Goal: Information Seeking & Learning: Learn about a topic

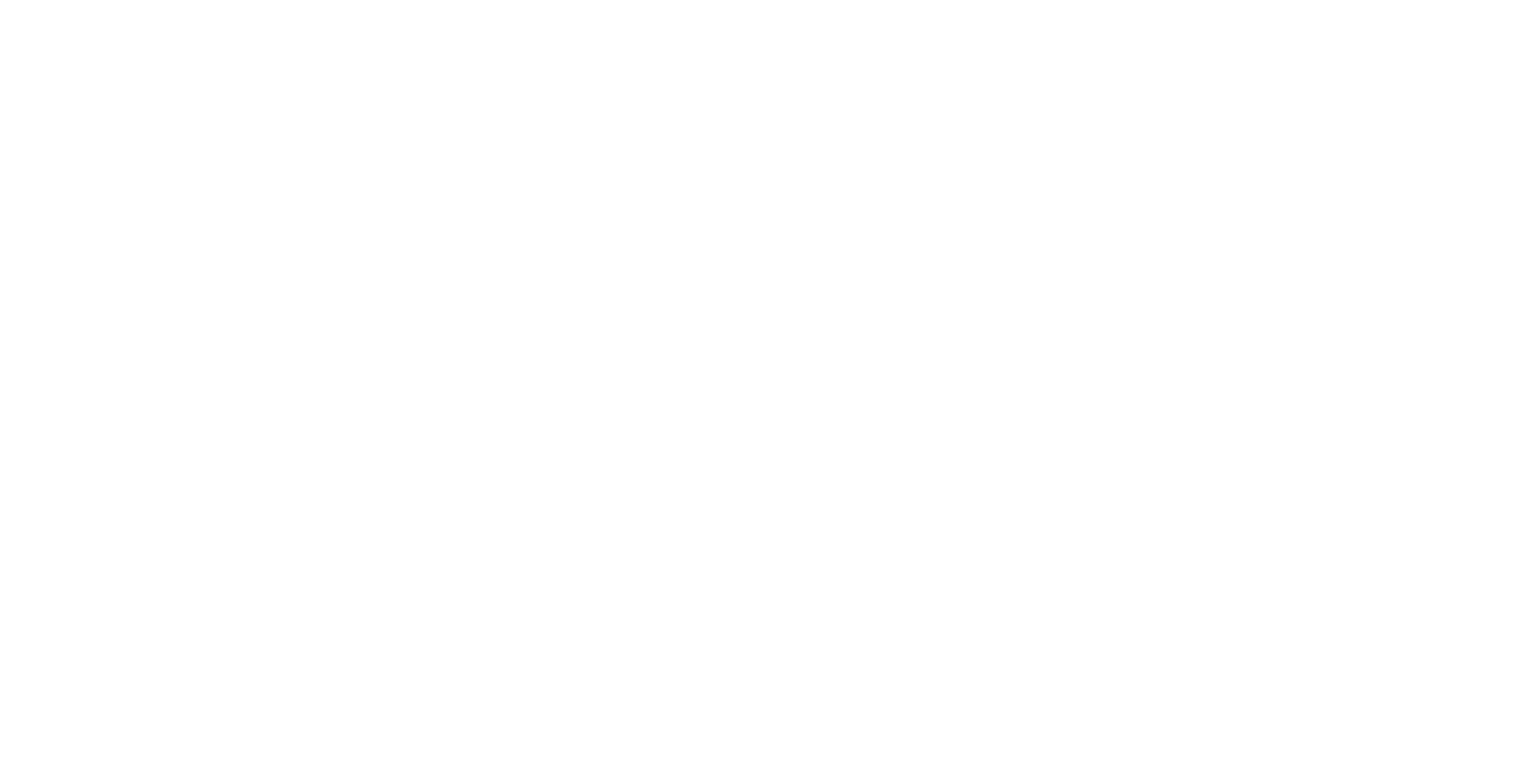
click at [610, 0] on html at bounding box center [769, 0] width 1538 height 0
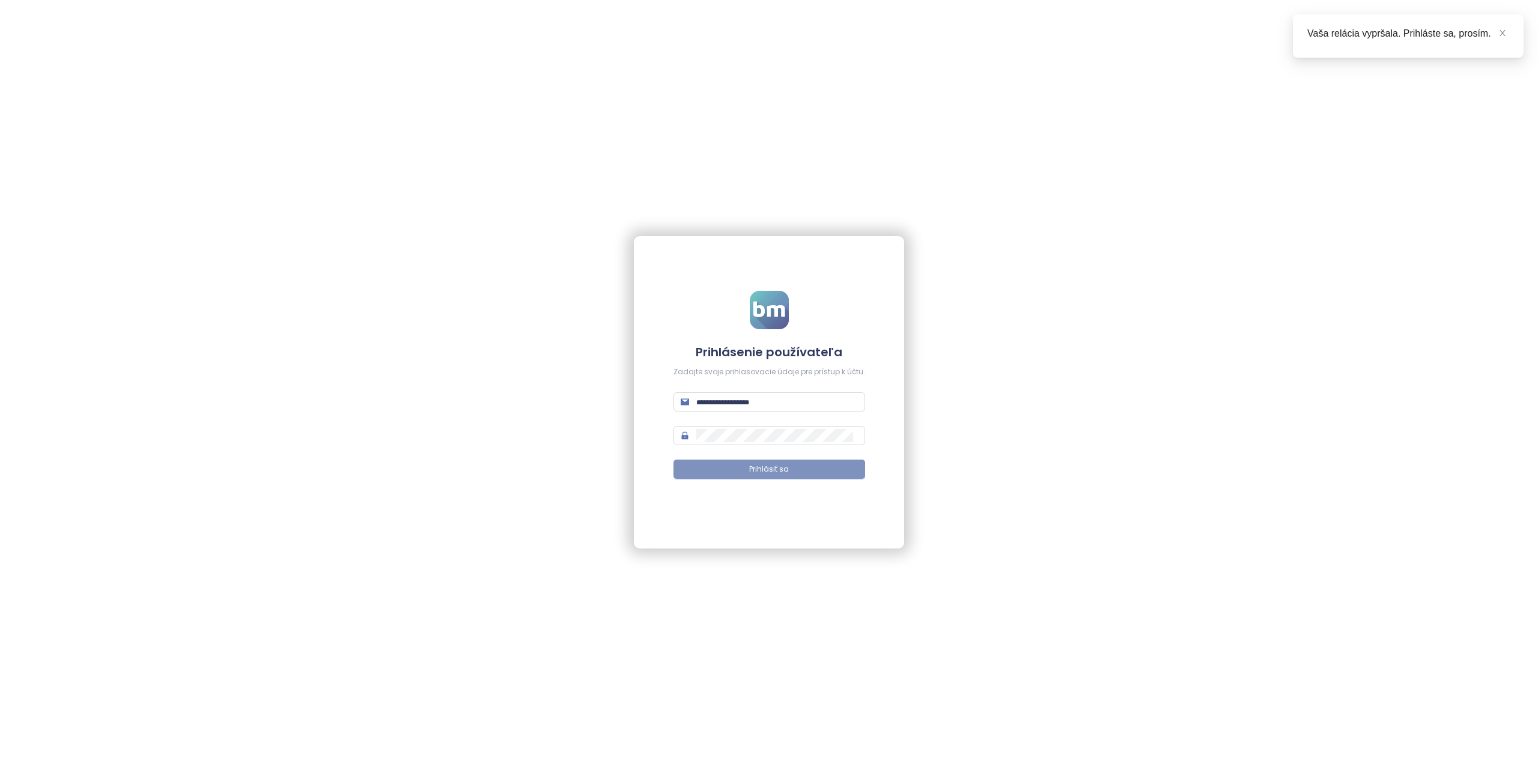
type input "**********"
click at [756, 468] on span "Prihlásiť sa" at bounding box center [769, 469] width 39 height 11
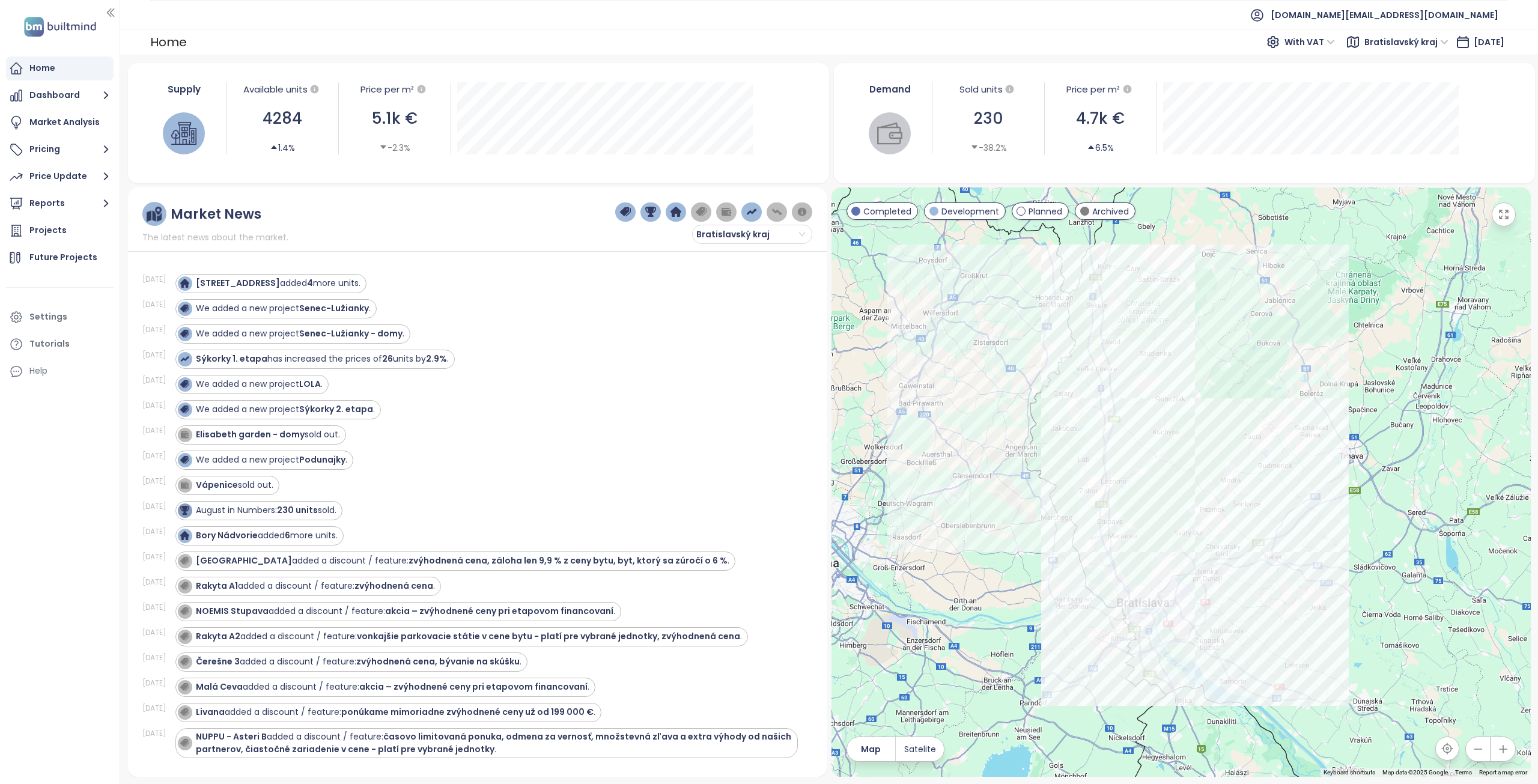
click at [1374, 43] on span "Bratislavský kraj" at bounding box center [1406, 42] width 84 height 18
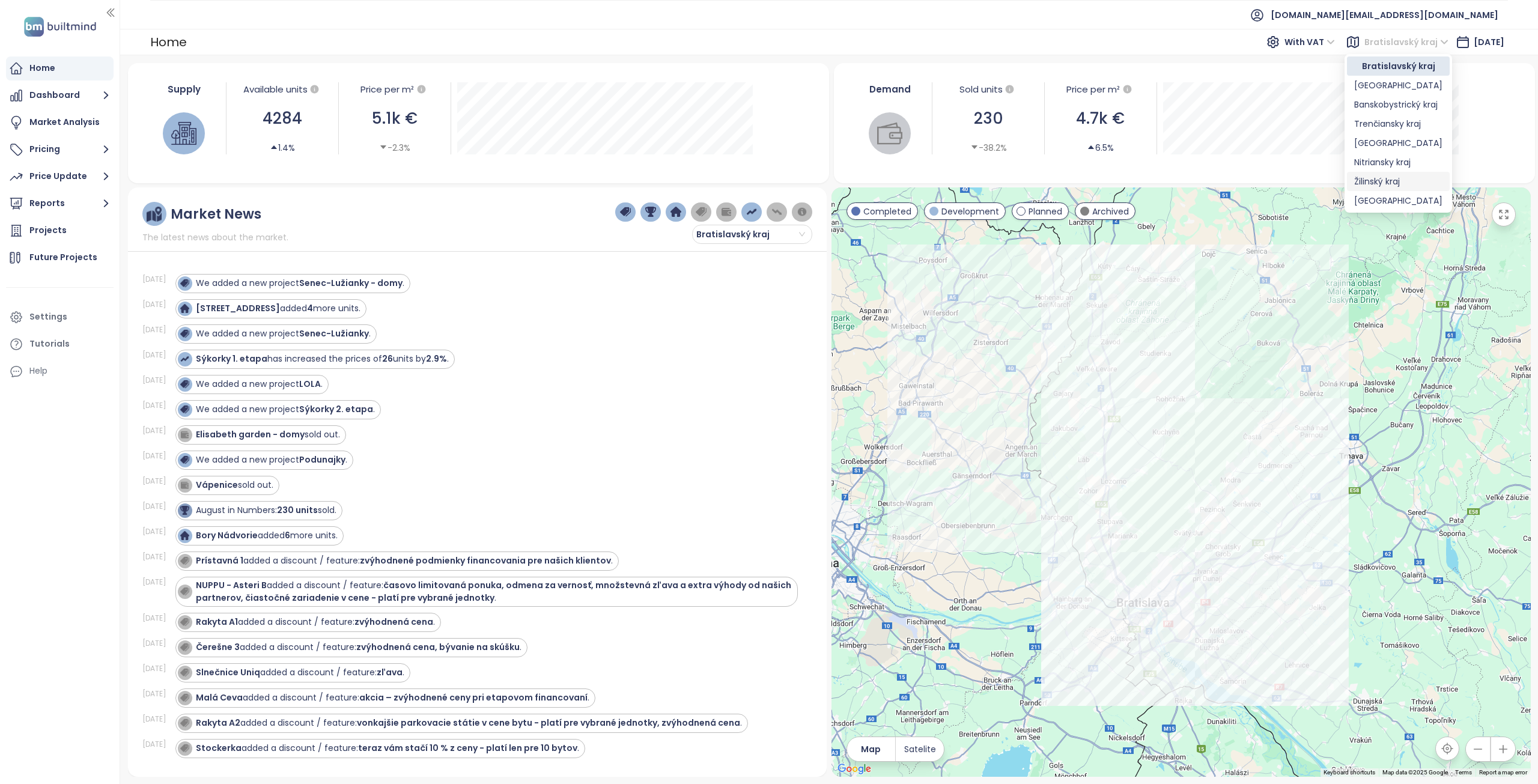
click at [1377, 185] on div "Žilinský kraj" at bounding box center [1398, 180] width 88 height 13
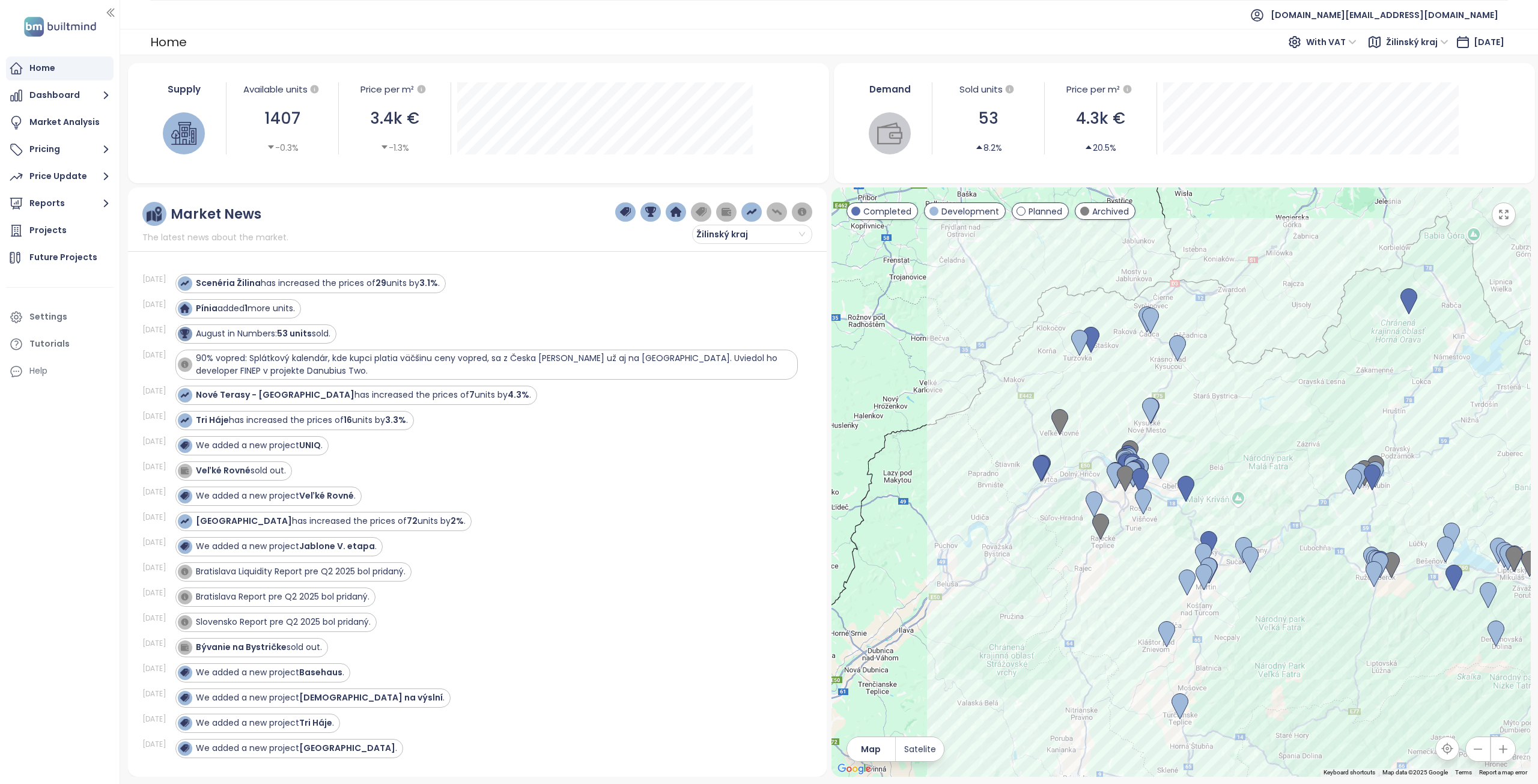
drag, startPoint x: 1003, startPoint y: 480, endPoint x: 1160, endPoint y: 548, distance: 171.1
click at [1160, 548] on div at bounding box center [1181, 481] width 700 height 589
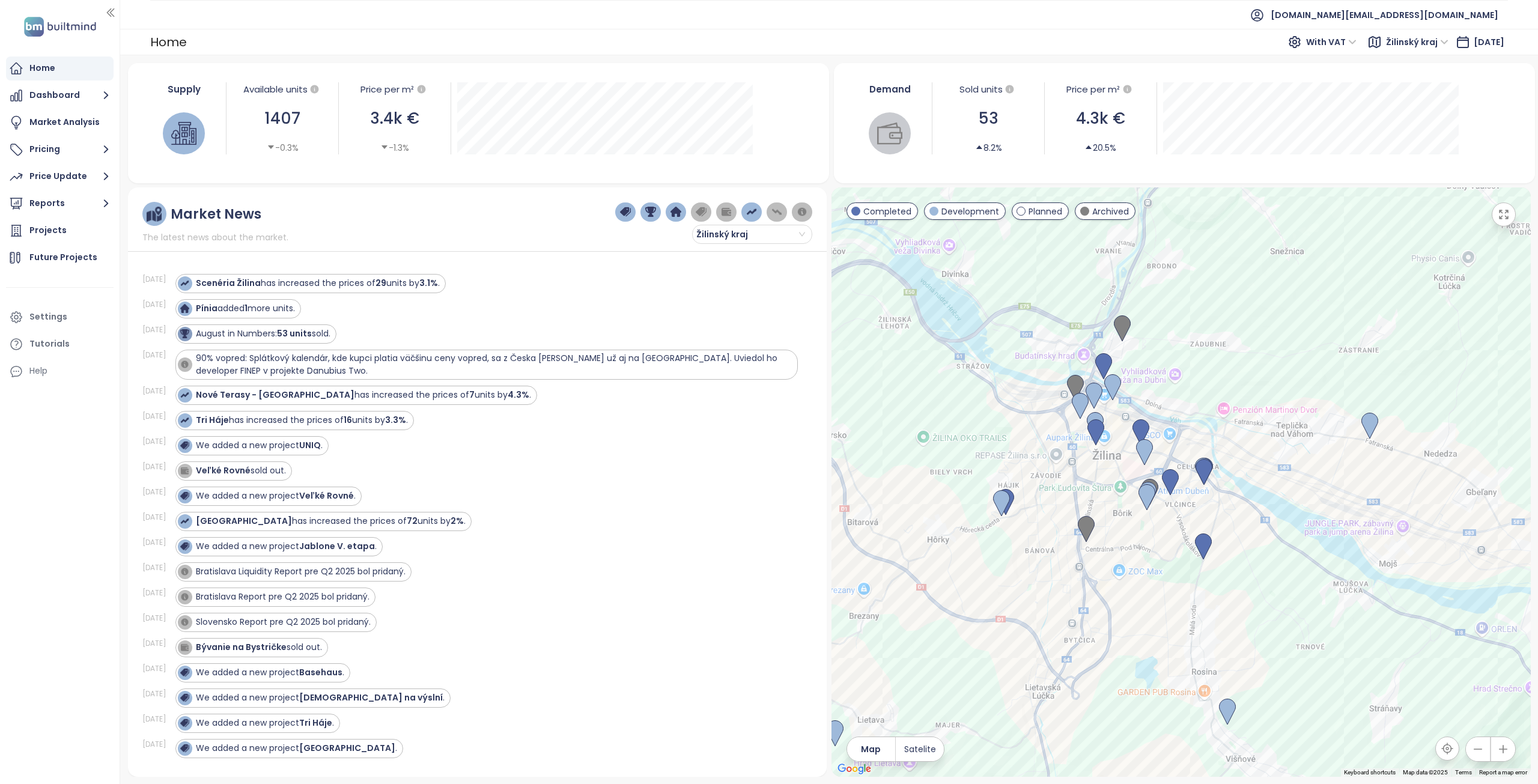
drag, startPoint x: 1106, startPoint y: 504, endPoint x: 1071, endPoint y: 627, distance: 127.9
click at [1071, 627] on div at bounding box center [1181, 481] width 700 height 589
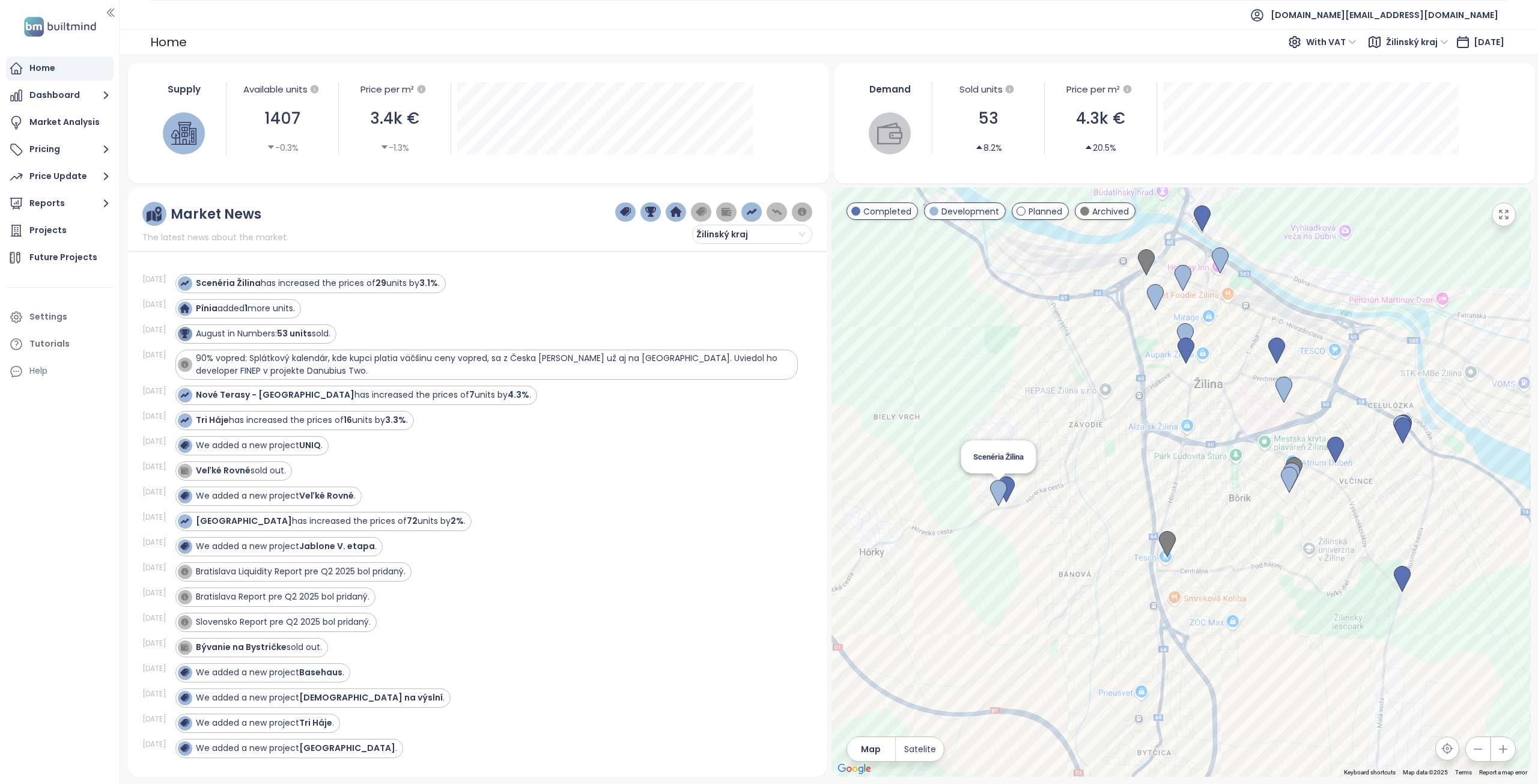
click at [1001, 492] on img at bounding box center [999, 492] width 17 height 27
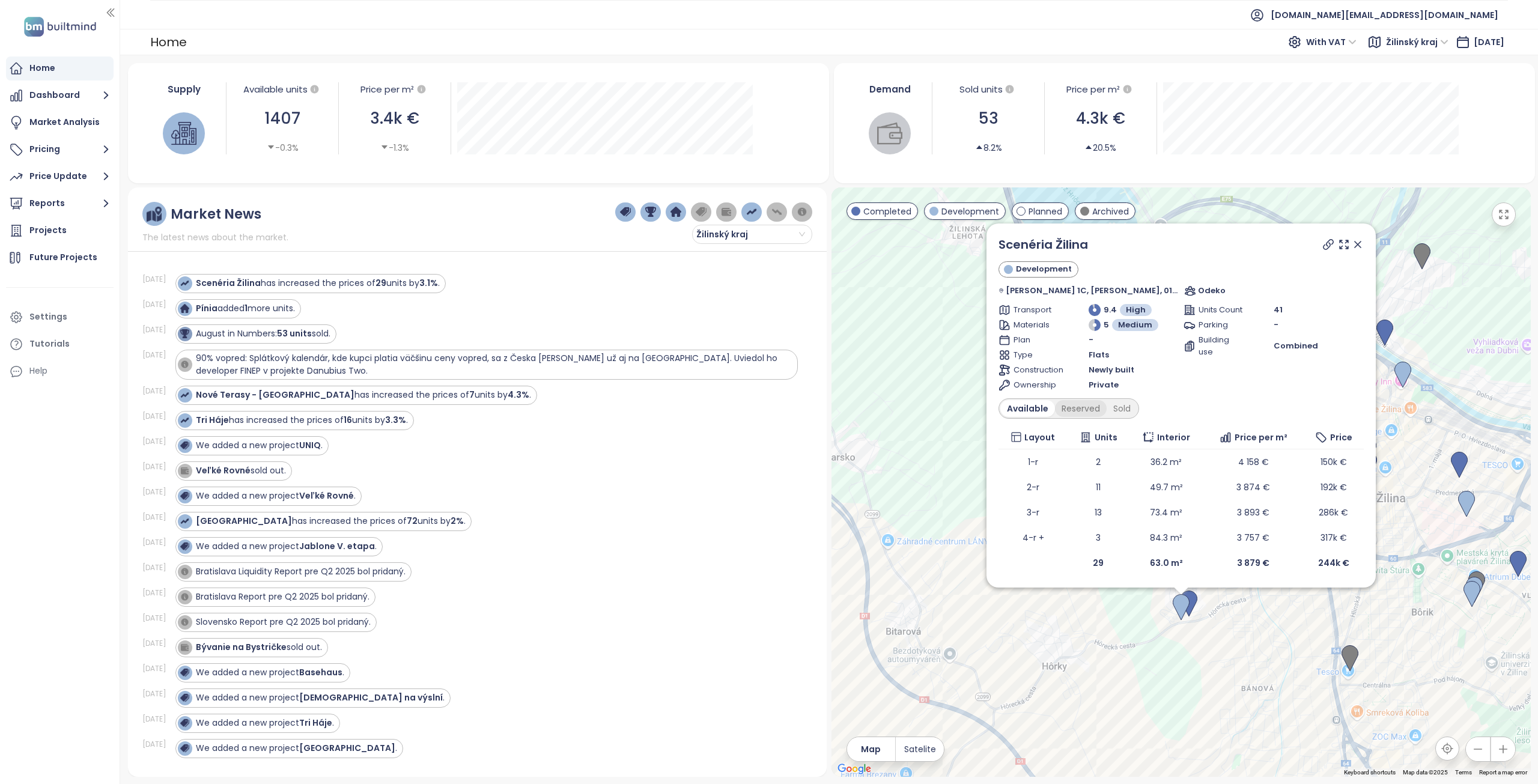
click at [1100, 410] on div "Reserved" at bounding box center [1081, 409] width 51 height 17
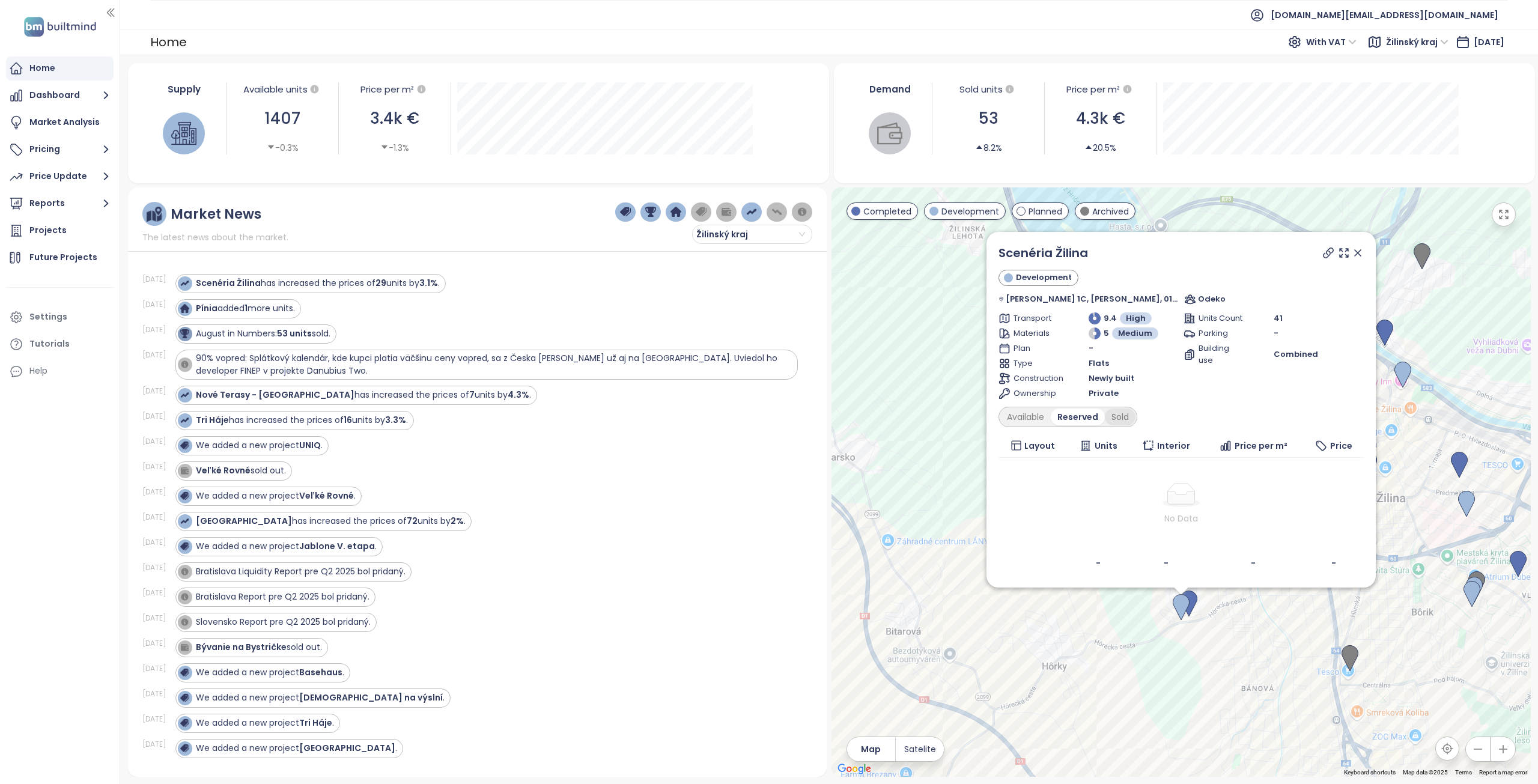
click at [1136, 415] on div "Sold" at bounding box center [1121, 417] width 31 height 17
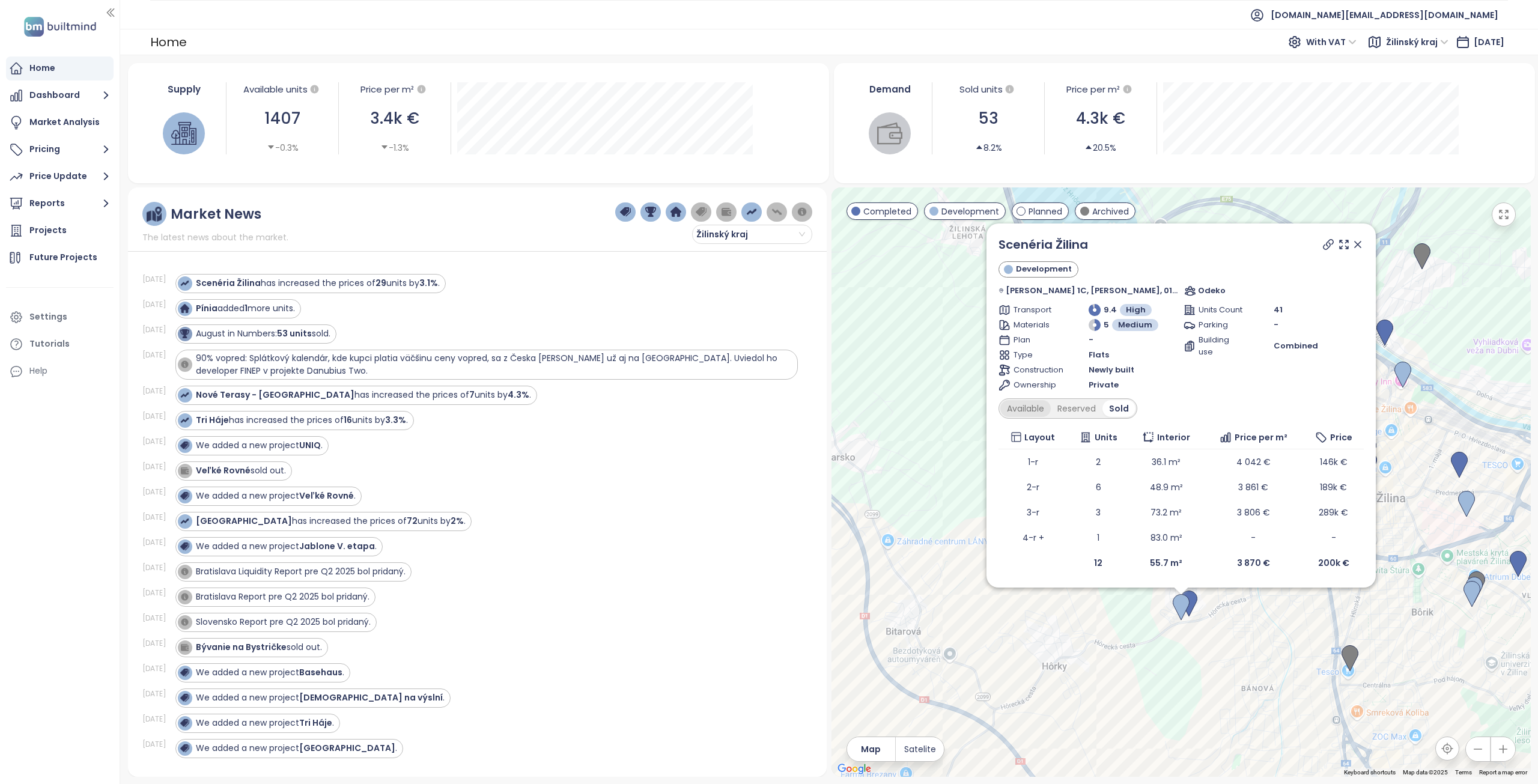
click at [1039, 404] on div "Available" at bounding box center [1026, 409] width 50 height 17
click at [1322, 244] on icon at bounding box center [1328, 245] width 12 height 12
click at [1129, 416] on div "Sold" at bounding box center [1122, 409] width 31 height 17
drag, startPoint x: 1118, startPoint y: 247, endPoint x: 1003, endPoint y: 242, distance: 115.1
click at [1003, 242] on div "Scenéria Žilina Development Mateja Bela 1C, Hájik, 010 15 Žilina, Slovakia Odek…" at bounding box center [1180, 405] width 389 height 364
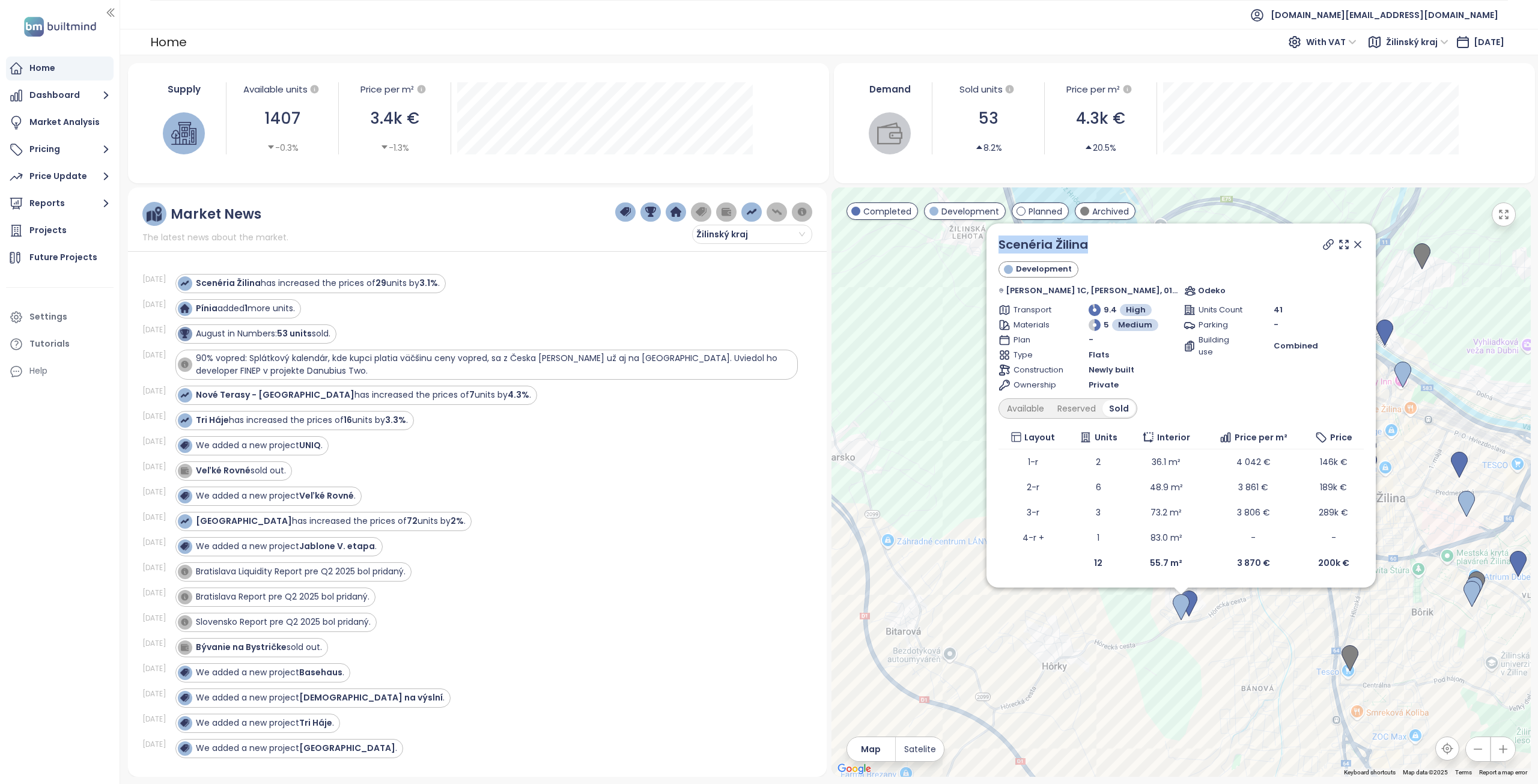
copy link "Scenéria Žilina"
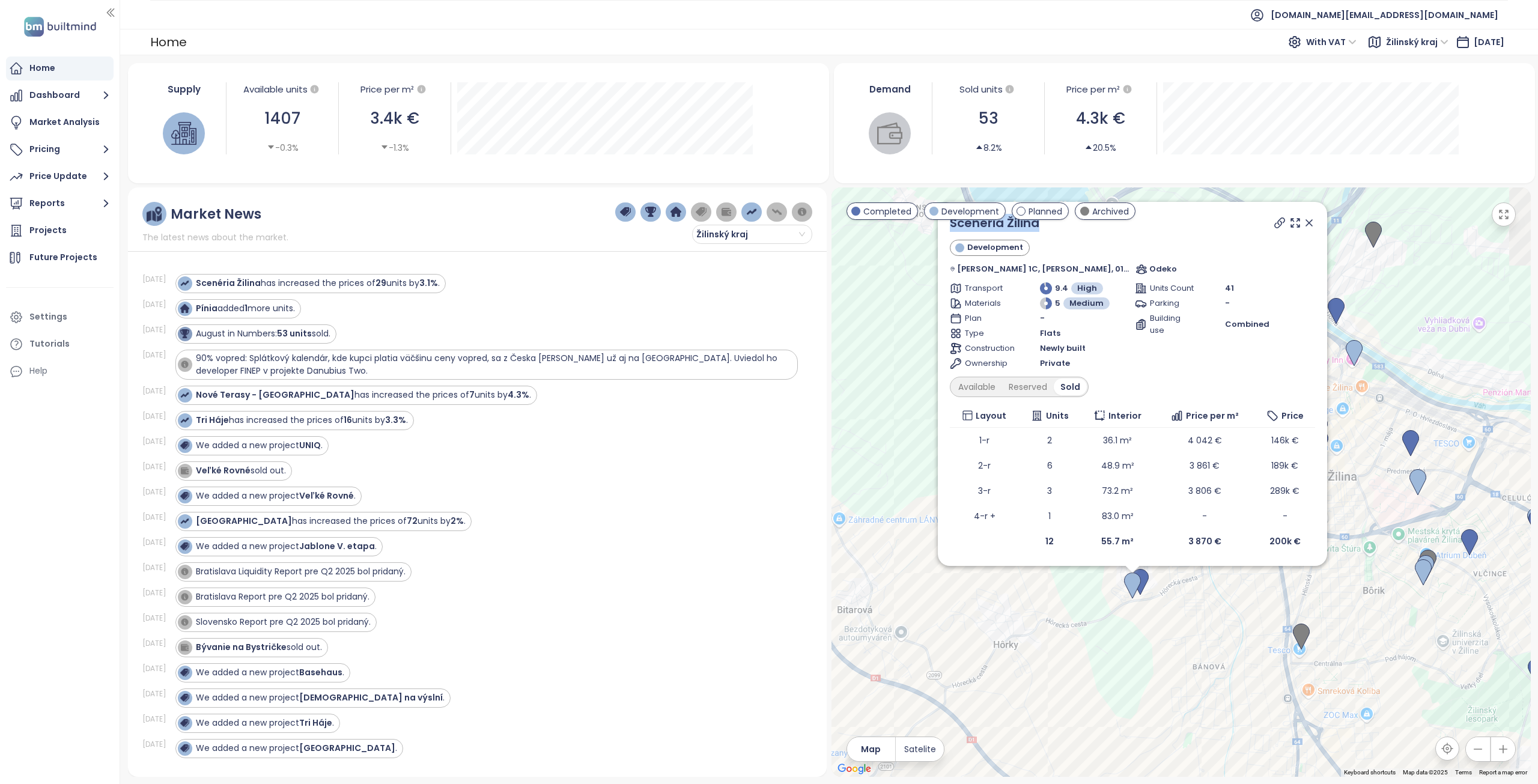
drag, startPoint x: 1371, startPoint y: 312, endPoint x: 1364, endPoint y: 309, distance: 7.6
click at [1364, 309] on div "Scenéria Žilina Development Mateja Bela 1C, Hájik, 010 15 Žilina, Slovakia Odek…" at bounding box center [1181, 481] width 700 height 589
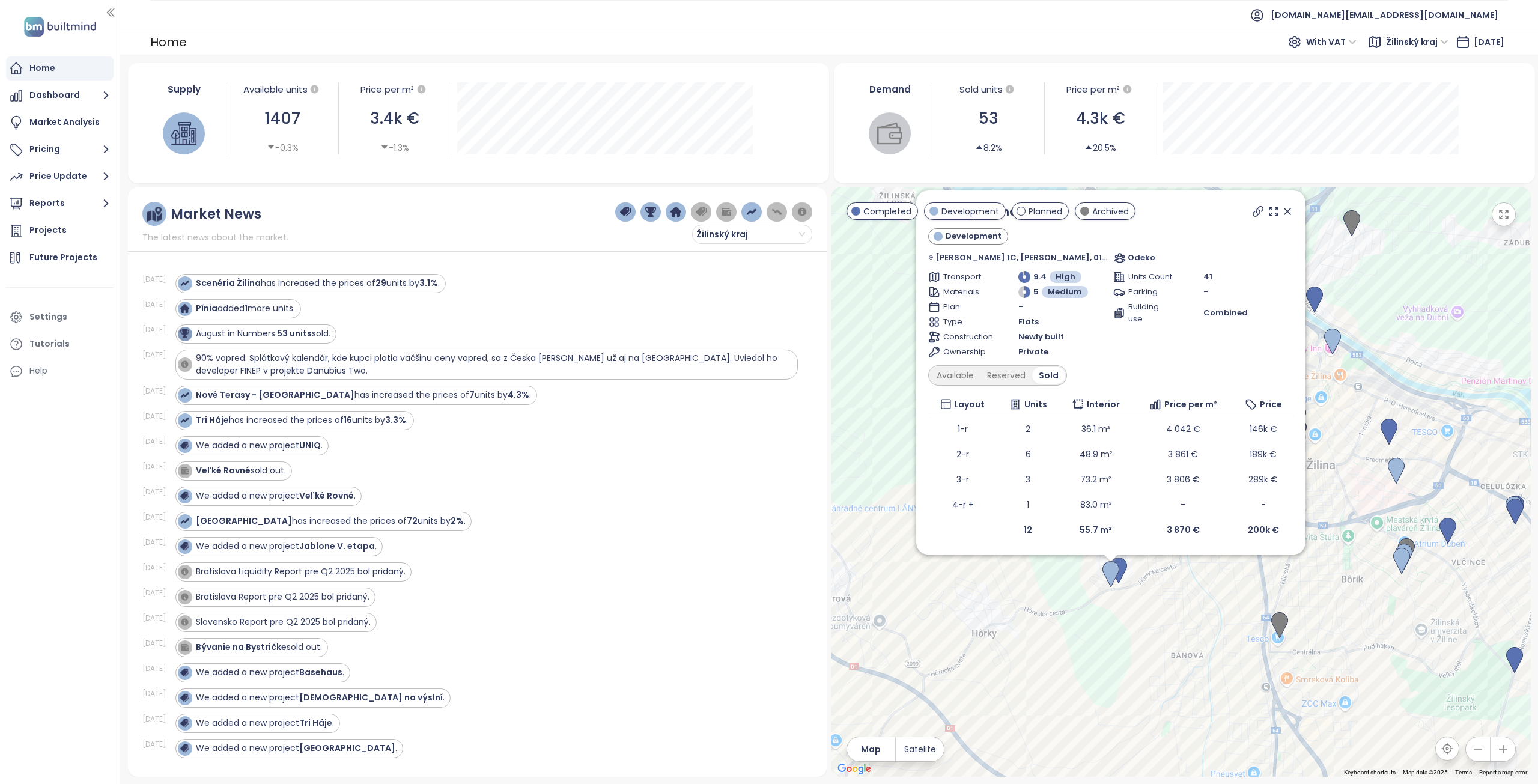
click at [1285, 212] on icon at bounding box center [1287, 211] width 6 height 6
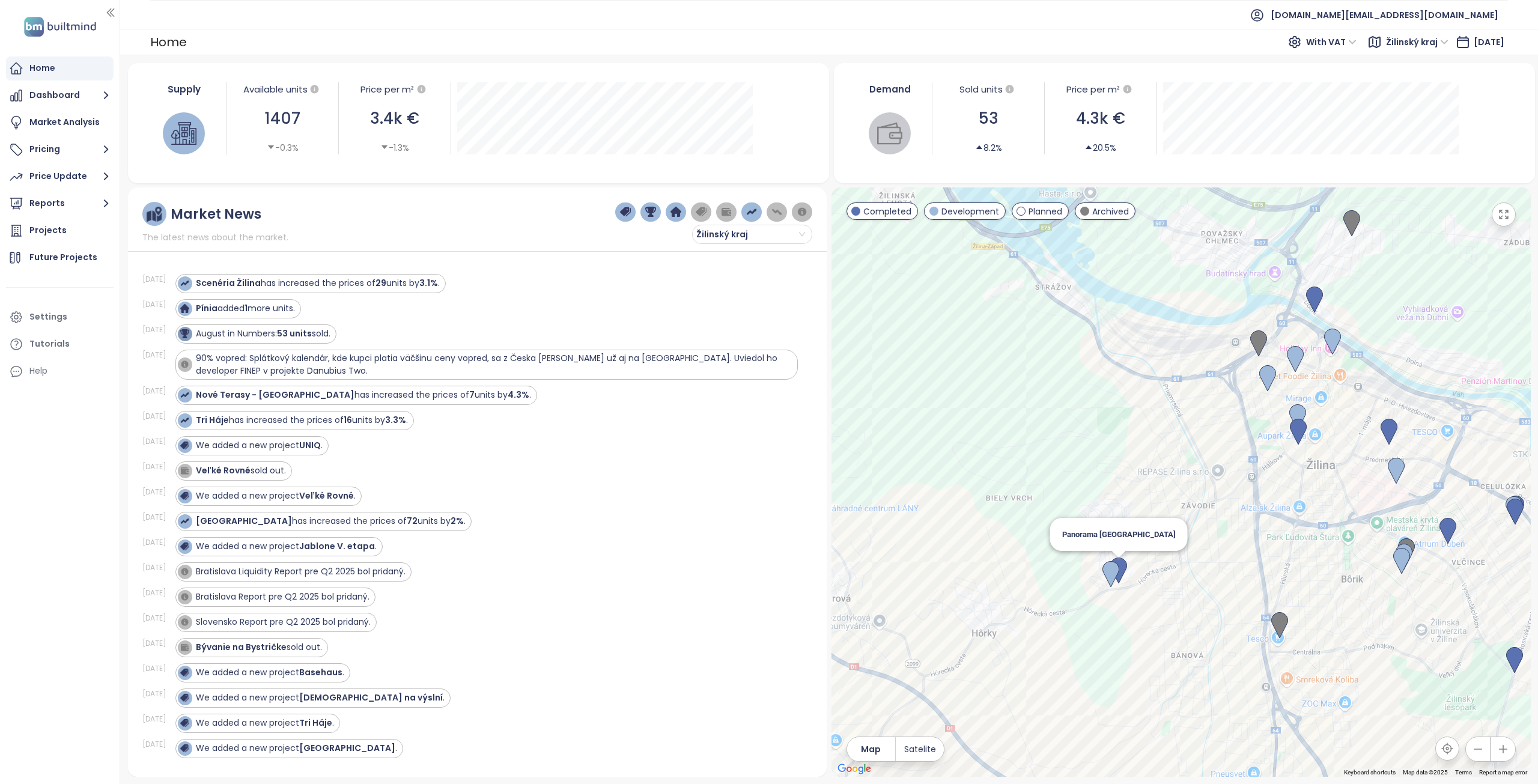
click at [1124, 574] on img at bounding box center [1119, 570] width 17 height 27
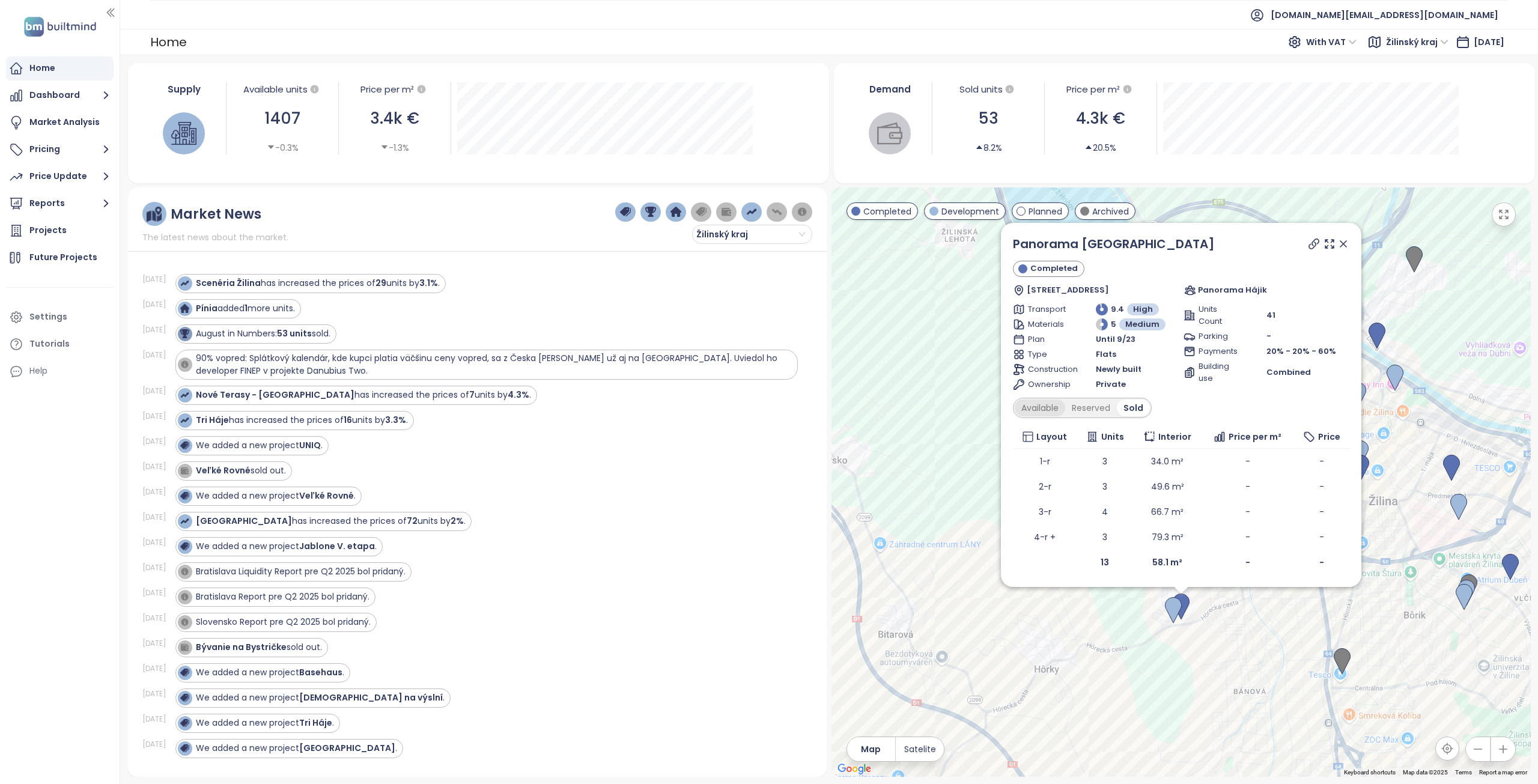
click at [1046, 409] on div "Available" at bounding box center [1040, 408] width 50 height 17
drag, startPoint x: 1143, startPoint y: 251, endPoint x: 1014, endPoint y: 245, distance: 129.1
click at [1014, 245] on div "Panorama Žilina" at bounding box center [1180, 244] width 336 height 18
copy link "Panorama Žilina"
click at [1312, 240] on icon at bounding box center [1314, 244] width 12 height 12
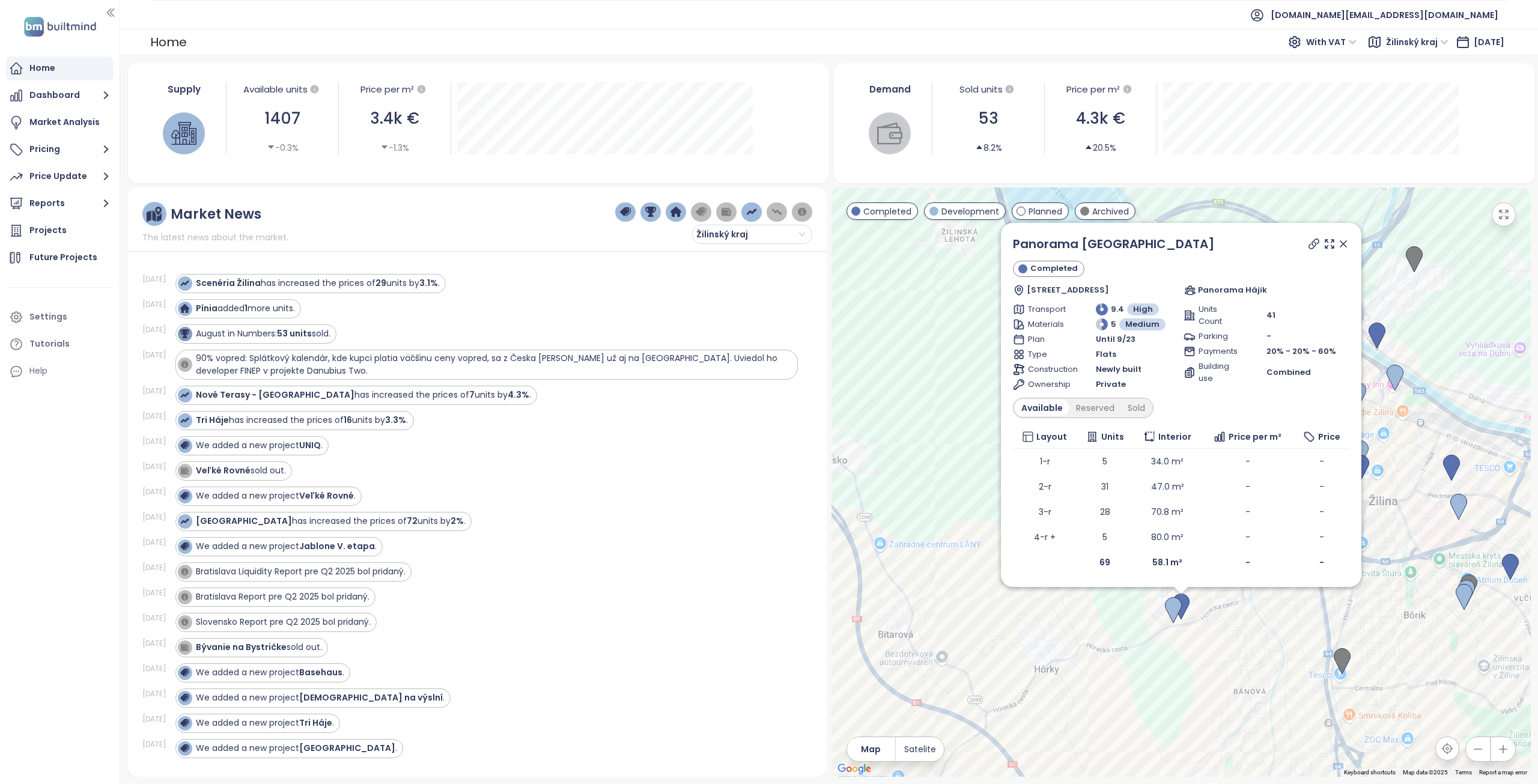
click at [1344, 243] on icon at bounding box center [1344, 244] width 12 height 12
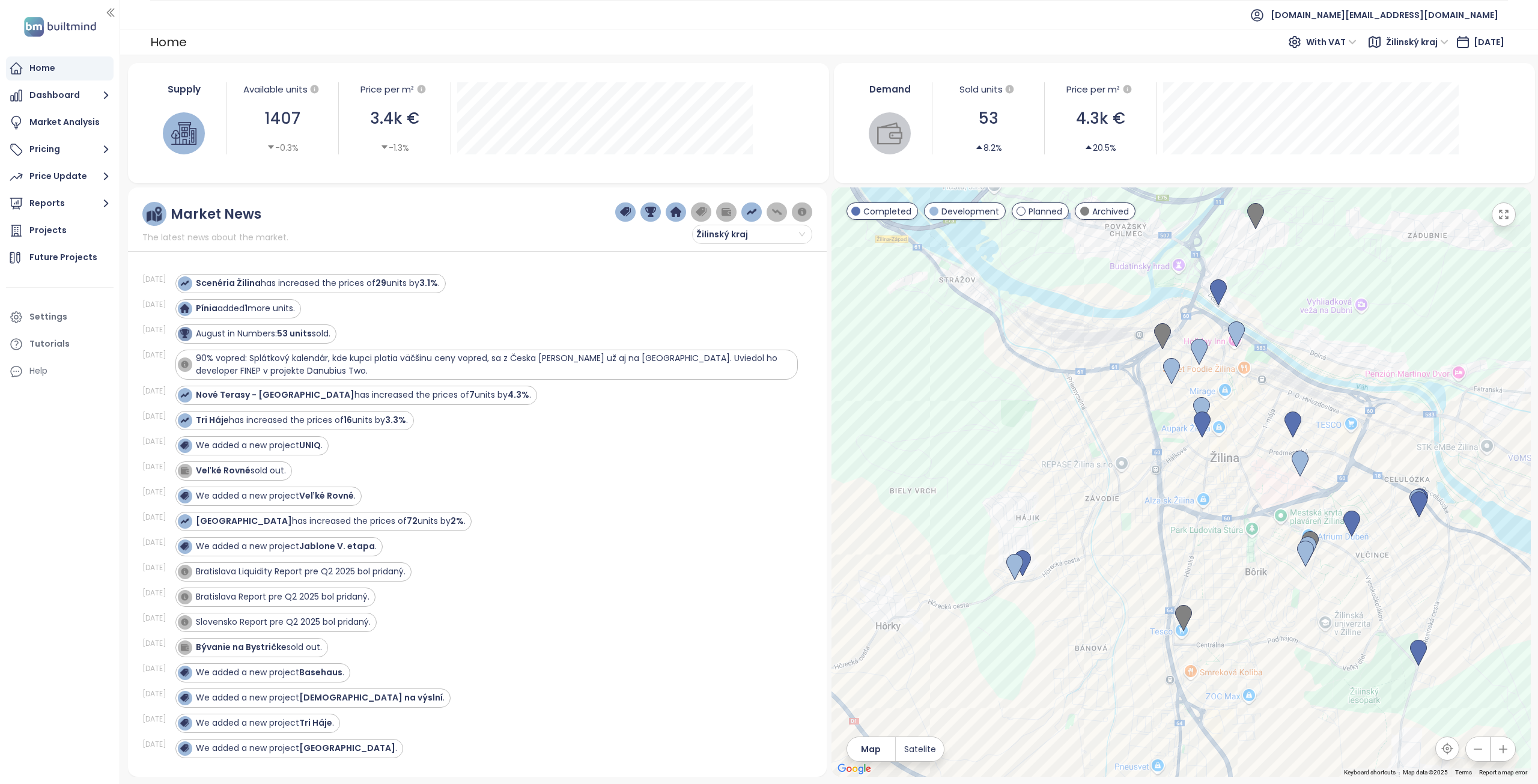
drag, startPoint x: 1202, startPoint y: 530, endPoint x: 1120, endPoint y: 530, distance: 82.0
click at [1111, 493] on div at bounding box center [1181, 481] width 700 height 589
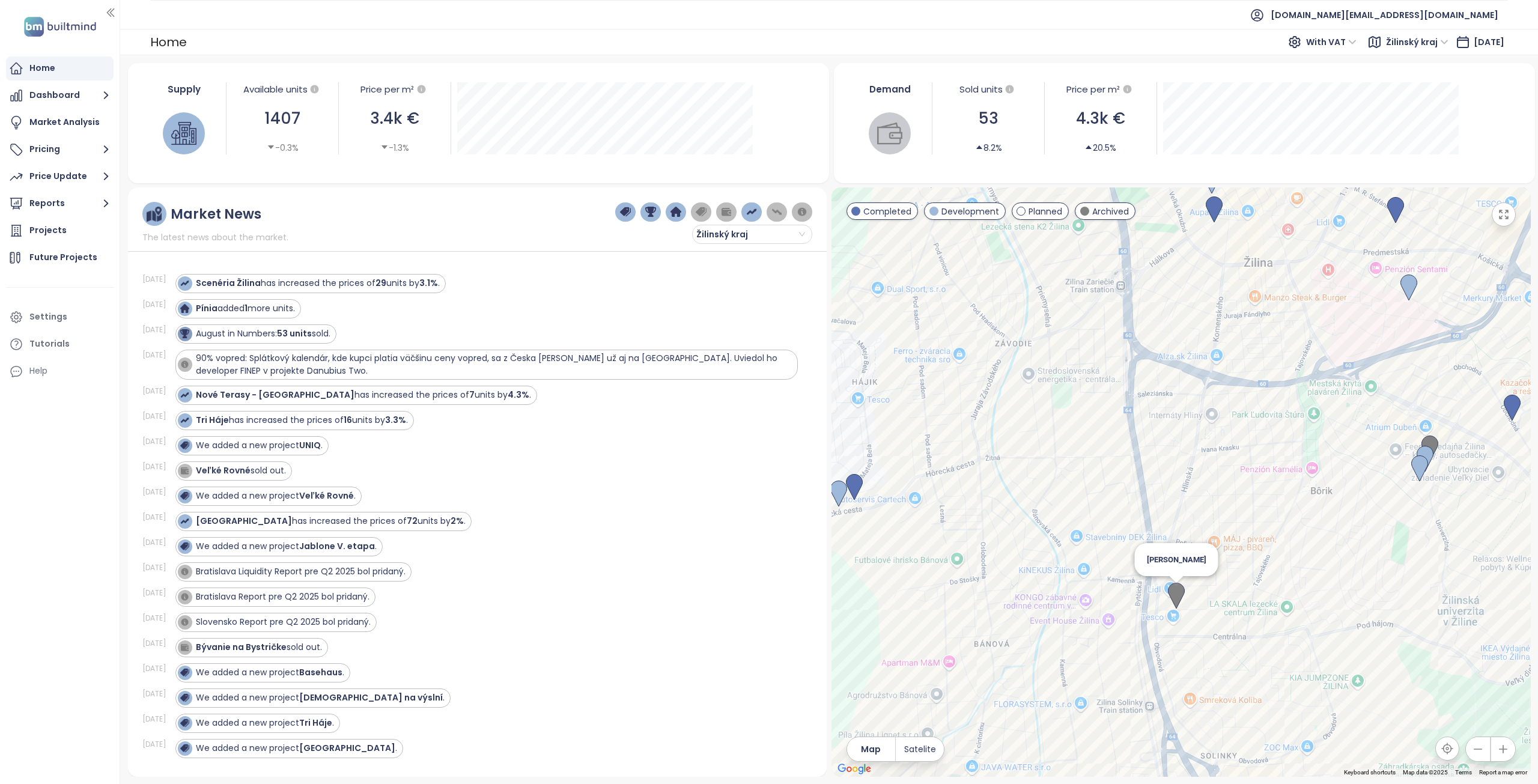
click at [1176, 590] on img at bounding box center [1177, 595] width 17 height 27
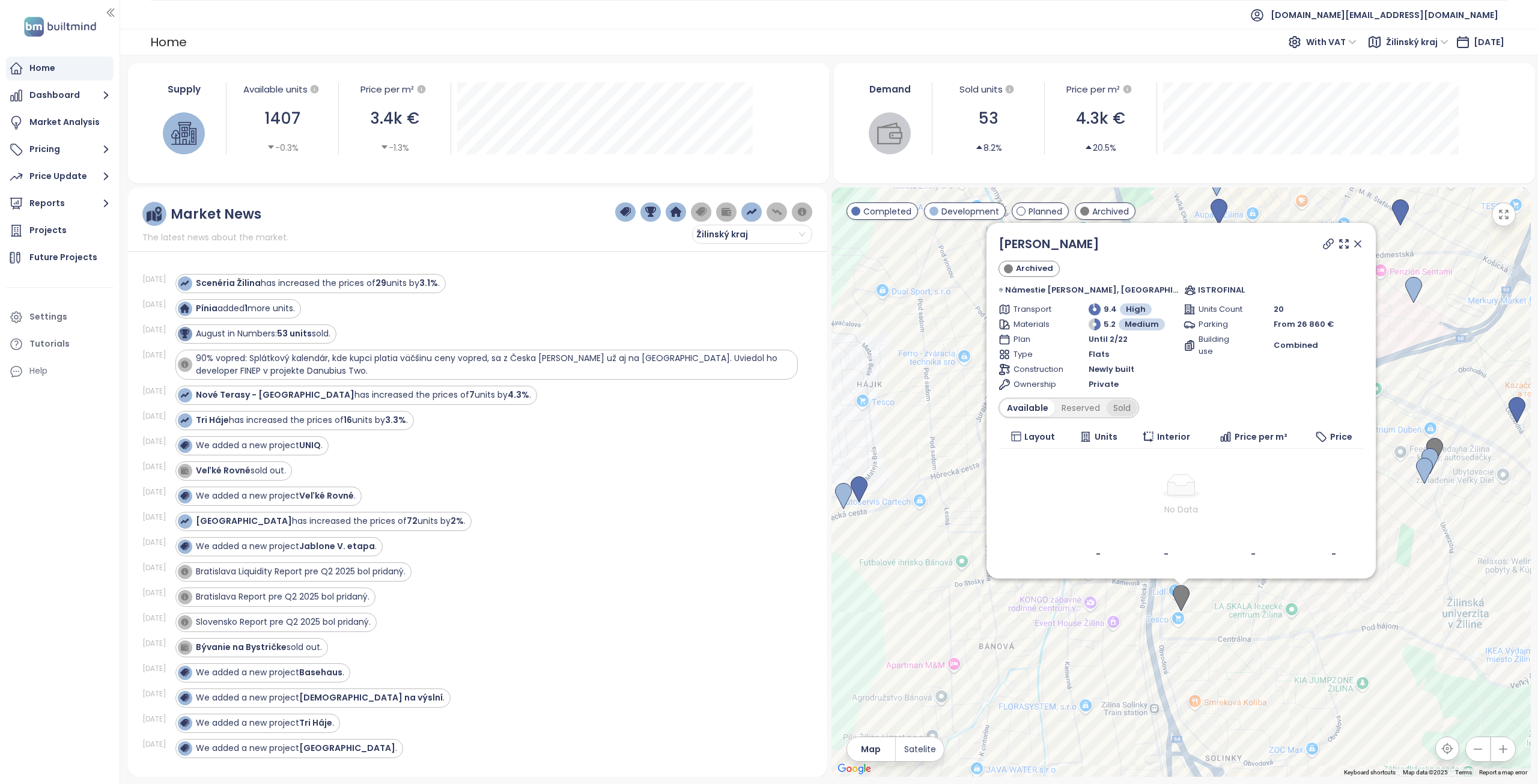
click at [1136, 407] on div "Sold" at bounding box center [1122, 408] width 31 height 17
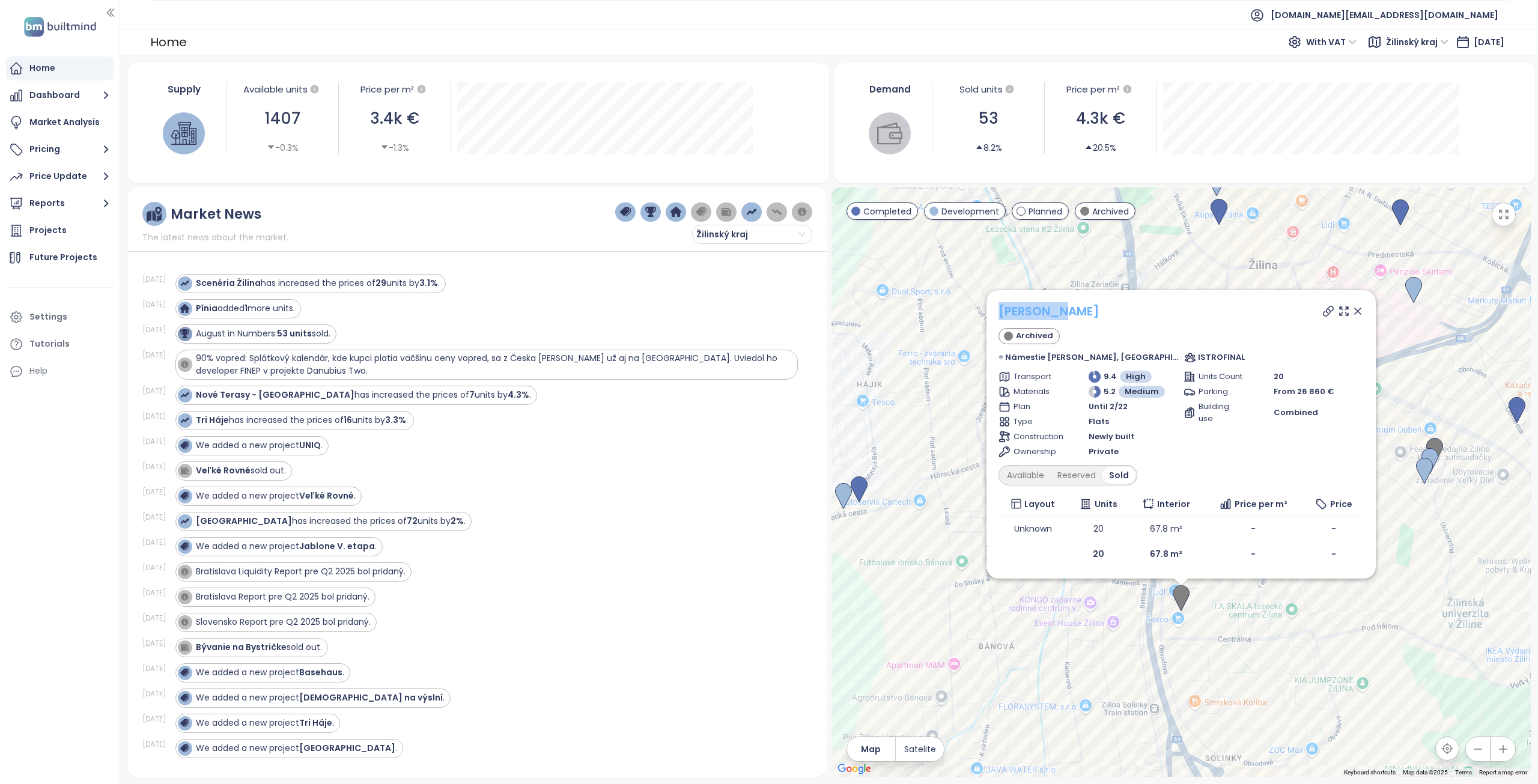
drag, startPoint x: 1070, startPoint y: 318, endPoint x: 1014, endPoint y: 318, distance: 56.0
click at [1014, 318] on div "Rudiny II" at bounding box center [1181, 310] width 365 height 18
copy link "Rudiny II"
click at [1324, 306] on icon at bounding box center [1328, 310] width 9 height 9
click at [1352, 309] on icon at bounding box center [1358, 311] width 12 height 12
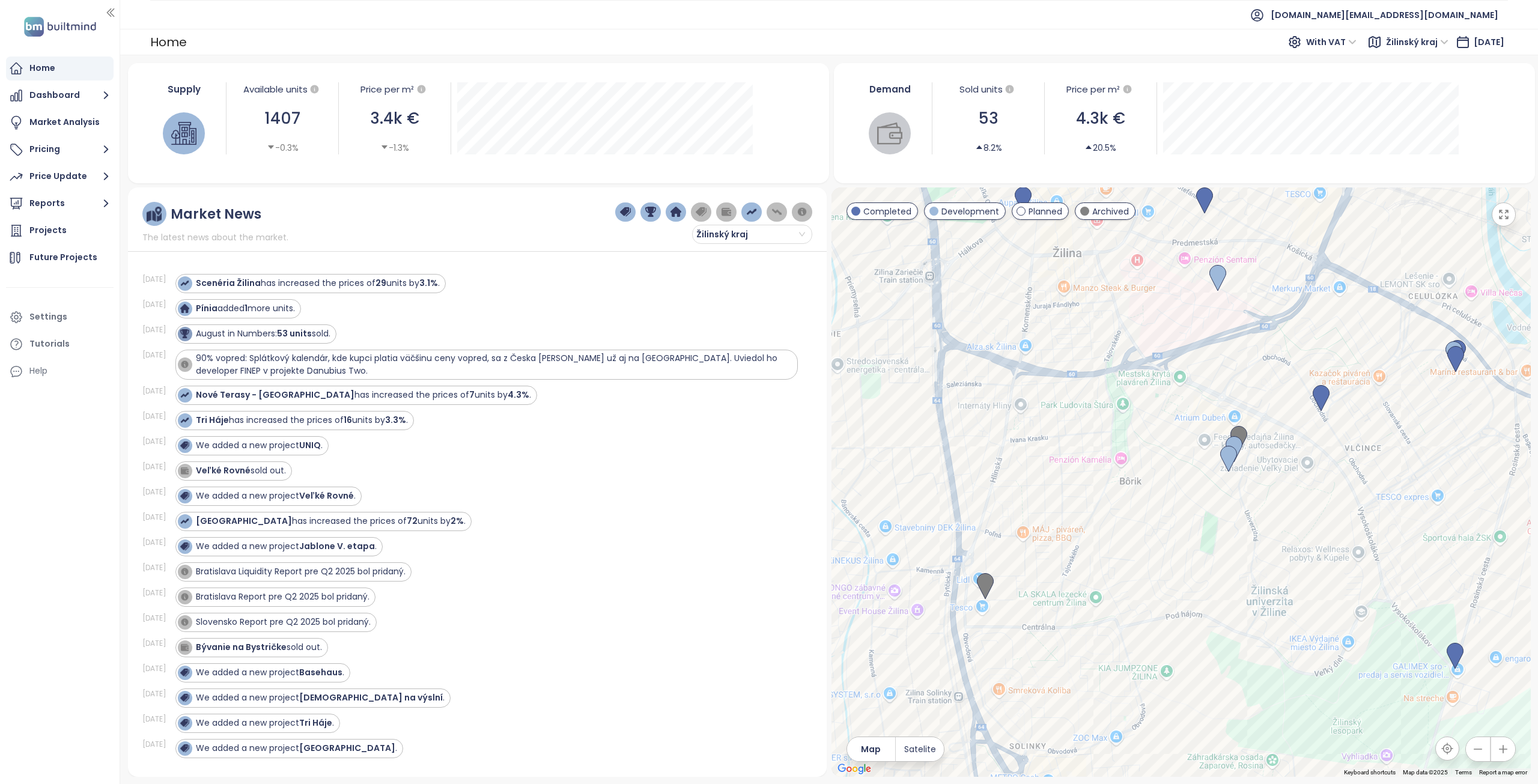
drag, startPoint x: 1261, startPoint y: 556, endPoint x: 1074, endPoint y: 549, distance: 187.1
click at [1074, 549] on div at bounding box center [1181, 481] width 700 height 589
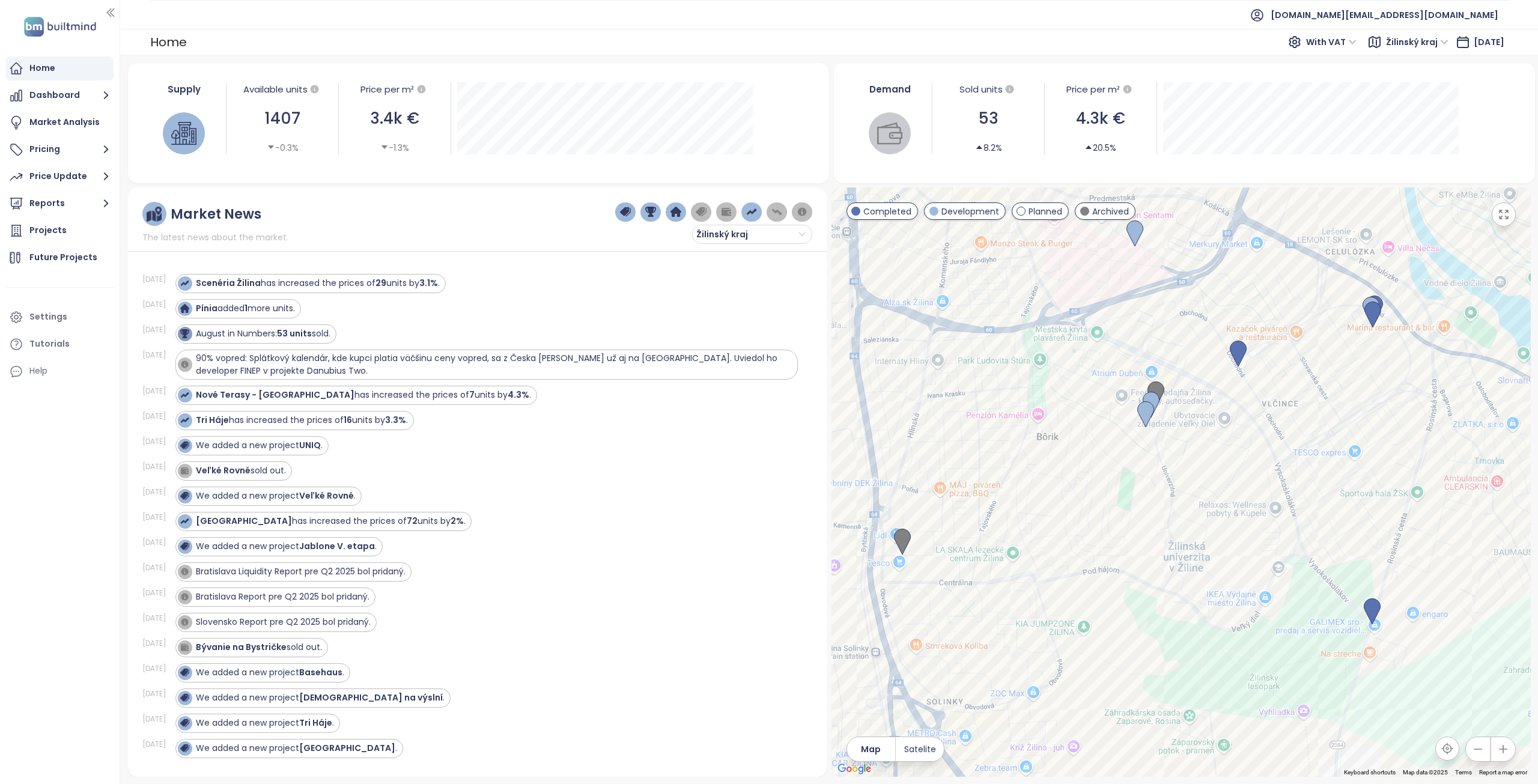
drag, startPoint x: 1243, startPoint y: 572, endPoint x: 1254, endPoint y: 529, distance: 44.4
click at [1254, 529] on div at bounding box center [1181, 481] width 700 height 589
click at [1371, 609] on img at bounding box center [1372, 611] width 17 height 27
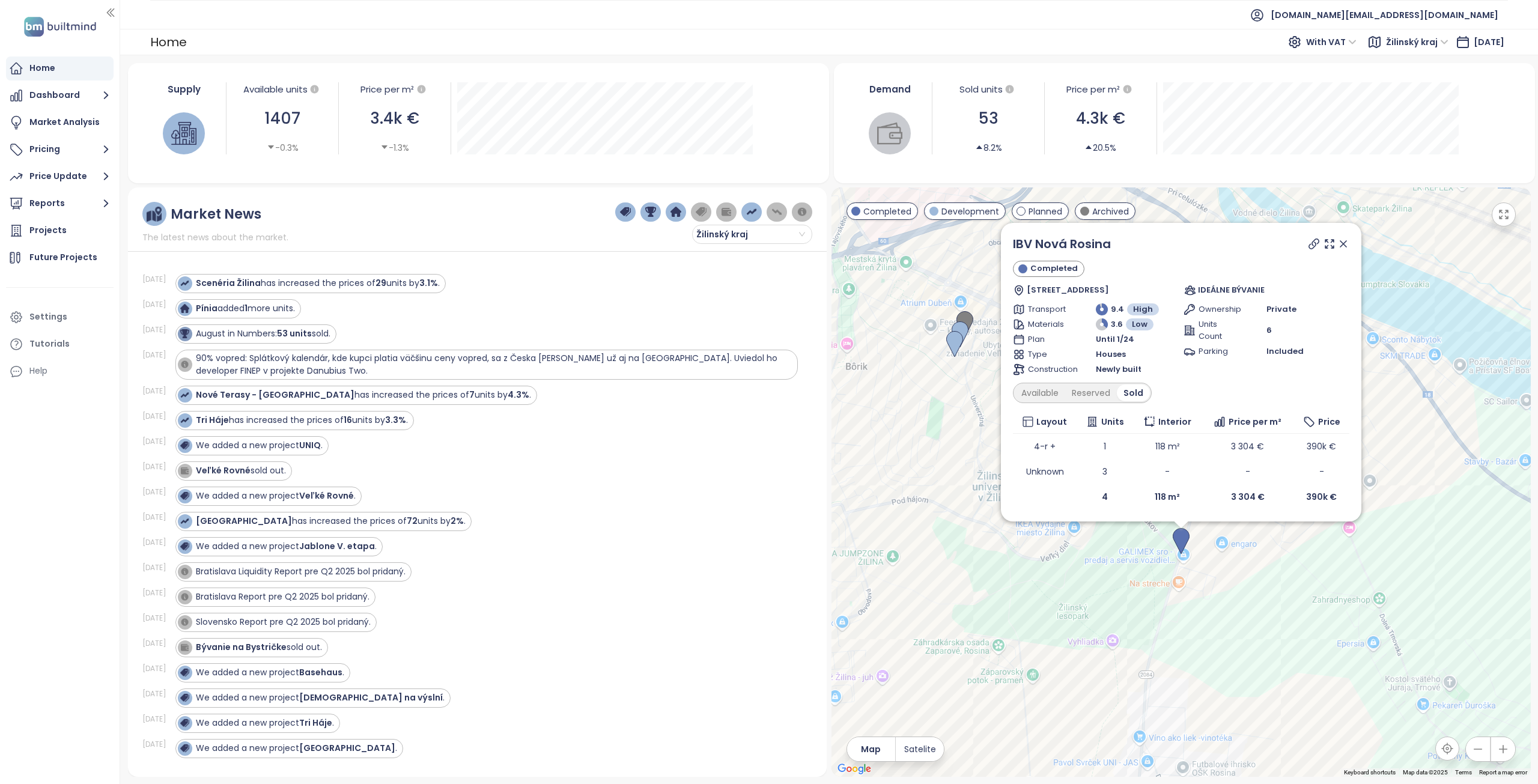
click at [1042, 402] on div "Available Reserved Sold" at bounding box center [1082, 392] width 139 height 21
click at [1041, 397] on div "Available" at bounding box center [1040, 393] width 50 height 17
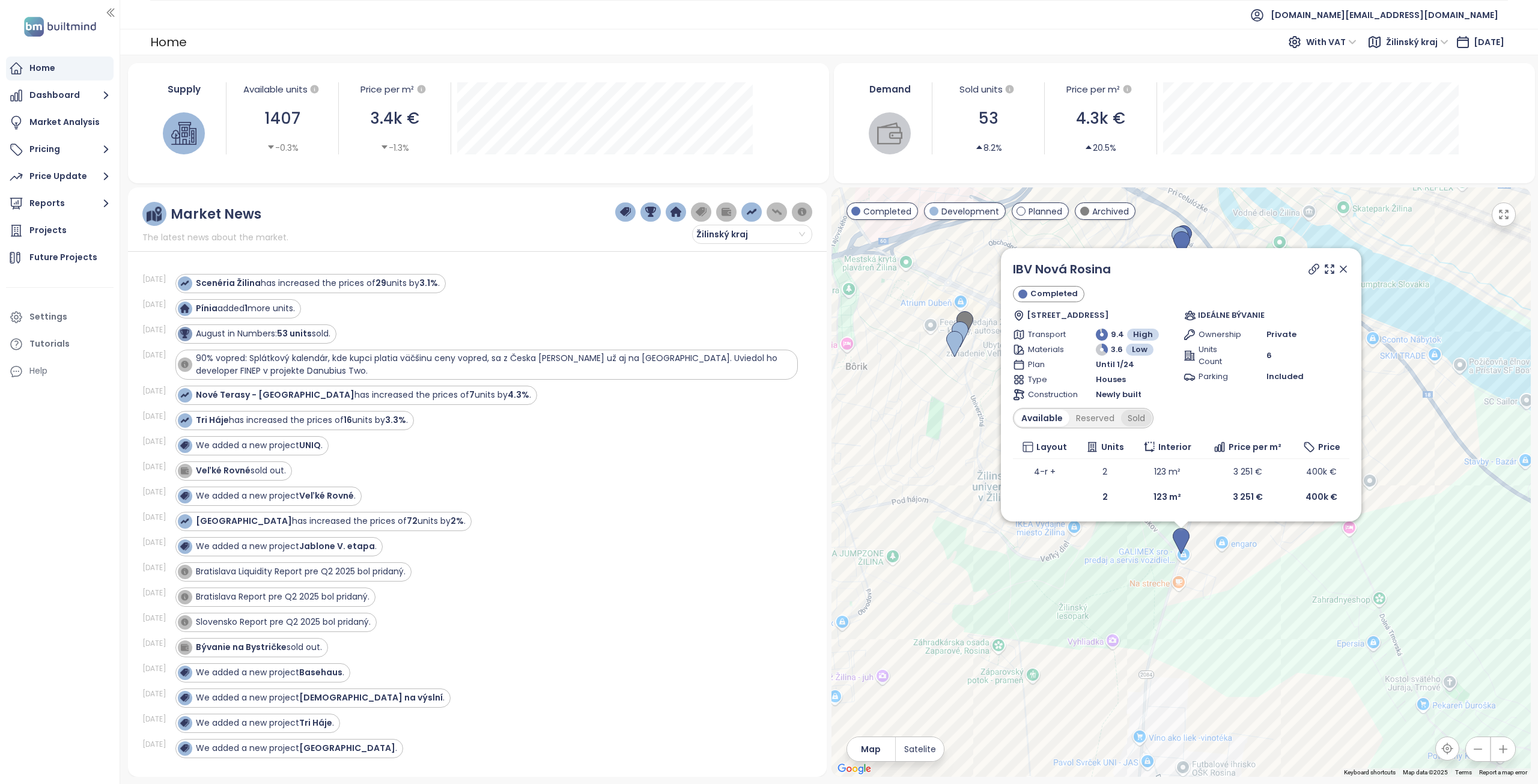
click at [1127, 419] on div "Sold" at bounding box center [1137, 418] width 31 height 17
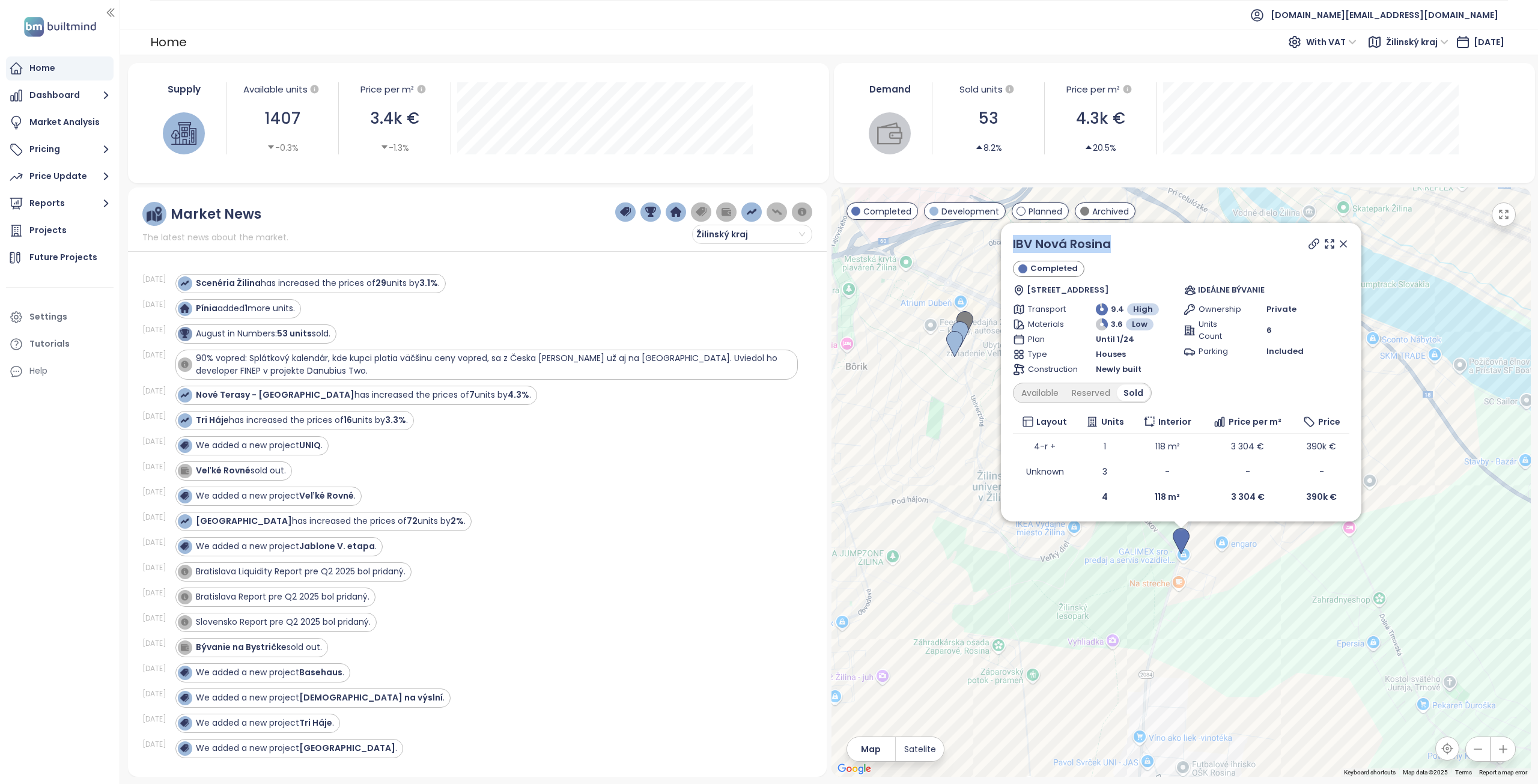
drag, startPoint x: 1132, startPoint y: 248, endPoint x: 1011, endPoint y: 247, distance: 121.0
click at [1011, 247] on div "IBV Nová Rosina Completed Rosinská cesta 17A, 010 08 Žilina, Slovakia IDEÁLNE B…" at bounding box center [1180, 372] width 360 height 298
copy link "IBV Nová Rosina"
click at [1314, 244] on icon at bounding box center [1314, 244] width 12 height 12
click at [1039, 395] on div "Available" at bounding box center [1040, 393] width 50 height 17
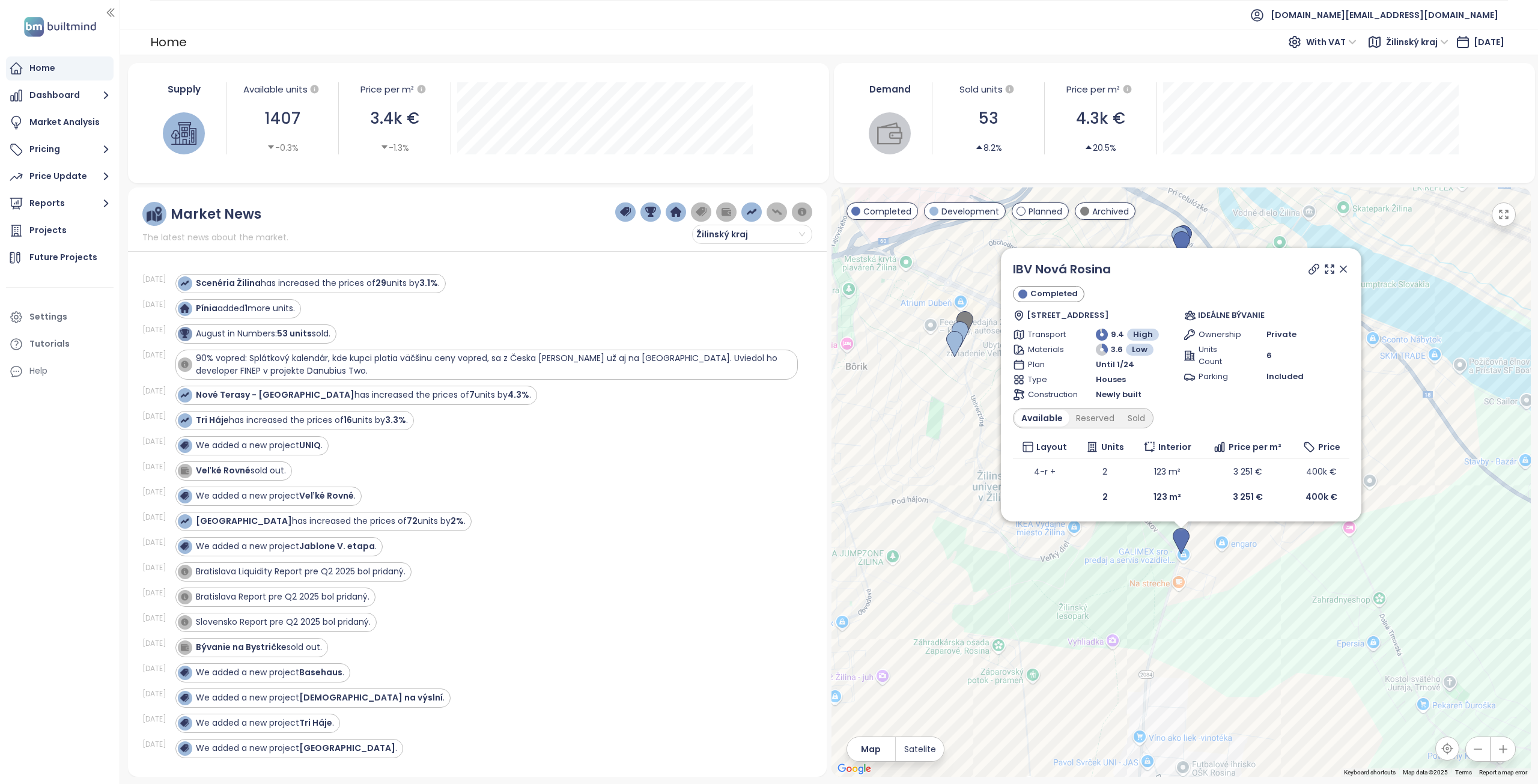
click at [1344, 268] on icon at bounding box center [1344, 269] width 12 height 12
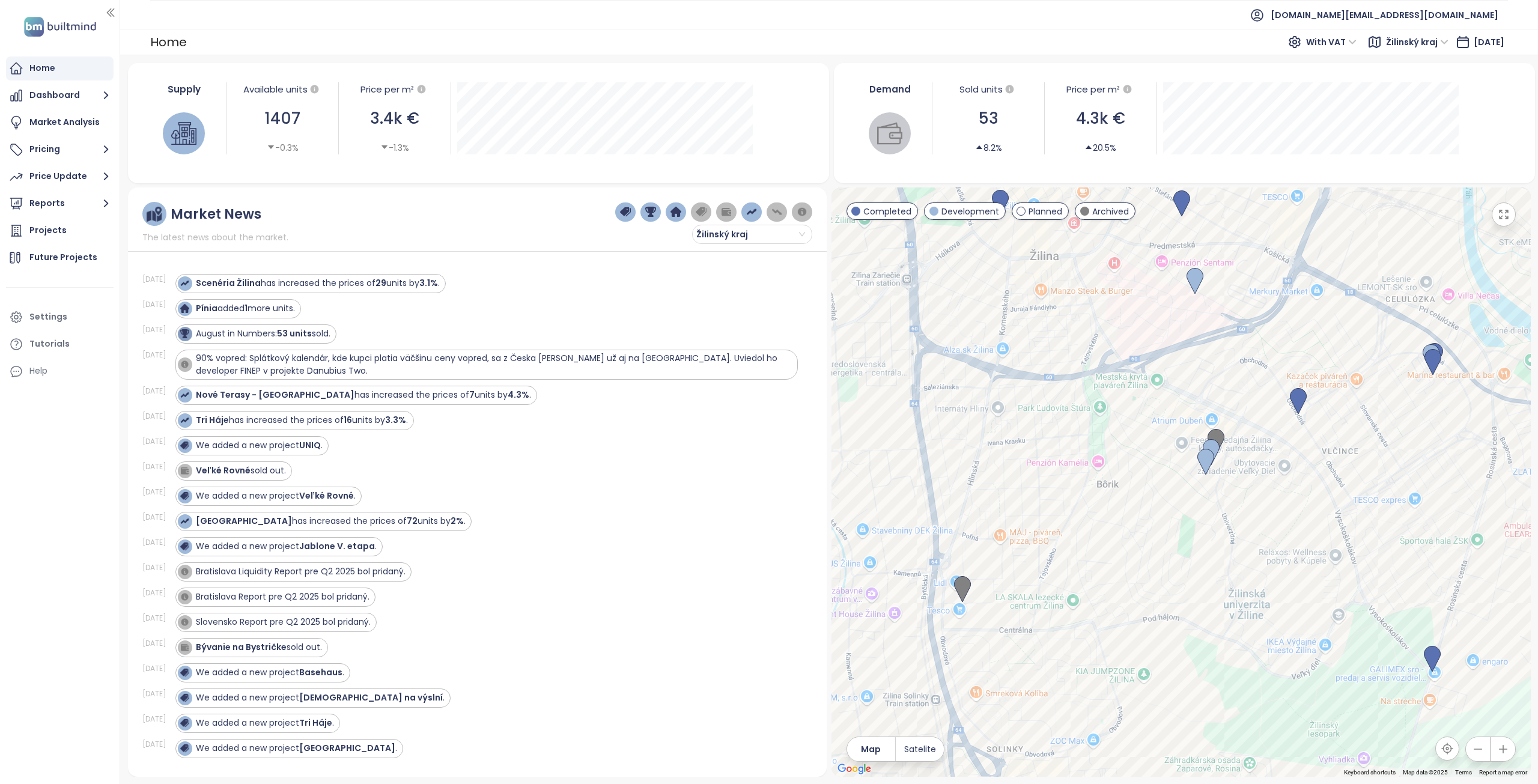
drag, startPoint x: 1156, startPoint y: 374, endPoint x: 1372, endPoint y: 535, distance: 269.4
click at [1375, 534] on div at bounding box center [1181, 481] width 700 height 589
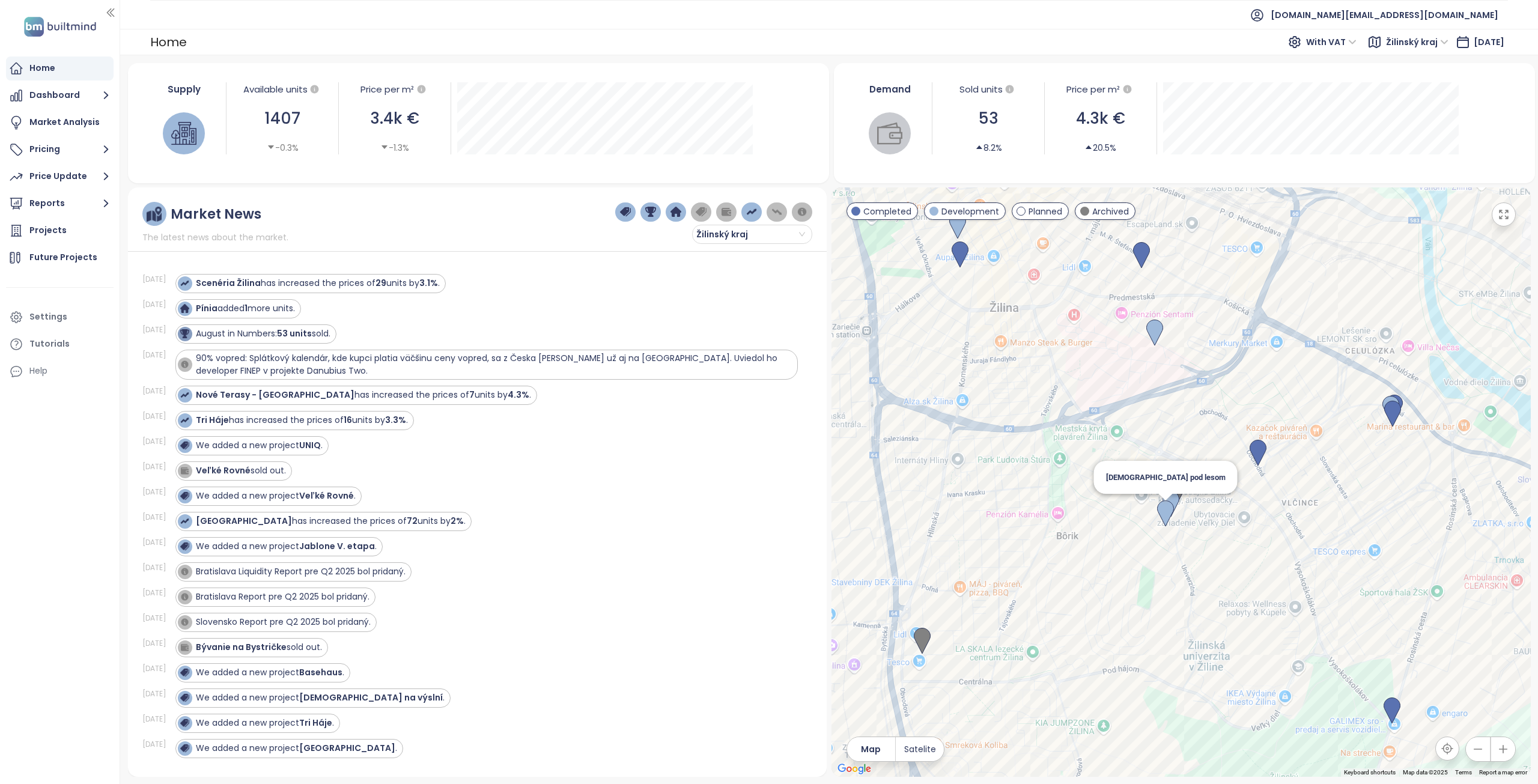
click at [1167, 518] on img at bounding box center [1166, 513] width 17 height 27
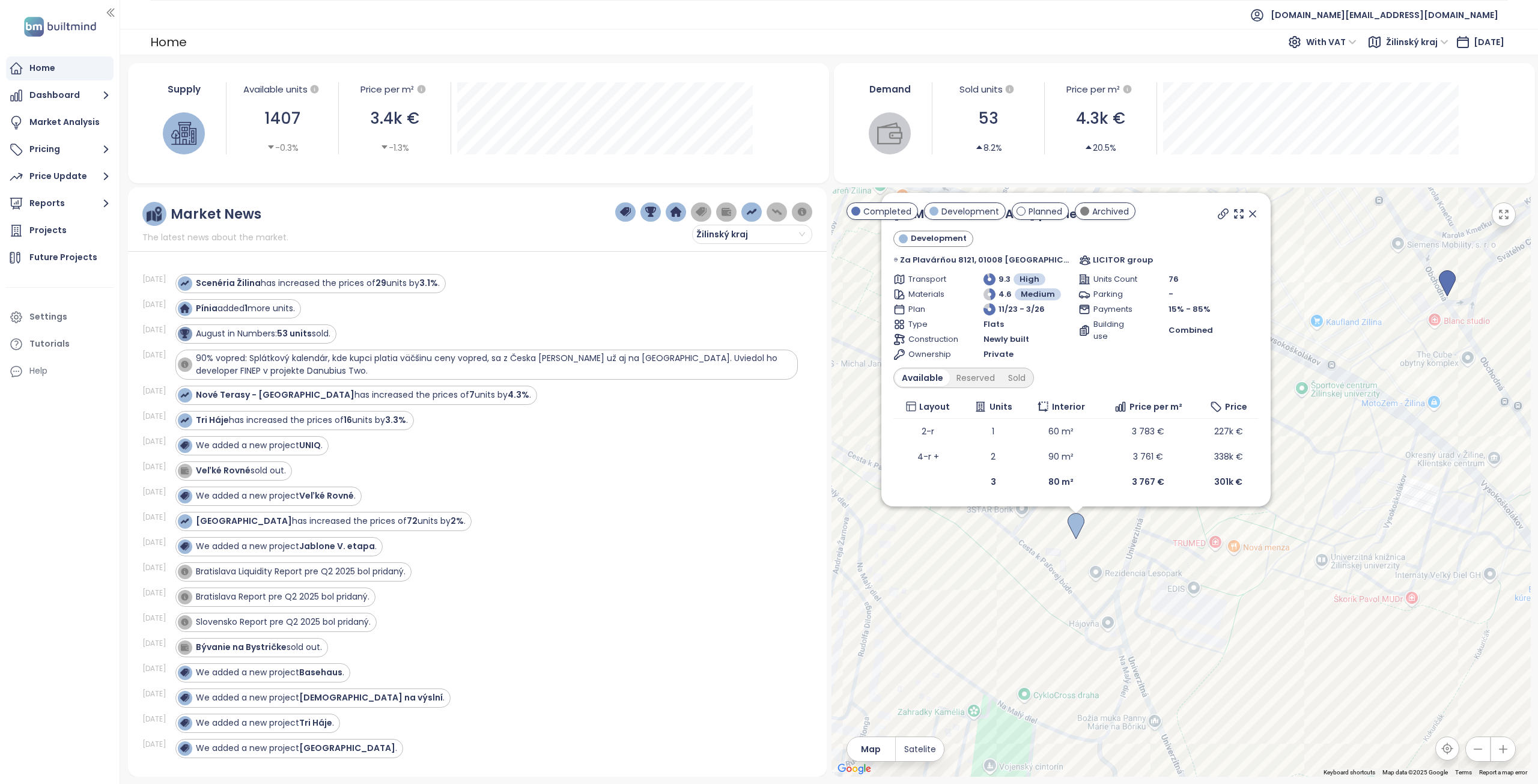
drag, startPoint x: 1239, startPoint y: 209, endPoint x: 1222, endPoint y: 310, distance: 102.4
click at [1247, 209] on icon at bounding box center [1253, 214] width 12 height 12
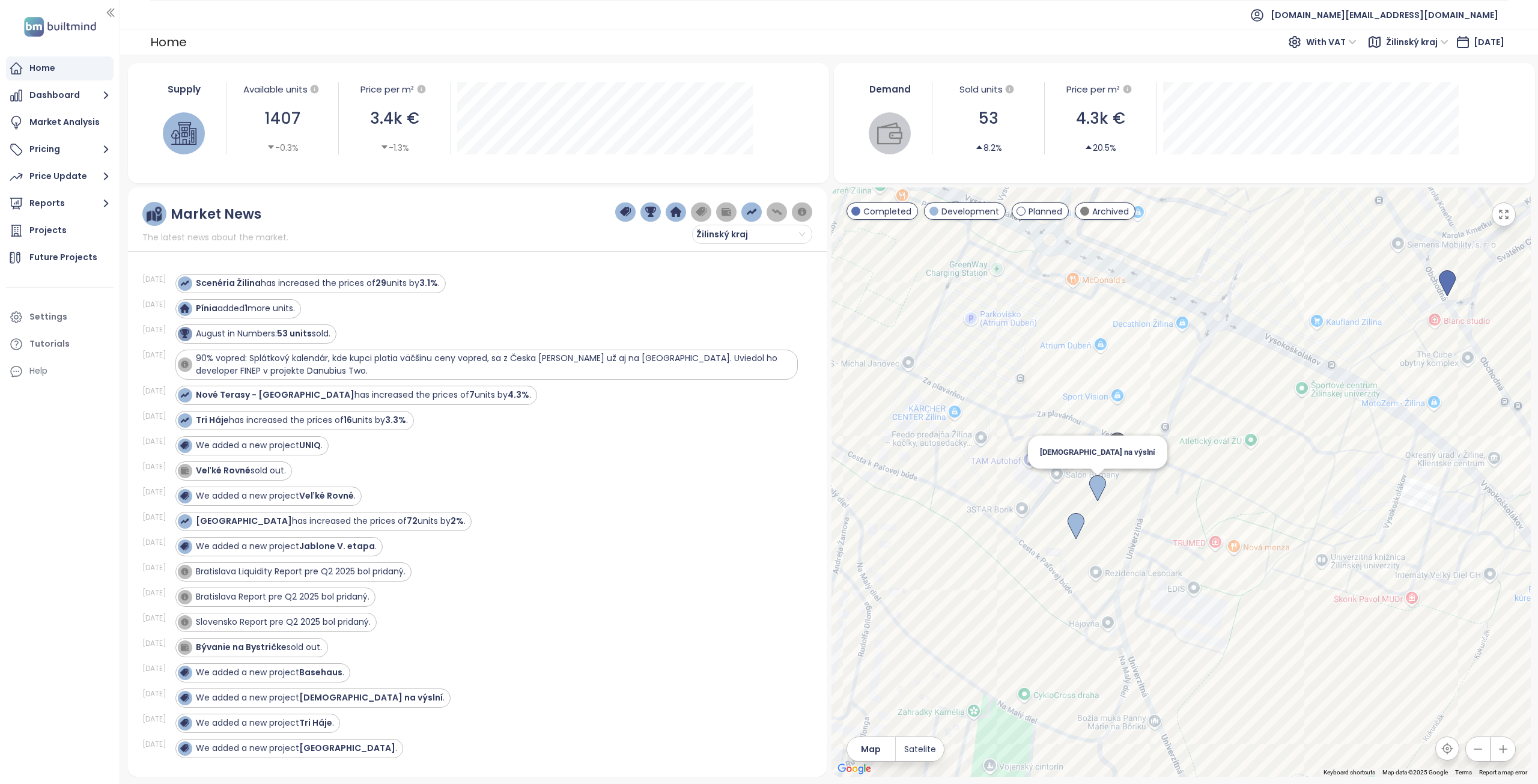
click at [1094, 487] on img at bounding box center [1098, 488] width 17 height 27
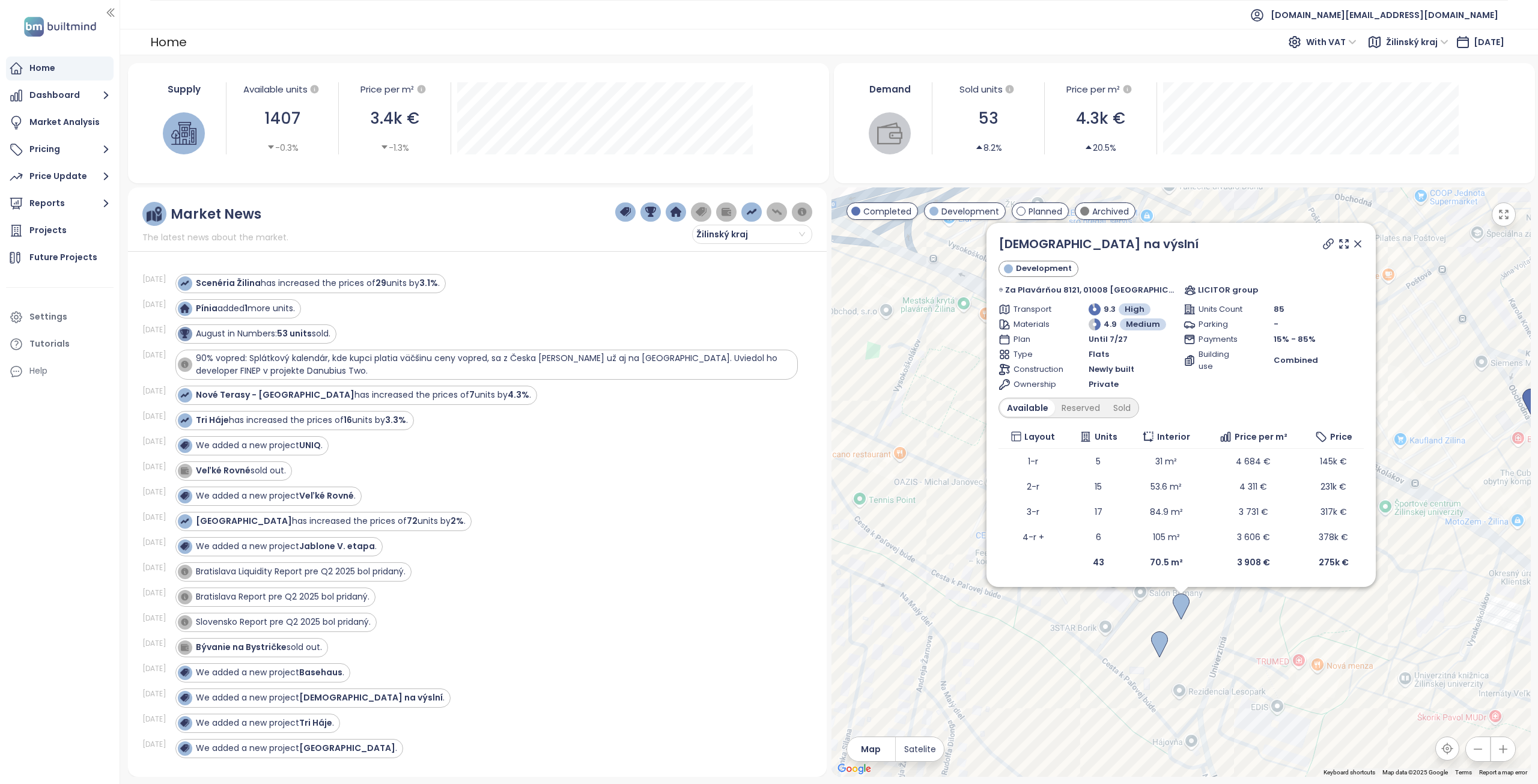
click at [1352, 244] on icon at bounding box center [1358, 244] width 12 height 12
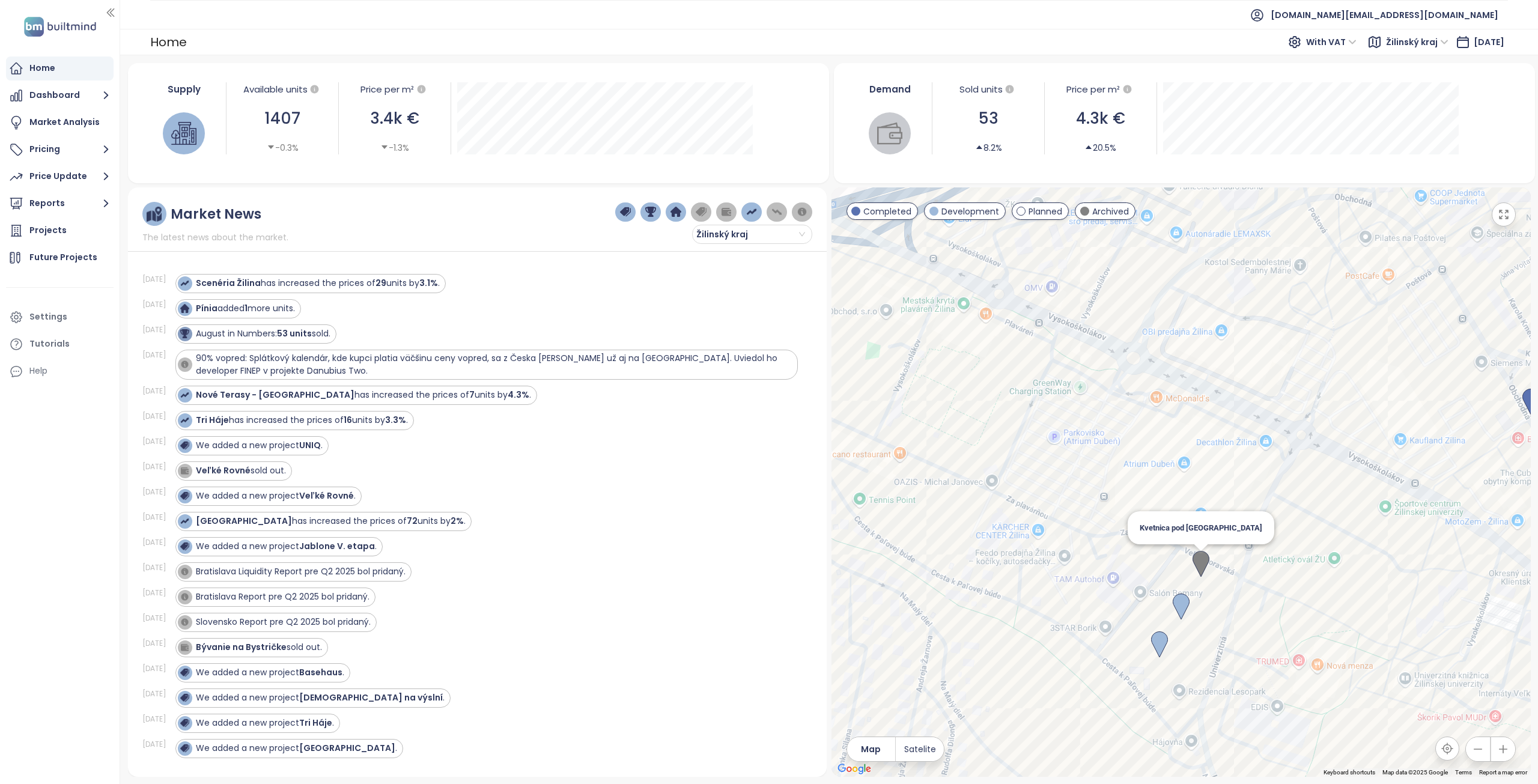
click at [1203, 564] on img at bounding box center [1201, 563] width 17 height 27
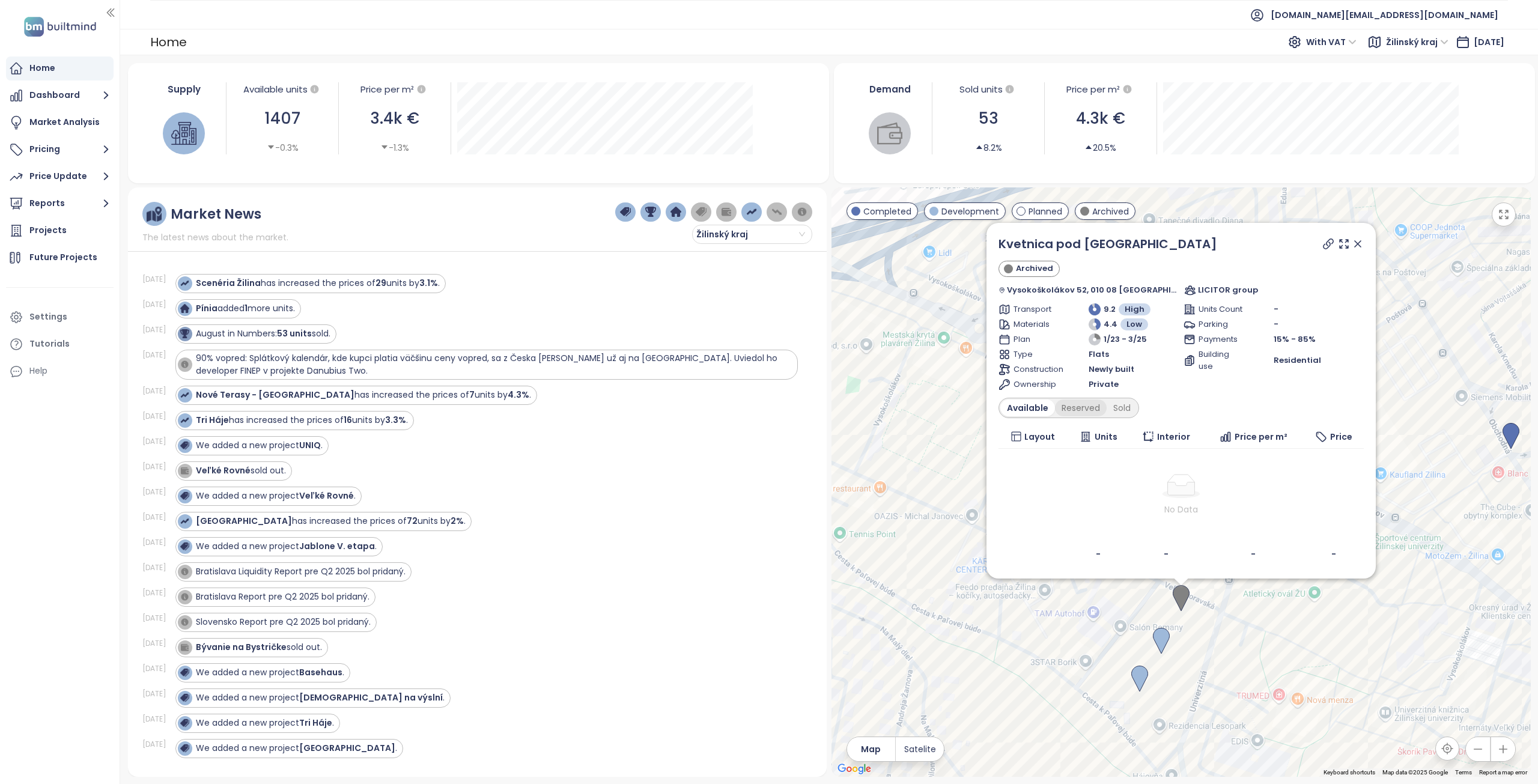
click at [1103, 409] on div "Reserved" at bounding box center [1081, 408] width 51 height 17
click at [1121, 410] on div "Sold" at bounding box center [1121, 408] width 31 height 17
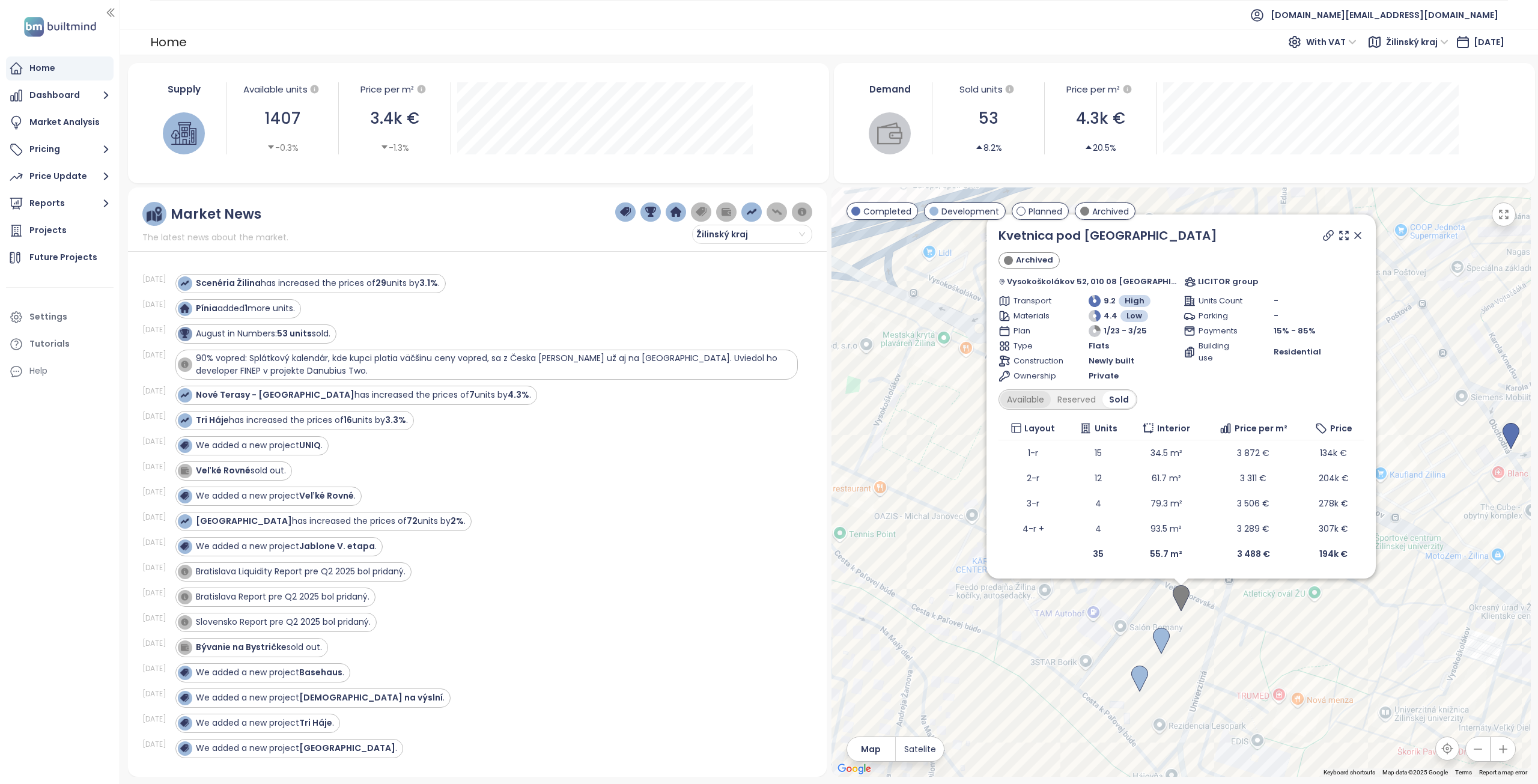
click at [1050, 393] on div "Available" at bounding box center [1026, 399] width 50 height 17
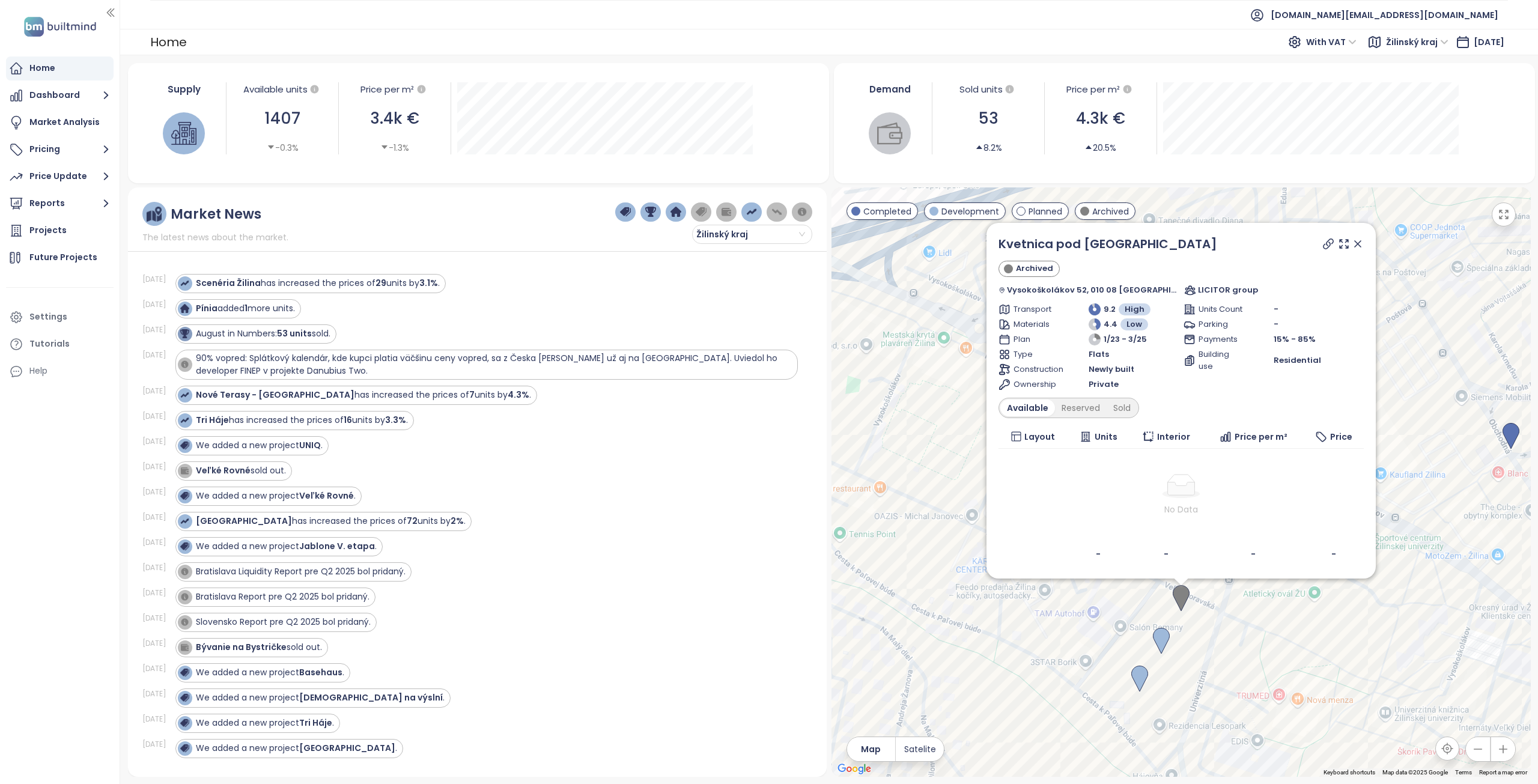
click at [1352, 243] on icon at bounding box center [1358, 244] width 12 height 12
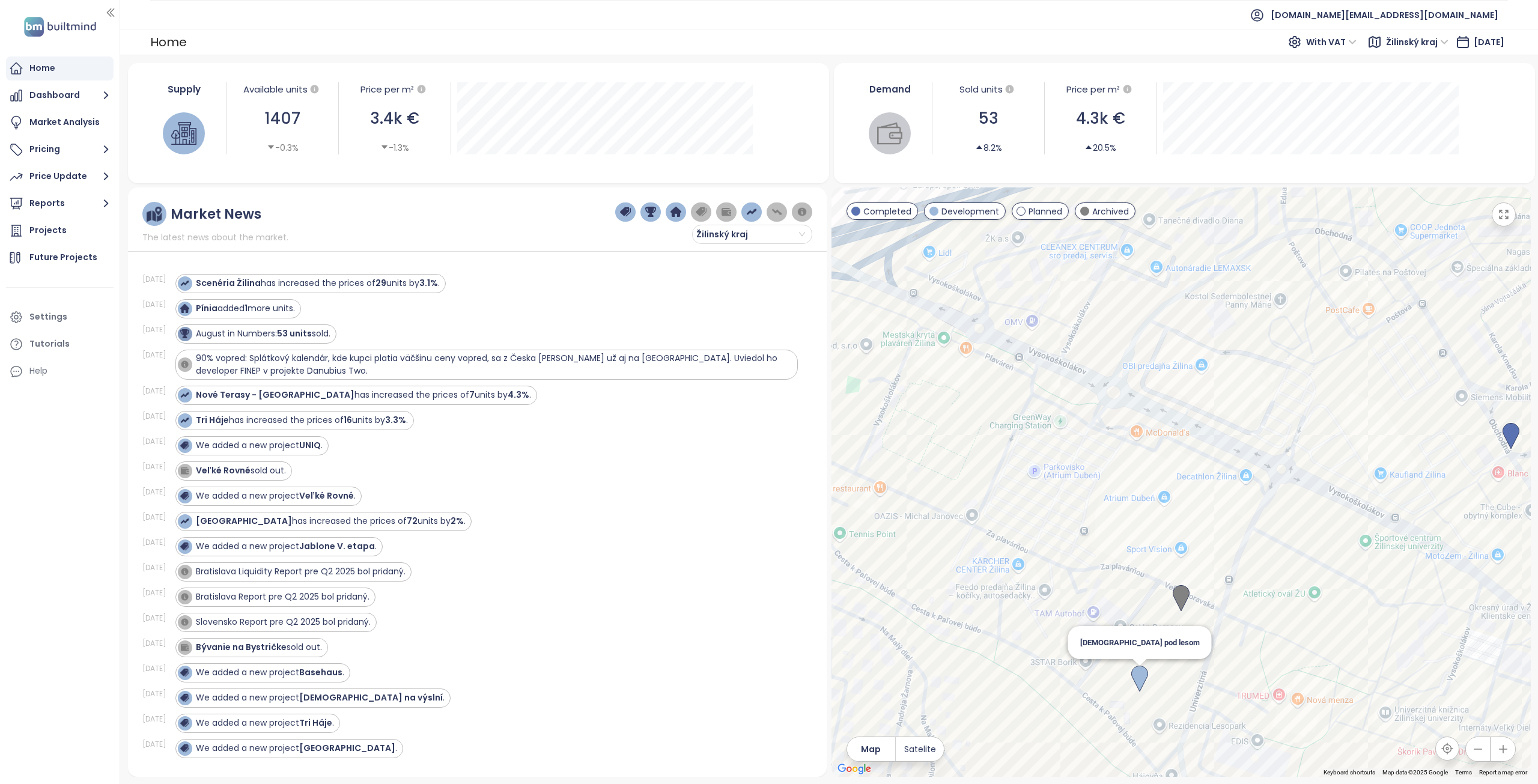
click at [1134, 673] on img at bounding box center [1140, 678] width 17 height 27
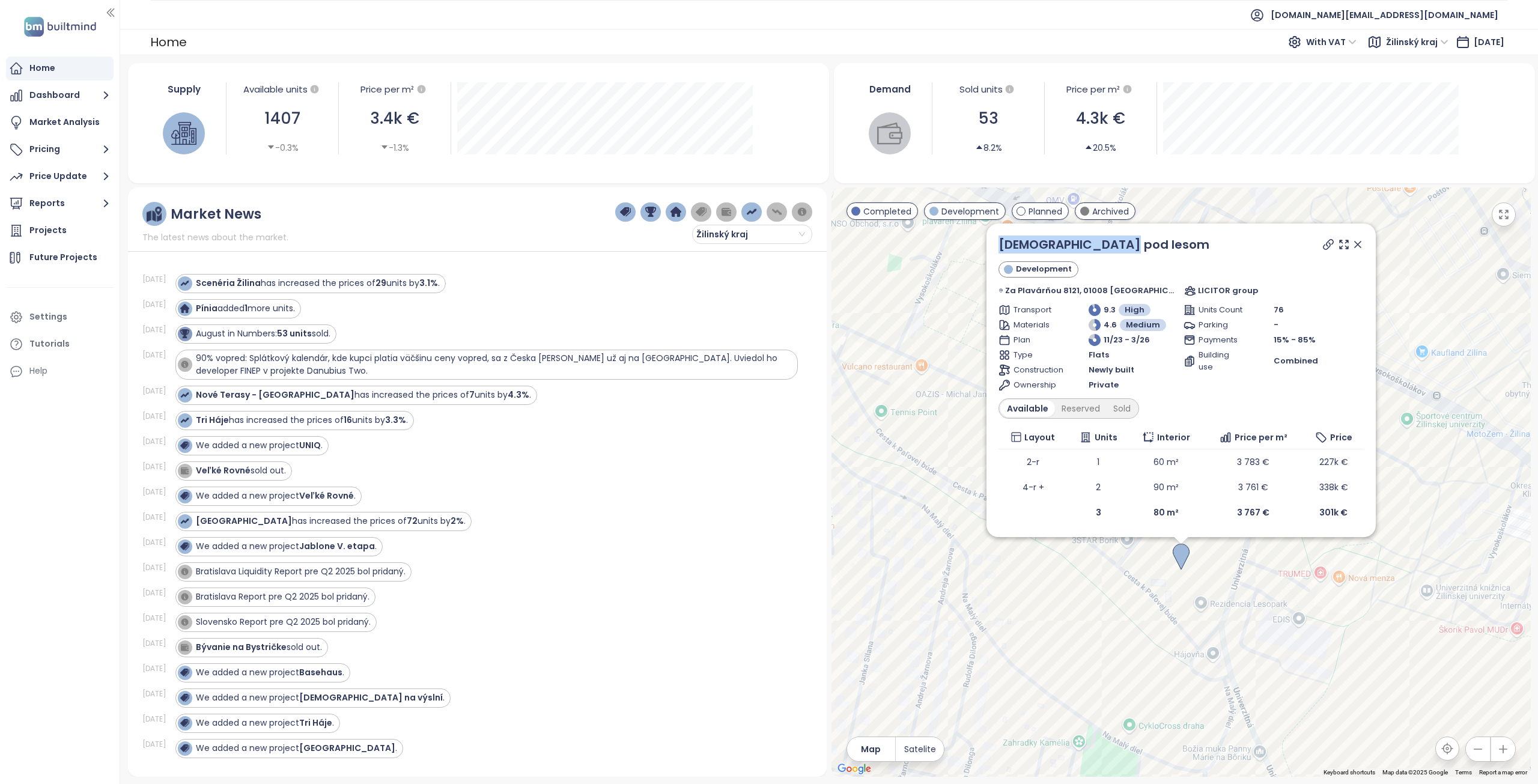
drag, startPoint x: 1142, startPoint y: 249, endPoint x: 1011, endPoint y: 251, distance: 131.0
click at [1011, 251] on div "Kvetnica pod lesom Development Za Plavárňou 8121, 01008 Žilina, 010 08 Žilina, …" at bounding box center [1180, 380] width 389 height 314
copy link "Kvetnica pod lesom"
click at [1322, 245] on icon at bounding box center [1328, 245] width 12 height 12
click at [1133, 405] on div "Sold" at bounding box center [1122, 409] width 31 height 17
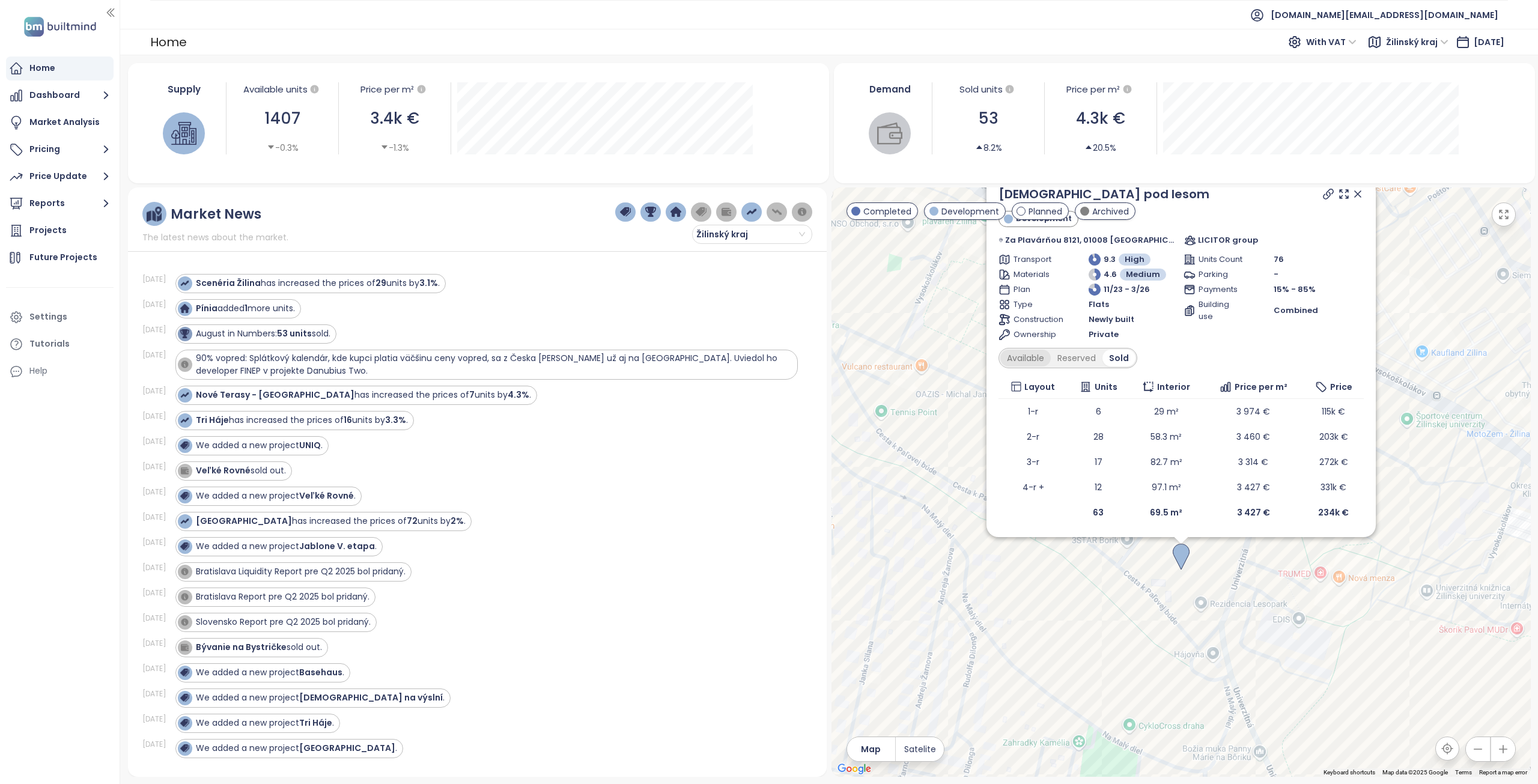
click at [1033, 358] on div "Available" at bounding box center [1026, 358] width 50 height 17
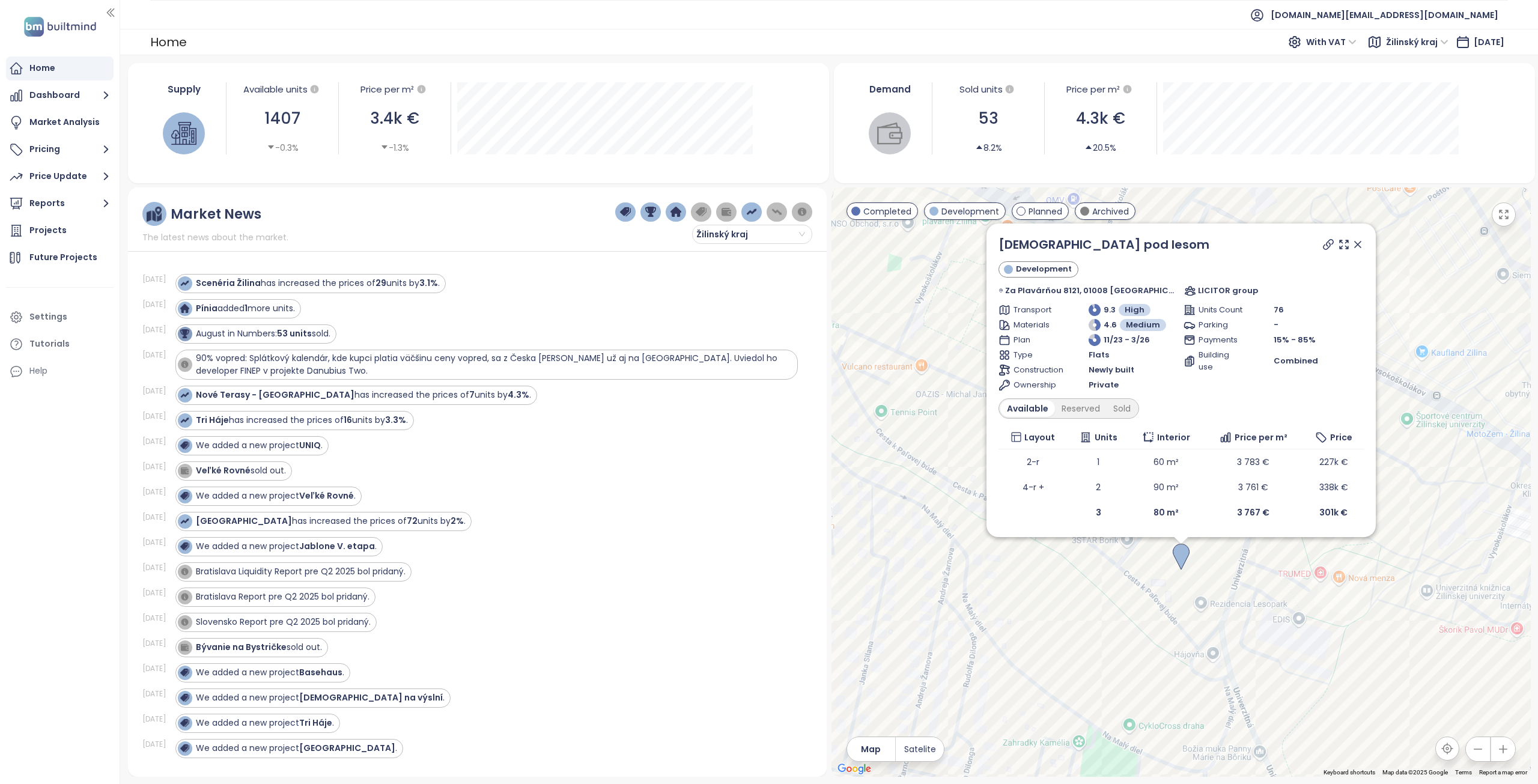
click at [1355, 245] on icon at bounding box center [1358, 244] width 6 height 6
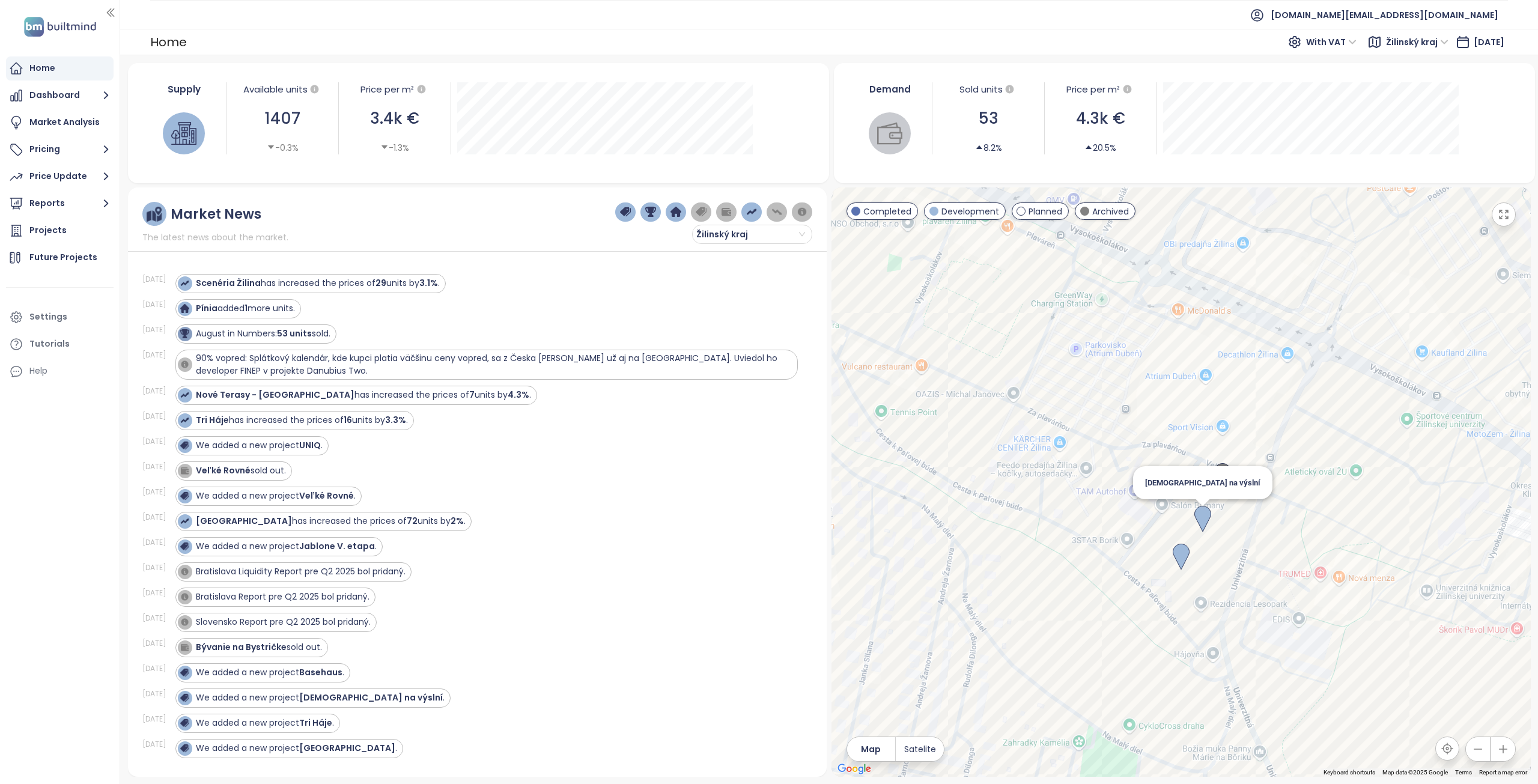
click at [1202, 516] on img at bounding box center [1204, 518] width 17 height 27
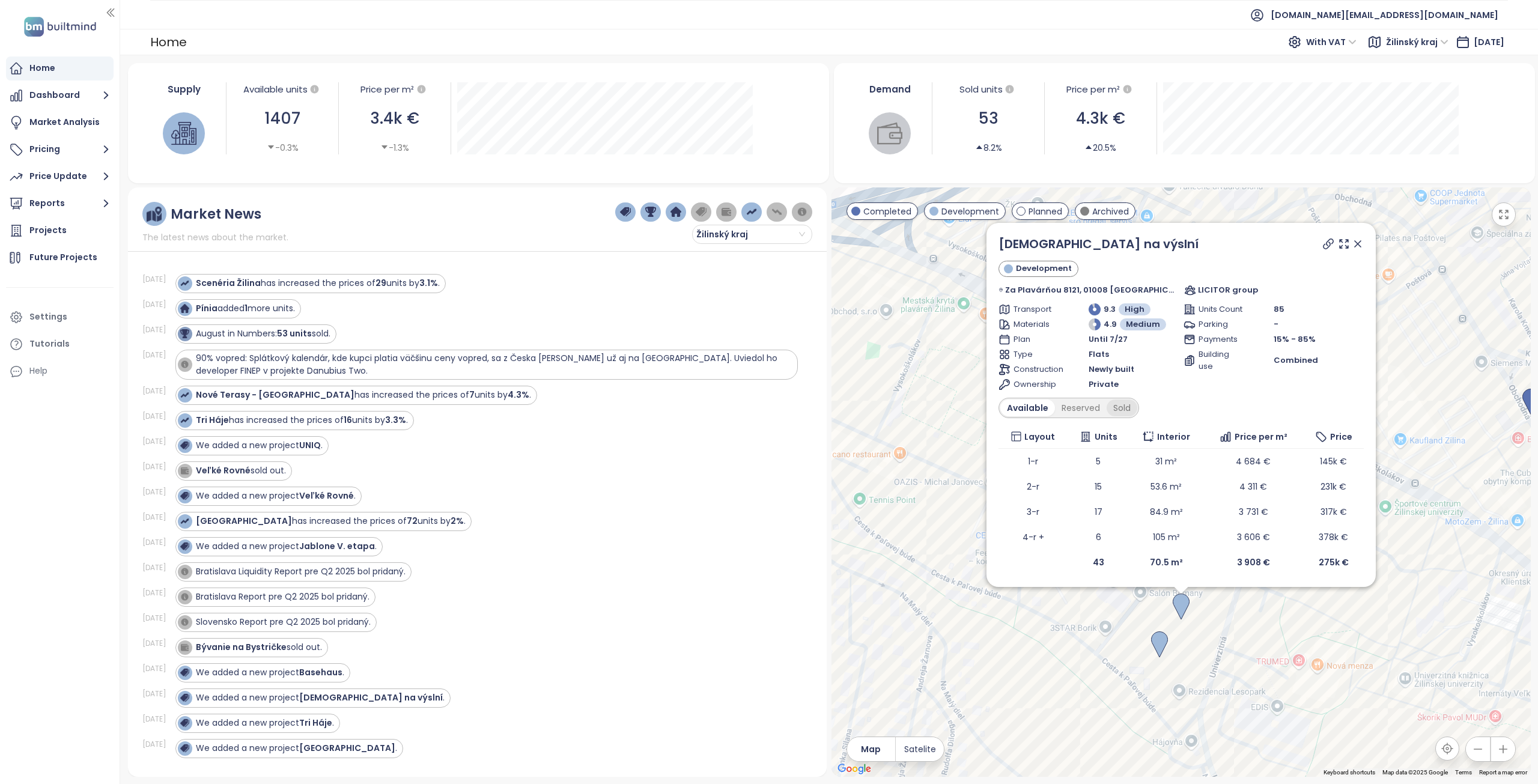
click at [1138, 407] on div "Sold" at bounding box center [1122, 408] width 31 height 17
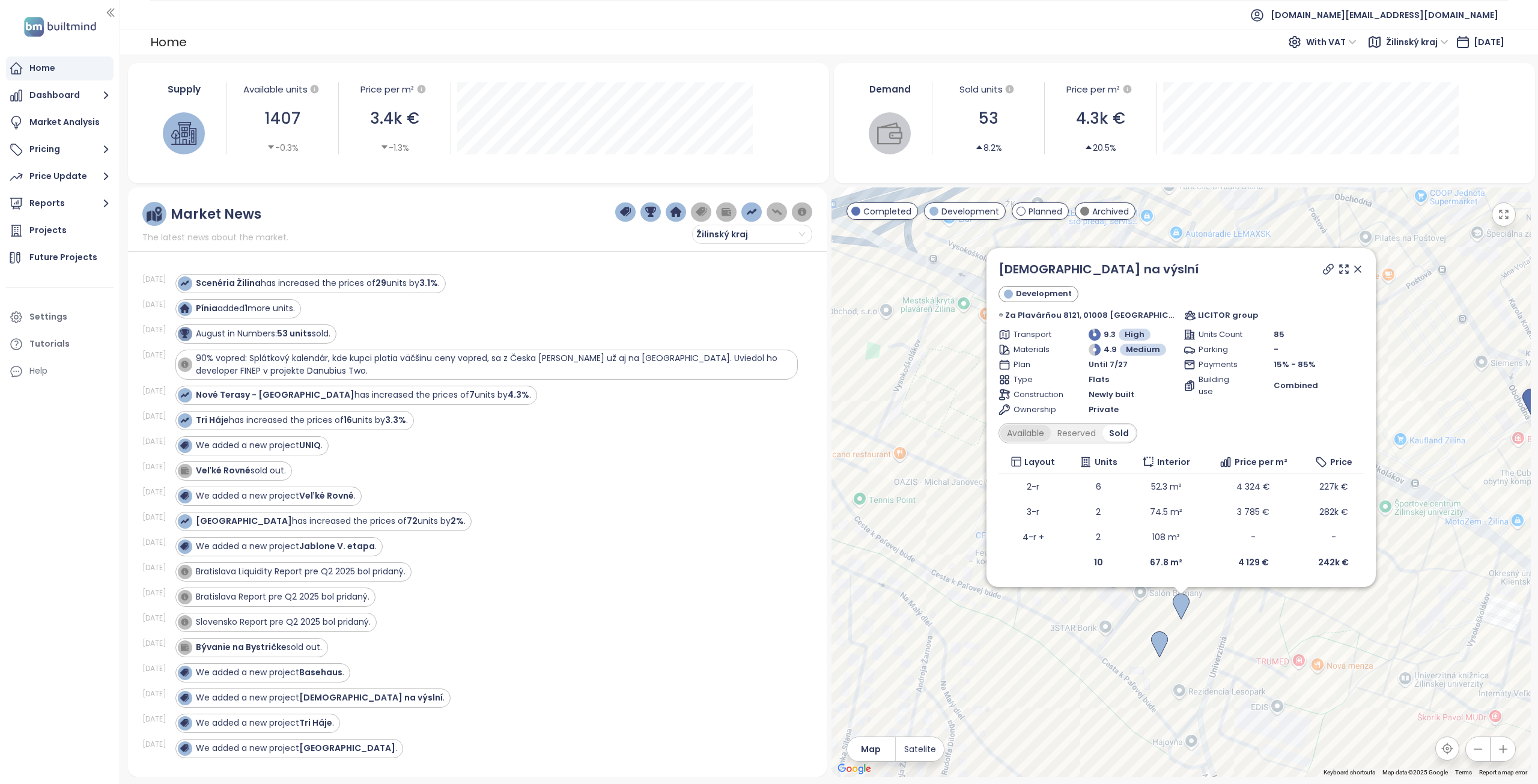
click at [1050, 429] on div "Available" at bounding box center [1026, 433] width 50 height 17
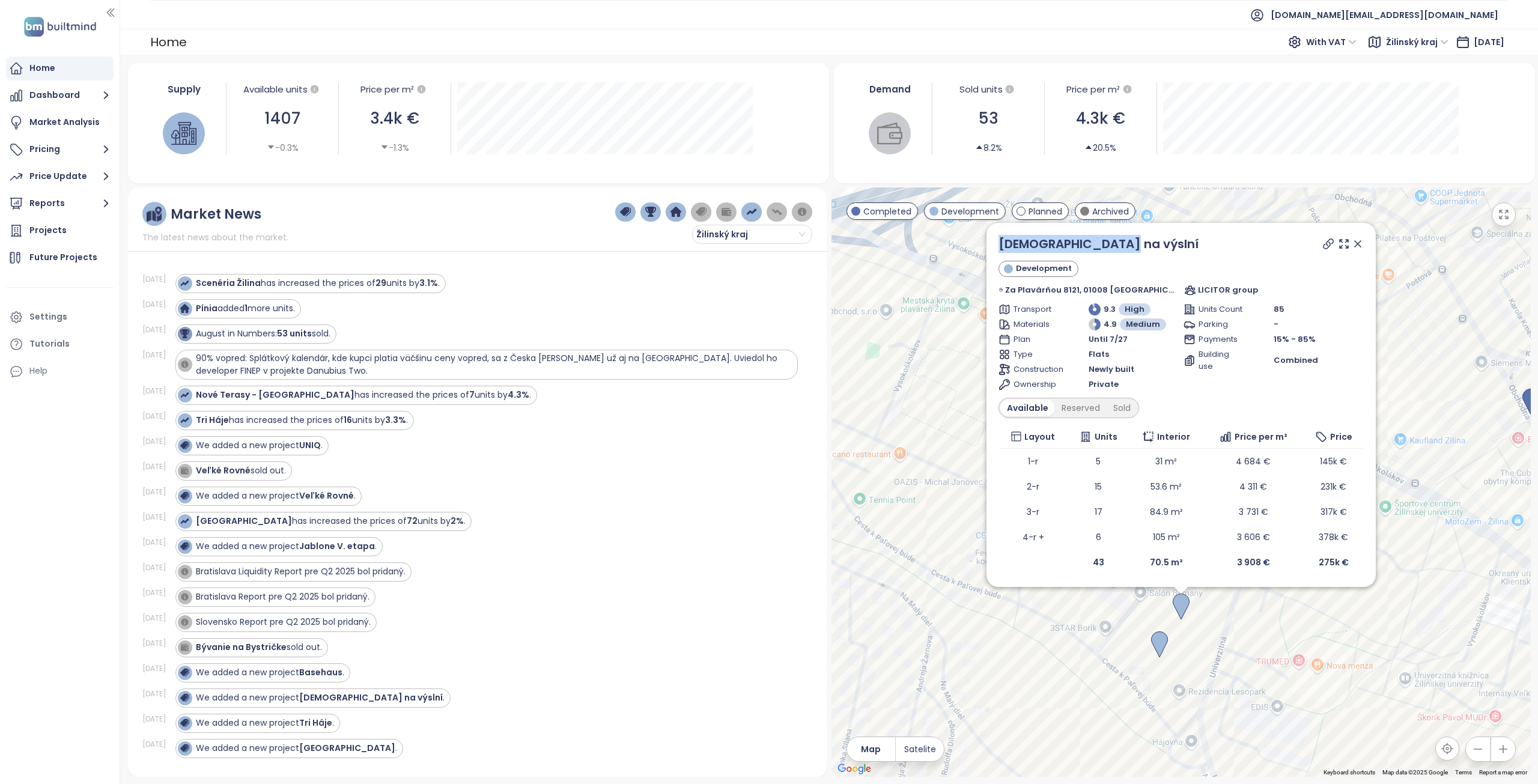
drag, startPoint x: 1133, startPoint y: 240, endPoint x: 1005, endPoint y: 240, distance: 128.0
click at [1005, 240] on div "Kvetnica na výslní Development Za Plavárňou 8121, 01008 Žilina, 010 08 Žilina, …" at bounding box center [1180, 405] width 389 height 364
copy link "Kvetnica na výslní"
click at [1322, 244] on icon at bounding box center [1328, 244] width 12 height 12
drag, startPoint x: 1340, startPoint y: 242, endPoint x: 1291, endPoint y: 415, distance: 179.8
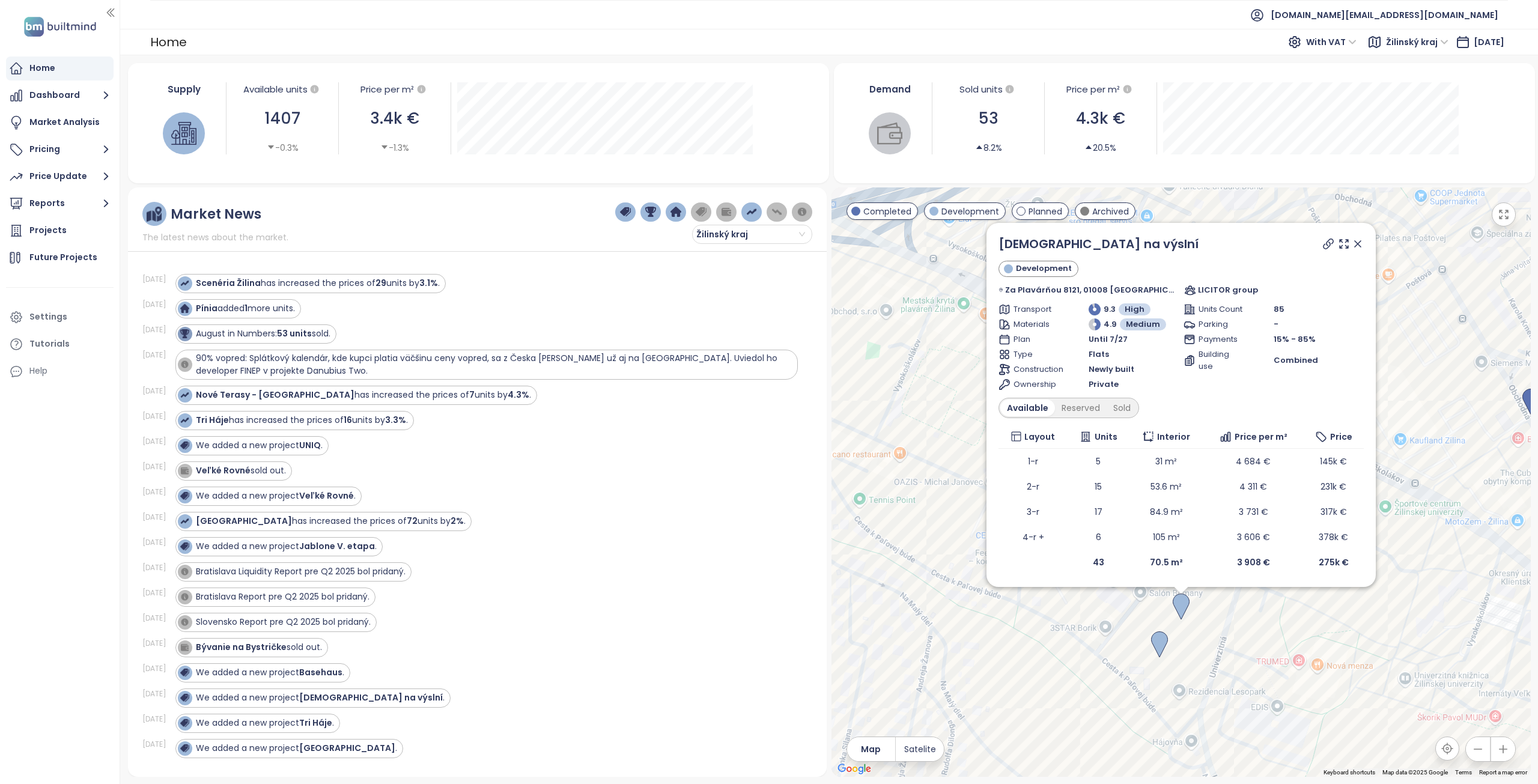
click at [1352, 242] on icon at bounding box center [1358, 244] width 12 height 12
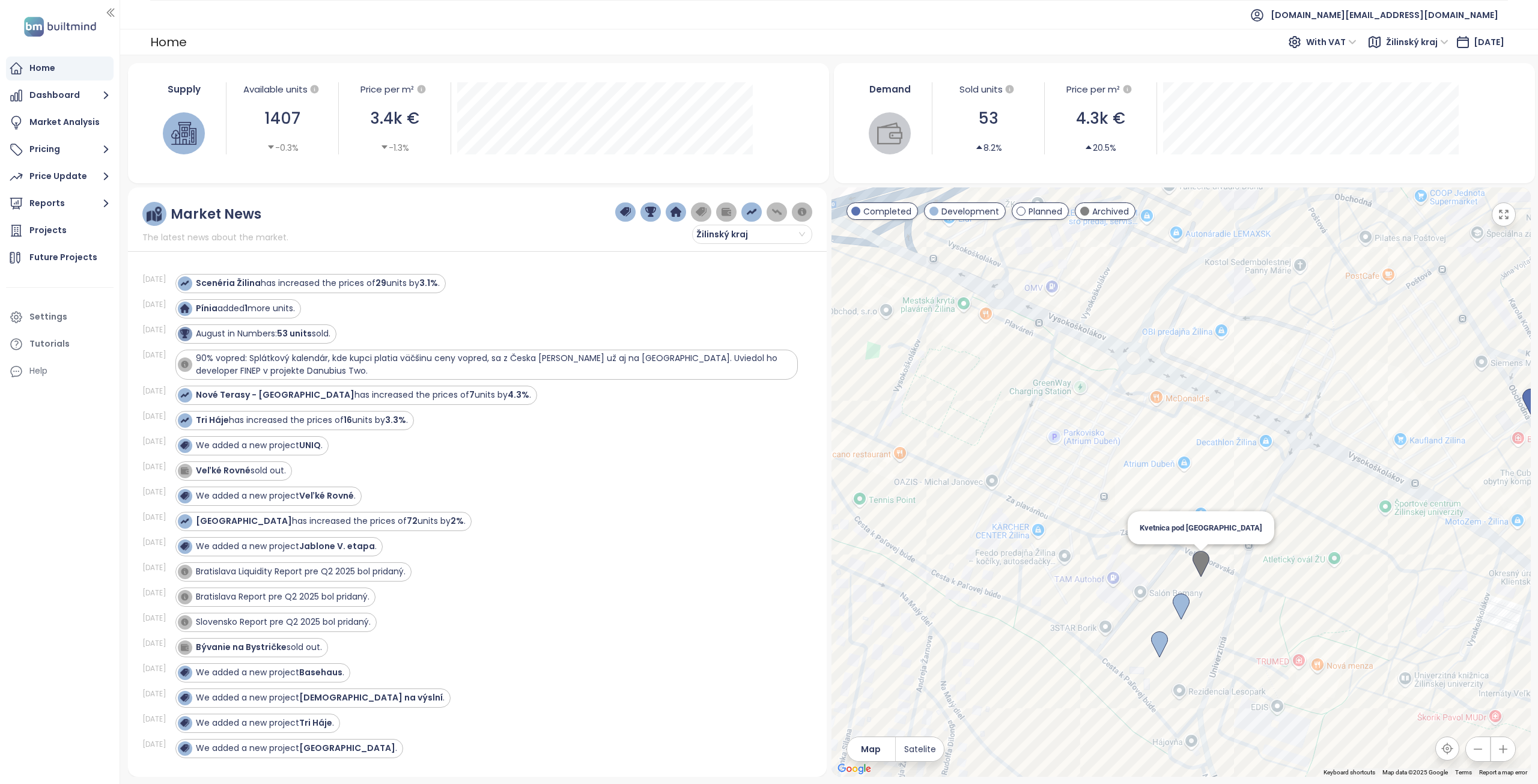
click at [1200, 563] on img at bounding box center [1201, 563] width 17 height 27
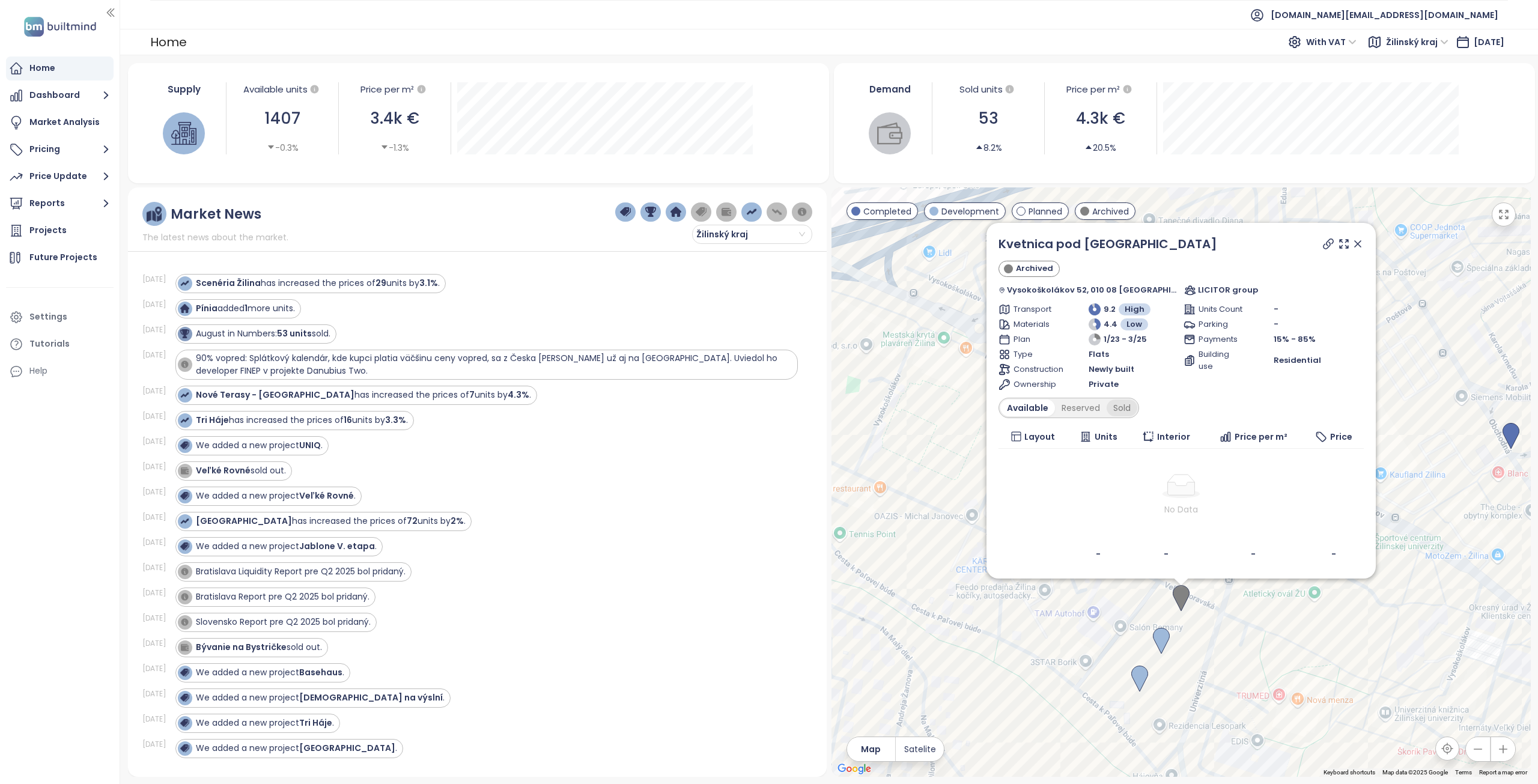
click at [1138, 409] on div "Sold" at bounding box center [1122, 408] width 31 height 17
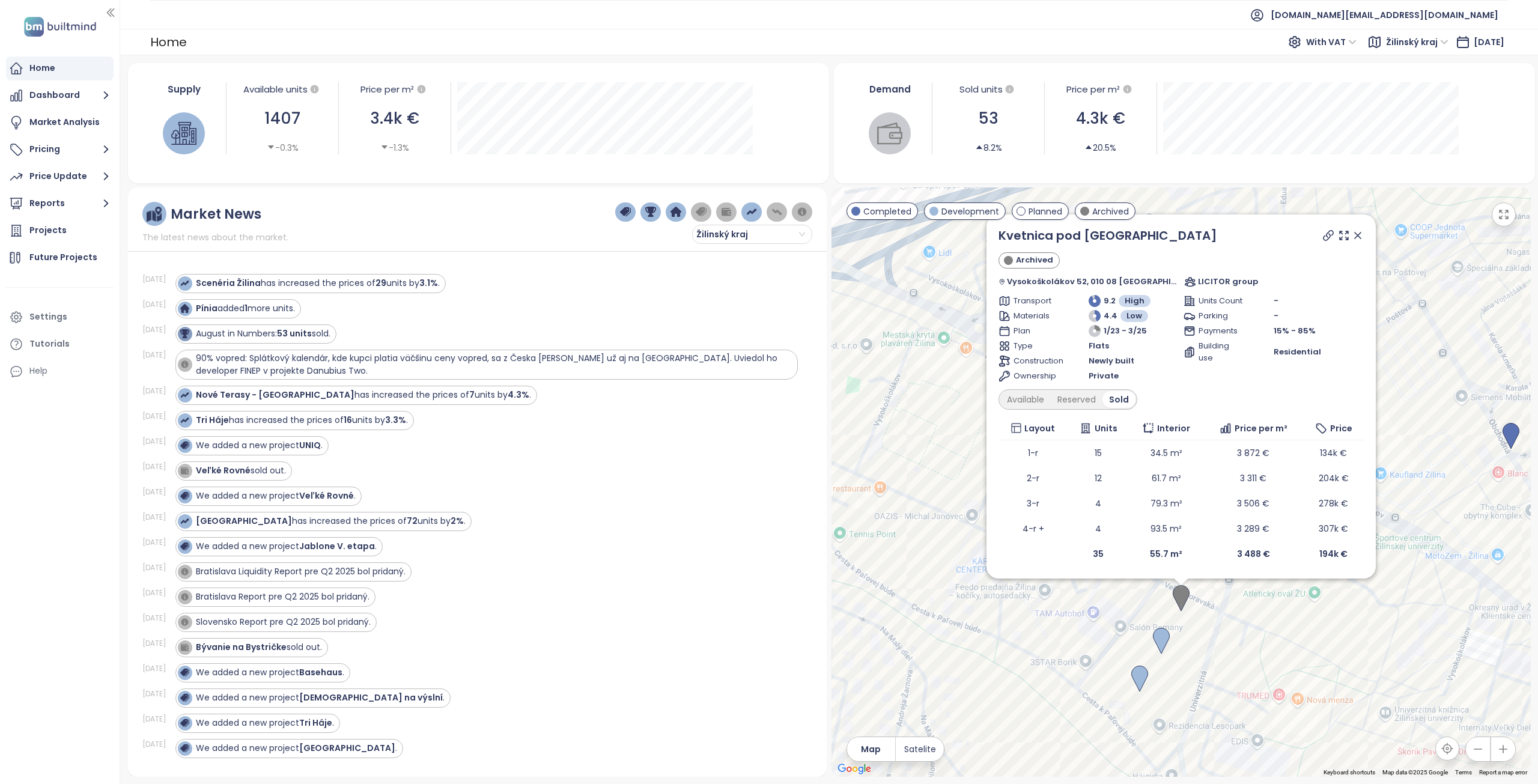
click at [1352, 237] on icon at bounding box center [1358, 235] width 12 height 12
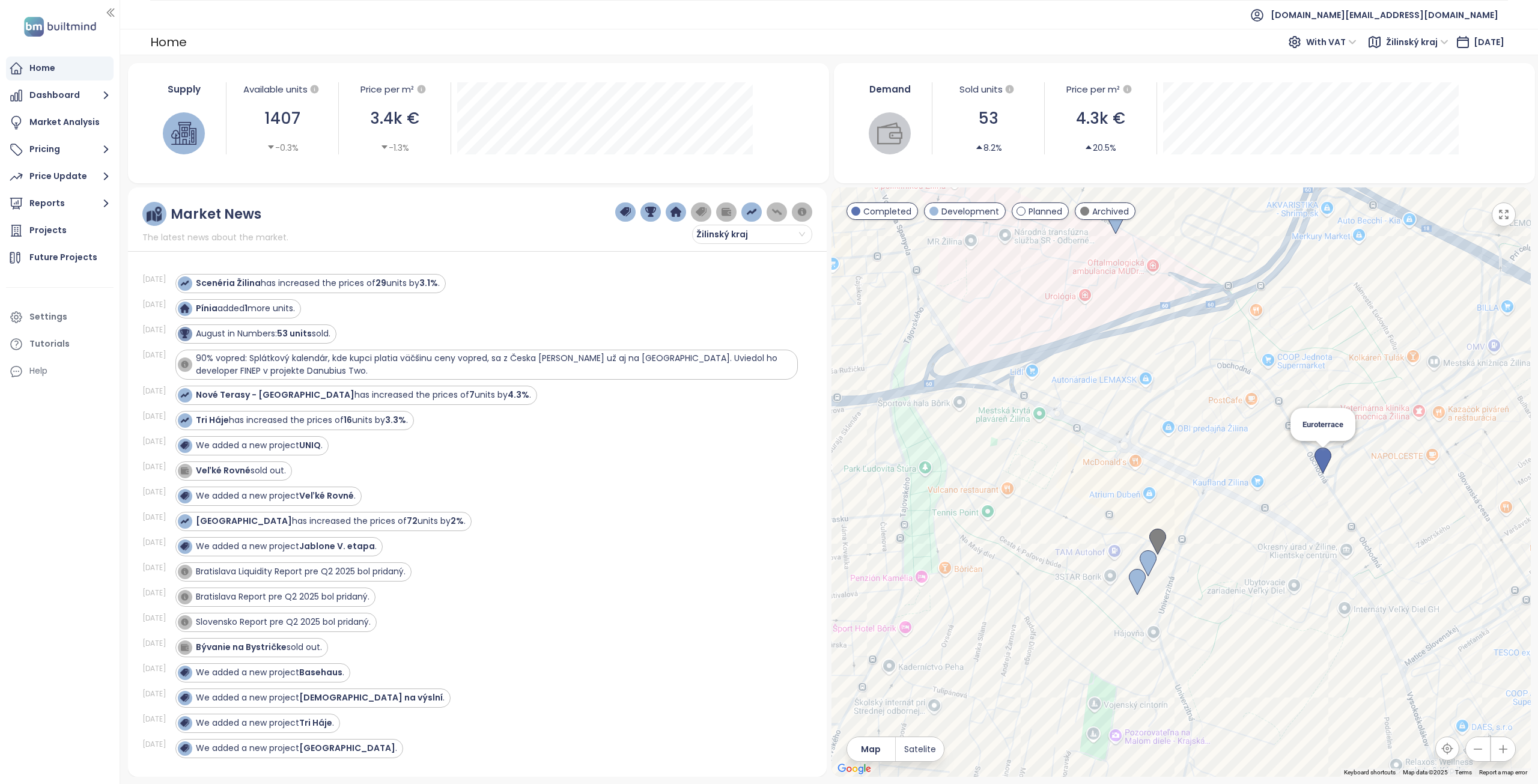
click at [1323, 453] on img at bounding box center [1323, 460] width 17 height 27
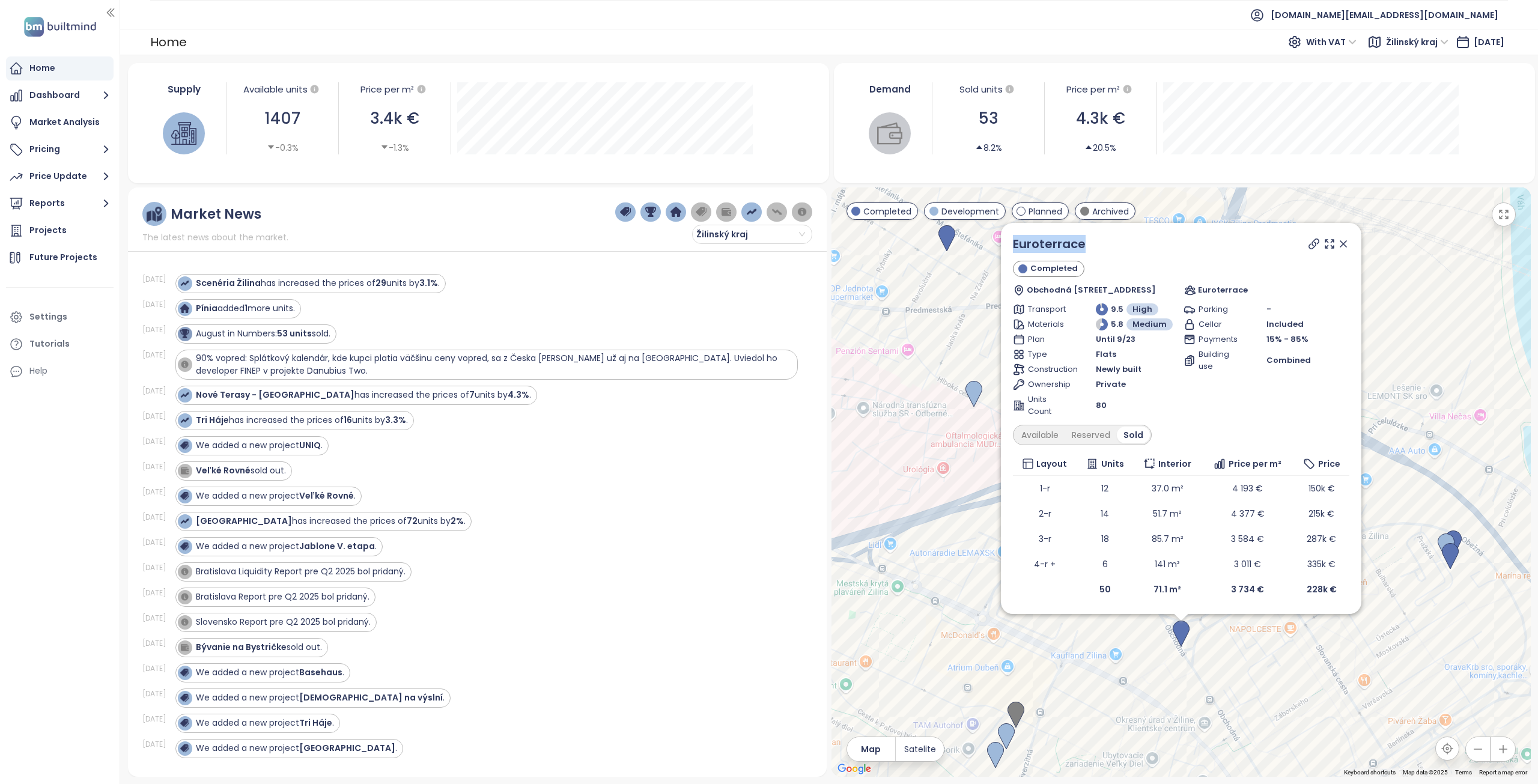
drag, startPoint x: 1087, startPoint y: 248, endPoint x: 1006, endPoint y: 242, distance: 81.2
click at [1006, 242] on div "Euroterrace Completed Obchodná 8985 Vlčince, Vlčince, 010 08 Žilina, Slovakia E…" at bounding box center [1180, 418] width 360 height 391
copy link "Euroterrace"
click at [1032, 429] on div "Available" at bounding box center [1040, 435] width 50 height 17
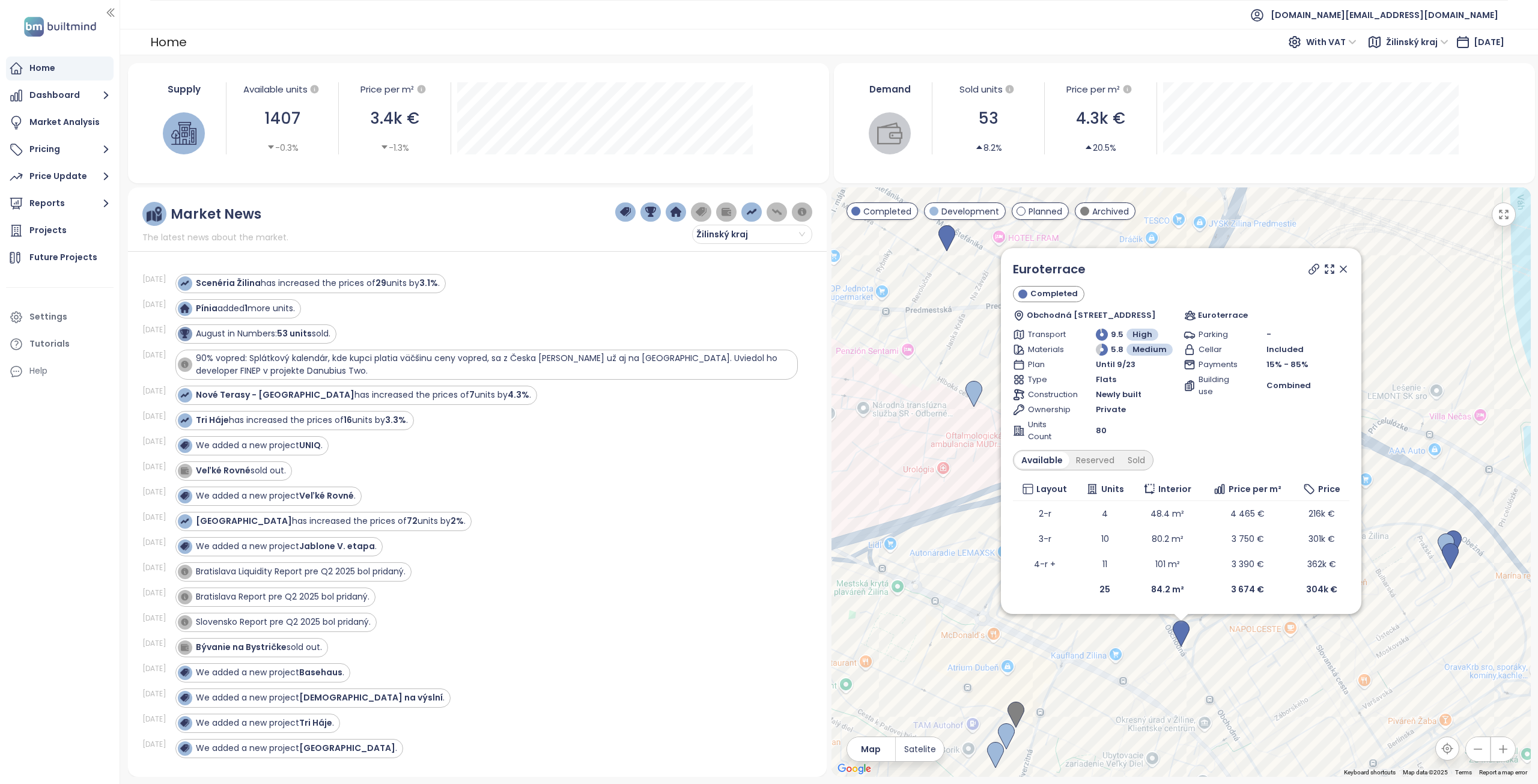
click at [1312, 269] on icon at bounding box center [1314, 269] width 12 height 12
click at [1096, 460] on div "Reserved" at bounding box center [1095, 460] width 51 height 17
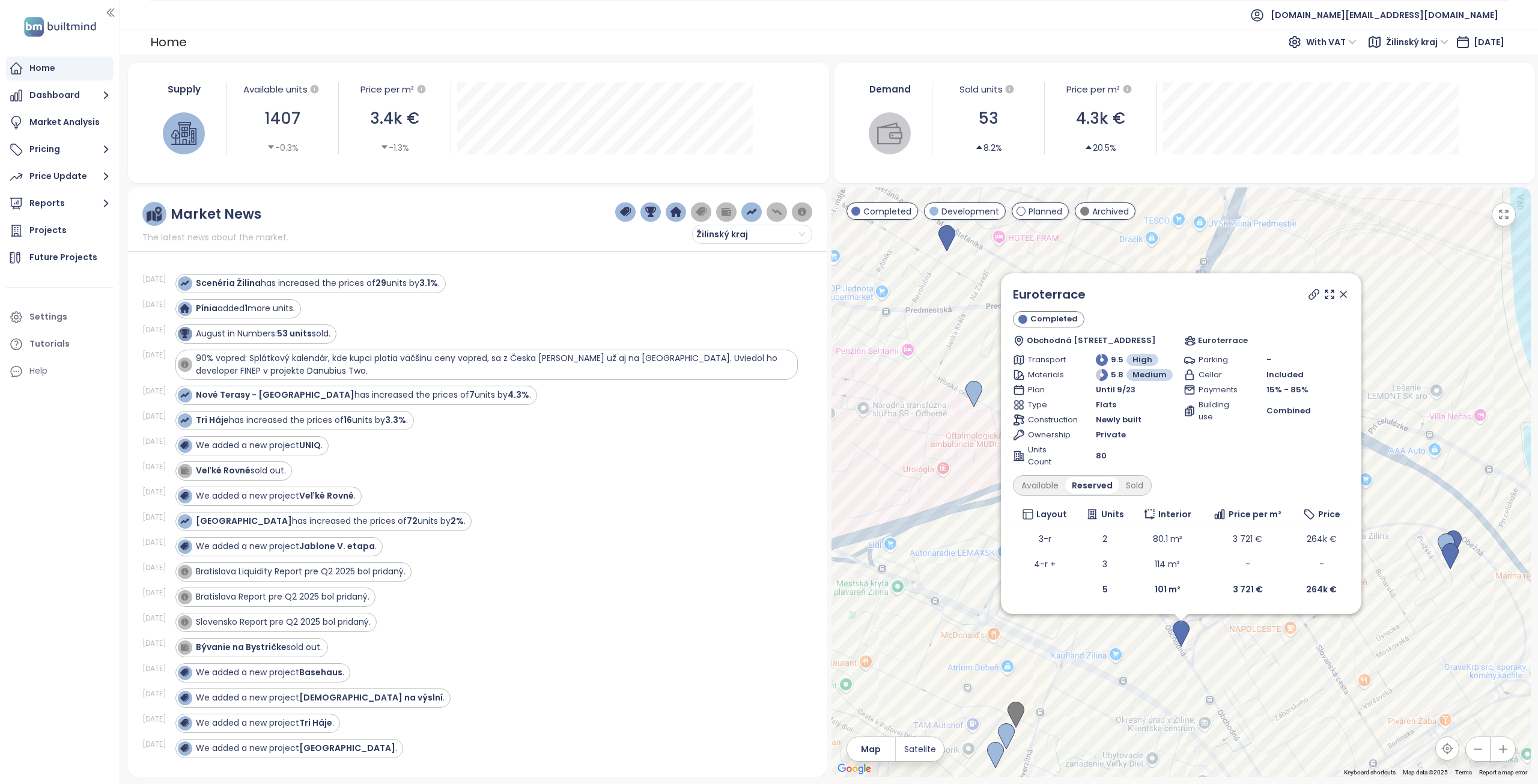
click at [1345, 297] on icon at bounding box center [1344, 294] width 12 height 12
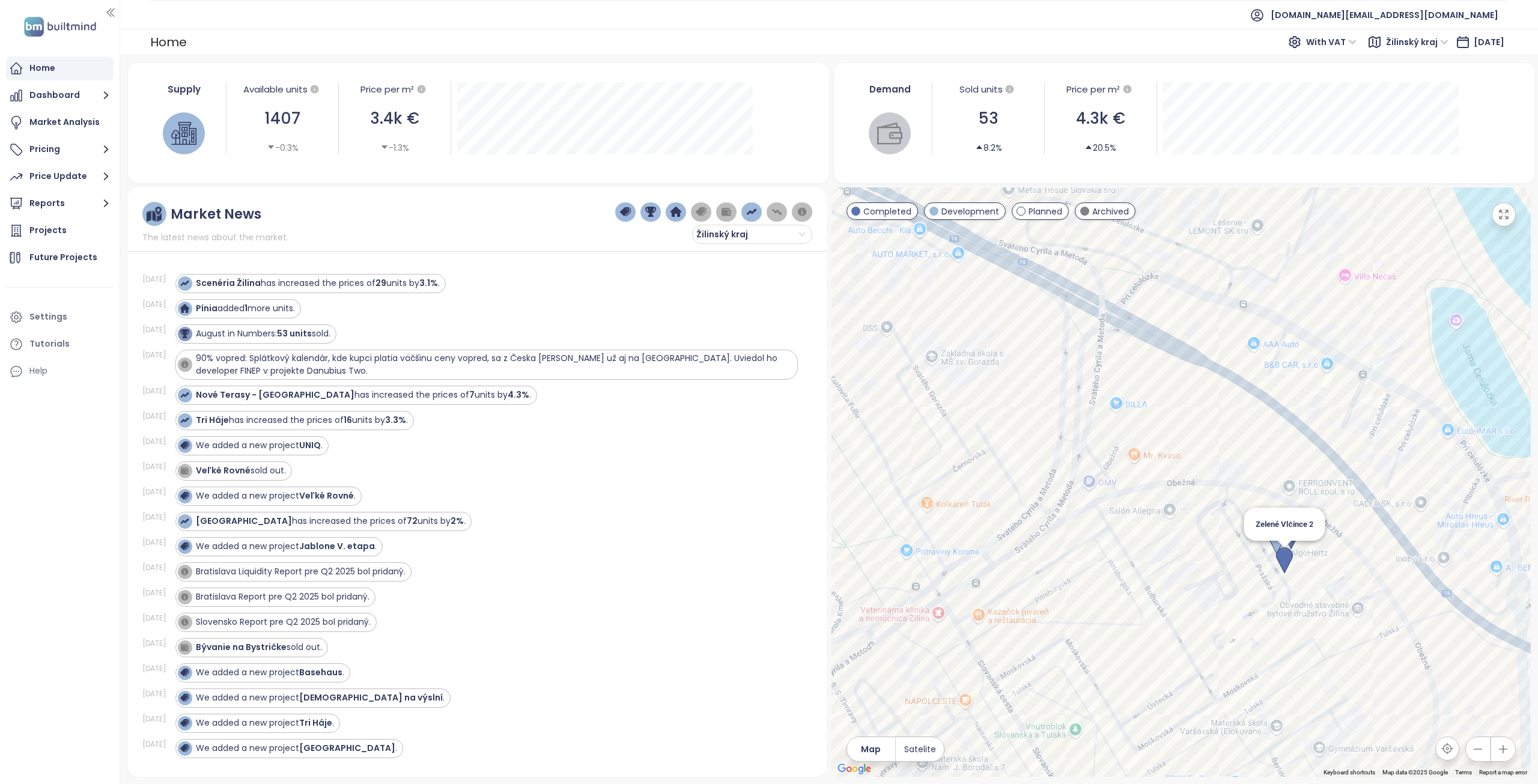
click at [1286, 558] on img at bounding box center [1285, 560] width 17 height 27
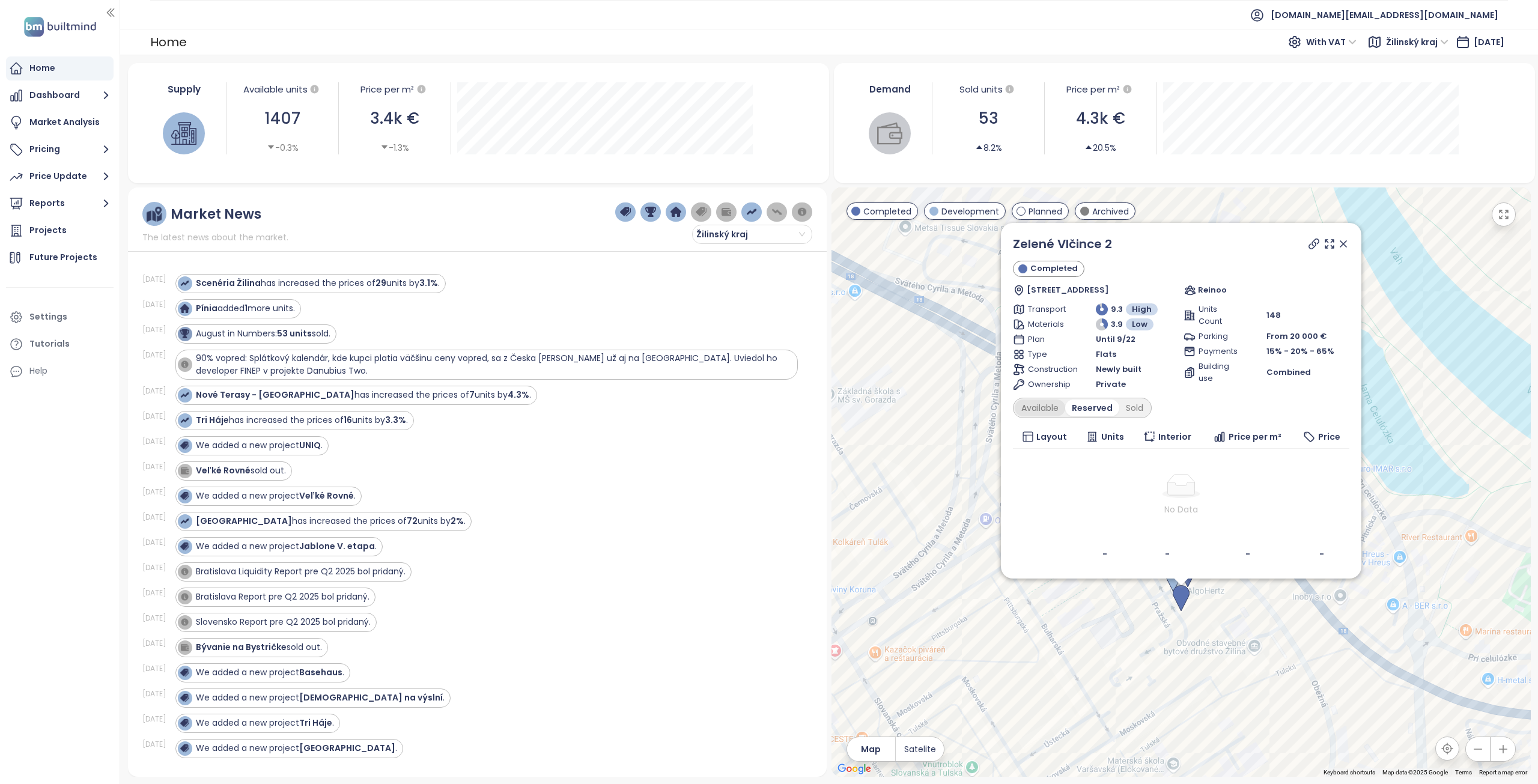
click at [1048, 410] on div "Available" at bounding box center [1040, 408] width 50 height 17
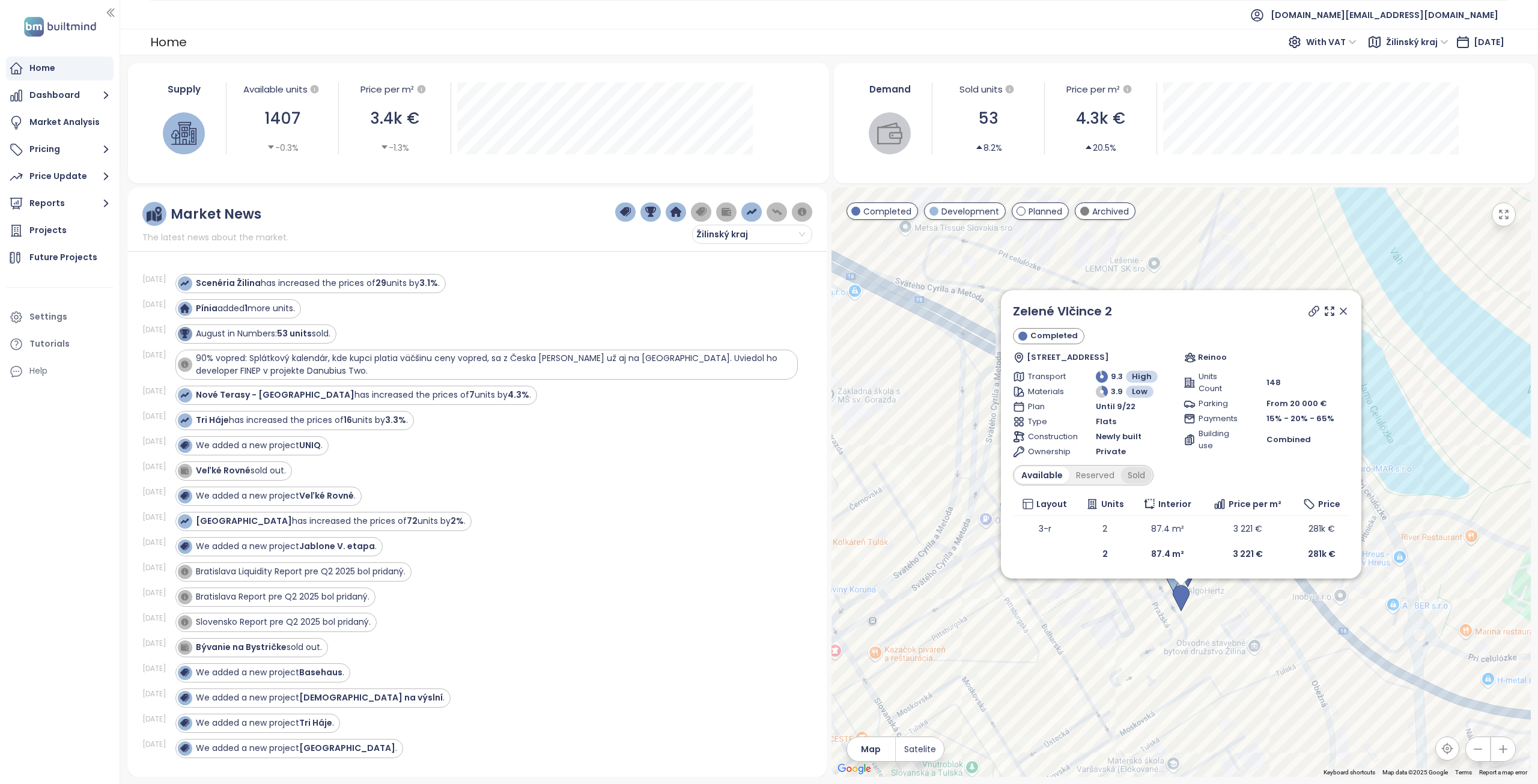
click at [1135, 482] on div "Sold" at bounding box center [1137, 475] width 31 height 17
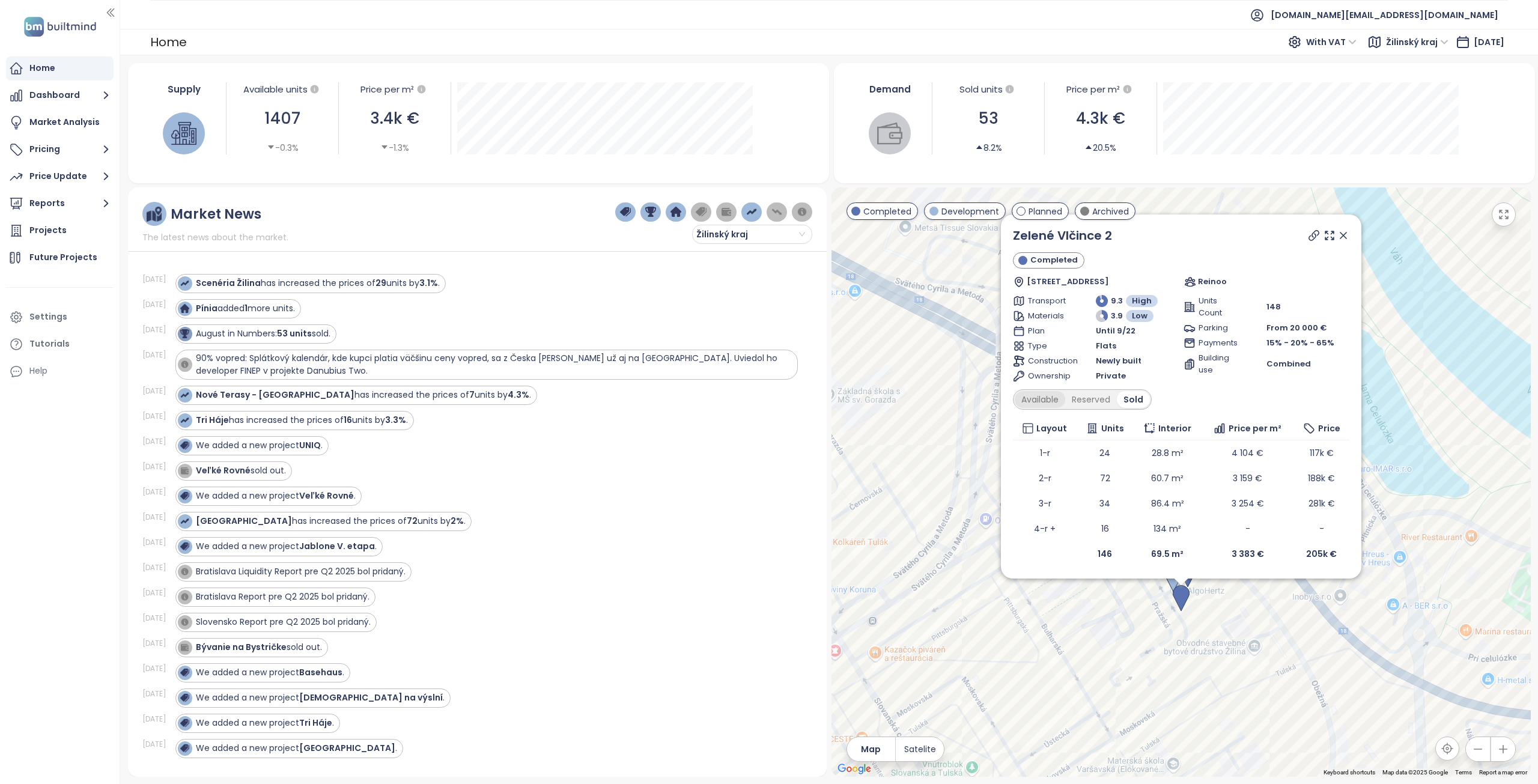
click at [1053, 404] on div "Available" at bounding box center [1040, 399] width 50 height 17
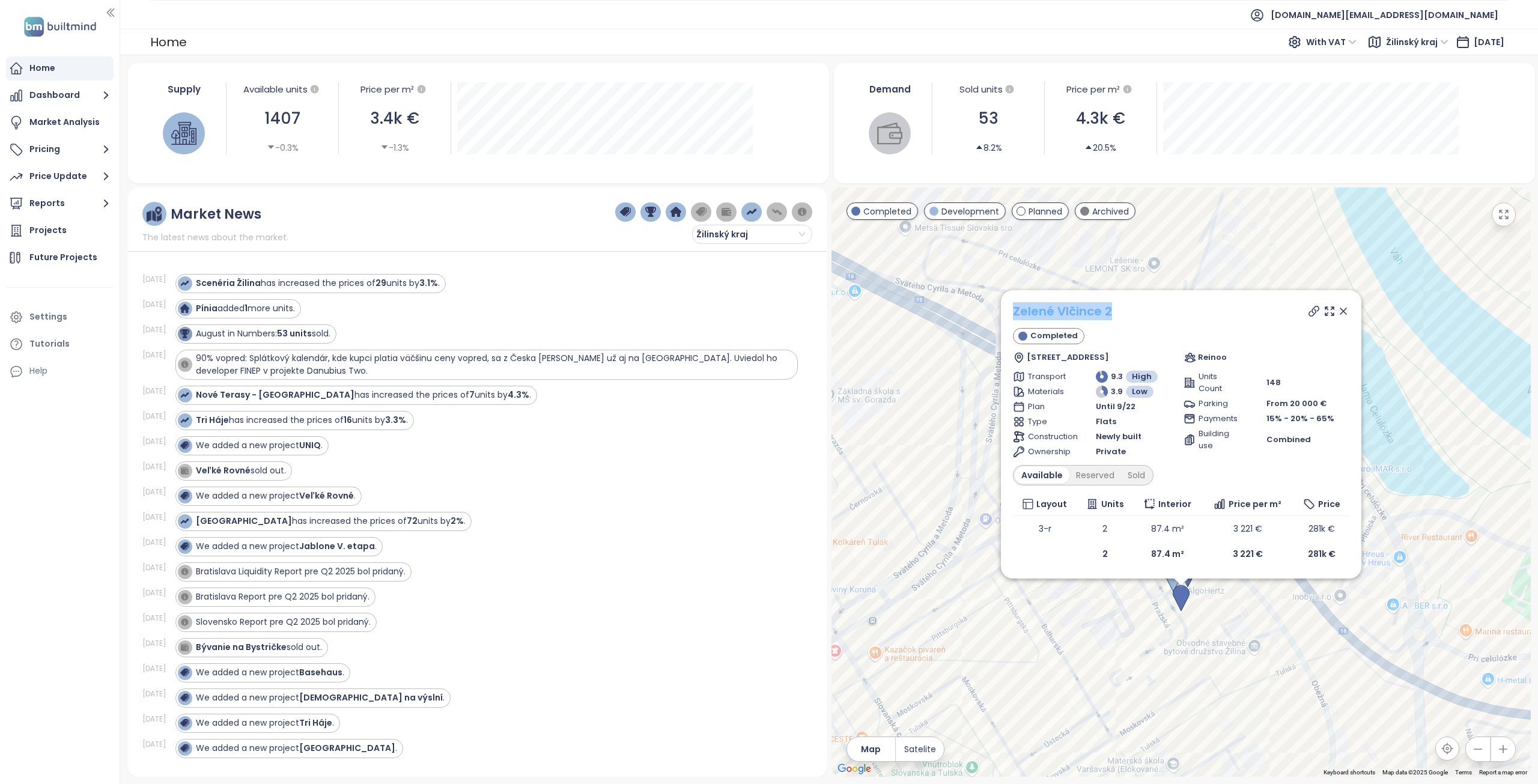
drag, startPoint x: 1120, startPoint y: 314, endPoint x: 1014, endPoint y: 315, distance: 106.0
click at [1014, 315] on div "Zelené Vlčince 2" at bounding box center [1180, 310] width 336 height 18
copy link "Zelené Vlčince 2"
click at [1314, 310] on icon at bounding box center [1314, 311] width 12 height 12
click at [1314, 312] on icon at bounding box center [1314, 311] width 12 height 12
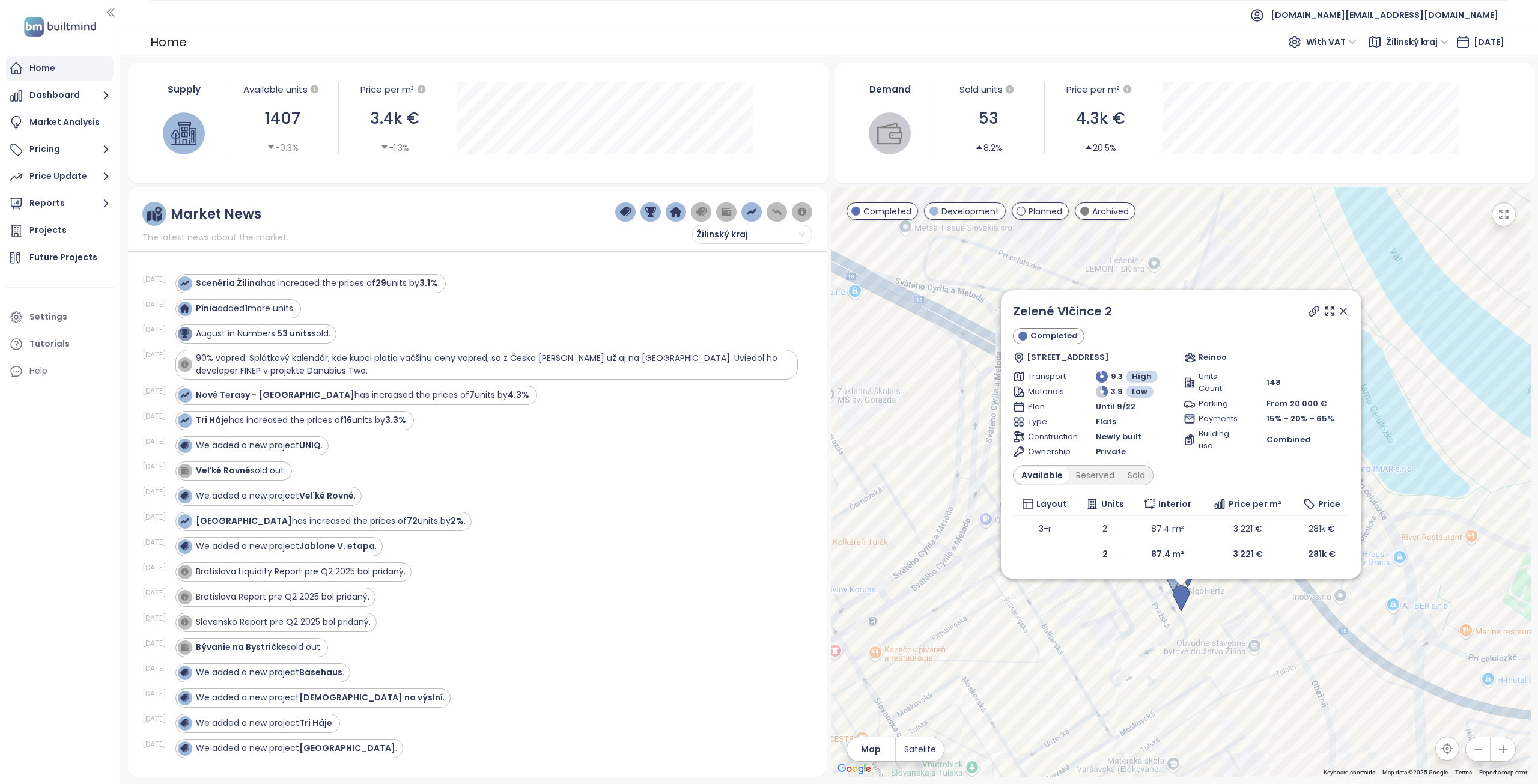
click at [1343, 310] on icon at bounding box center [1343, 310] width 6 height 6
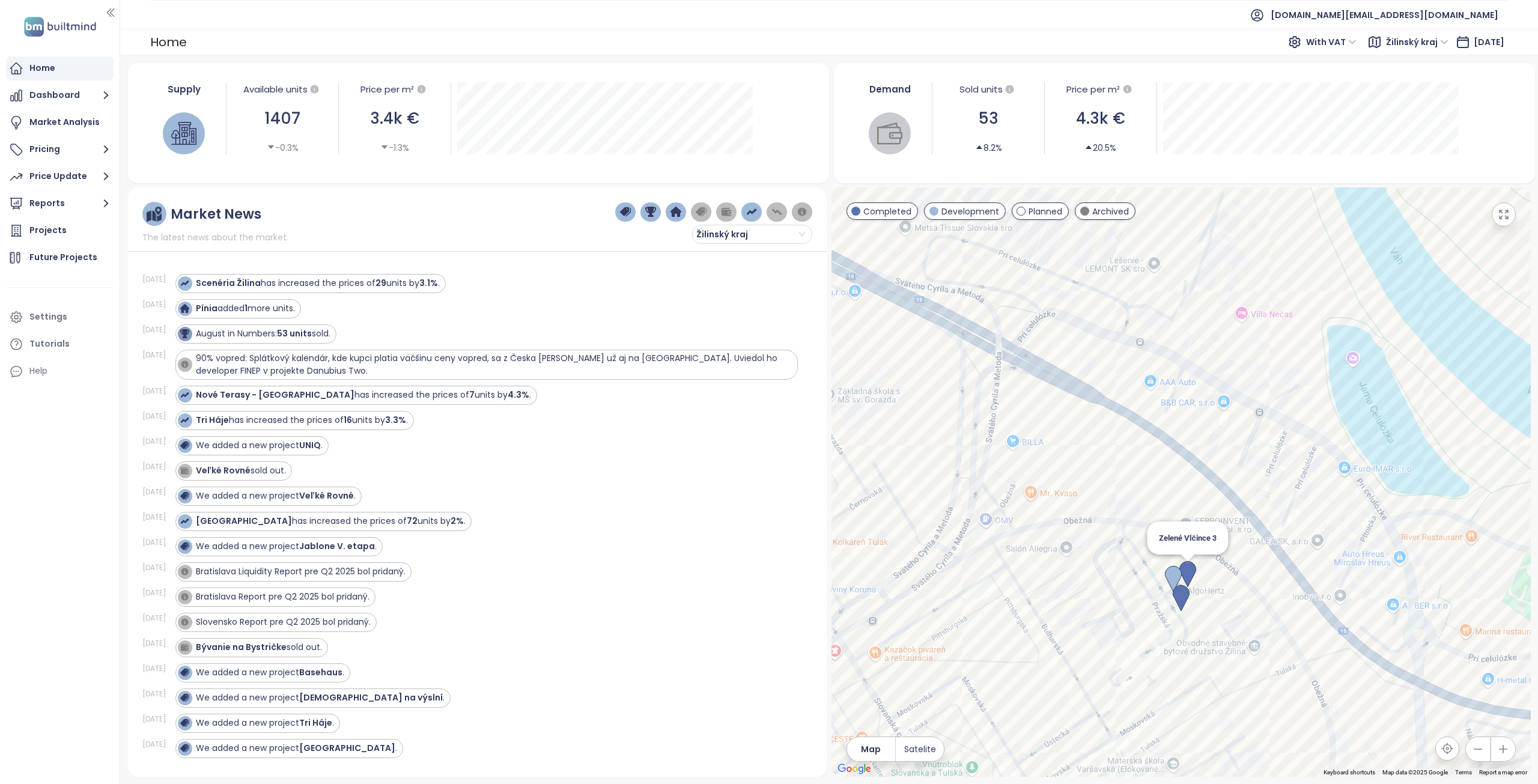
click at [1189, 572] on img at bounding box center [1188, 574] width 17 height 27
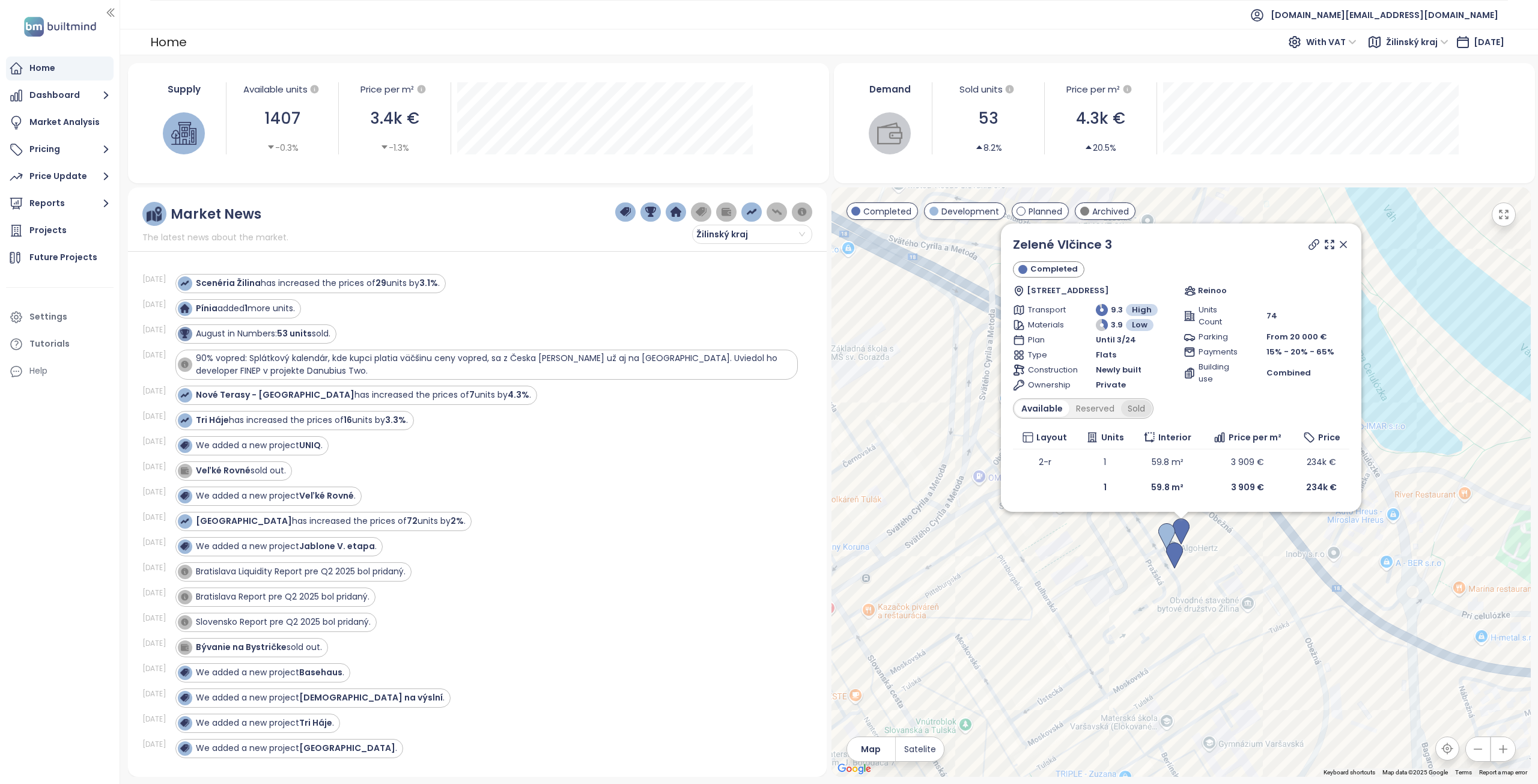
click at [1130, 409] on div "Sold" at bounding box center [1137, 409] width 31 height 17
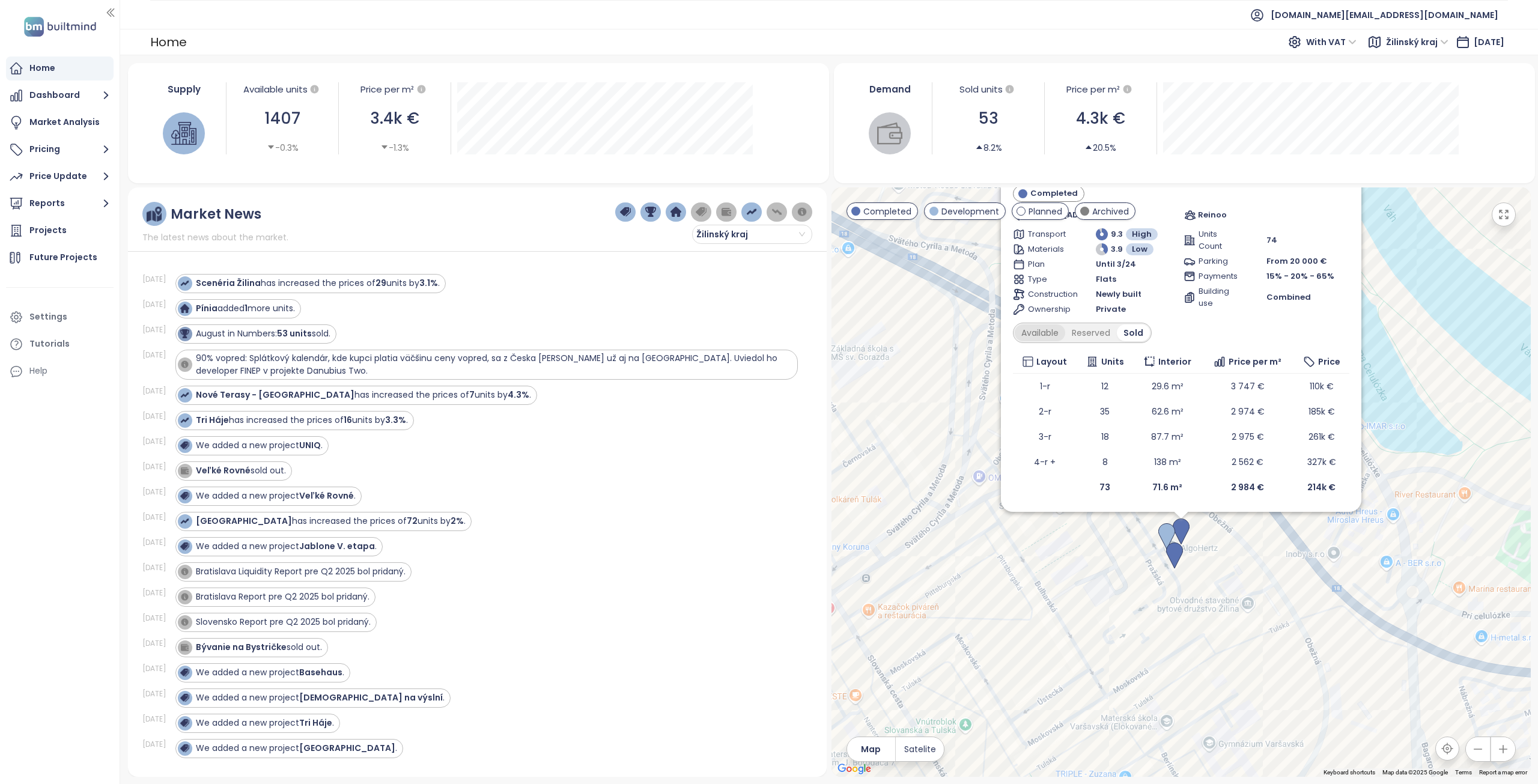
click at [1039, 336] on div "Available" at bounding box center [1040, 333] width 50 height 17
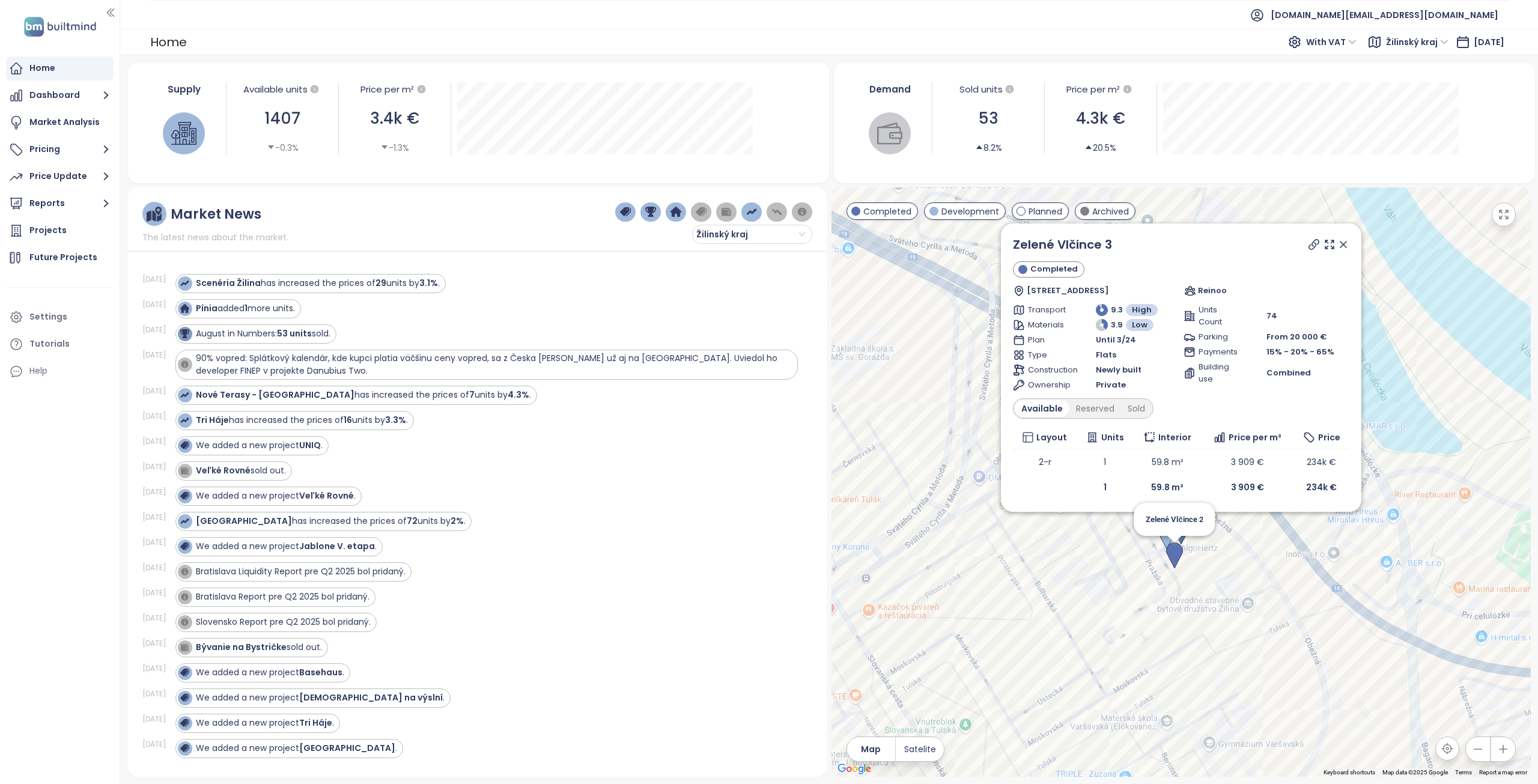
click at [1180, 557] on img at bounding box center [1175, 555] width 17 height 27
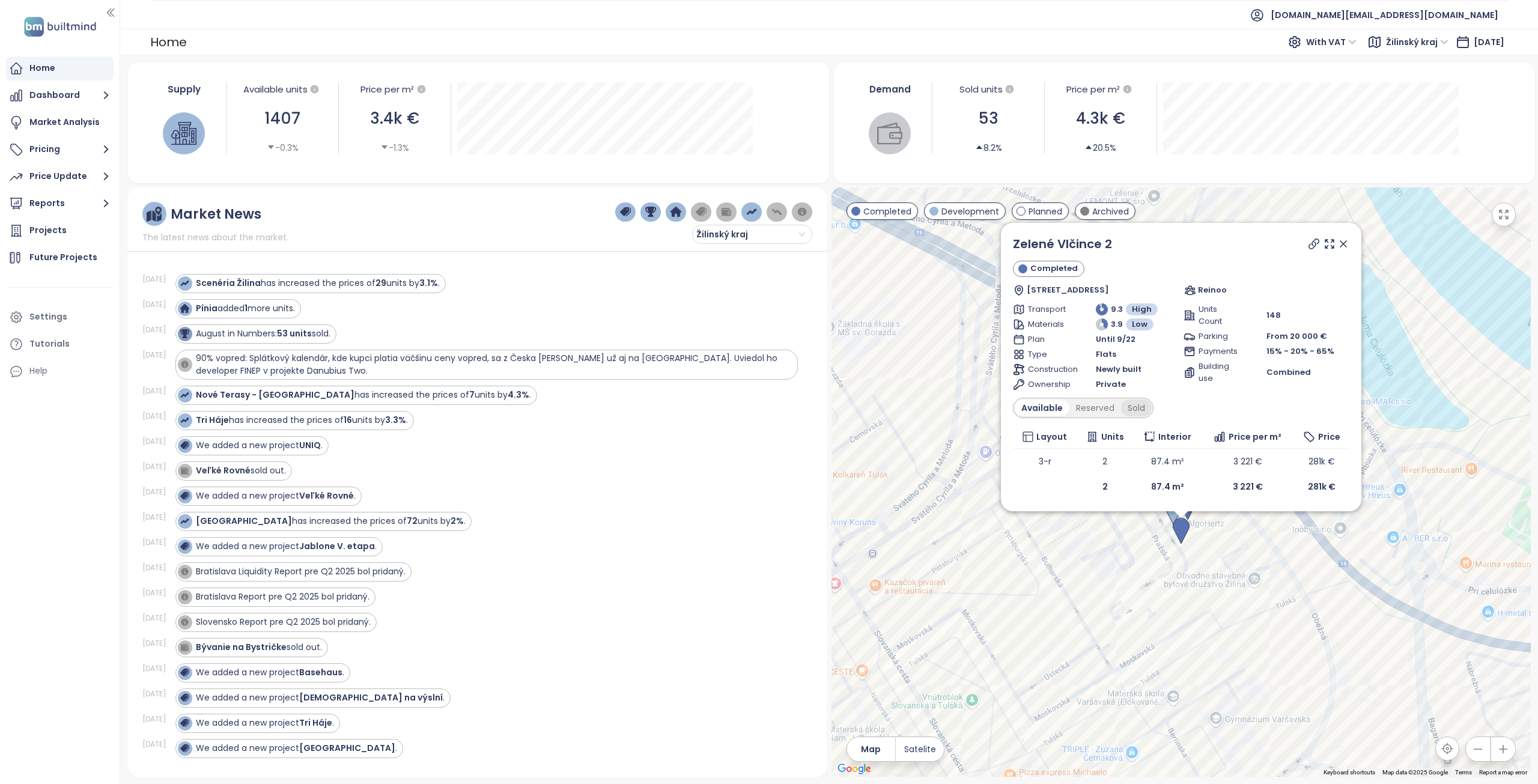
click at [1133, 410] on div "Sold" at bounding box center [1137, 408] width 31 height 17
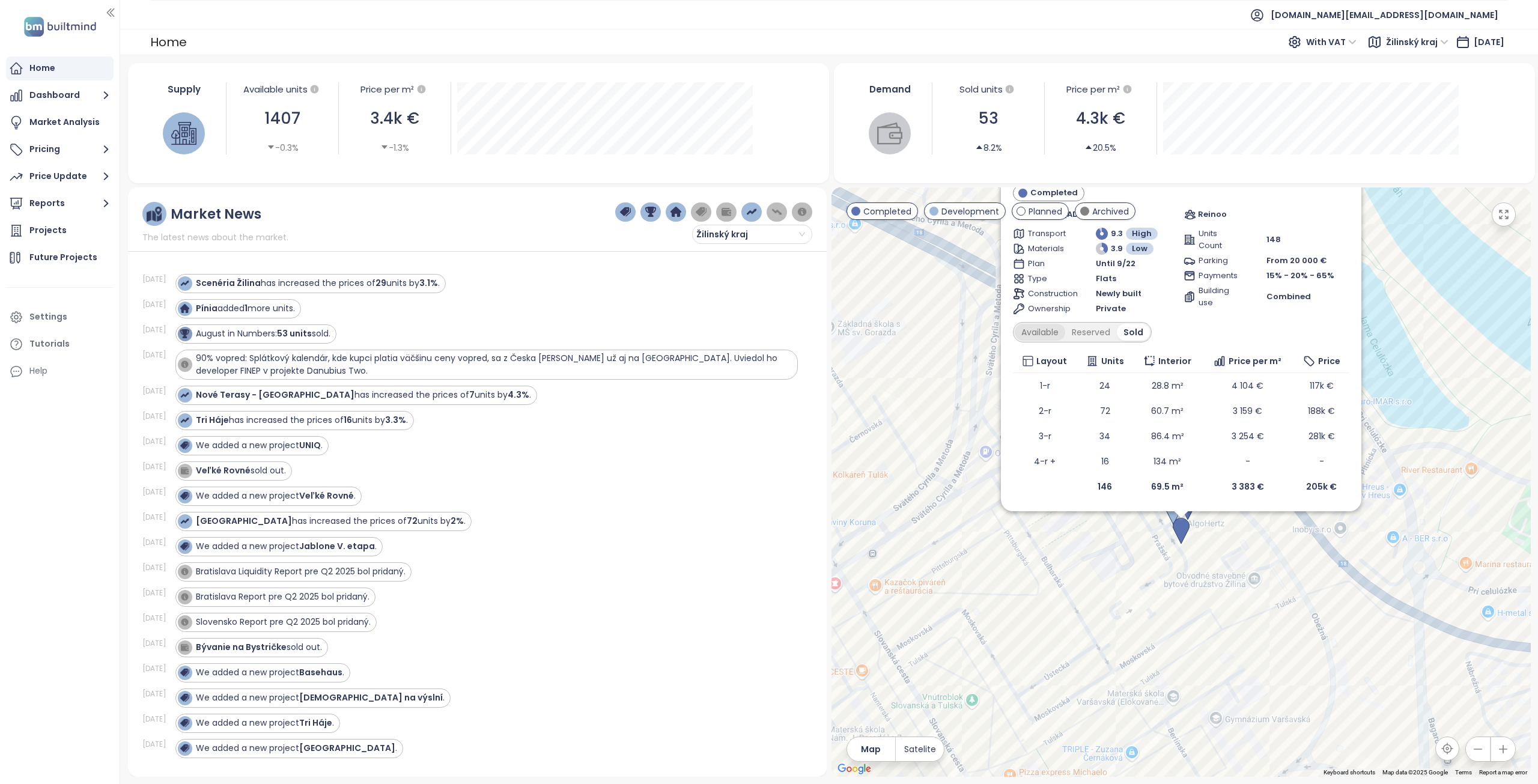
click at [1041, 332] on div "Available" at bounding box center [1040, 333] width 50 height 17
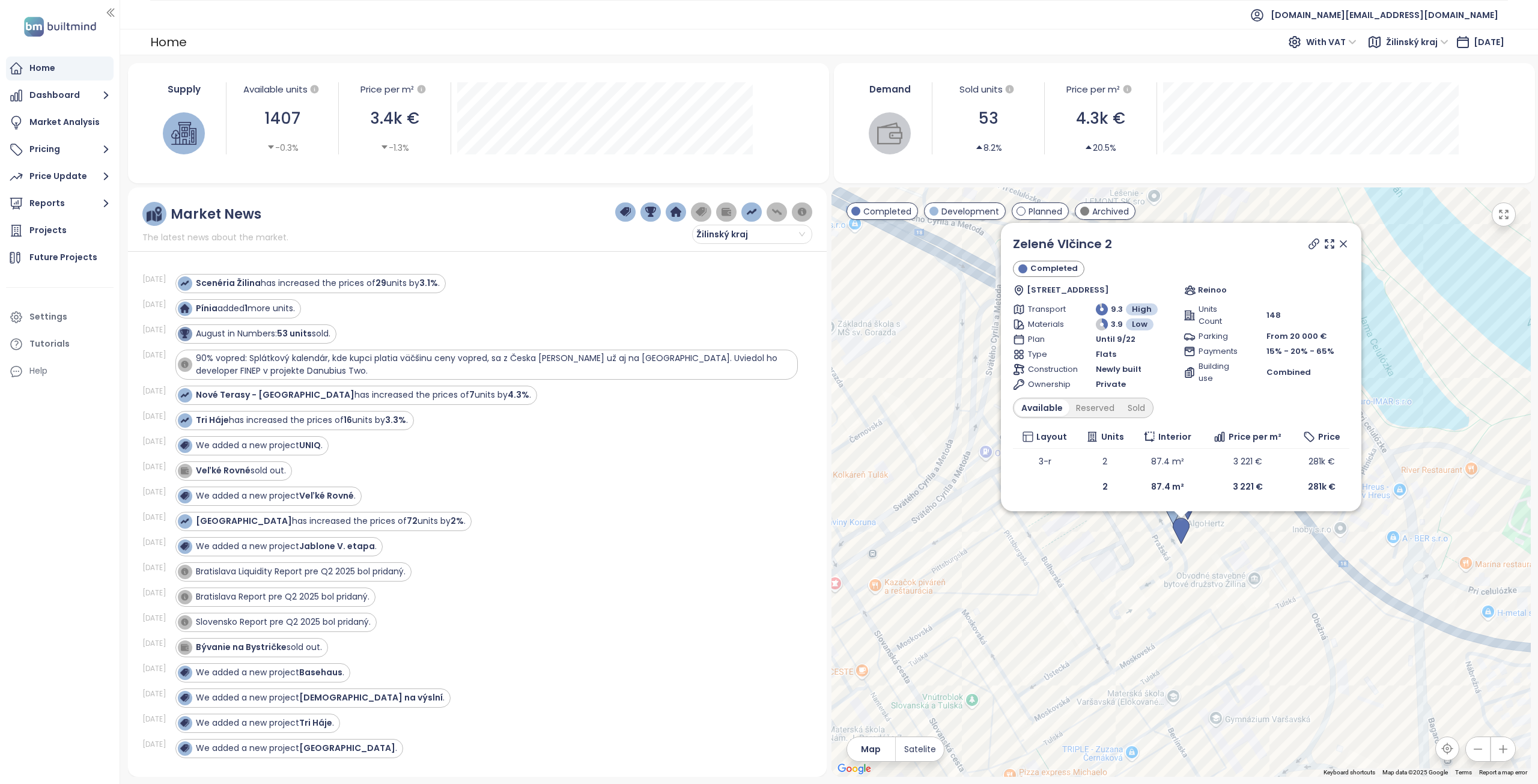
click at [1342, 244] on icon at bounding box center [1343, 244] width 6 height 6
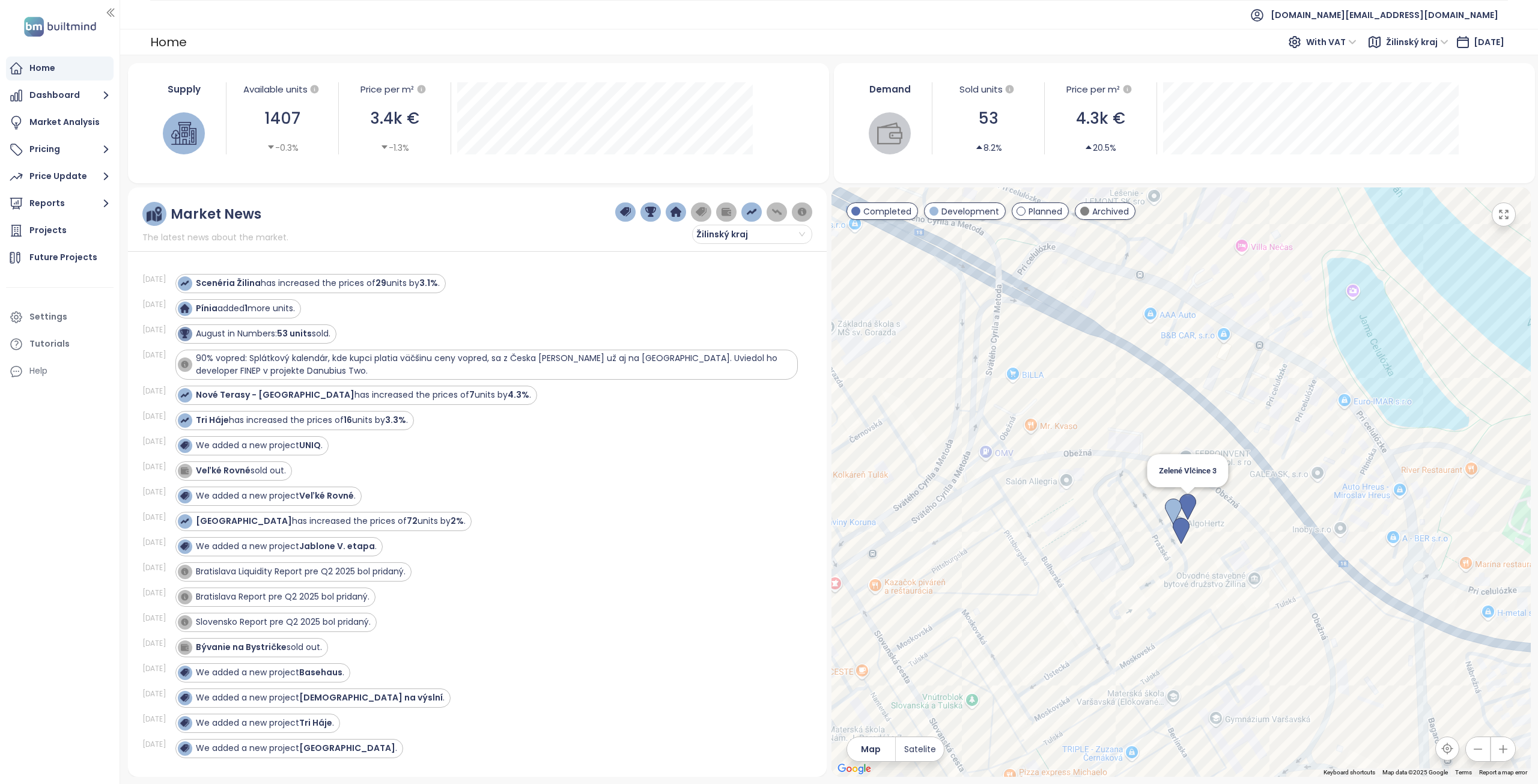
click at [1191, 505] on img at bounding box center [1188, 506] width 17 height 27
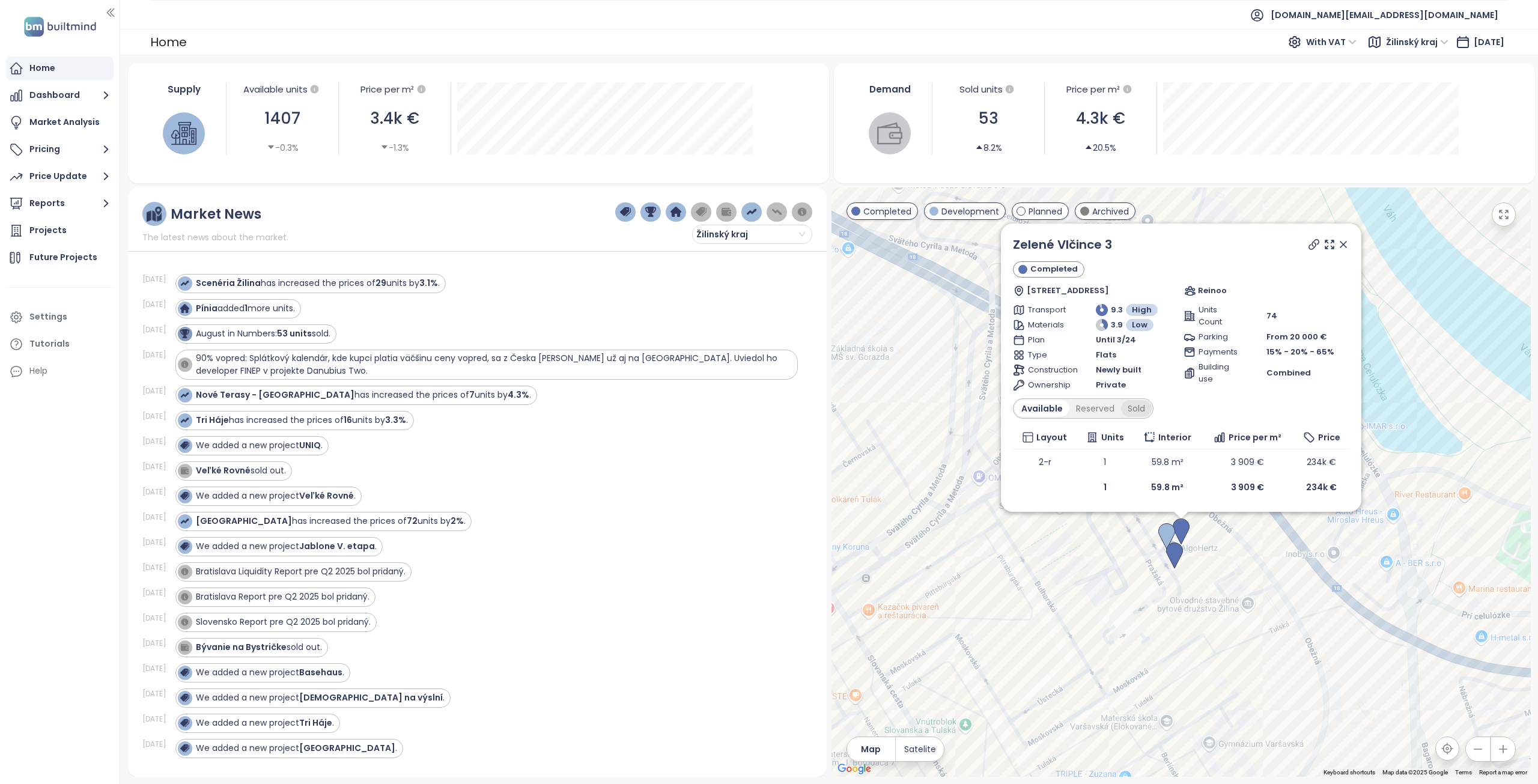
click at [1130, 410] on div "Sold" at bounding box center [1137, 409] width 31 height 17
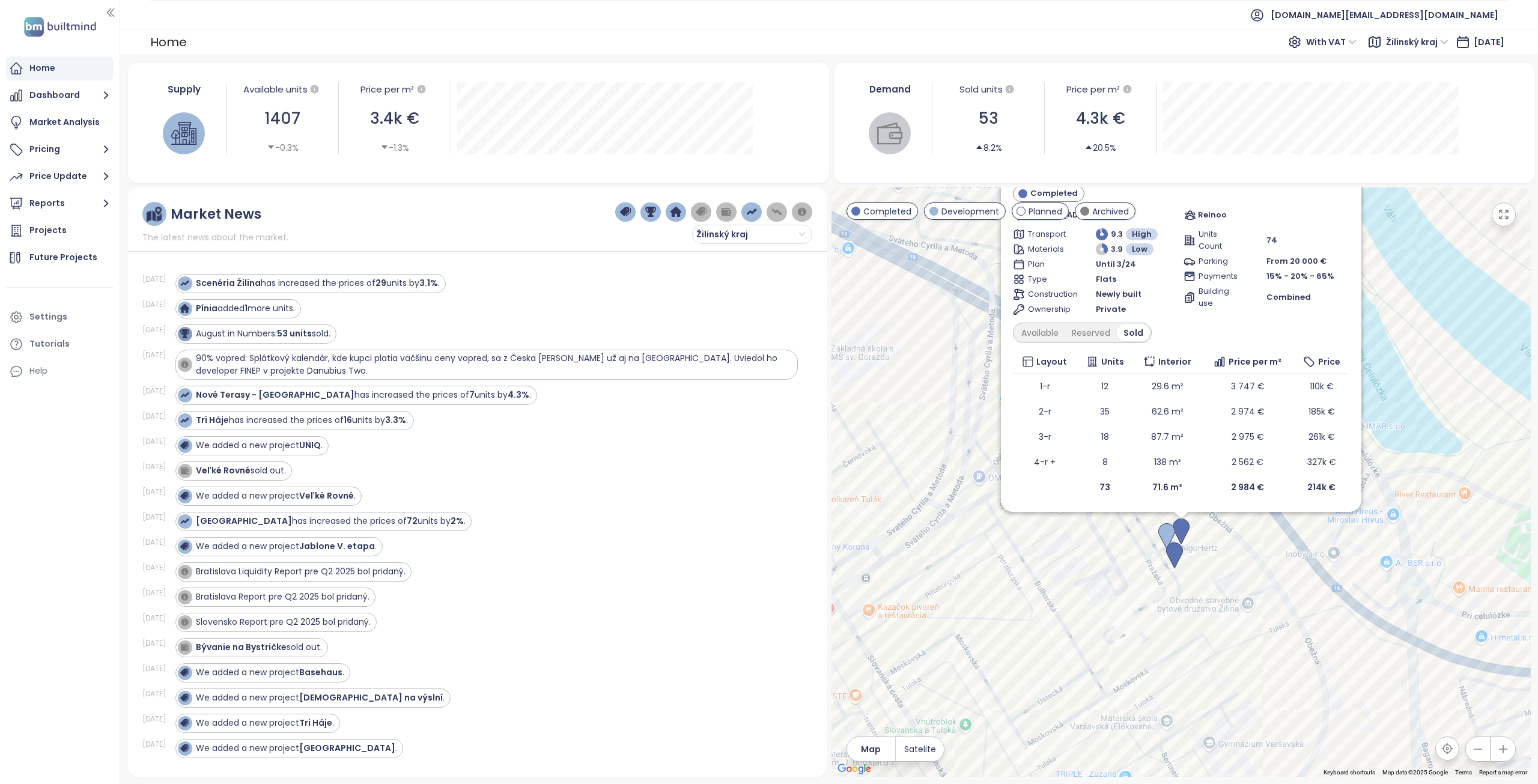
drag, startPoint x: 1039, startPoint y: 332, endPoint x: 950, endPoint y: 251, distance: 120.3
click at [1039, 332] on div "Available" at bounding box center [1040, 333] width 50 height 17
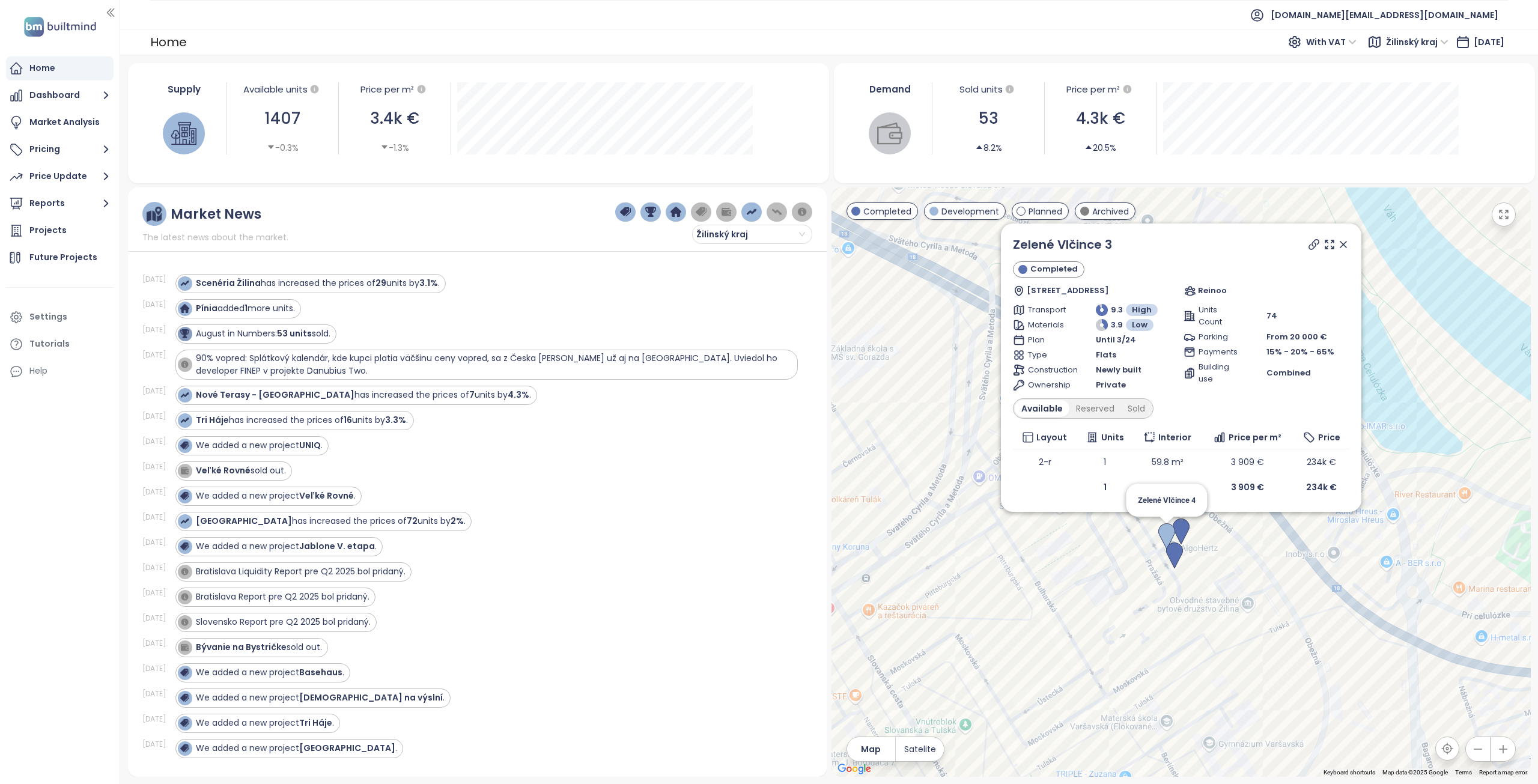
click at [1162, 532] on img at bounding box center [1167, 536] width 17 height 27
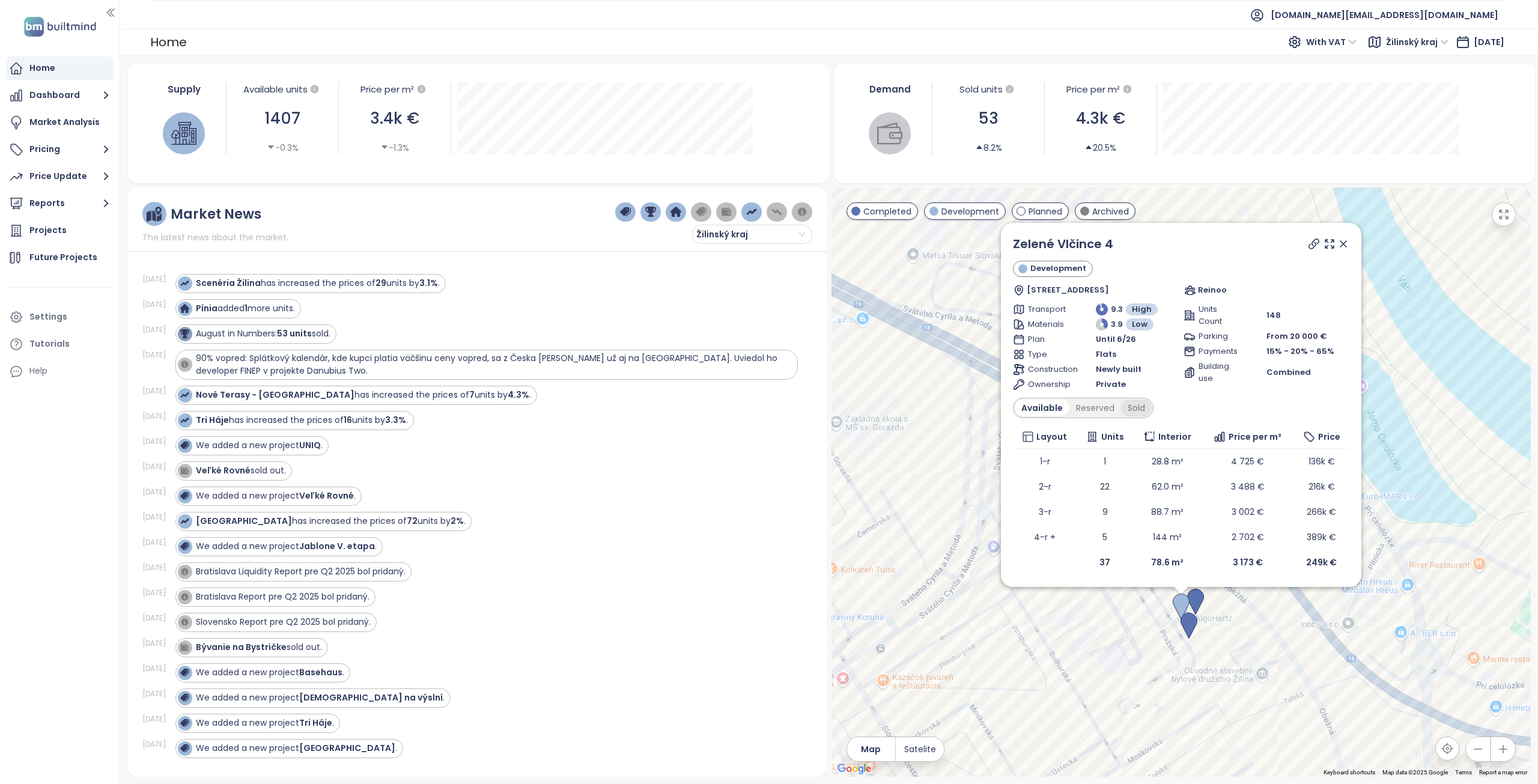
click at [1133, 410] on div "Sold" at bounding box center [1137, 408] width 31 height 17
click at [1096, 408] on div "Reserved" at bounding box center [1091, 408] width 51 height 17
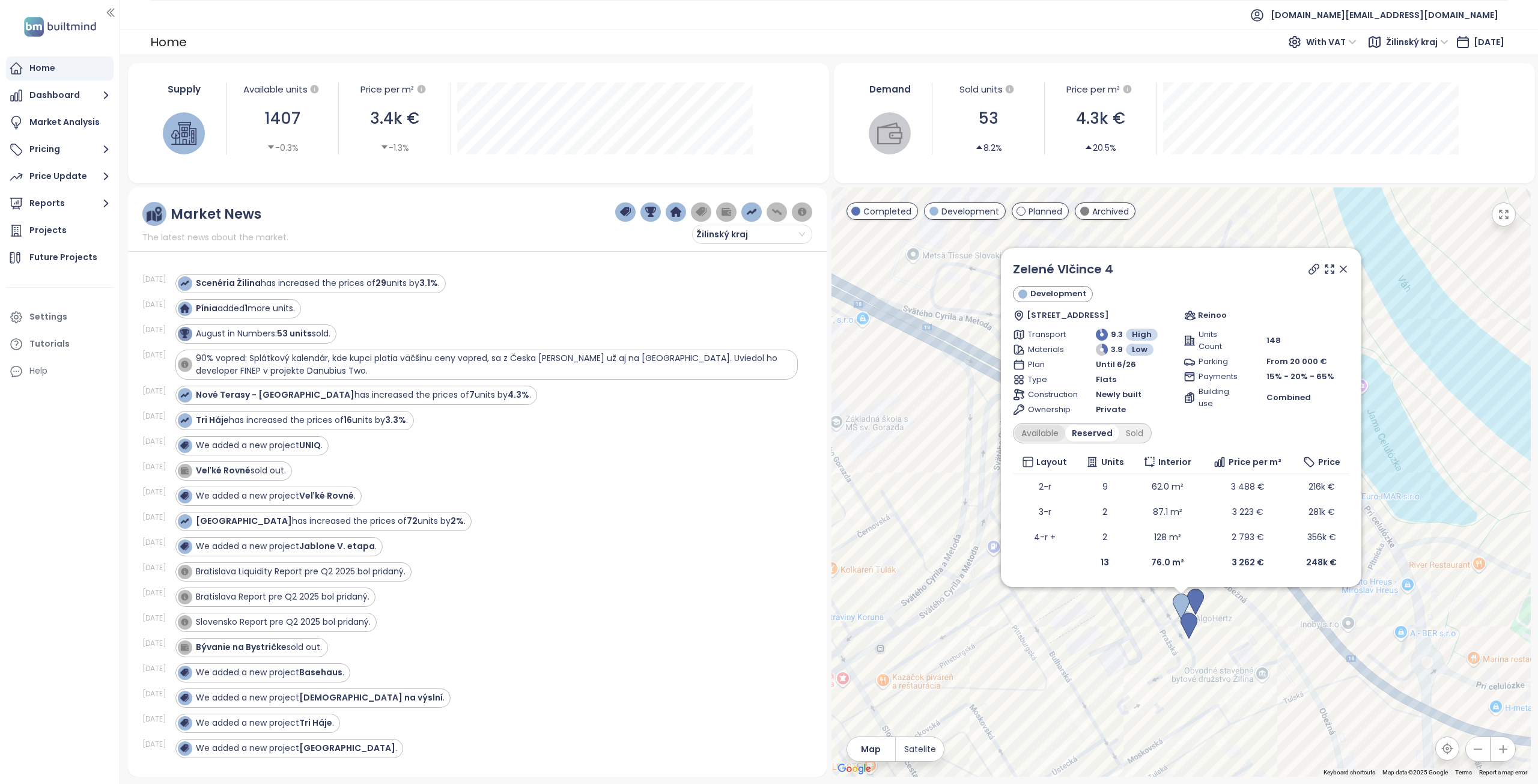
click at [1052, 432] on div "Available" at bounding box center [1040, 433] width 50 height 17
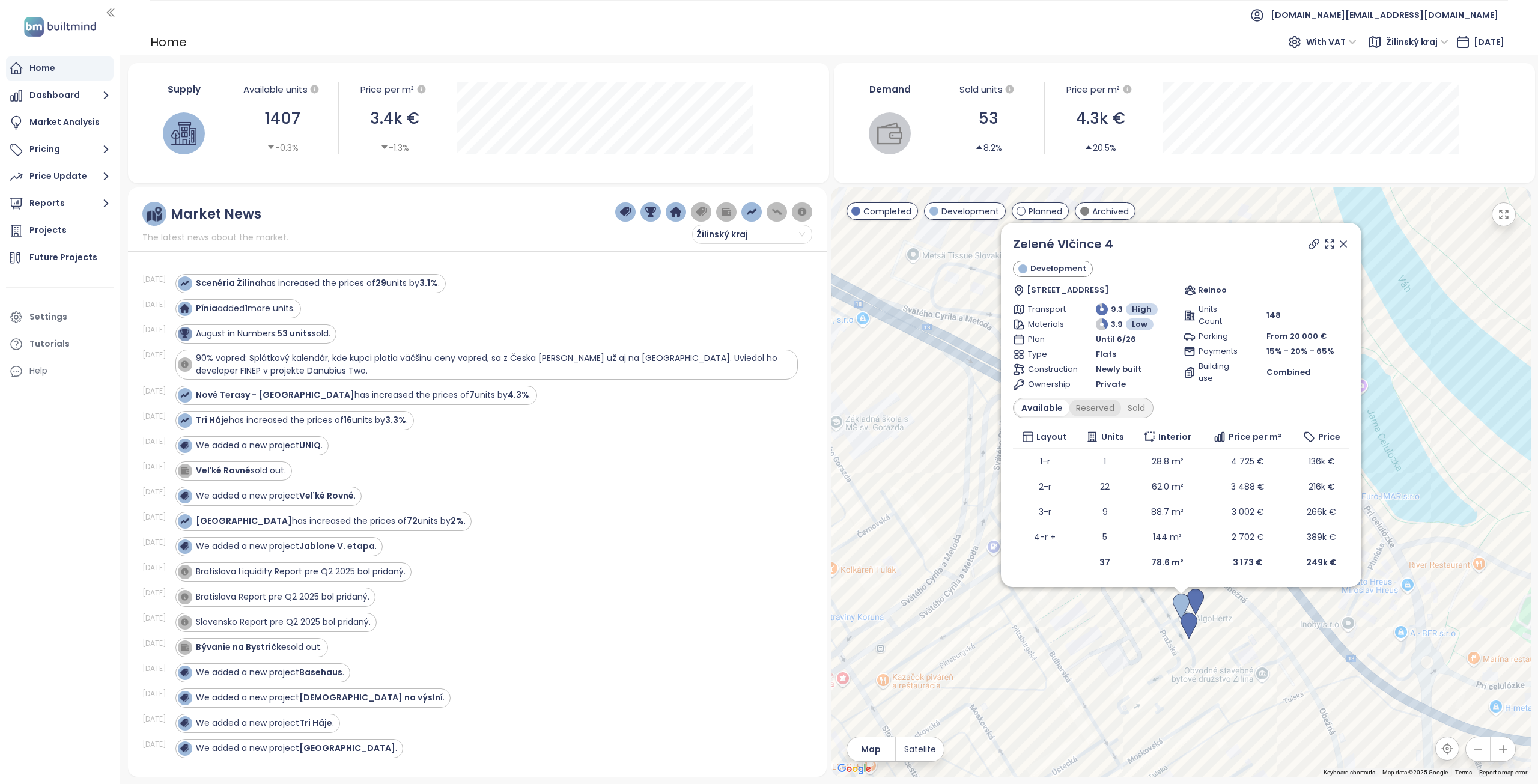
click at [1084, 411] on div "Reserved" at bounding box center [1095, 408] width 51 height 17
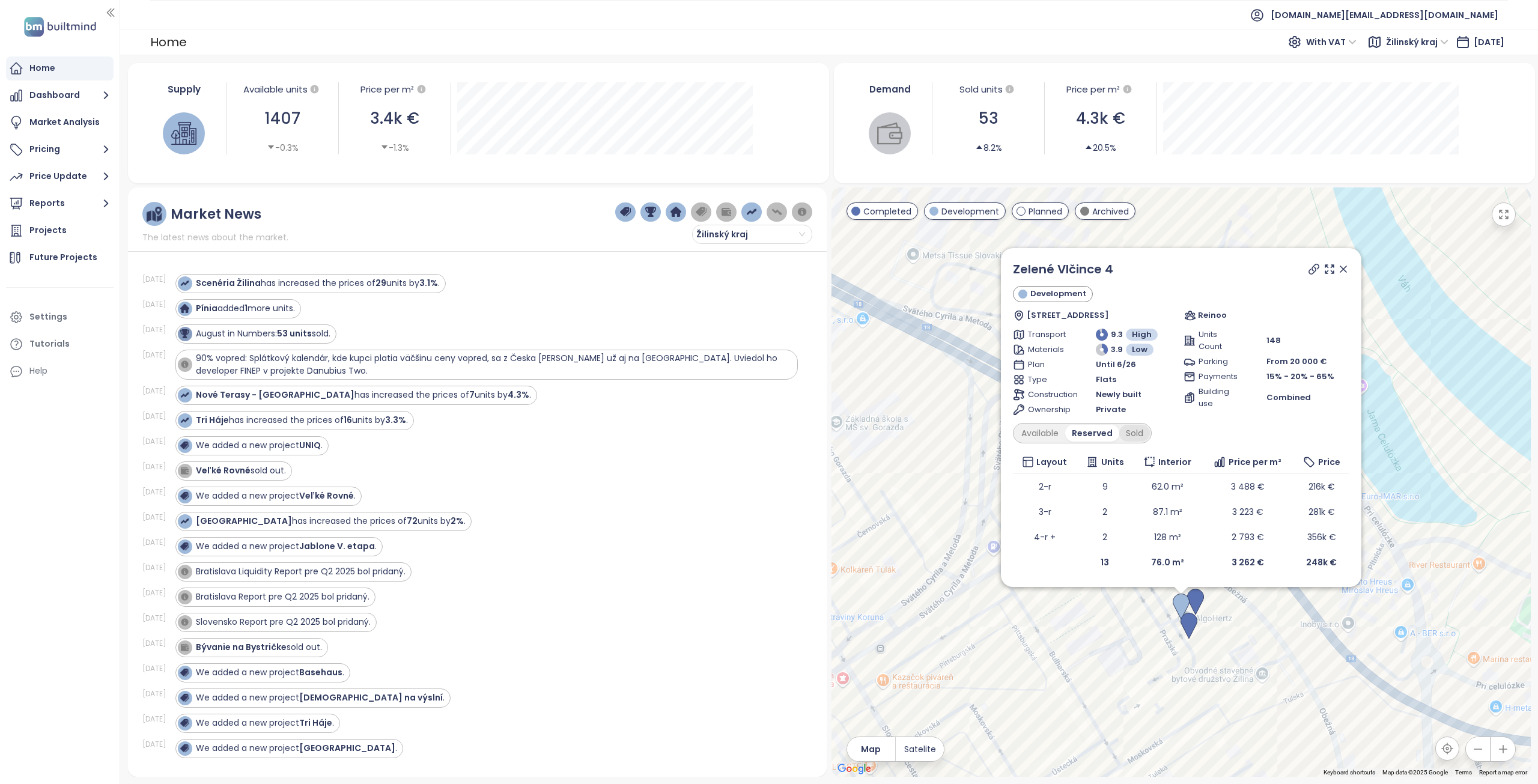
click at [1139, 438] on div "Sold" at bounding box center [1135, 433] width 31 height 17
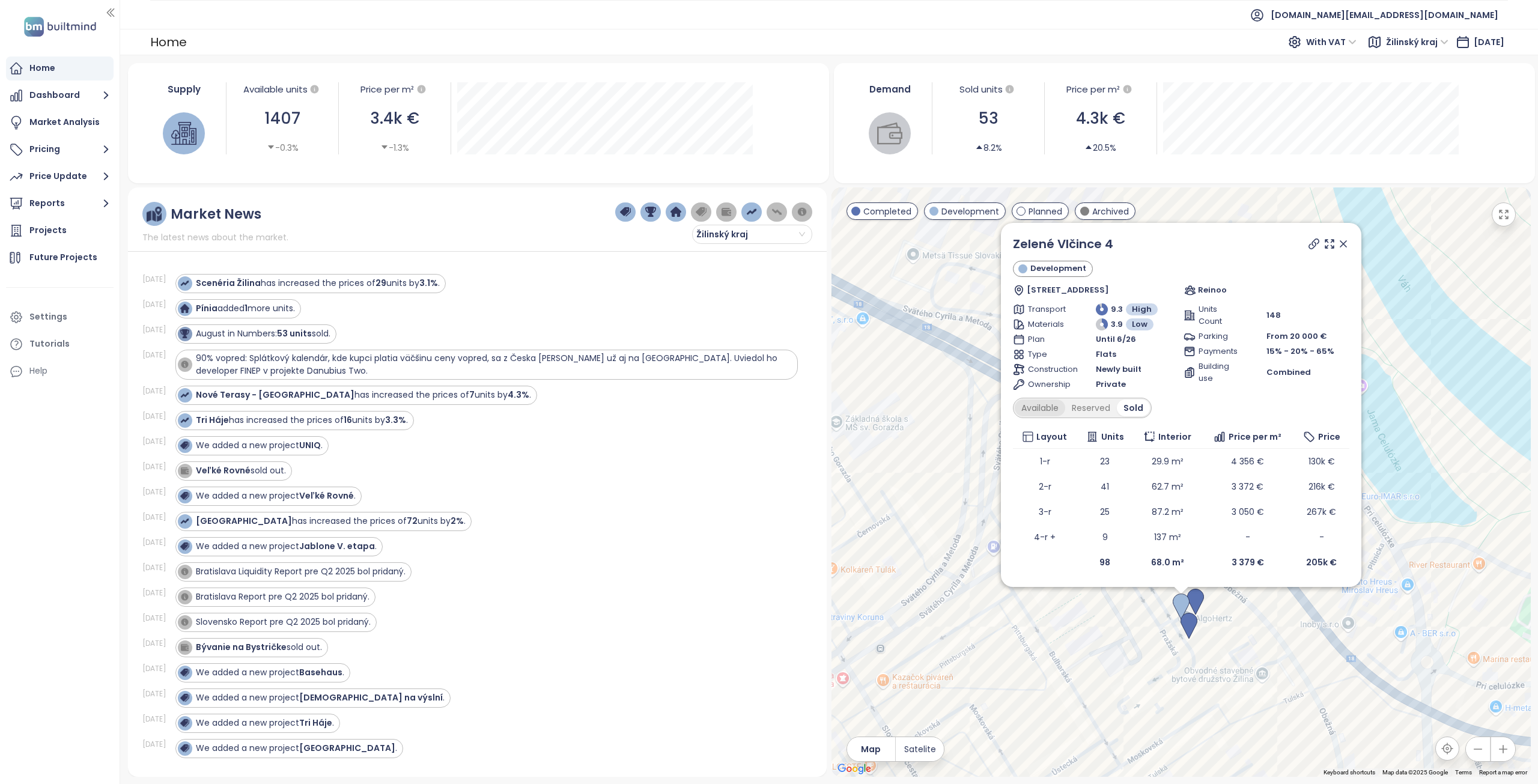
click at [1050, 409] on div "Available" at bounding box center [1040, 408] width 50 height 17
click at [1088, 413] on div "Reserved" at bounding box center [1095, 408] width 51 height 17
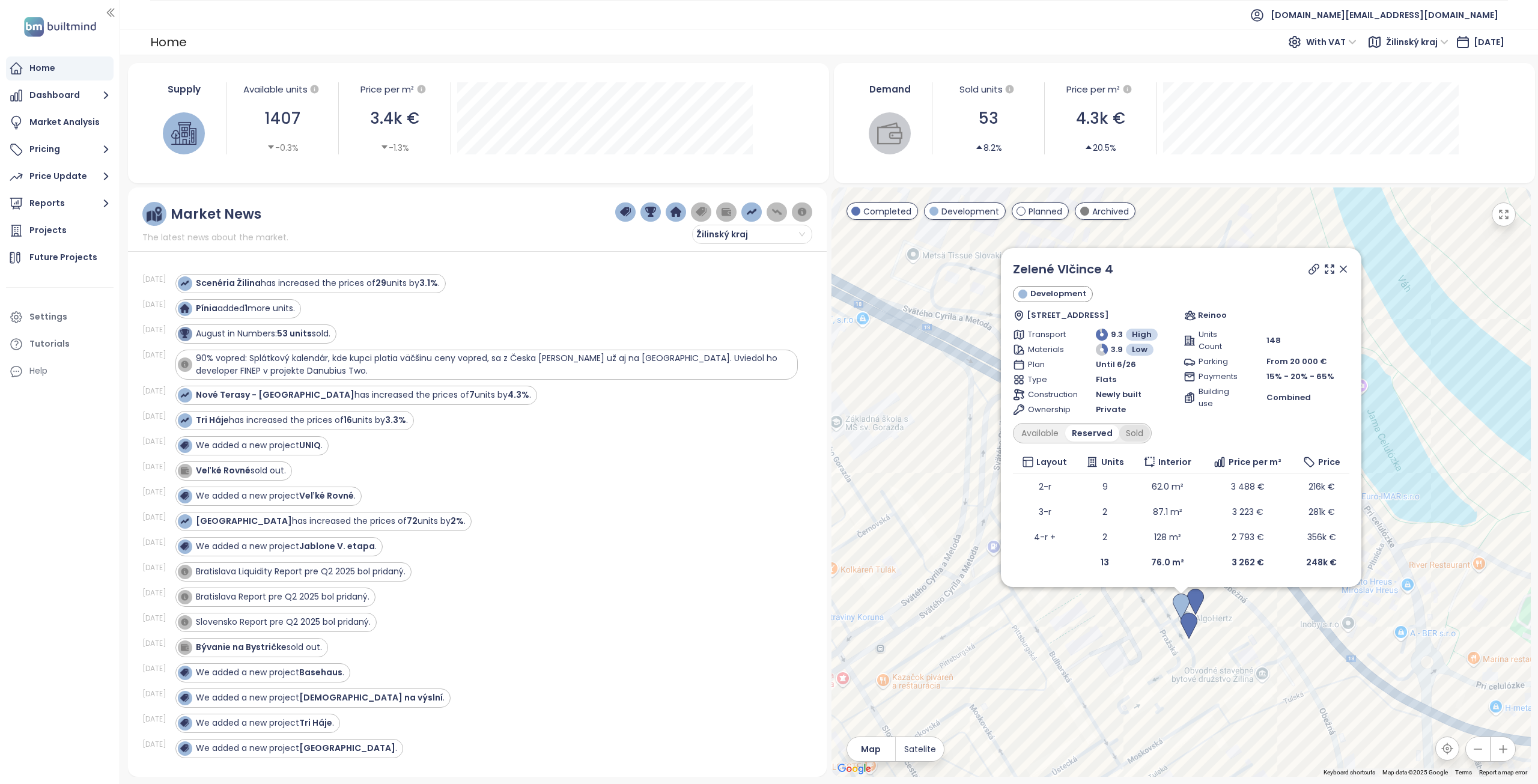
click at [1134, 431] on div "Sold" at bounding box center [1135, 433] width 31 height 17
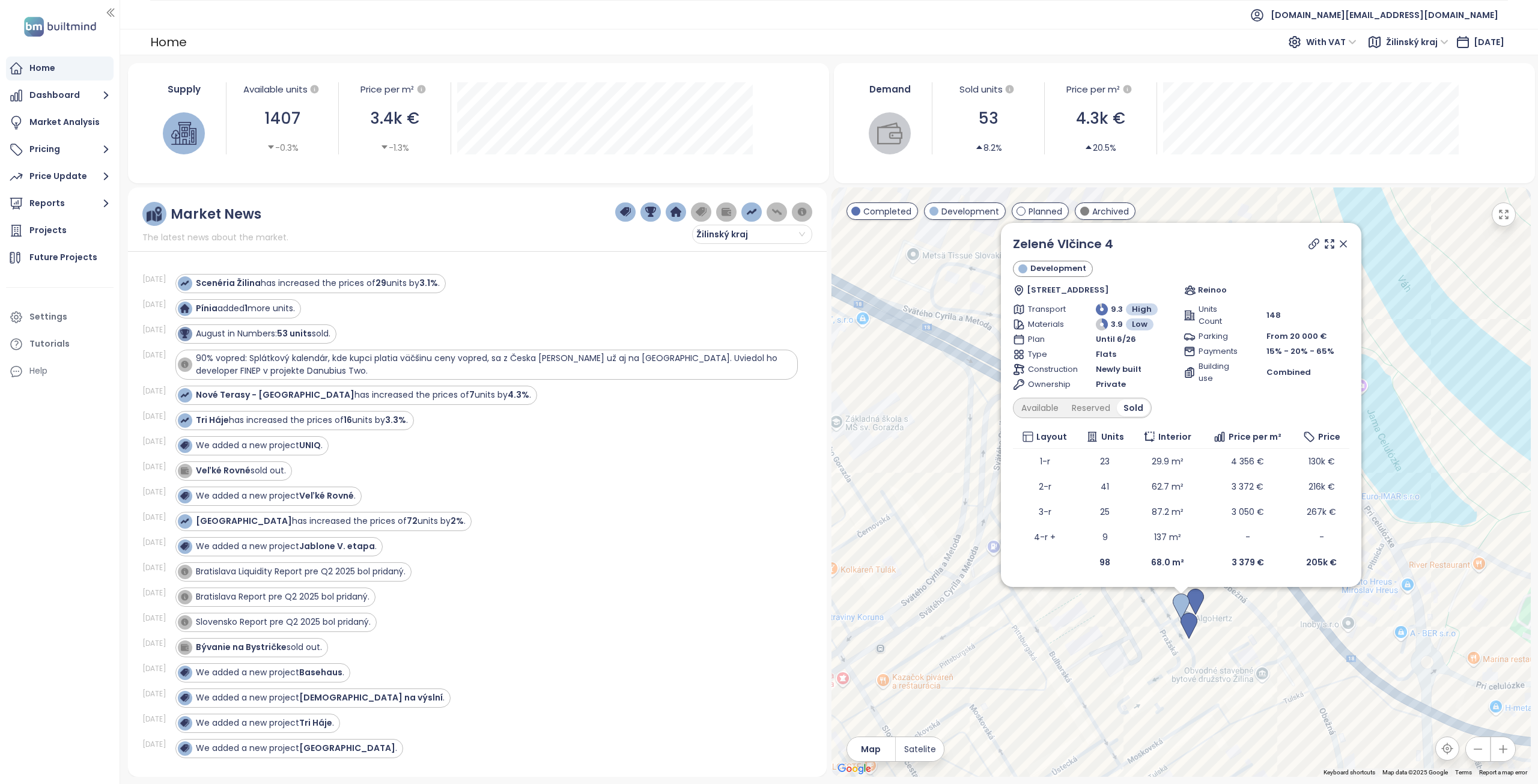
drag, startPoint x: 1344, startPoint y: 242, endPoint x: 1340, endPoint y: 296, distance: 54.1
click at [1344, 242] on icon at bounding box center [1344, 244] width 12 height 12
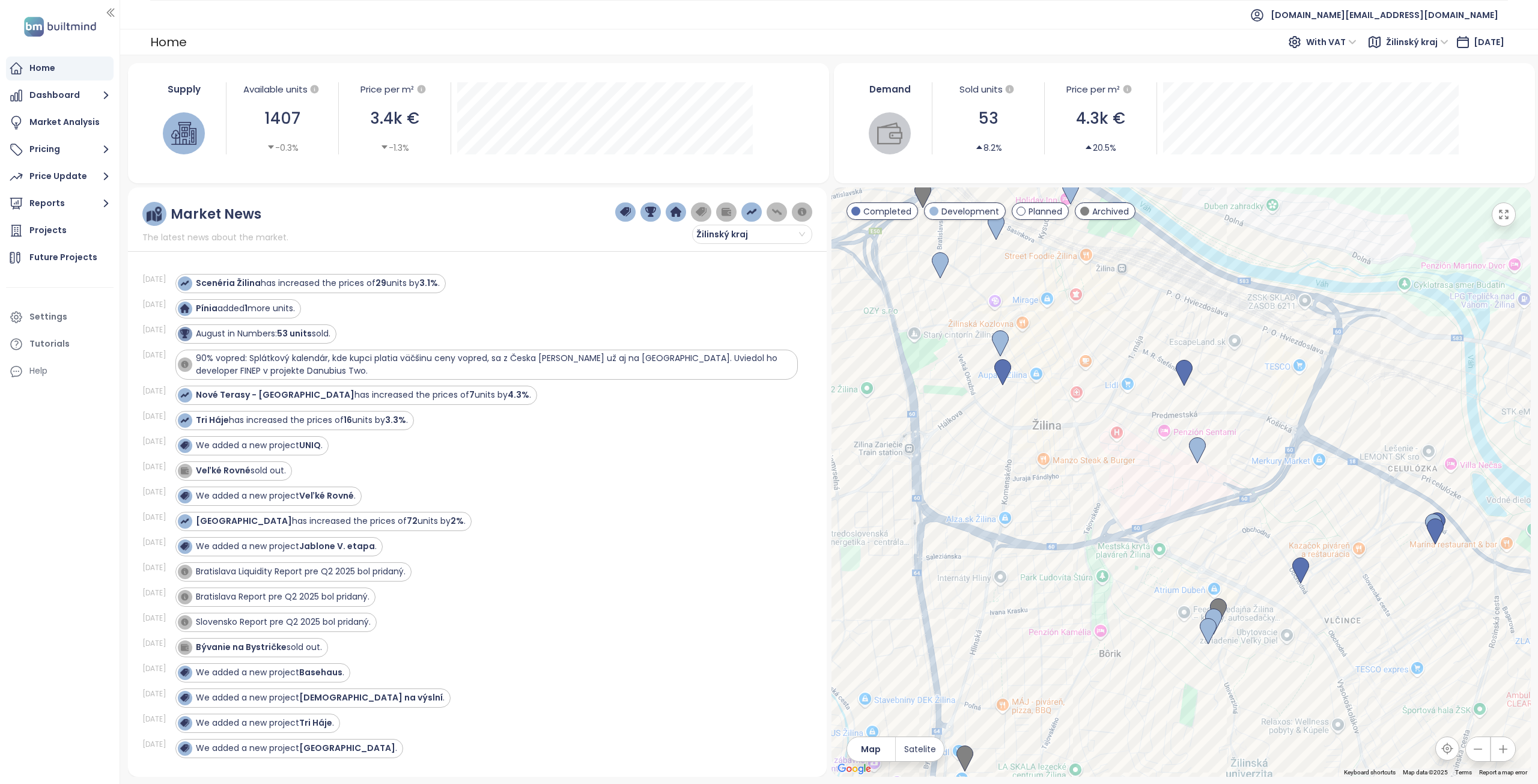
drag, startPoint x: 1150, startPoint y: 507, endPoint x: 1287, endPoint y: 467, distance: 142.7
click at [1287, 467] on div at bounding box center [1181, 481] width 700 height 589
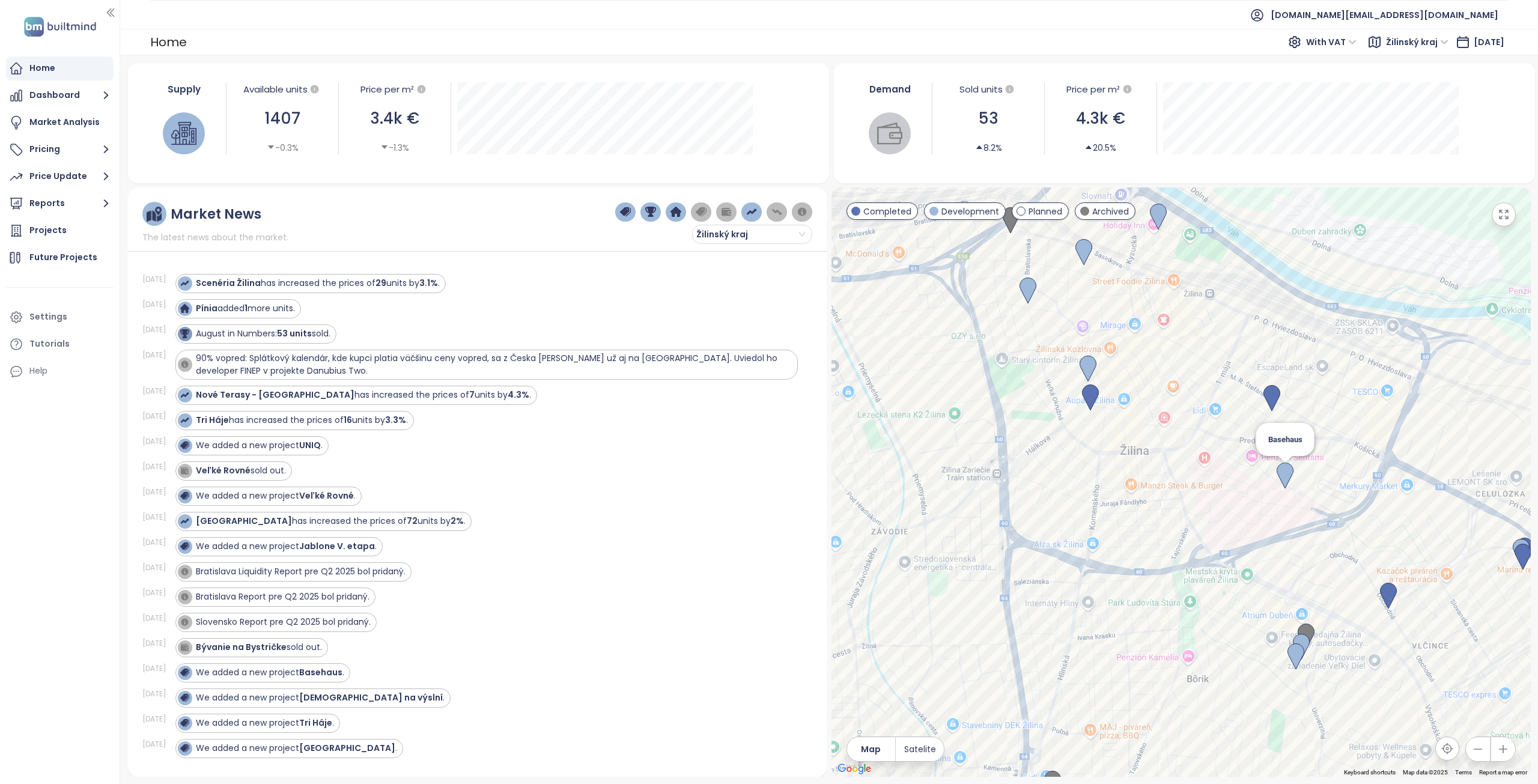
click at [1285, 477] on img at bounding box center [1286, 475] width 17 height 27
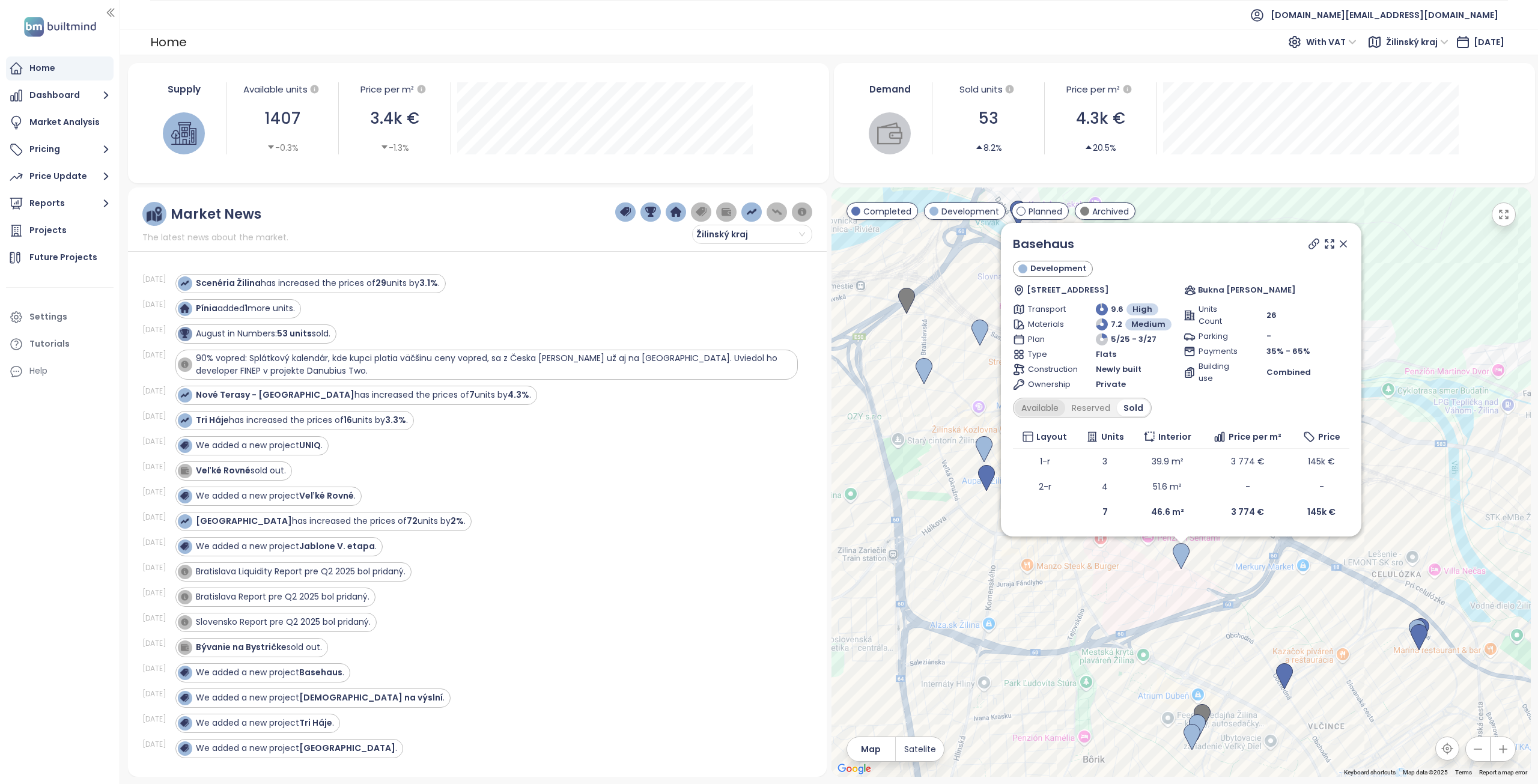
click at [1035, 406] on div "Available" at bounding box center [1040, 408] width 50 height 17
click at [1127, 407] on div "Sold" at bounding box center [1137, 408] width 31 height 17
click at [1092, 409] on div "Reserved" at bounding box center [1091, 408] width 51 height 17
click at [1130, 409] on div "Sold" at bounding box center [1135, 408] width 31 height 17
drag, startPoint x: 1096, startPoint y: 239, endPoint x: 974, endPoint y: 244, distance: 122.1
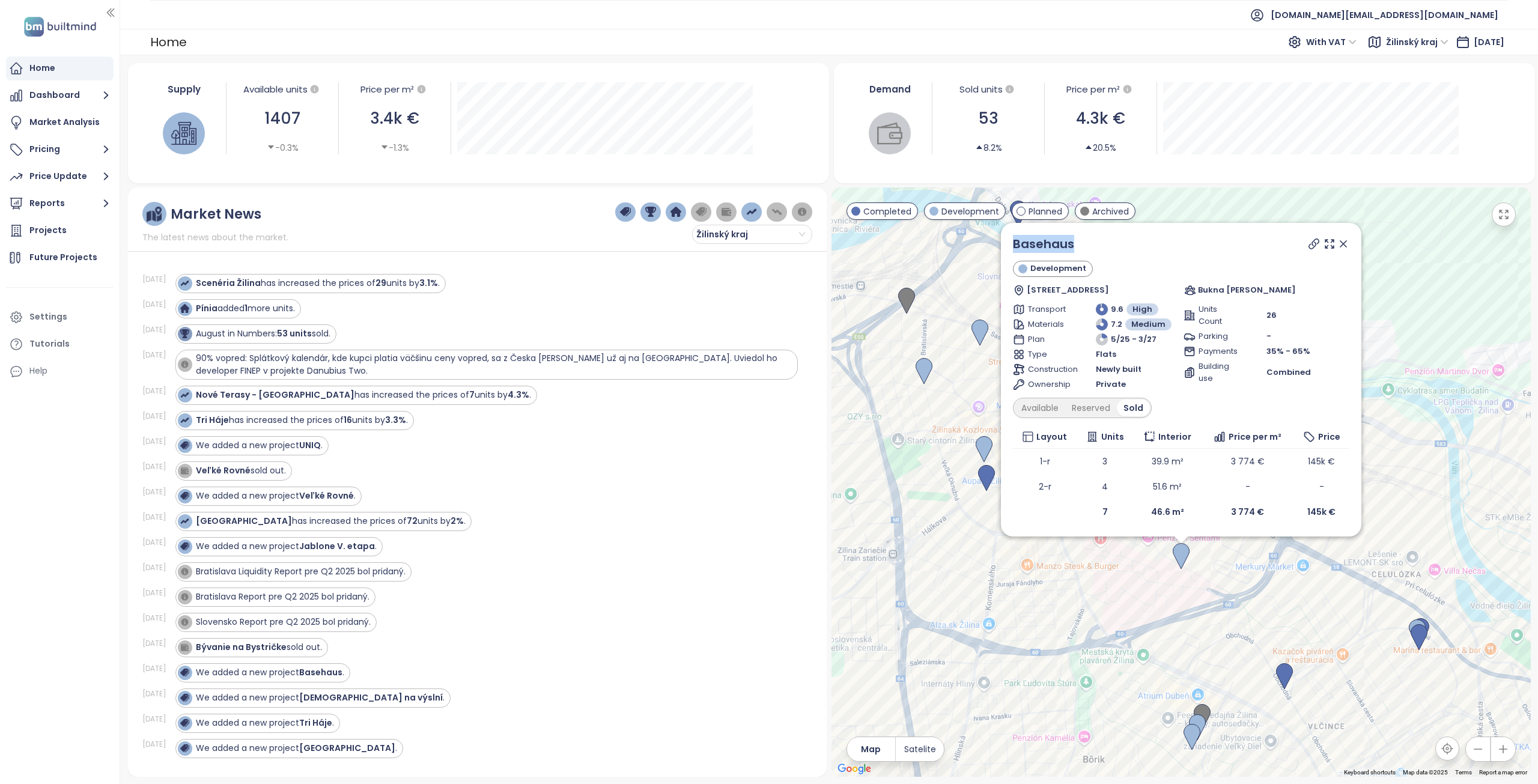
click at [974, 244] on div "Basehaus Development Hlboká cesta 8198/56, 010 01 Žilina, Slovakia Bukna Laurin…" at bounding box center [1181, 481] width 700 height 589
copy div "Basehaus"
click at [1316, 245] on icon at bounding box center [1314, 244] width 9 height 9
click at [1090, 404] on div "Reserved" at bounding box center [1091, 408] width 51 height 17
click at [1050, 412] on div "Available" at bounding box center [1040, 408] width 50 height 17
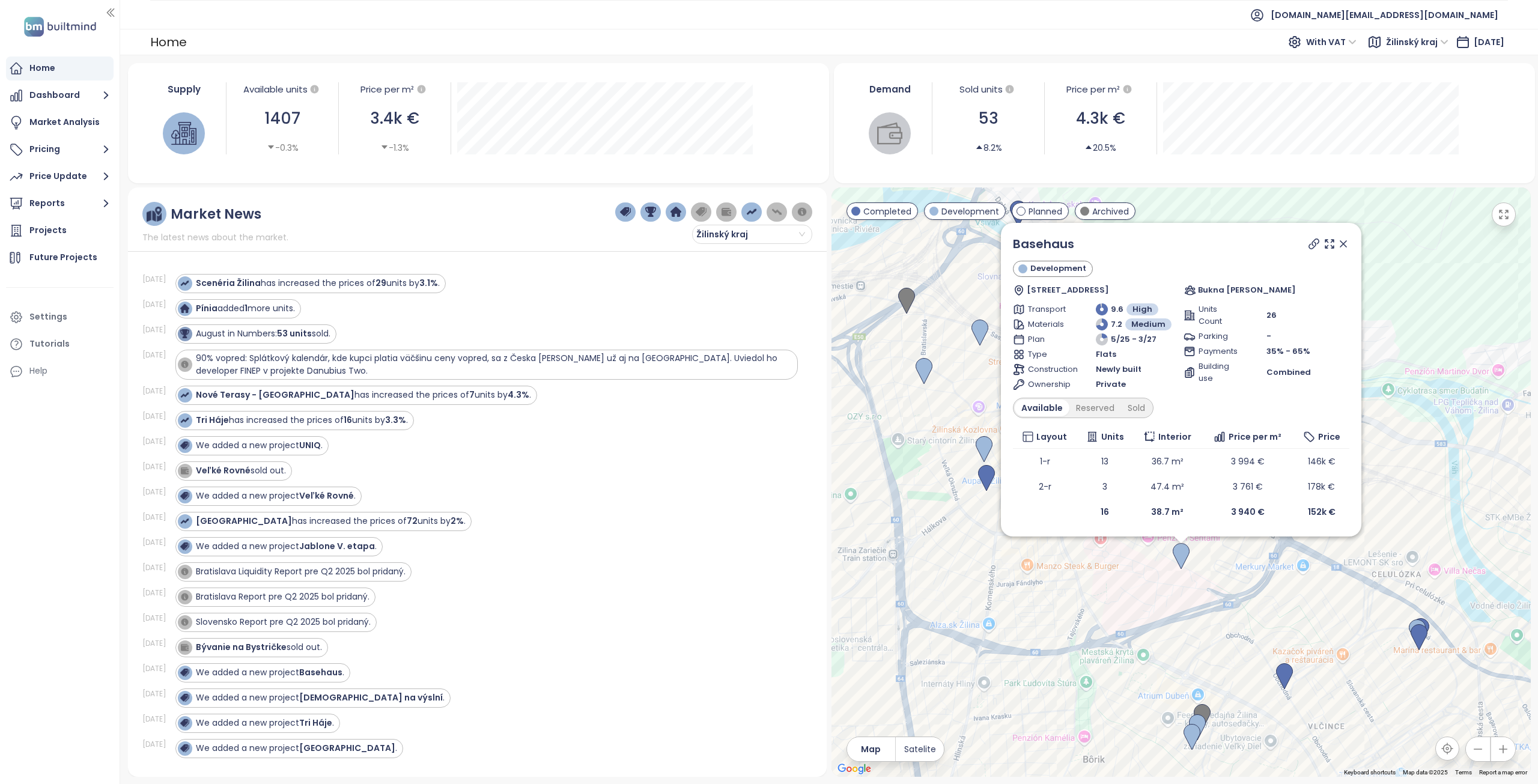
click at [1346, 243] on icon at bounding box center [1343, 244] width 6 height 6
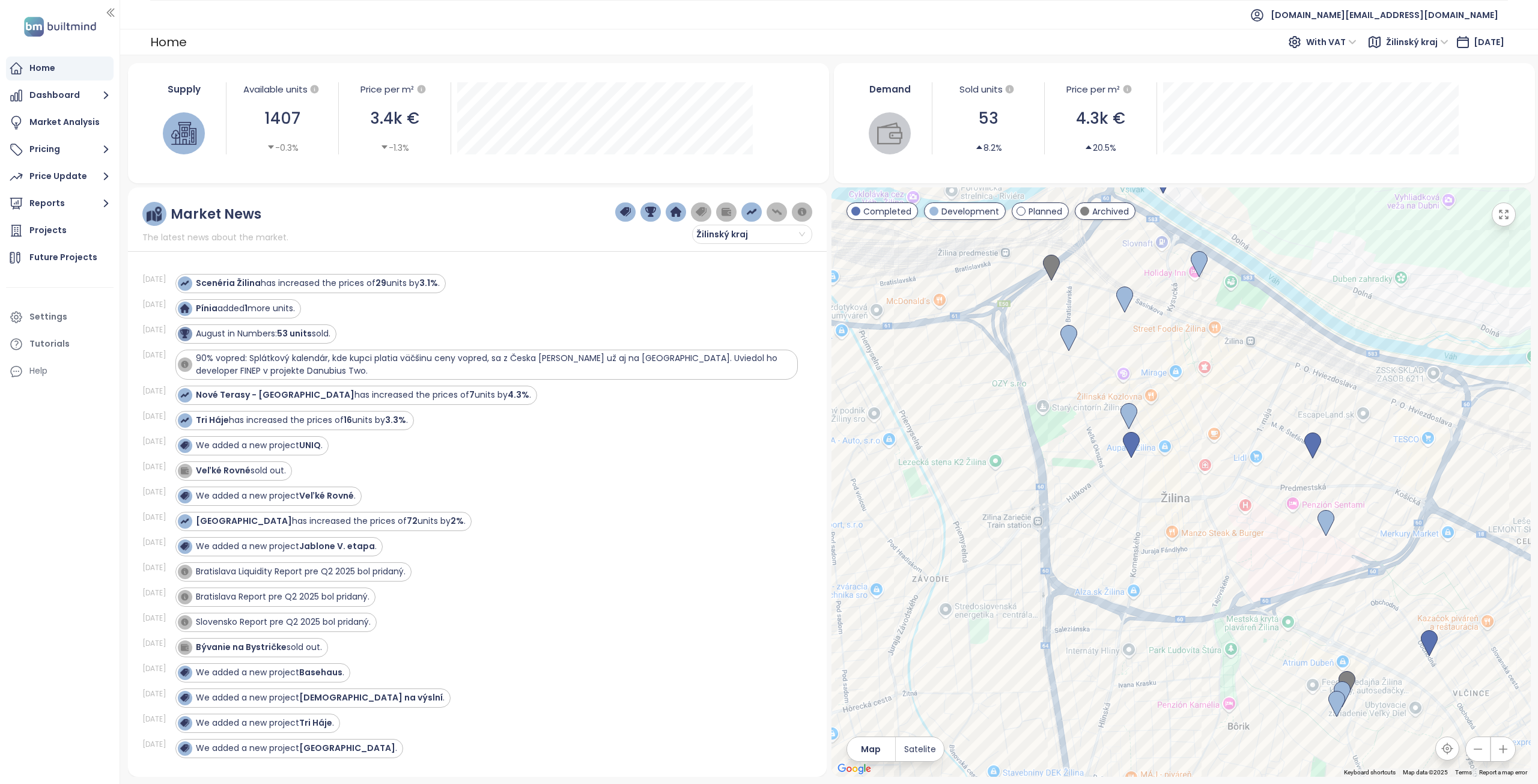
drag, startPoint x: 1217, startPoint y: 495, endPoint x: 1363, endPoint y: 457, distance: 150.9
click at [1363, 457] on div at bounding box center [1181, 481] width 700 height 589
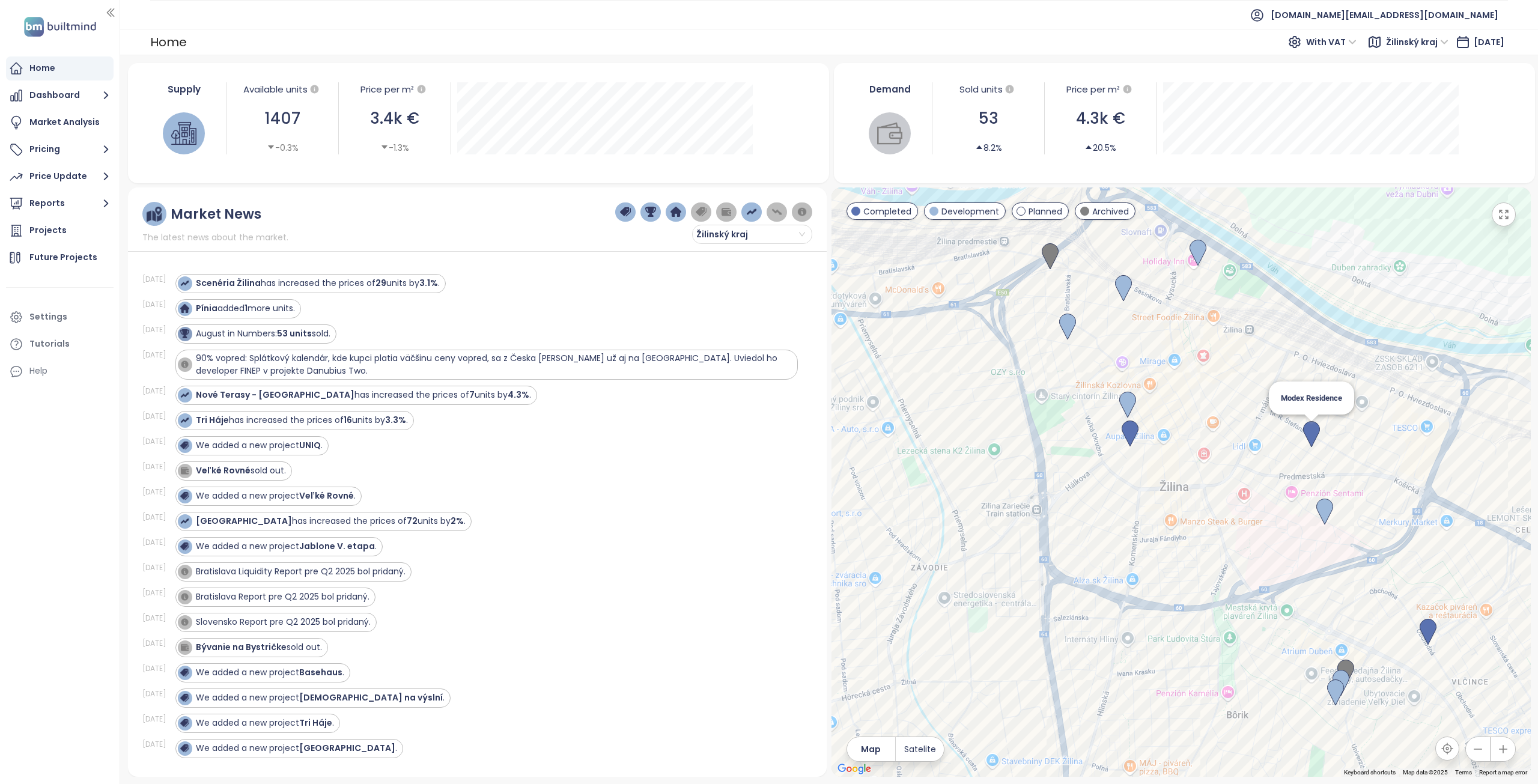
click at [1311, 429] on img at bounding box center [1312, 433] width 17 height 27
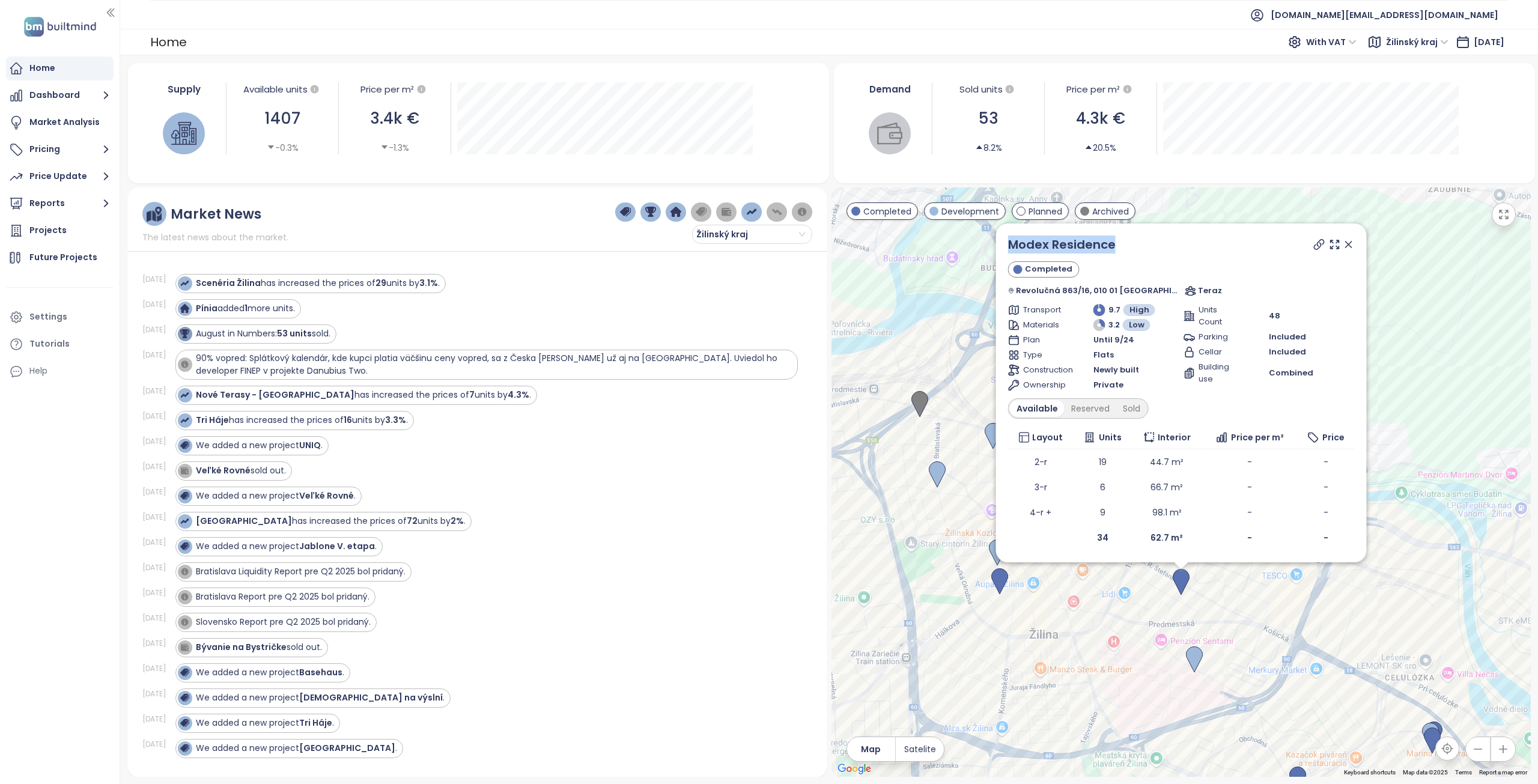
drag, startPoint x: 1133, startPoint y: 244, endPoint x: 997, endPoint y: 248, distance: 136.1
click at [997, 248] on div "Modex Residence Completed Revolučná 863/16, 010 01 Žilina, Slovakia Teraz Trans…" at bounding box center [1181, 481] width 700 height 589
click at [1109, 409] on div "Reserved" at bounding box center [1090, 409] width 51 height 17
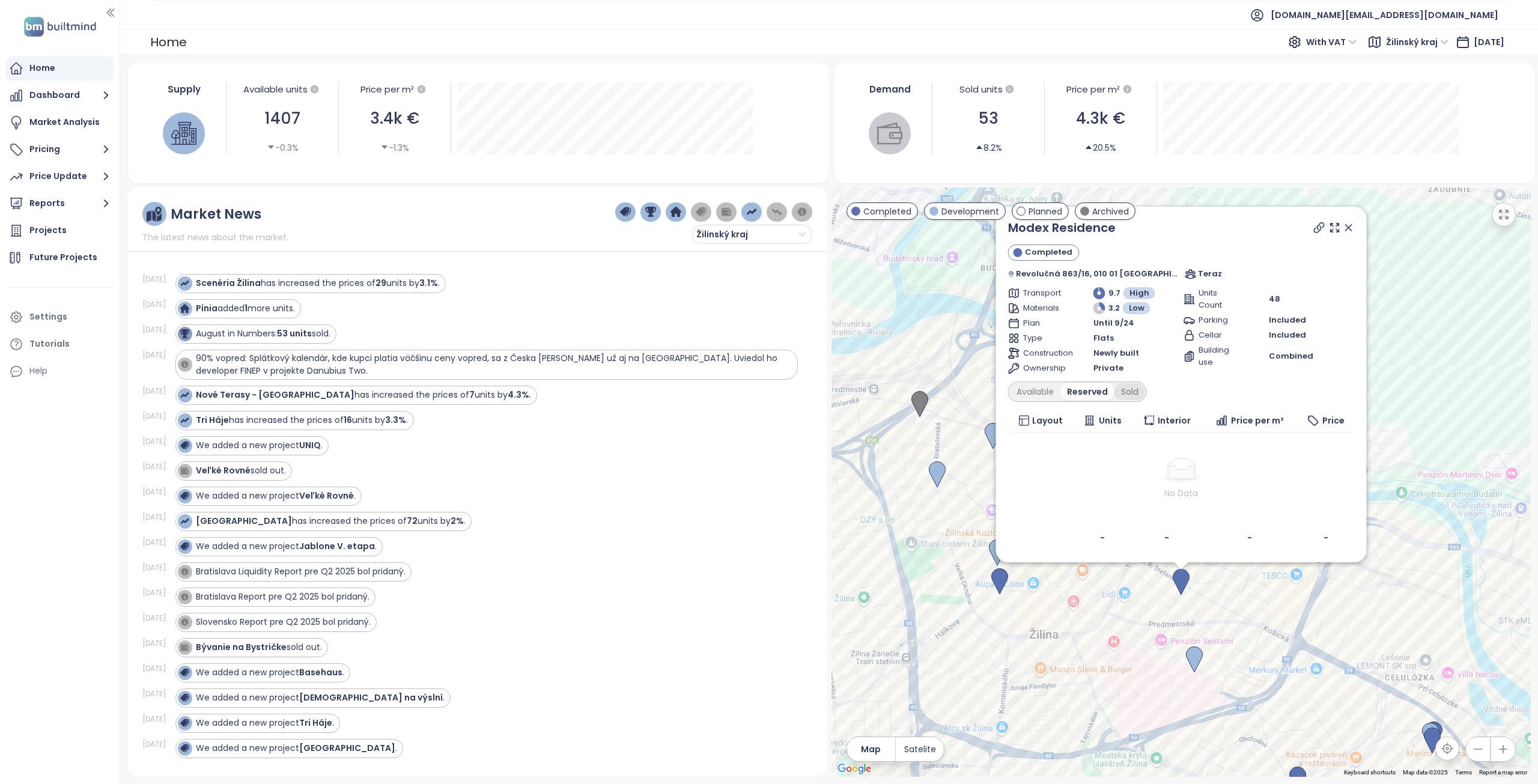
click at [1133, 391] on div "Sold" at bounding box center [1129, 392] width 31 height 17
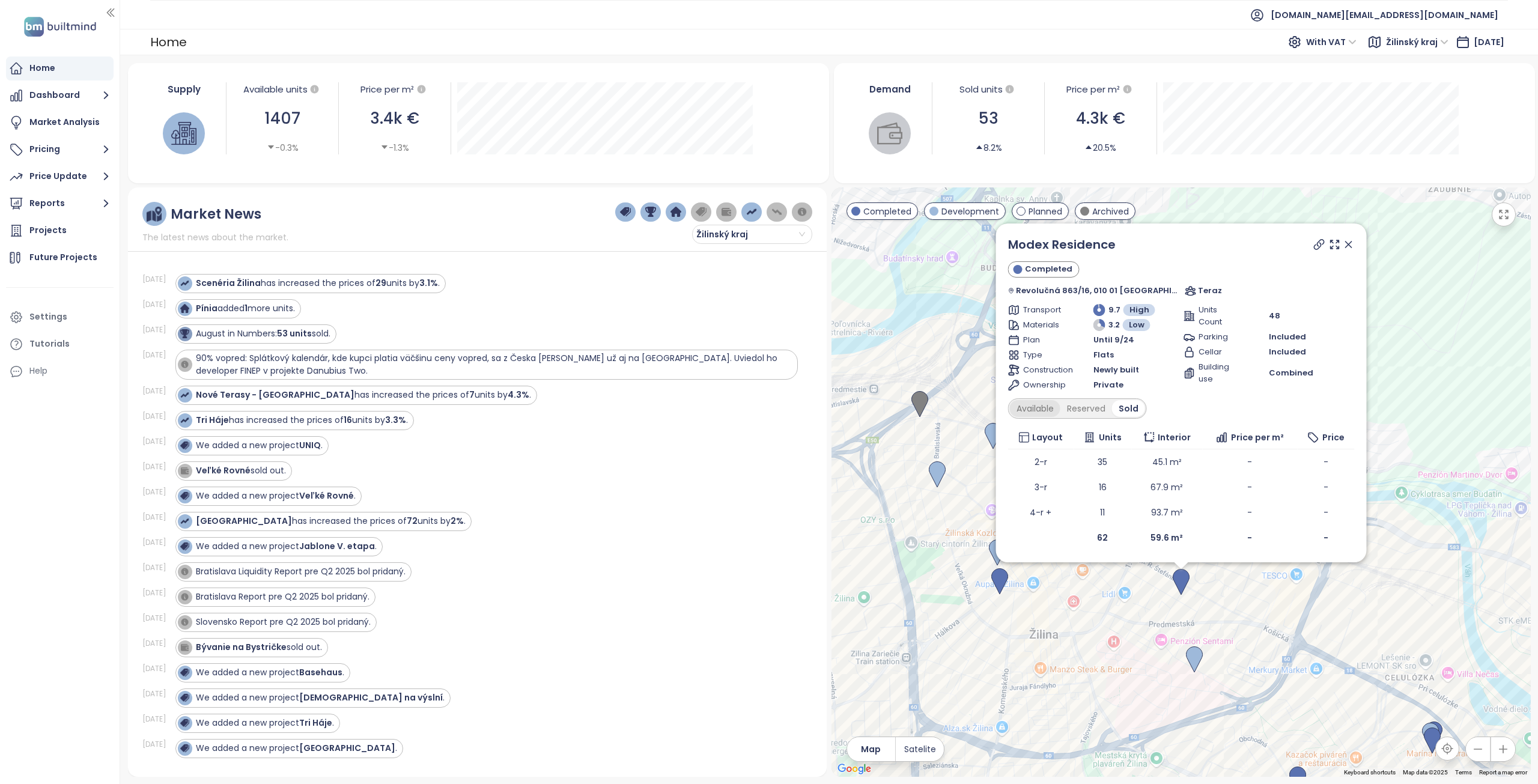
click at [1047, 405] on div "Available" at bounding box center [1034, 409] width 50 height 17
click at [1132, 407] on div "Sold" at bounding box center [1132, 409] width 31 height 17
click at [1054, 408] on div "Available" at bounding box center [1034, 409] width 50 height 17
click at [1137, 415] on div "Sold" at bounding box center [1132, 409] width 31 height 17
click at [1049, 410] on div "Available" at bounding box center [1034, 409] width 50 height 17
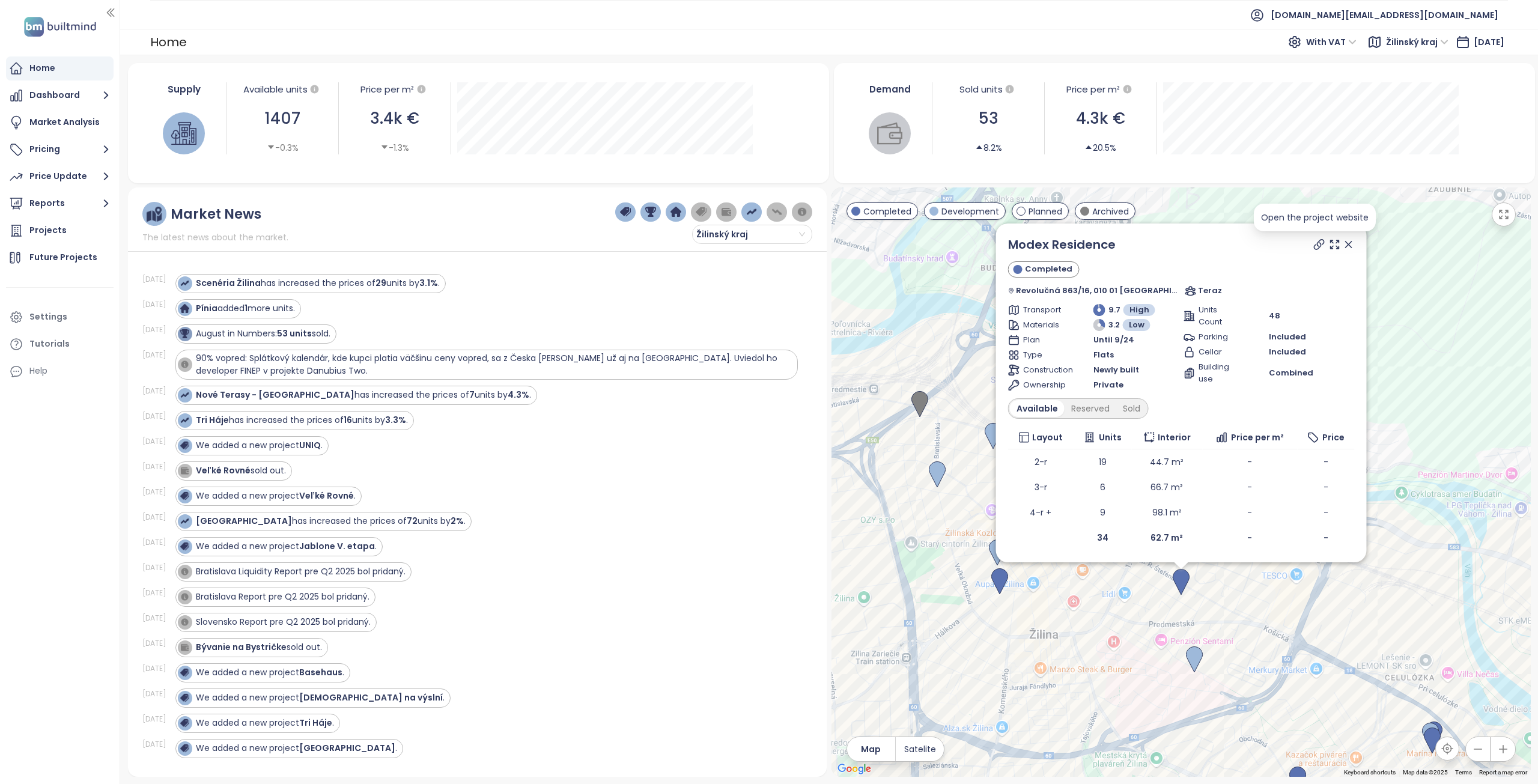
click at [1318, 241] on icon at bounding box center [1319, 245] width 12 height 12
click at [1071, 241] on link "Modex Residence" at bounding box center [1062, 245] width 108 height 17
drag, startPoint x: 1343, startPoint y: 245, endPoint x: 1340, endPoint y: 237, distance: 8.5
click at [1346, 245] on icon at bounding box center [1348, 244] width 6 height 6
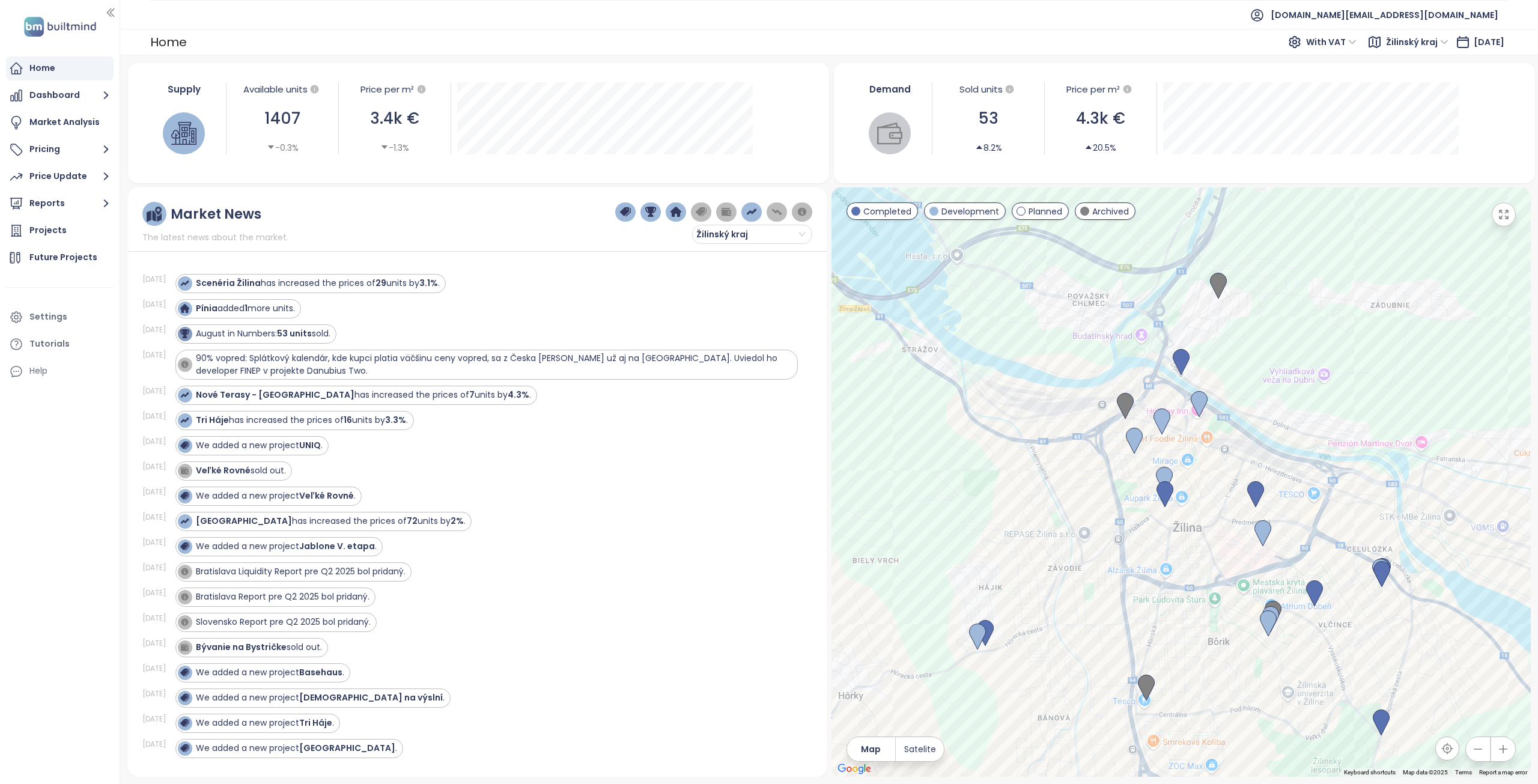
drag, startPoint x: 1156, startPoint y: 564, endPoint x: 1203, endPoint y: 538, distance: 53.7
click at [1203, 538] on div at bounding box center [1181, 481] width 700 height 589
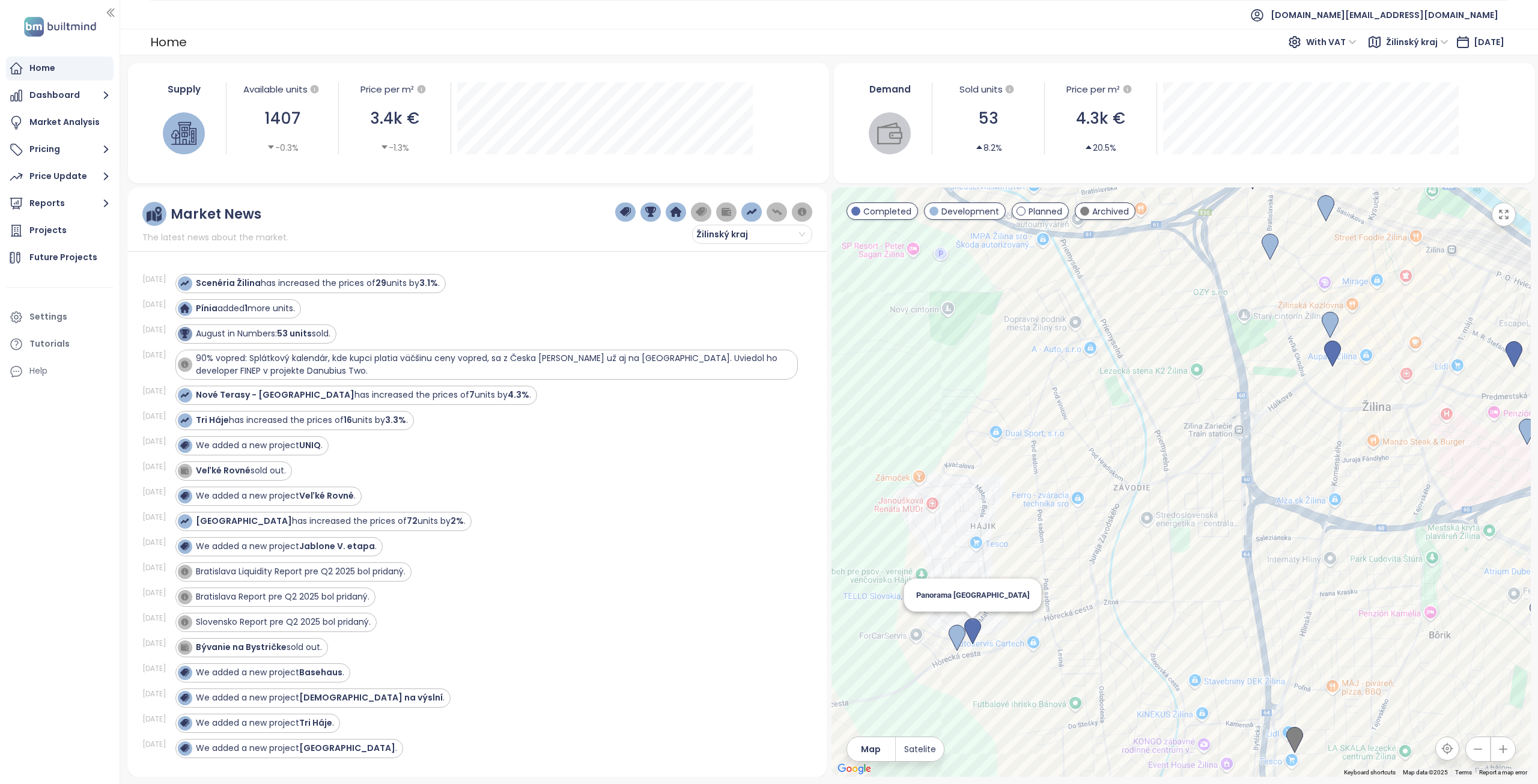
click at [977, 629] on img at bounding box center [973, 631] width 17 height 27
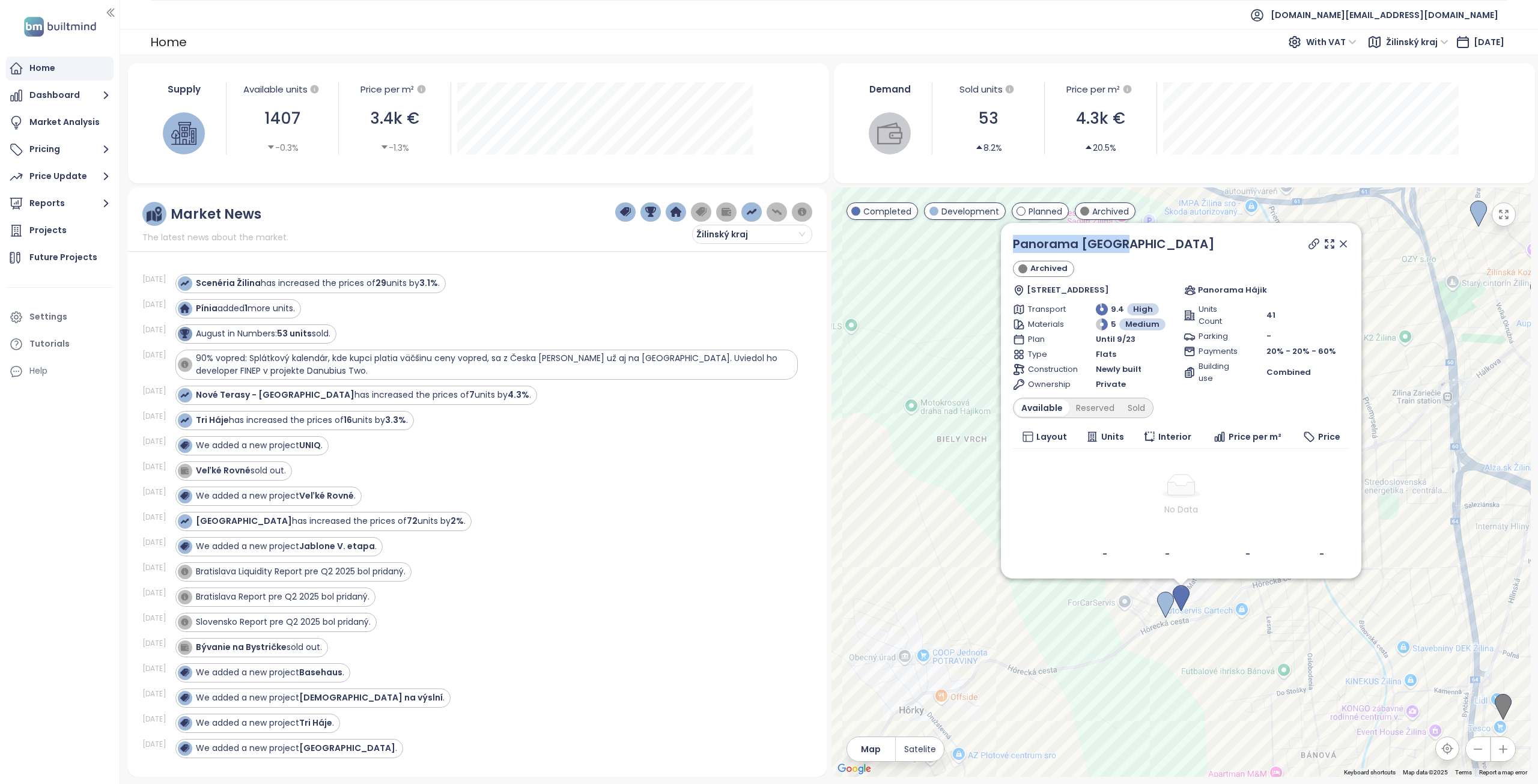
drag, startPoint x: 1133, startPoint y: 244, endPoint x: 1013, endPoint y: 240, distance: 120.1
click at [1013, 240] on div "Panorama Žilina Archived Essenská 14, Hájik, 010 15 Žilina - Závodie, Slovakia …" at bounding box center [1180, 401] width 360 height 356
drag, startPoint x: 1344, startPoint y: 245, endPoint x: 1333, endPoint y: 195, distance: 51.2
click at [1344, 245] on icon at bounding box center [1343, 244] width 6 height 6
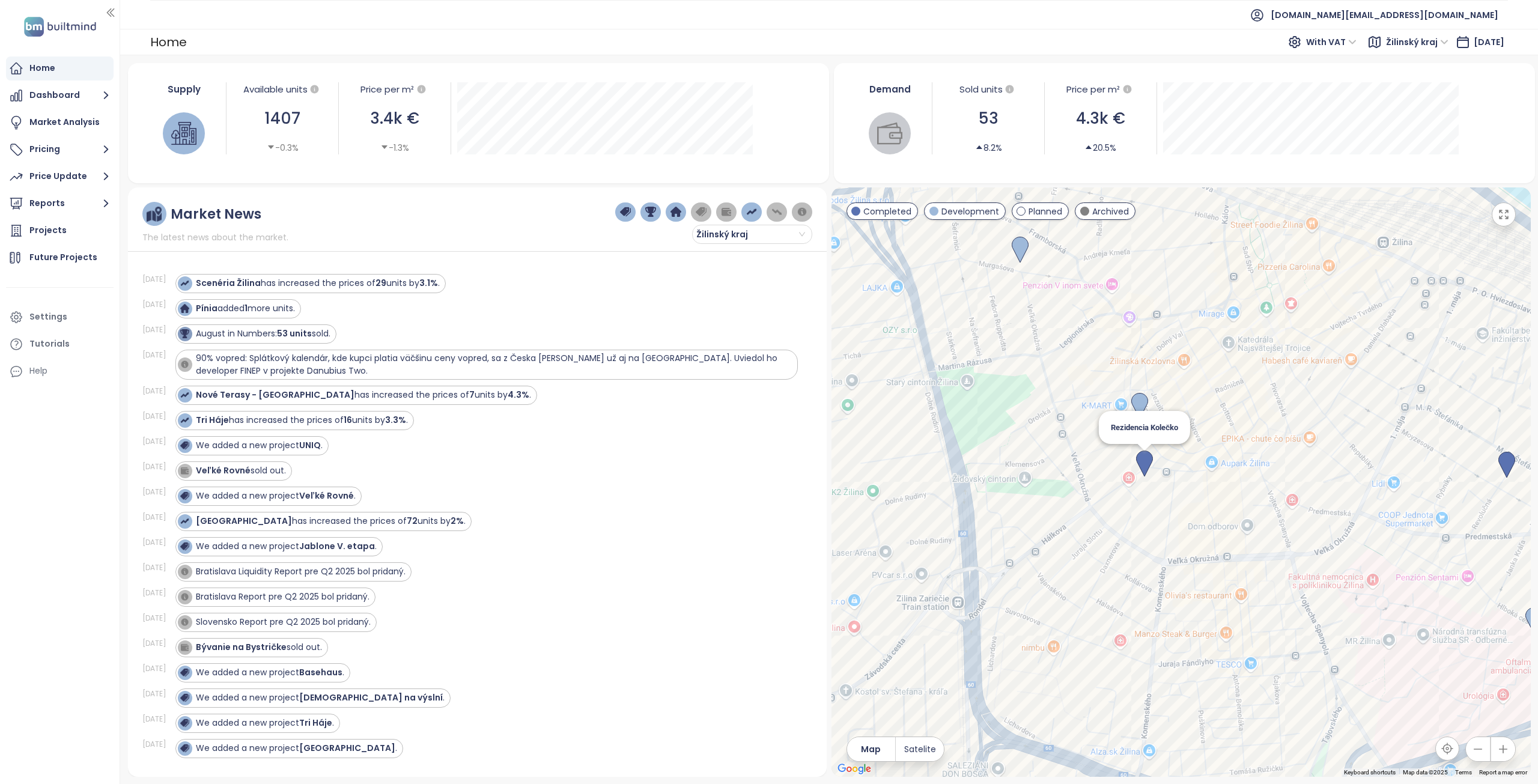
click at [1146, 463] on img at bounding box center [1145, 463] width 17 height 27
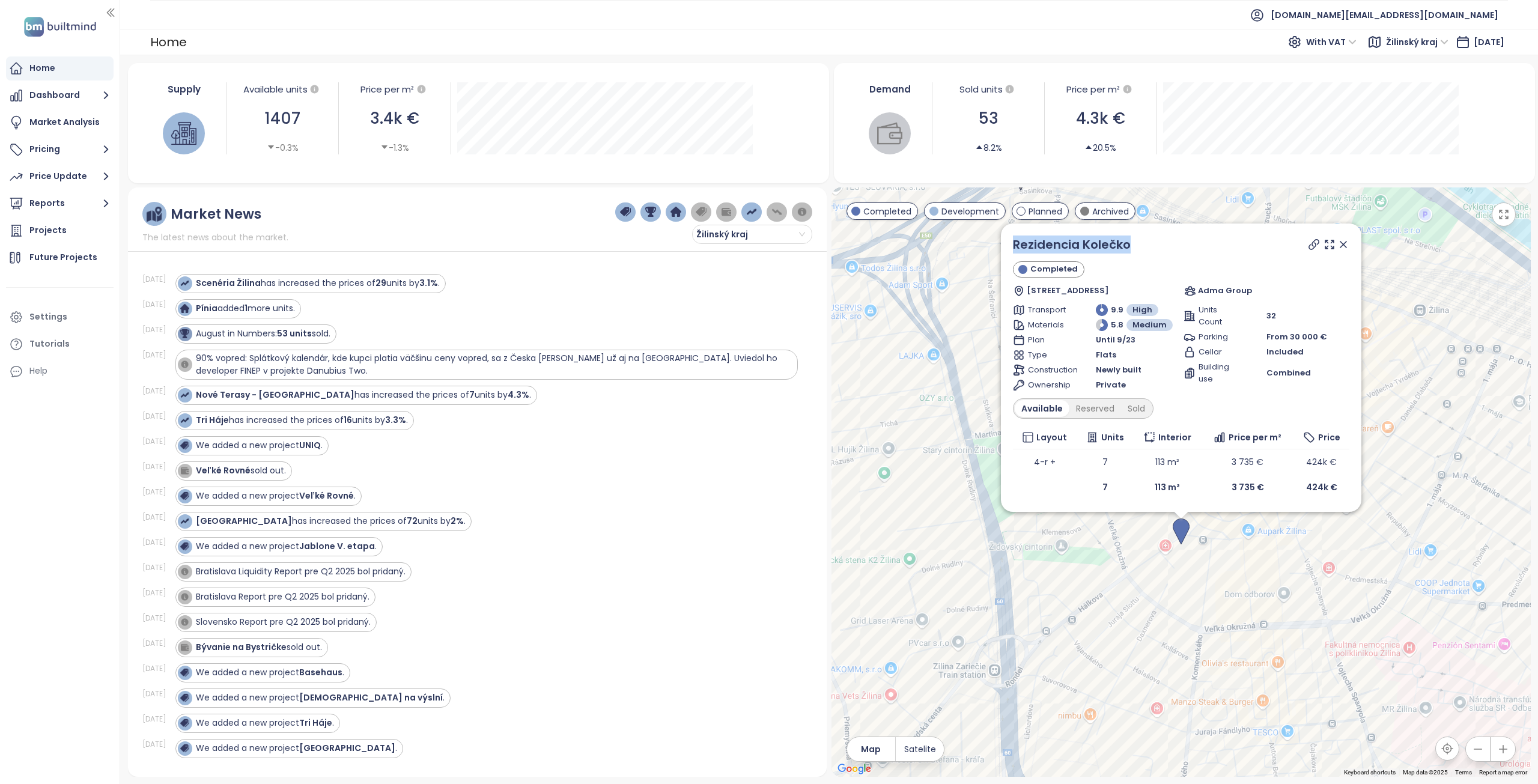
drag, startPoint x: 1146, startPoint y: 244, endPoint x: 1011, endPoint y: 239, distance: 135.1
click at [1011, 239] on div "Rezidencia Kolečko Completed Hálkova 2749/3, 010 01 Žilina, Slovakia Adma Group…" at bounding box center [1180, 367] width 360 height 288
click at [1134, 410] on div "Sold" at bounding box center [1137, 409] width 31 height 17
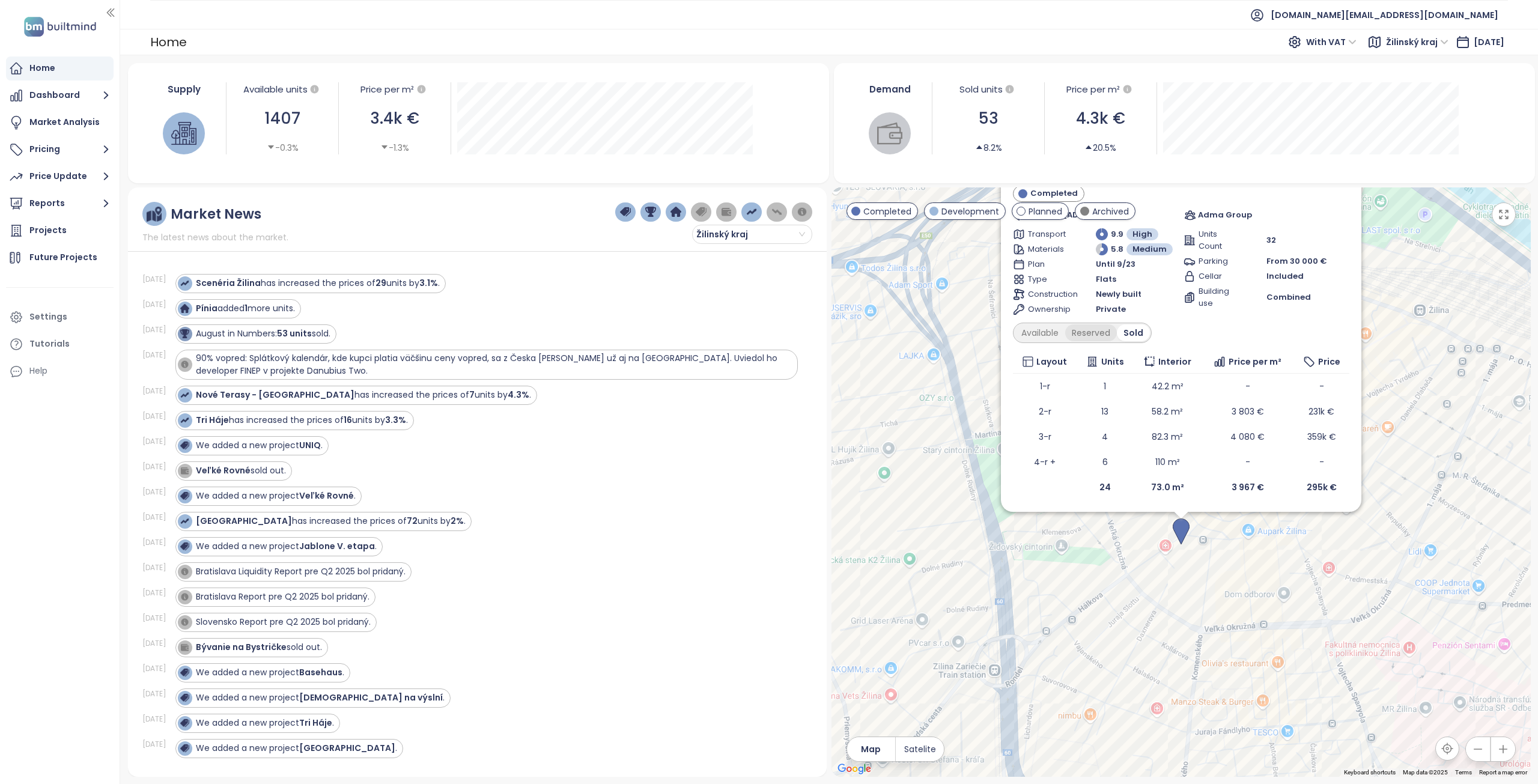
click at [1093, 335] on div "Reserved" at bounding box center [1091, 333] width 51 height 17
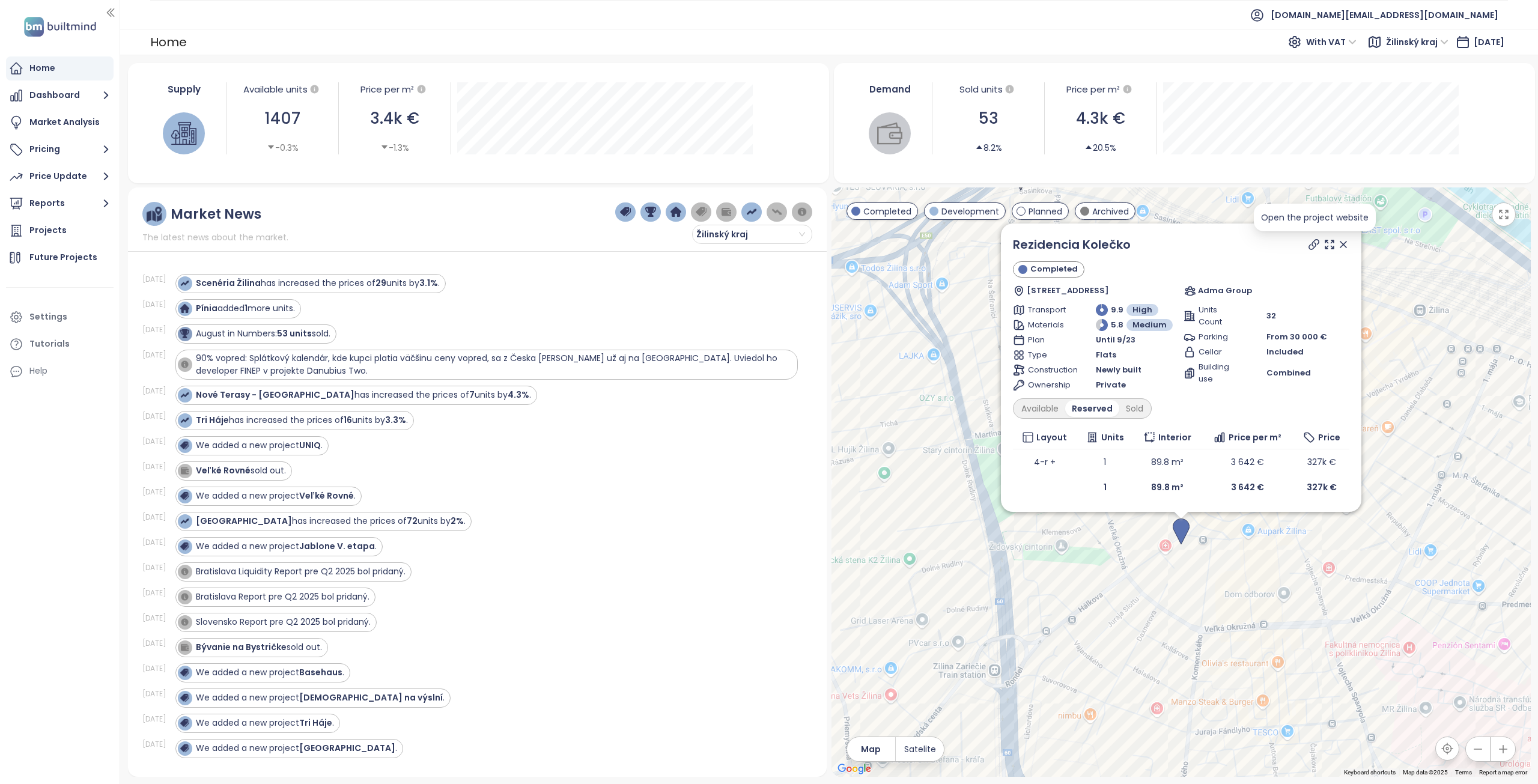
click at [1314, 246] on icon at bounding box center [1314, 245] width 12 height 12
click at [1050, 410] on div "Available" at bounding box center [1040, 409] width 50 height 17
drag, startPoint x: 1134, startPoint y: 243, endPoint x: 1009, endPoint y: 236, distance: 125.2
click at [1009, 236] on div "Rezidencia Kolečko Completed Hálkova 2749/3, 010 01 Žilina, Slovakia Adma Group…" at bounding box center [1180, 367] width 360 height 288
click at [1344, 245] on icon at bounding box center [1344, 245] width 12 height 12
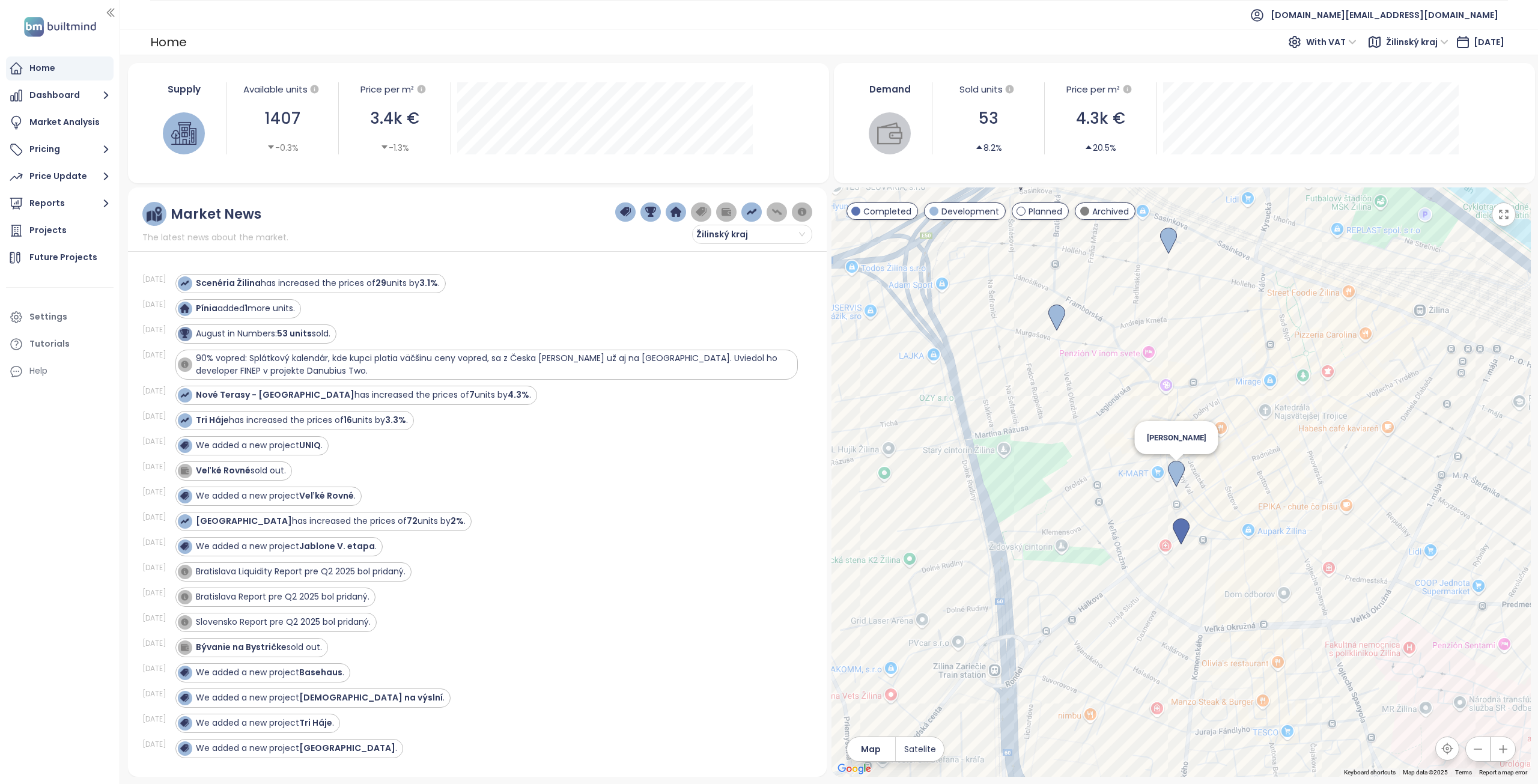
click at [1171, 473] on img at bounding box center [1177, 474] width 17 height 27
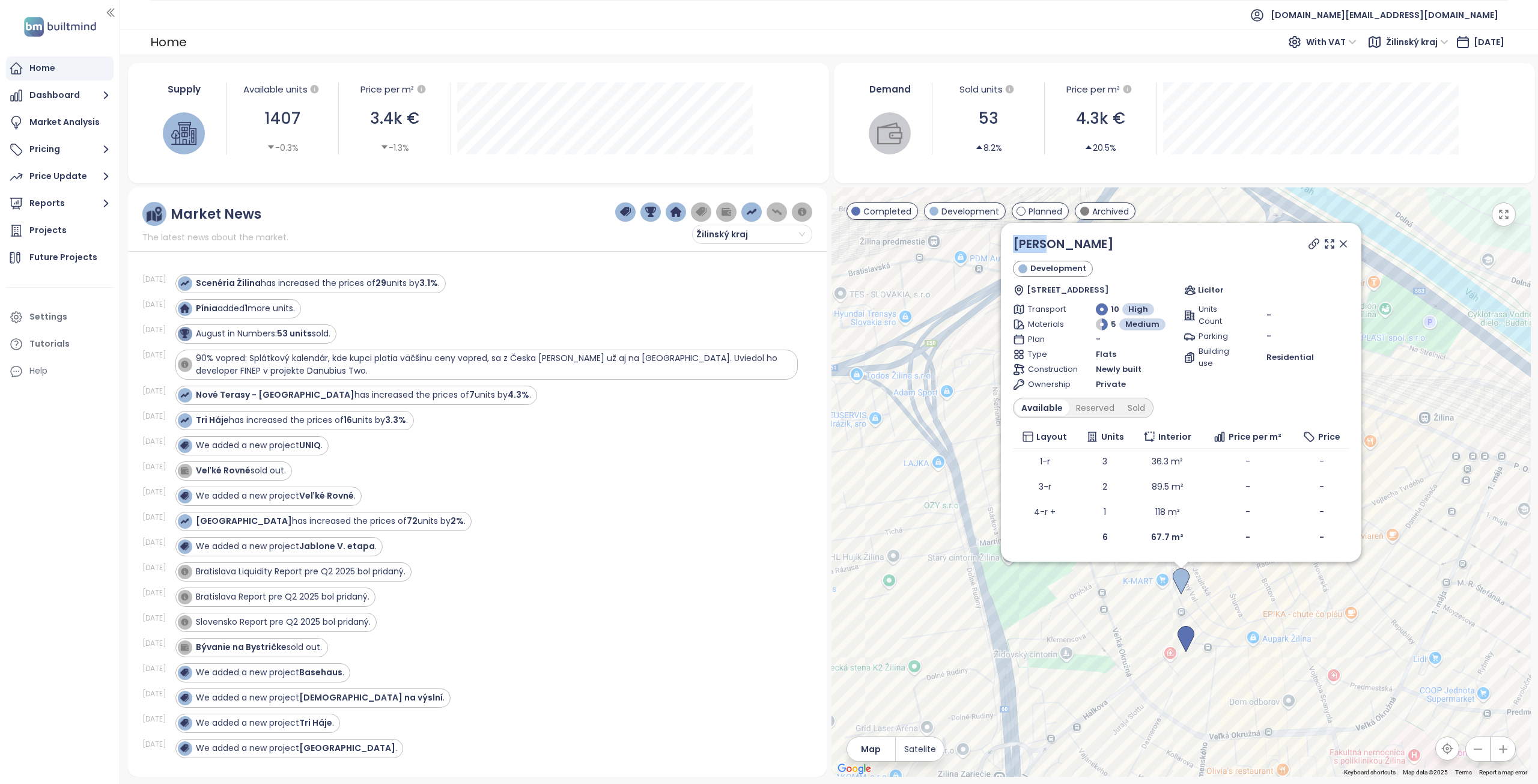
drag, startPoint x: 1056, startPoint y: 246, endPoint x: 1005, endPoint y: 245, distance: 51.0
click at [1005, 245] on div "Monet Development Na priekope 113/51, 010 01 Žilina, Slovakia Licitor Transport…" at bounding box center [1180, 392] width 360 height 339
click at [1315, 244] on icon at bounding box center [1314, 244] width 12 height 12
click at [1134, 405] on div "Sold" at bounding box center [1137, 408] width 31 height 17
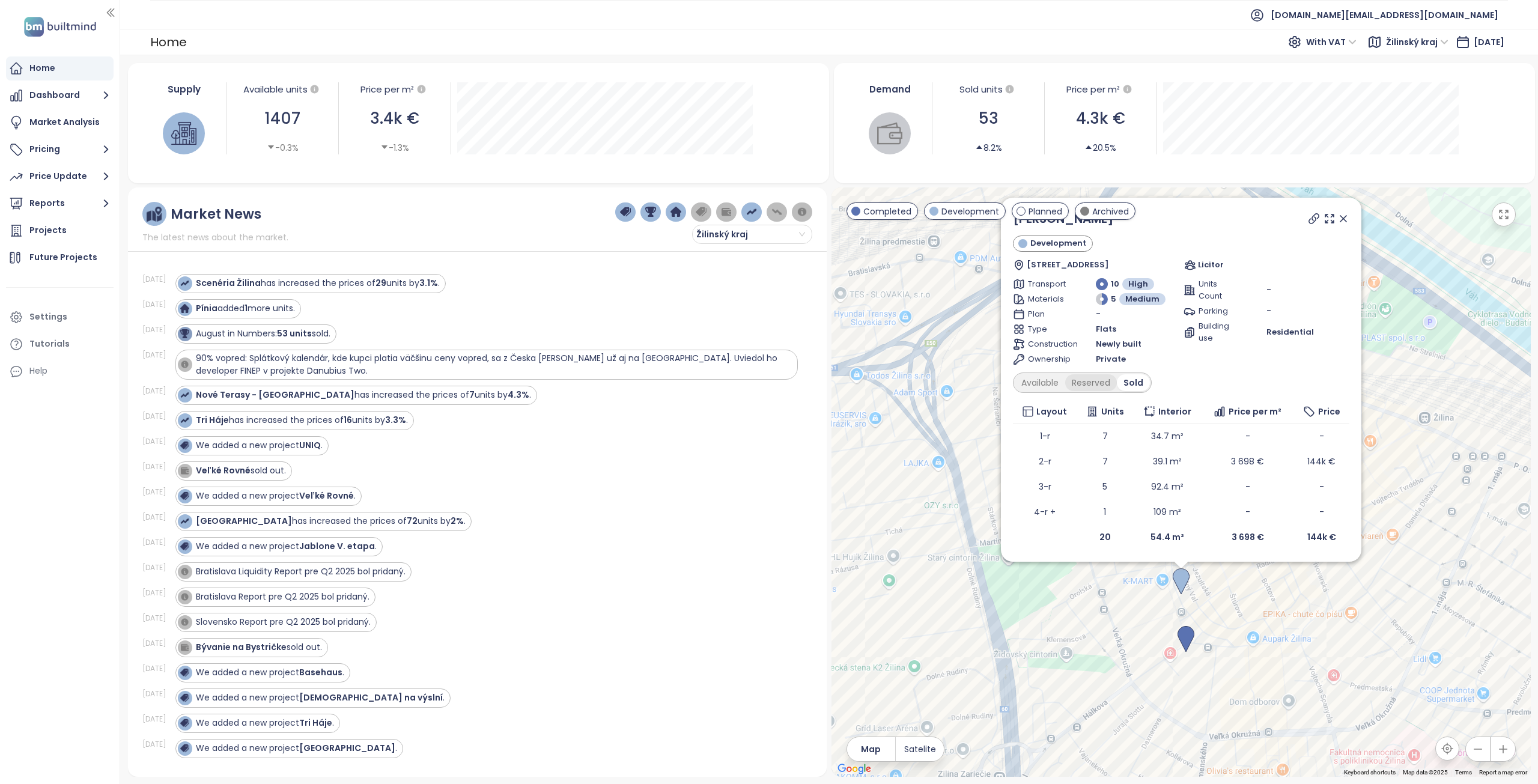
click at [1090, 380] on div "Reserved" at bounding box center [1091, 383] width 51 height 17
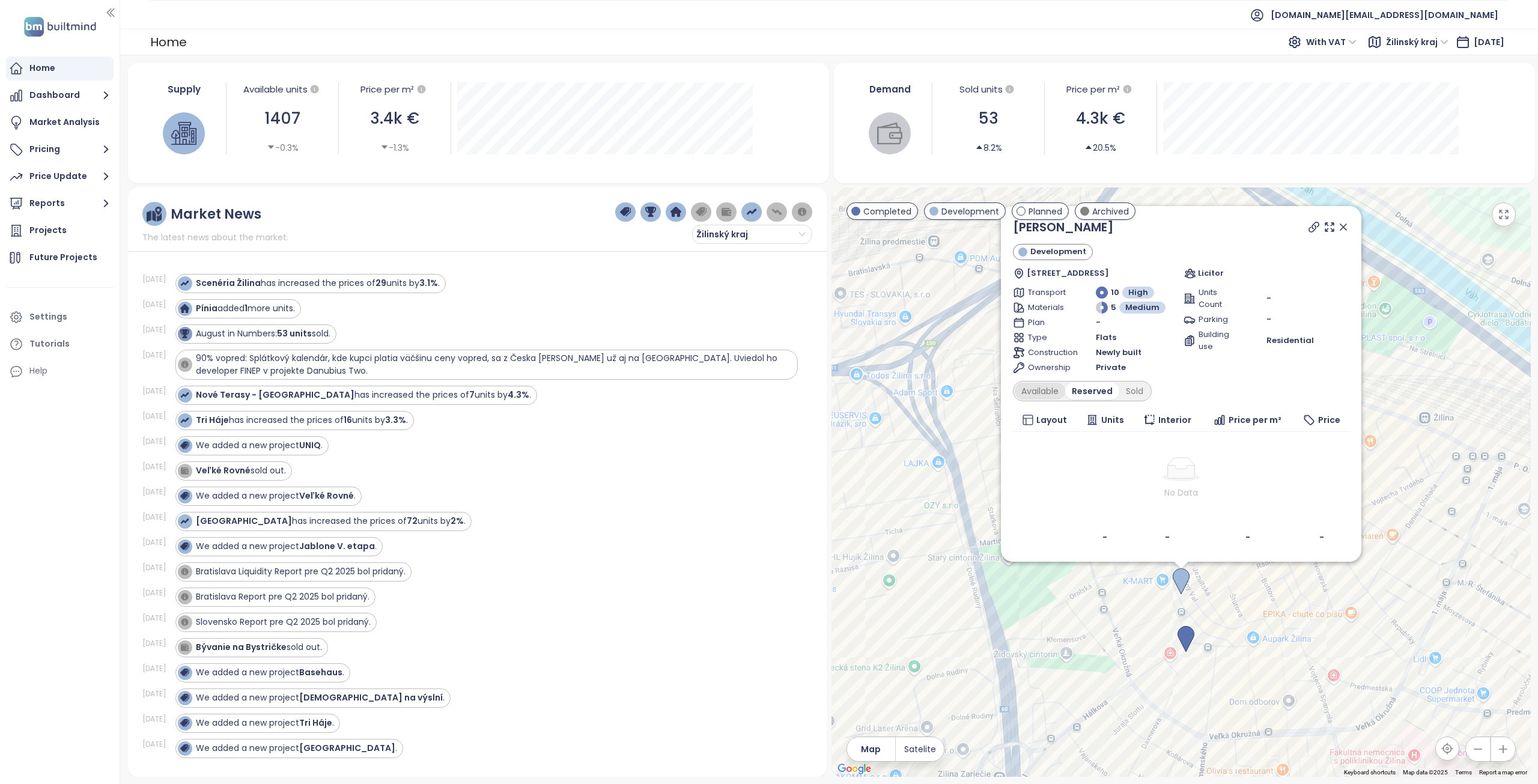
click at [1055, 389] on div "Available" at bounding box center [1040, 391] width 50 height 17
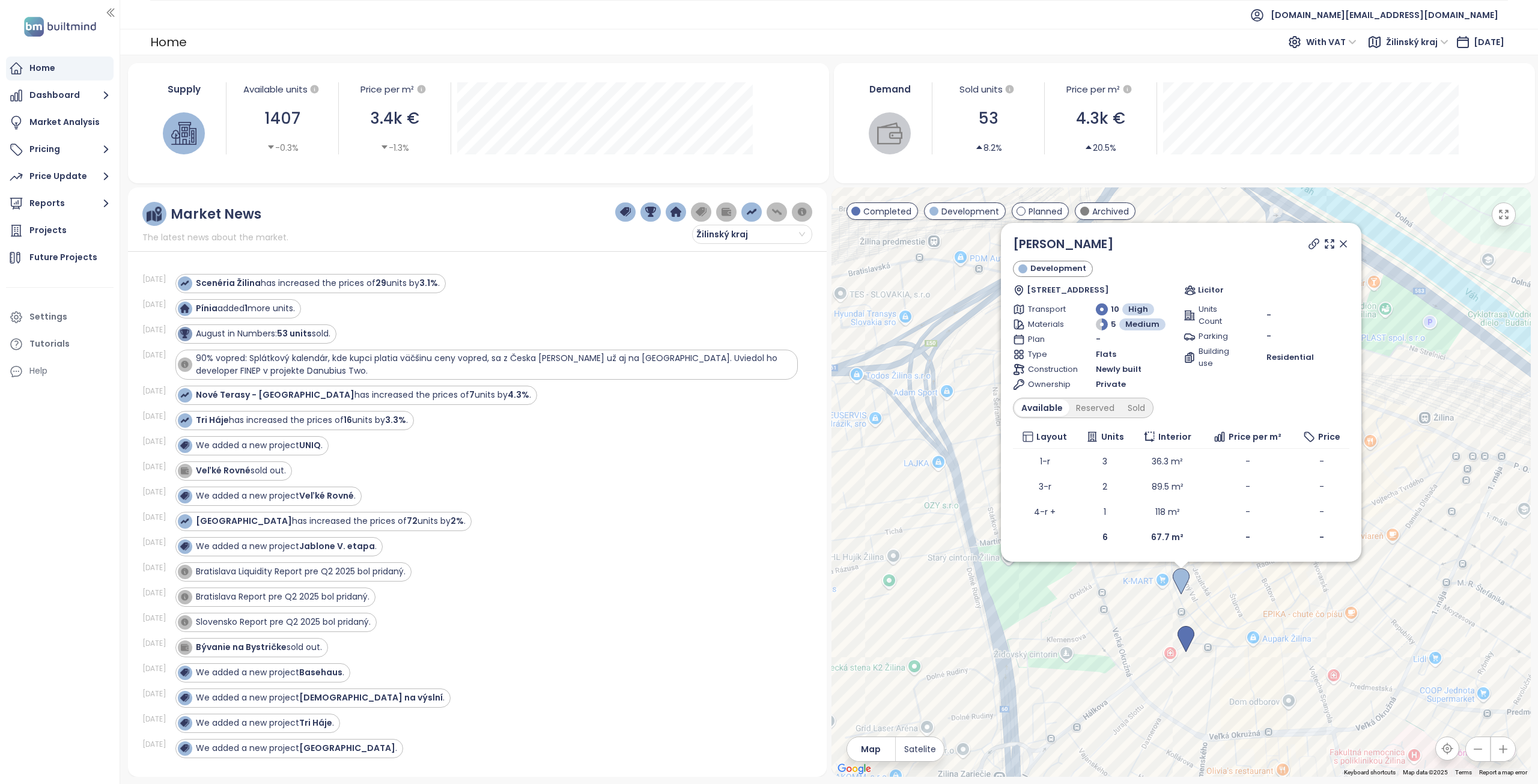
click at [1344, 245] on icon at bounding box center [1344, 244] width 12 height 12
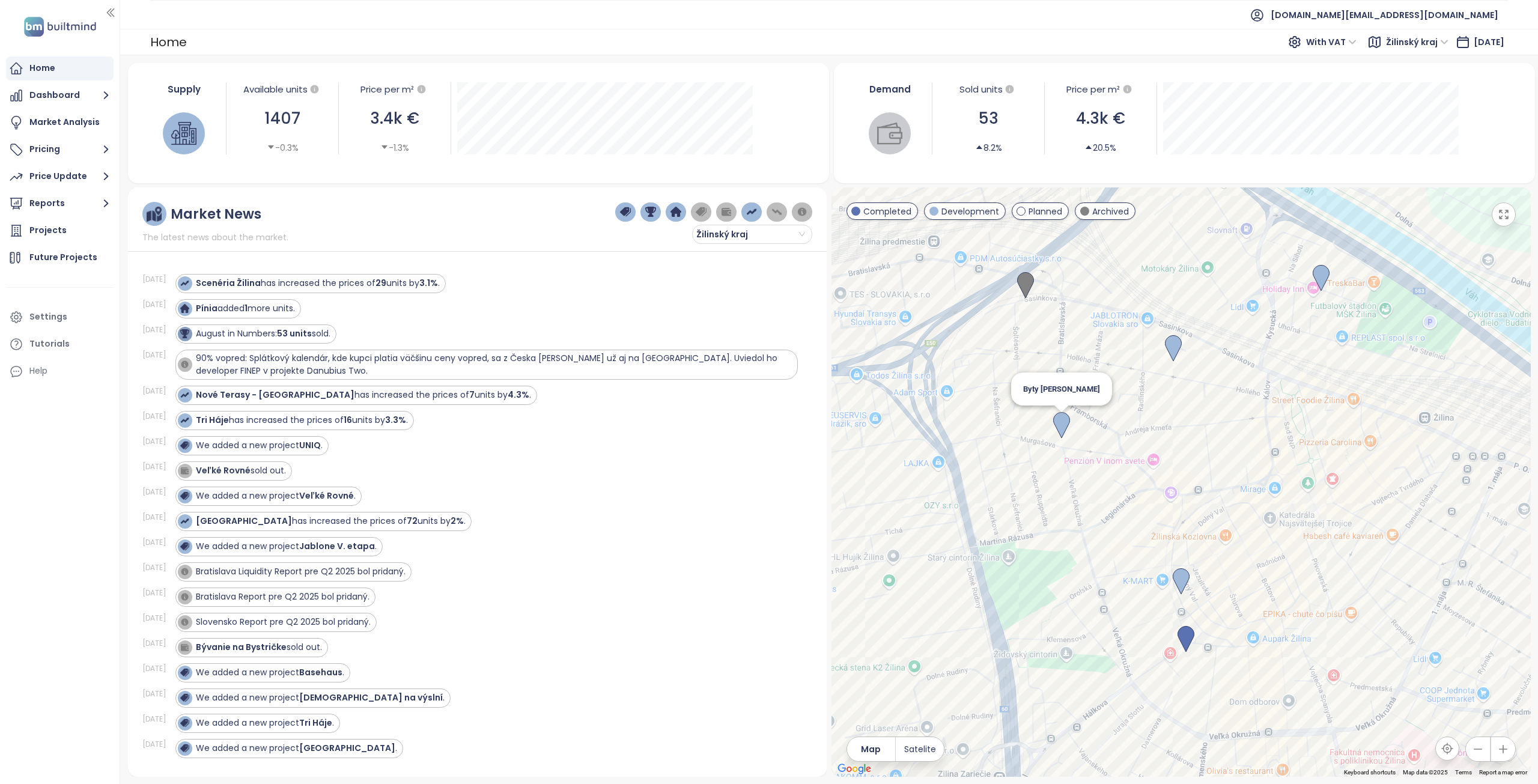
click at [1061, 421] on img at bounding box center [1062, 425] width 17 height 27
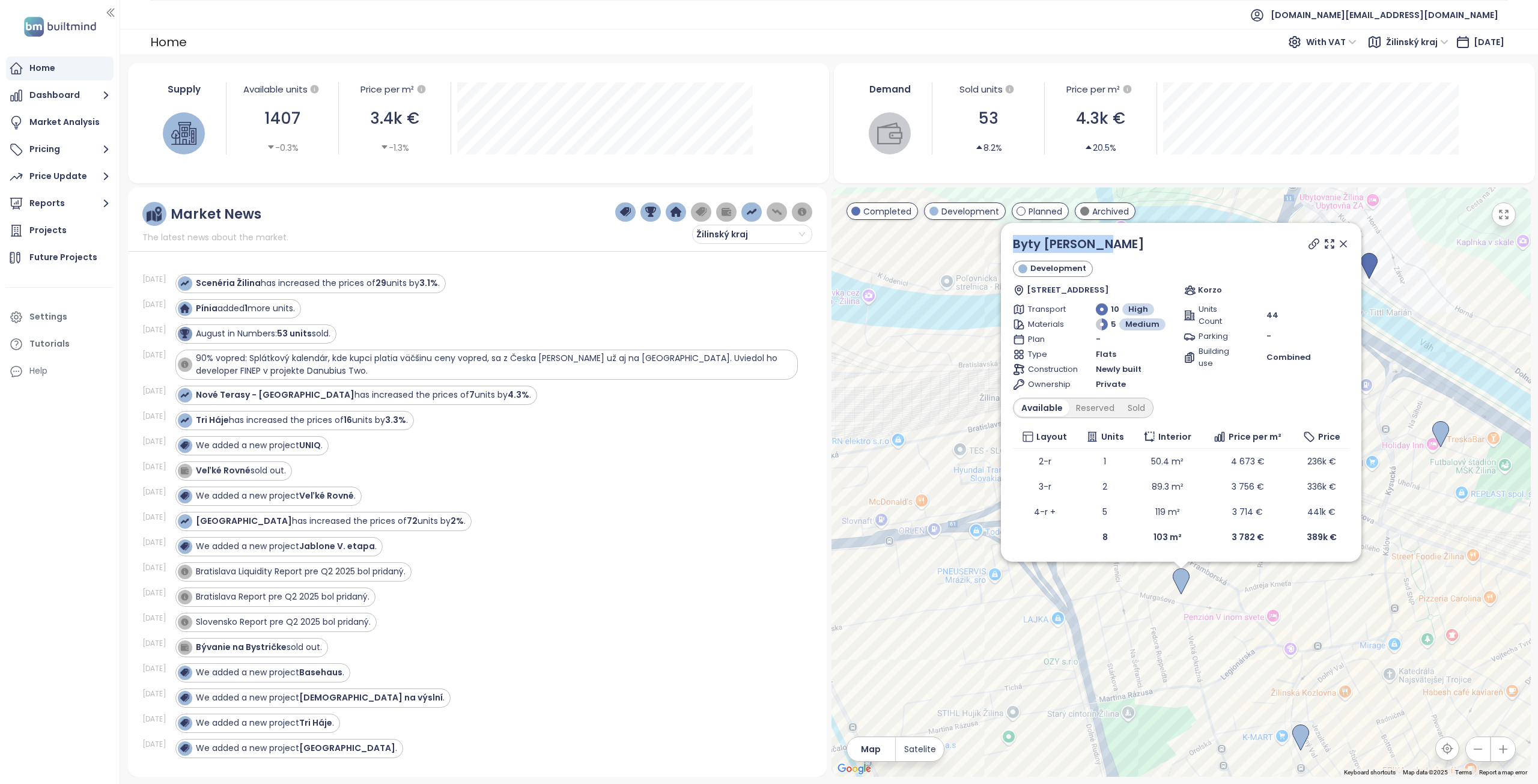
drag, startPoint x: 1133, startPoint y: 245, endPoint x: 1011, endPoint y: 246, distance: 122.0
click at [1011, 246] on div "Byty Murgašova Development Murgašova 4a, 010 01 Žilina, Slovakia Korzo Transpor…" at bounding box center [1180, 392] width 360 height 339
click at [1130, 414] on div "Sold" at bounding box center [1137, 408] width 31 height 17
click at [1056, 410] on div "Available" at bounding box center [1040, 408] width 50 height 17
click at [1316, 247] on icon at bounding box center [1314, 244] width 12 height 12
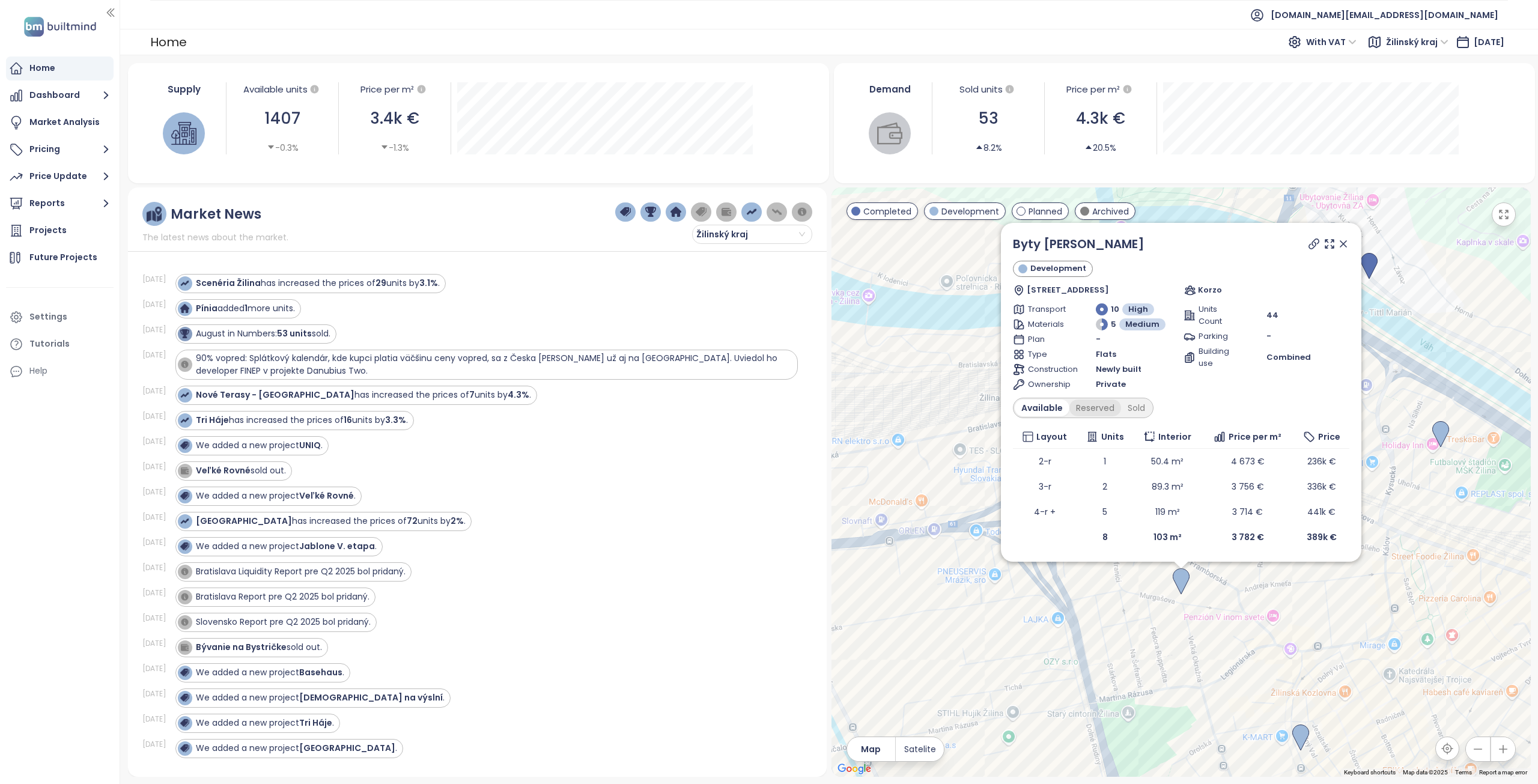
click at [1111, 408] on div "Reserved" at bounding box center [1095, 408] width 51 height 17
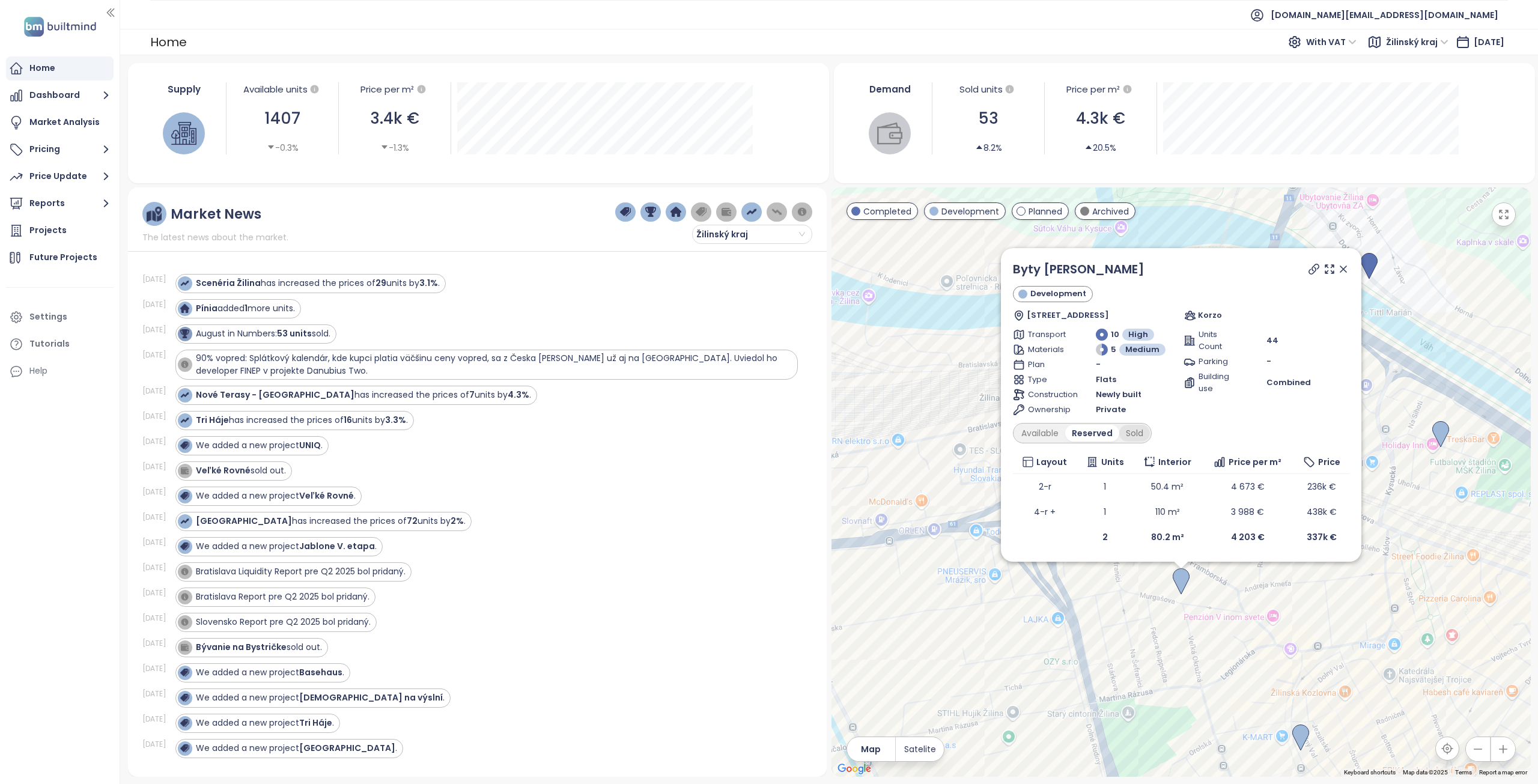
click at [1139, 435] on div "Sold" at bounding box center [1135, 433] width 31 height 17
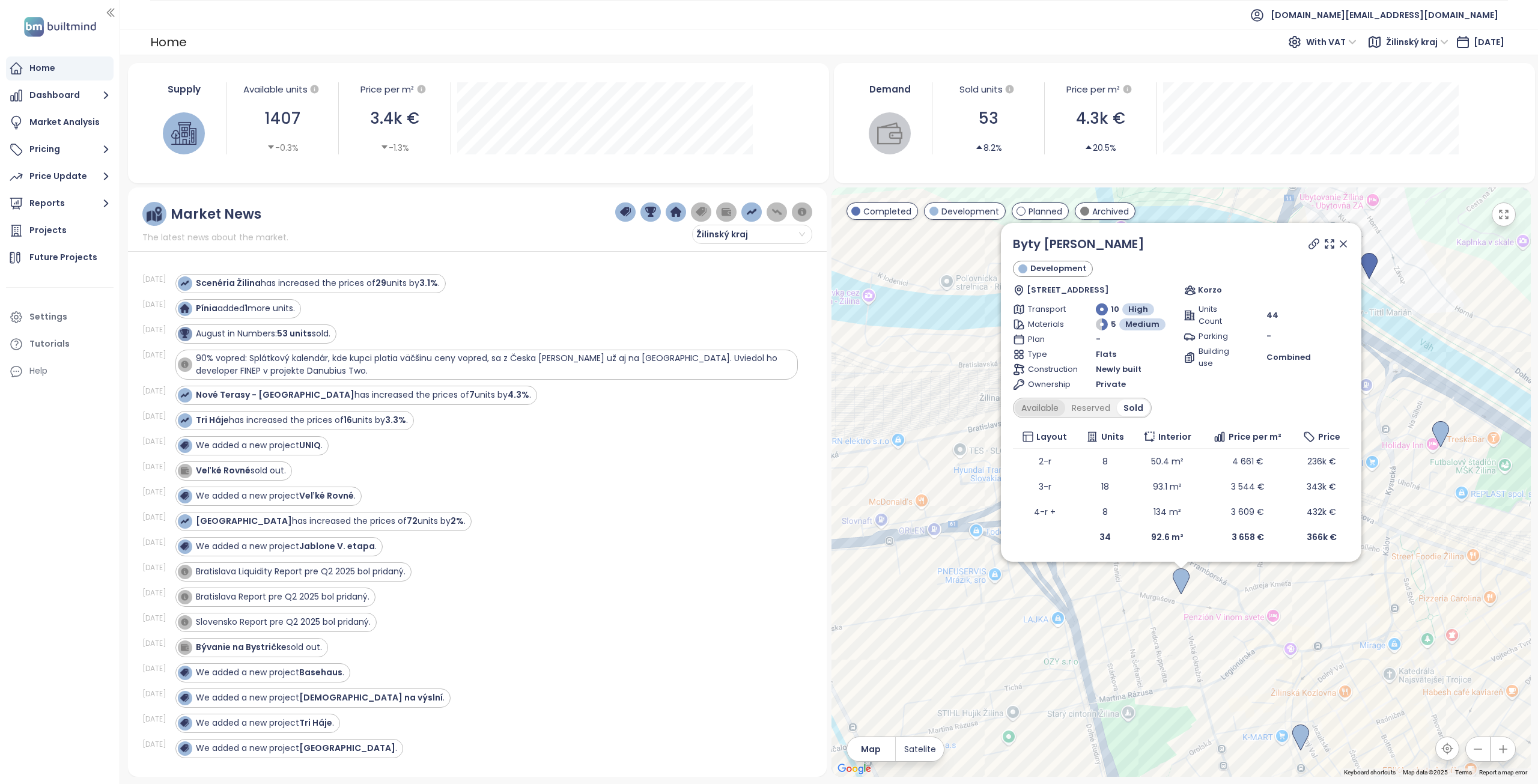
click at [1045, 410] on div "Available" at bounding box center [1040, 408] width 50 height 17
click at [1095, 409] on div "Reserved" at bounding box center [1095, 408] width 51 height 17
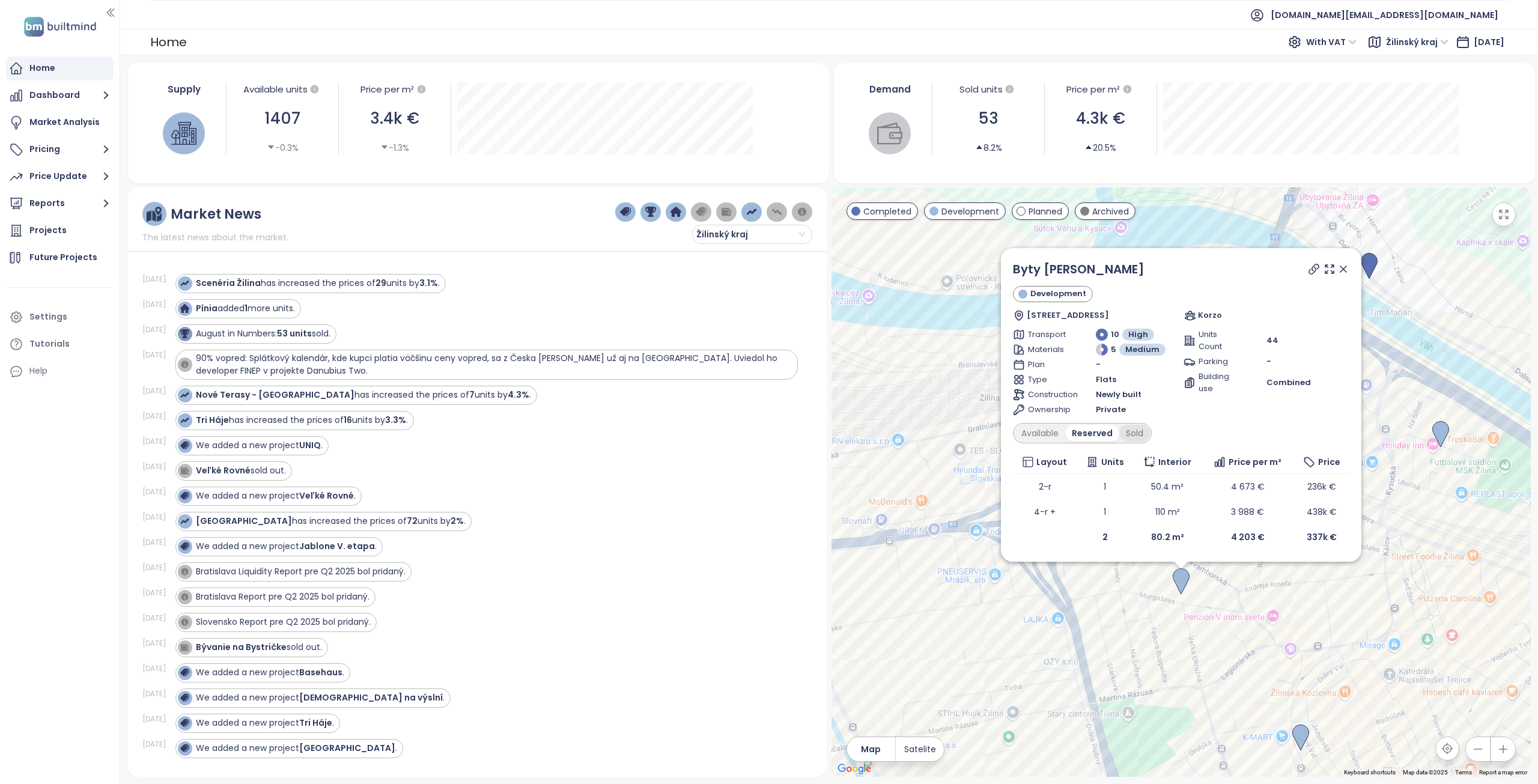
click at [1132, 434] on div "Sold" at bounding box center [1135, 433] width 31 height 17
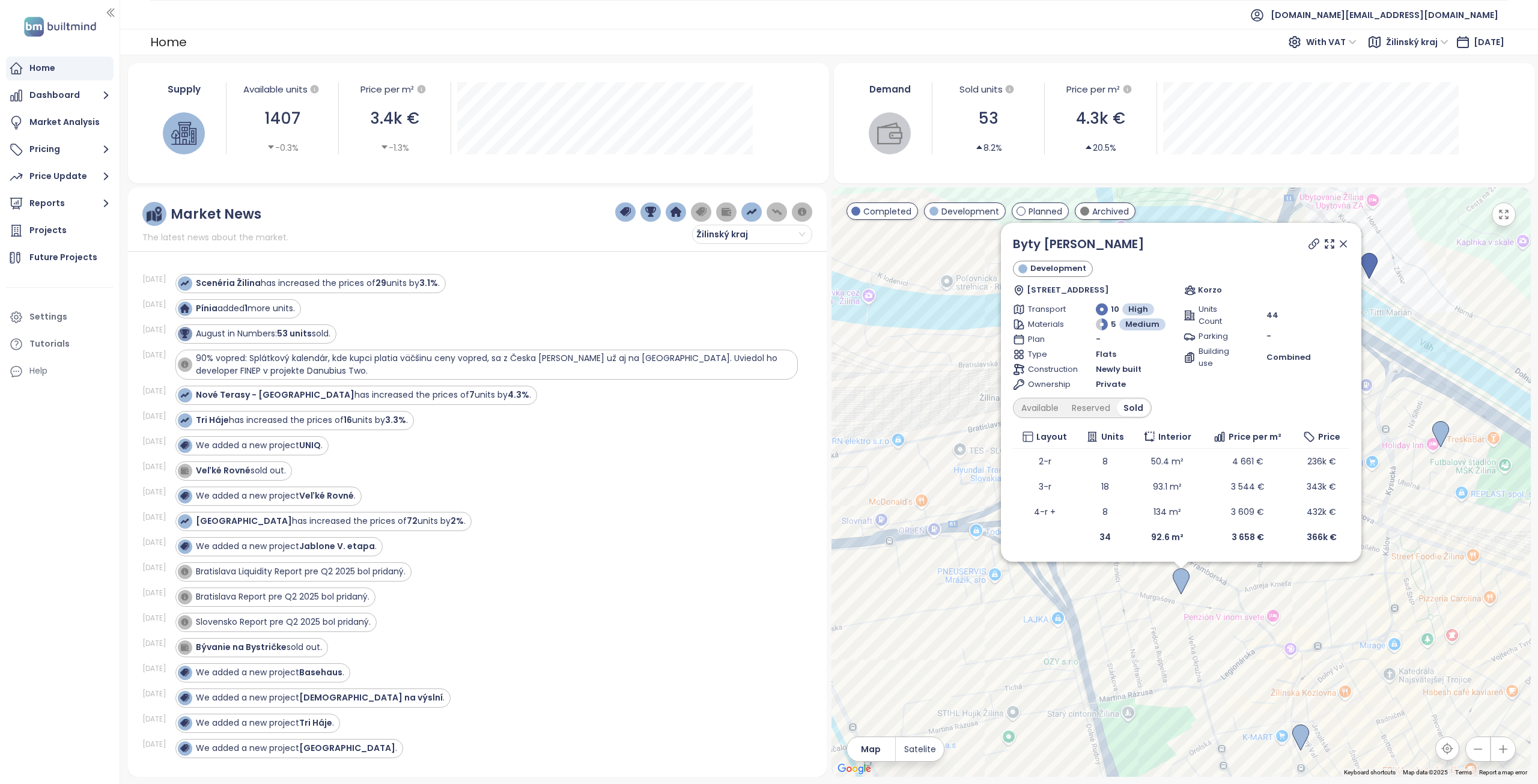
click at [1346, 245] on icon at bounding box center [1343, 244] width 6 height 6
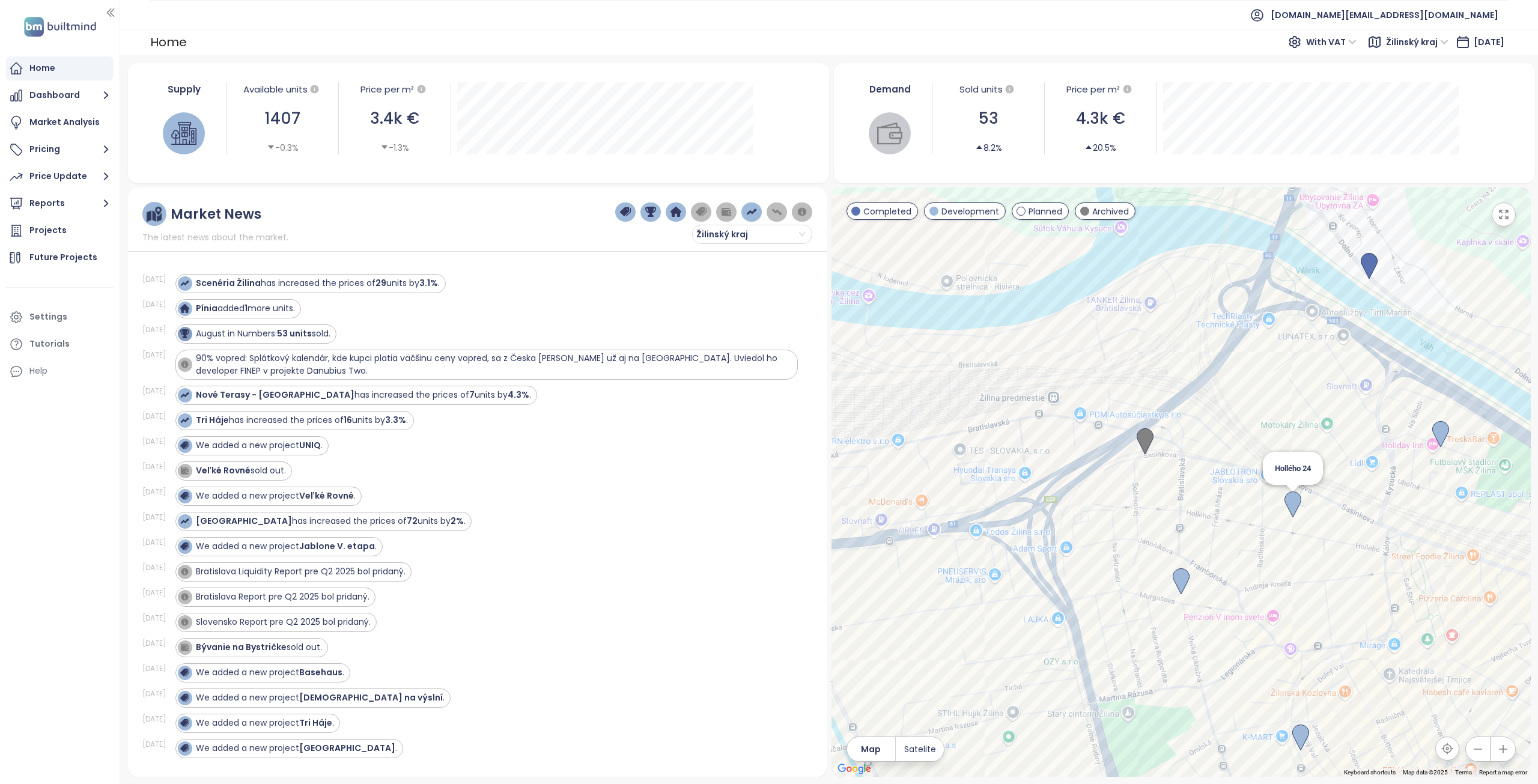
click at [1290, 504] on img at bounding box center [1293, 504] width 17 height 27
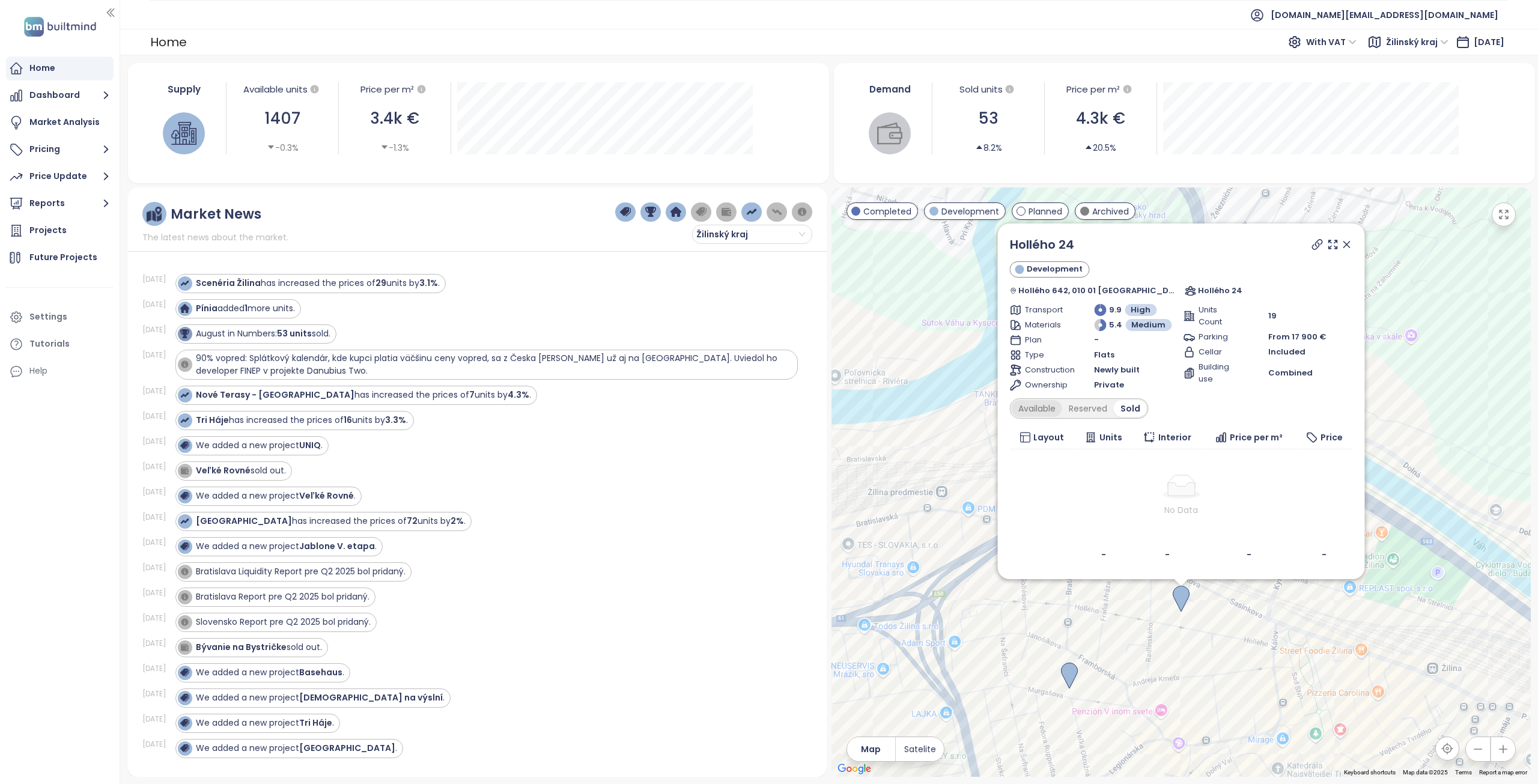
click at [1041, 411] on div "Available" at bounding box center [1036, 409] width 50 height 17
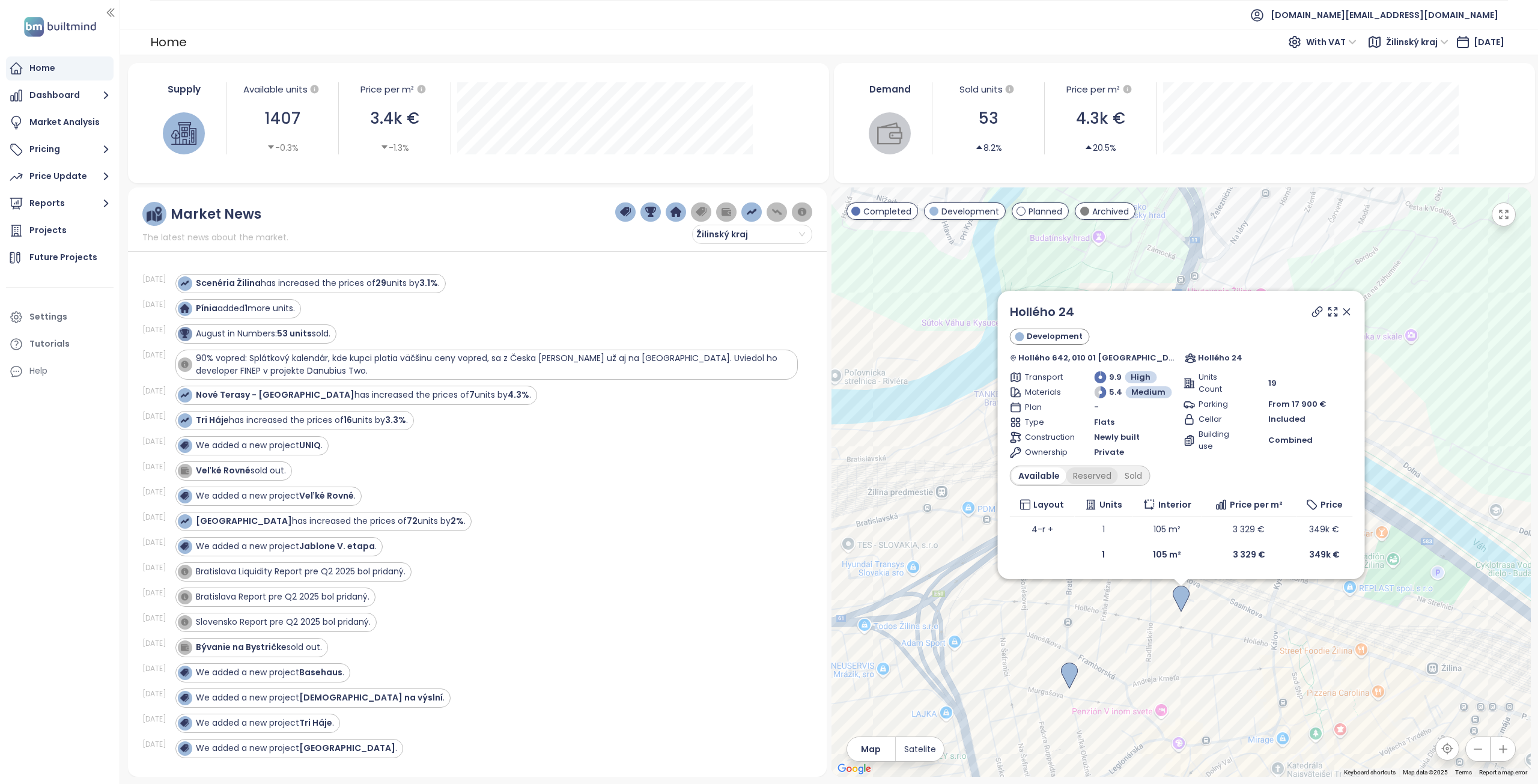
click at [1094, 480] on div "Reserved" at bounding box center [1091, 476] width 51 height 17
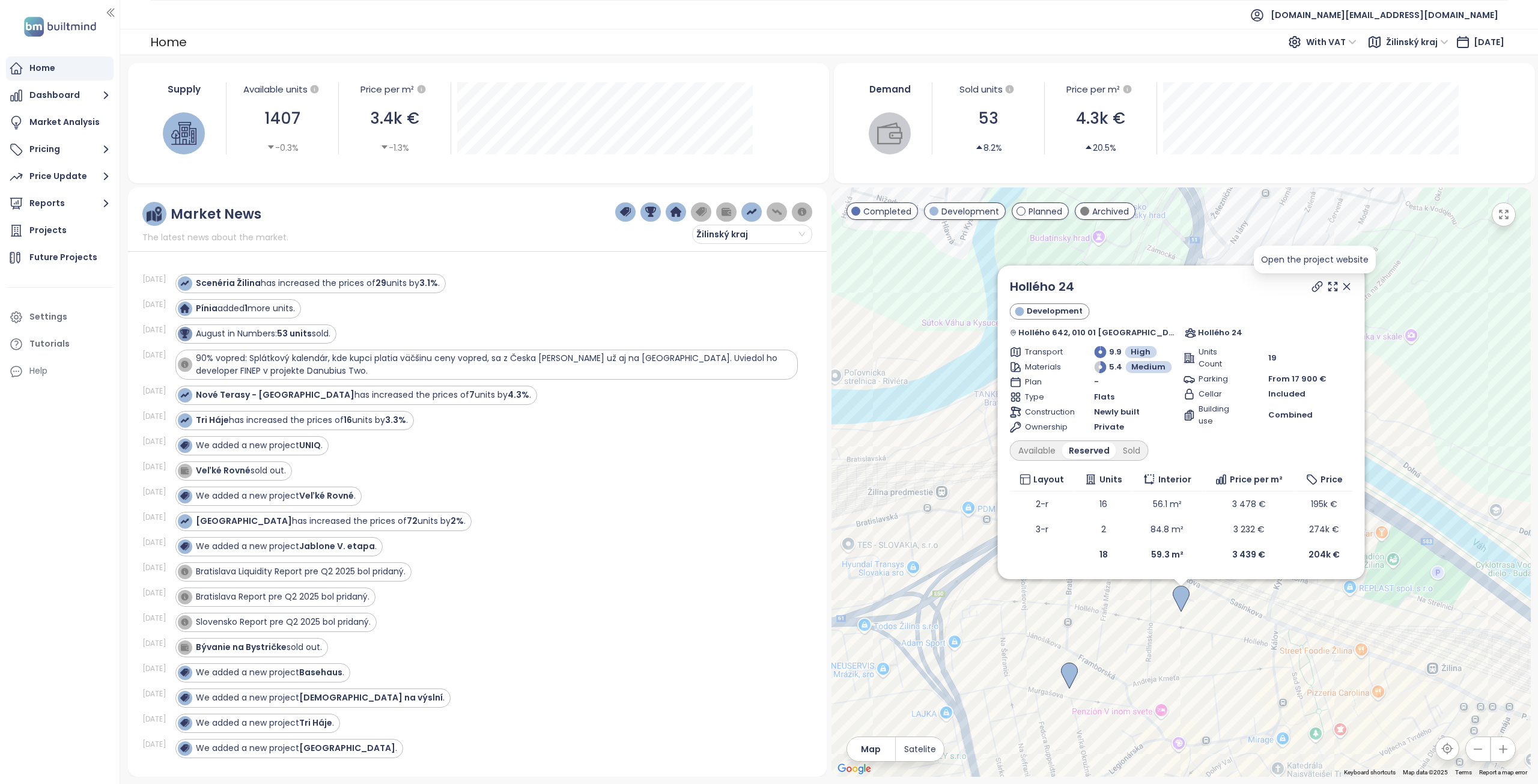
click at [1311, 286] on icon at bounding box center [1317, 286] width 12 height 12
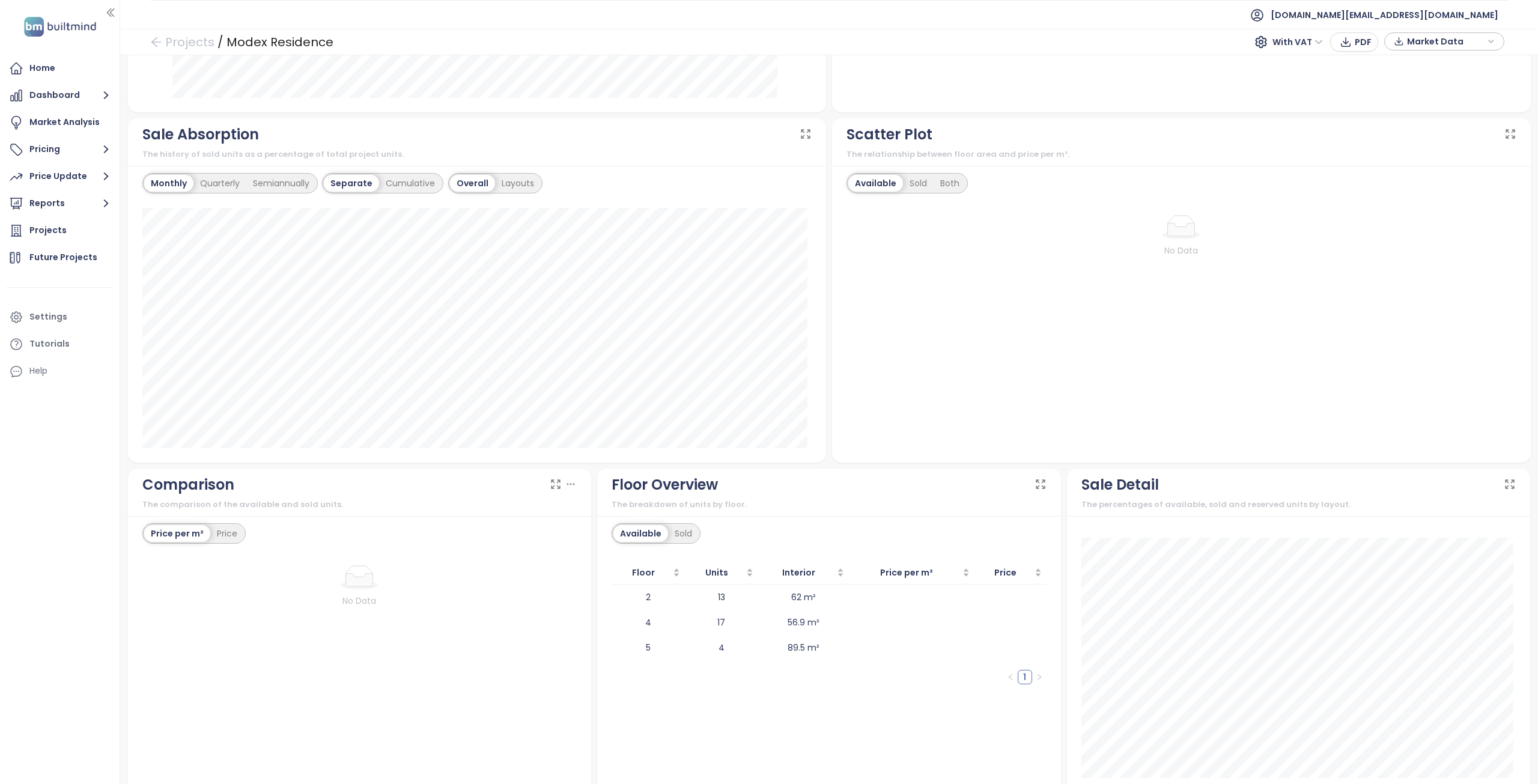
scroll to position [677, 0]
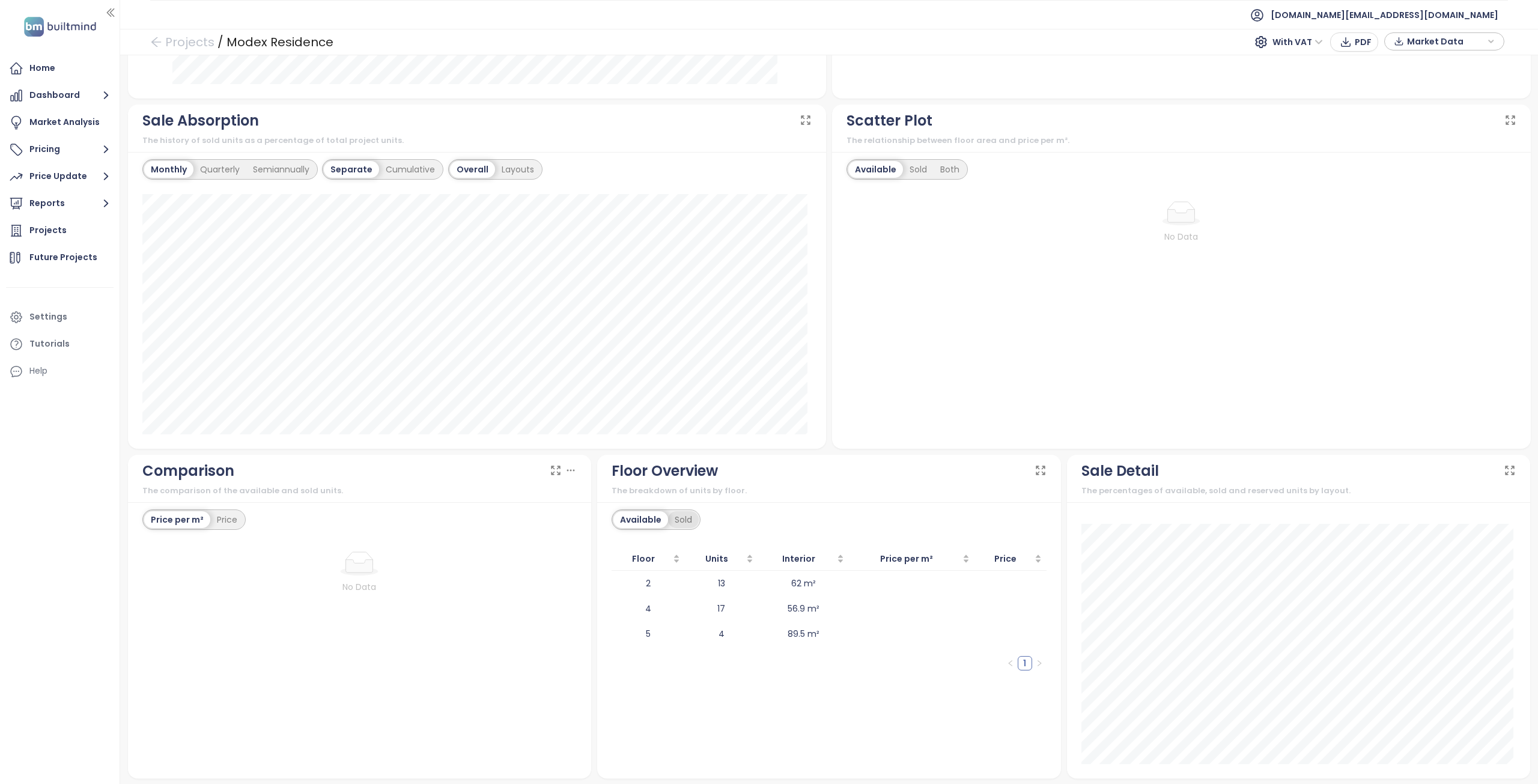
click at [676, 518] on div "Sold" at bounding box center [683, 520] width 31 height 17
click at [643, 520] on div "Available" at bounding box center [638, 520] width 50 height 17
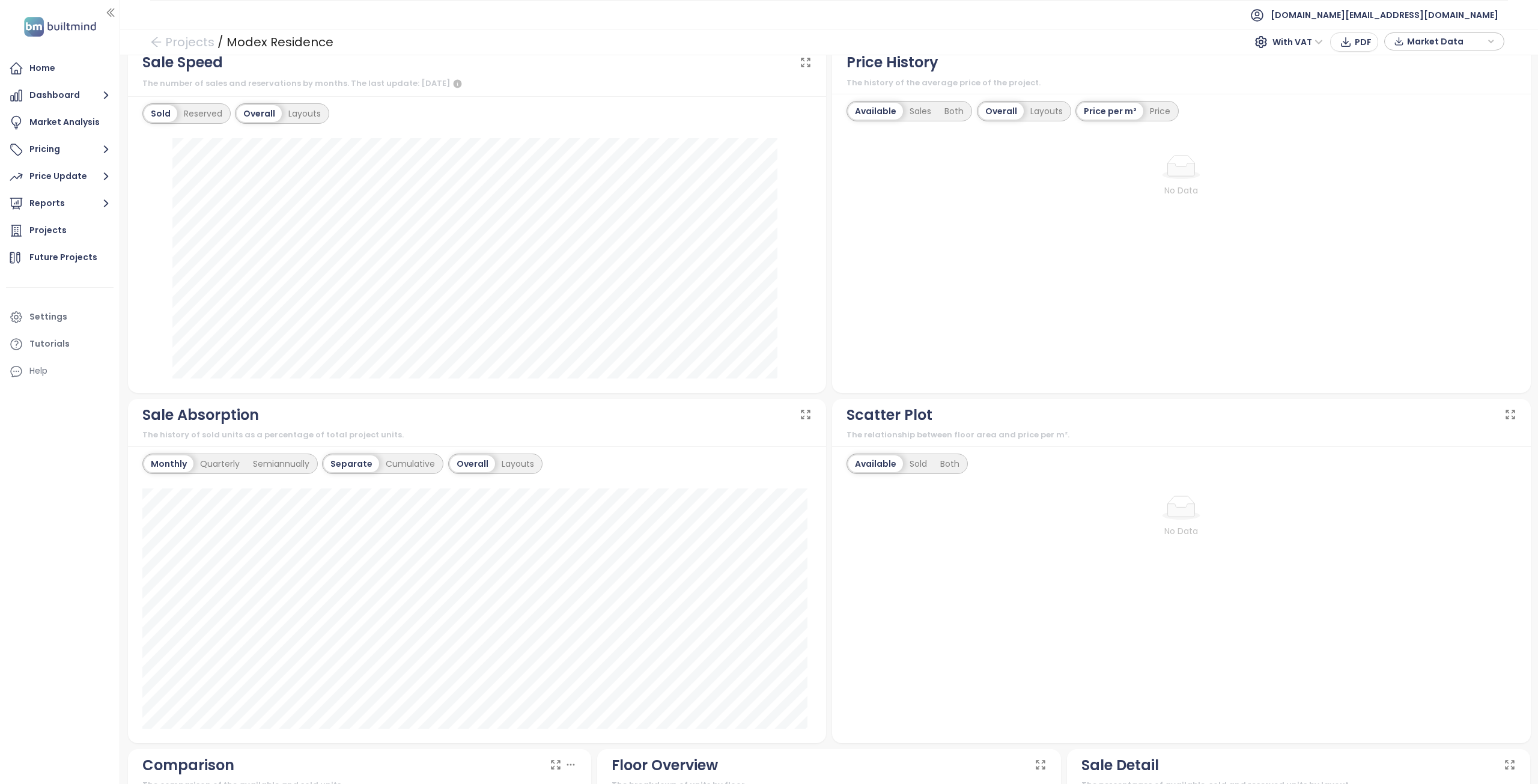
scroll to position [317, 0]
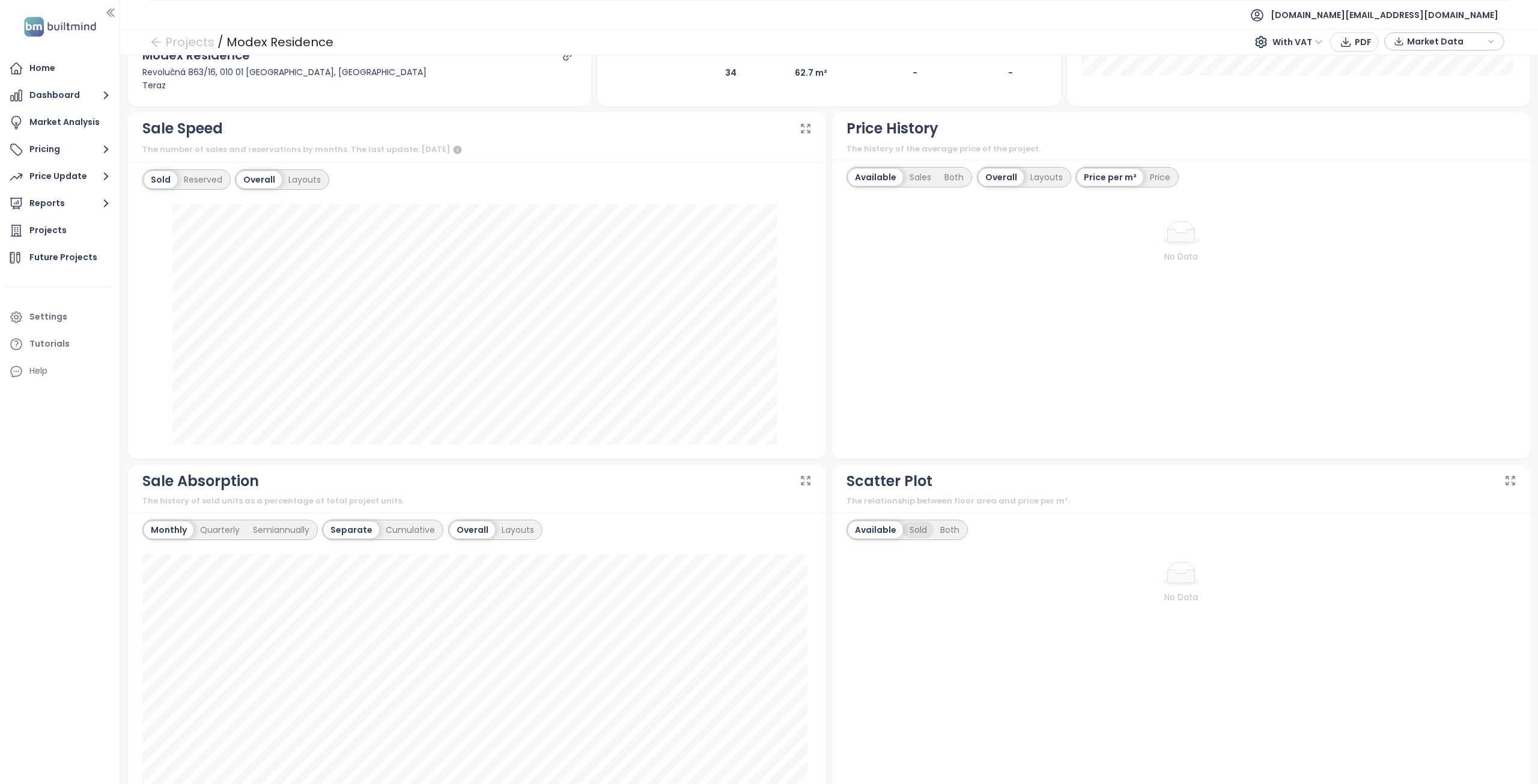
click at [914, 526] on div "Sold" at bounding box center [919, 530] width 31 height 17
click at [939, 528] on div "Both" at bounding box center [949, 530] width 33 height 17
click at [869, 530] on div "Available" at bounding box center [873, 530] width 50 height 17
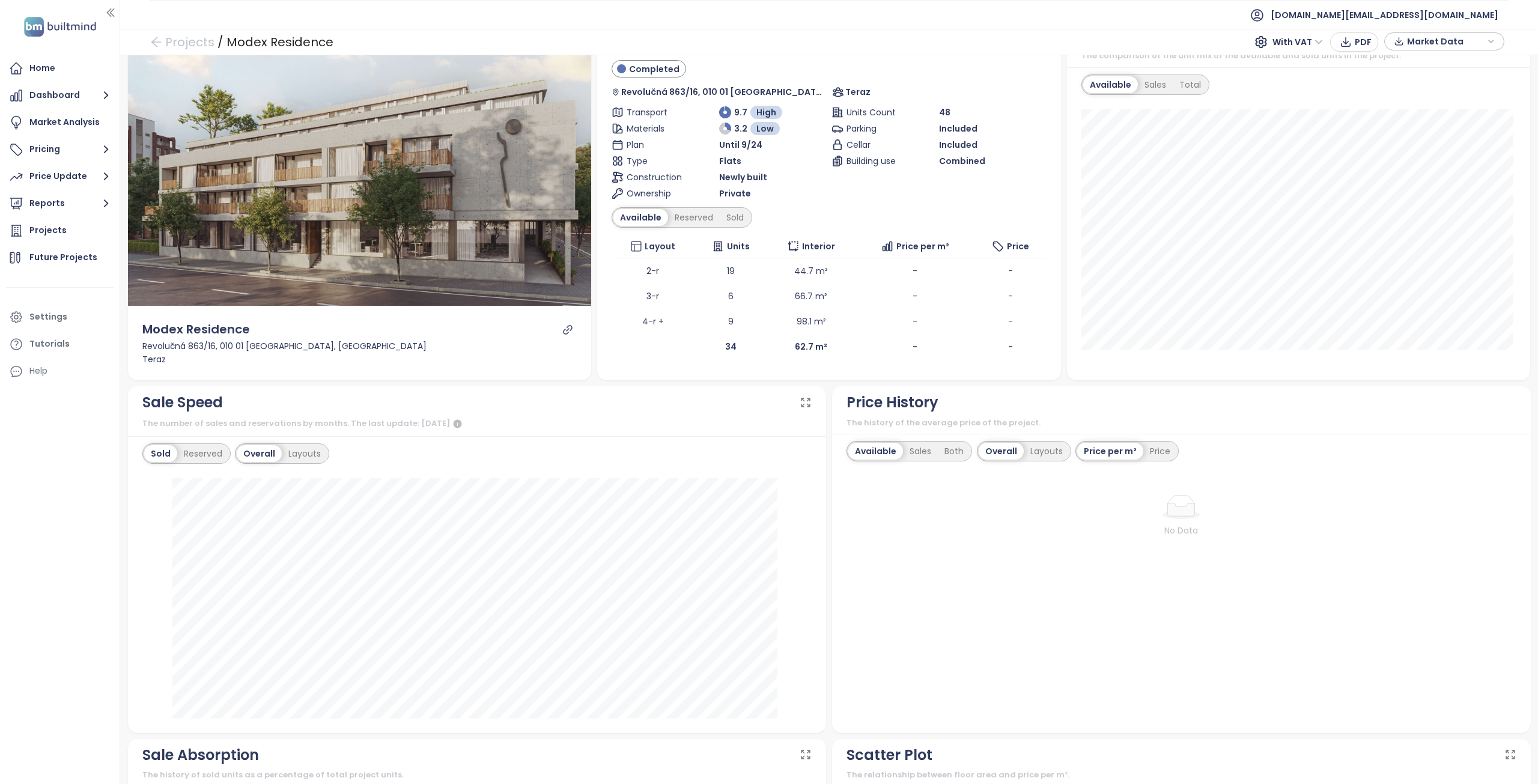
scroll to position [0, 0]
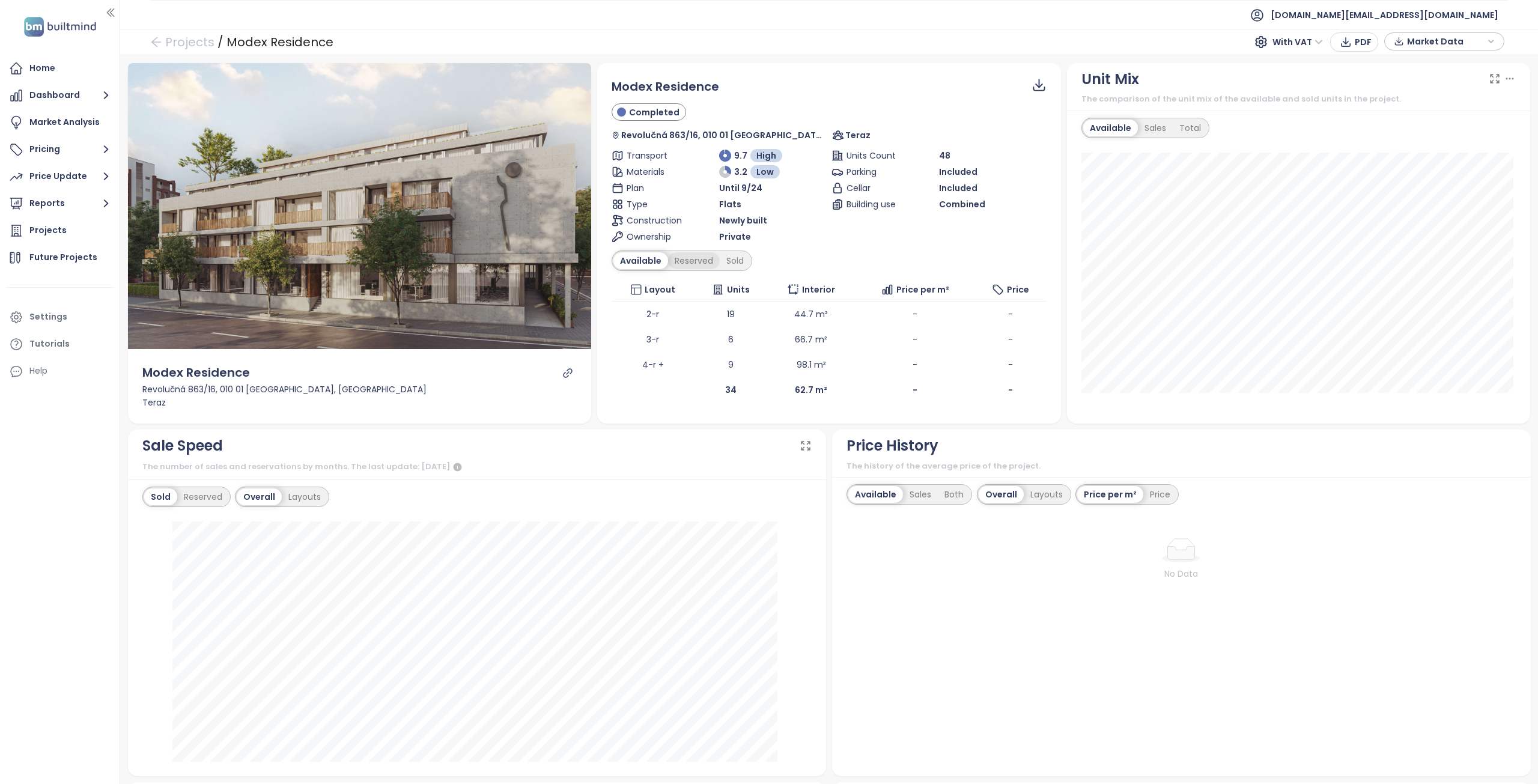
click at [690, 260] on div "Reserved" at bounding box center [694, 261] width 51 height 17
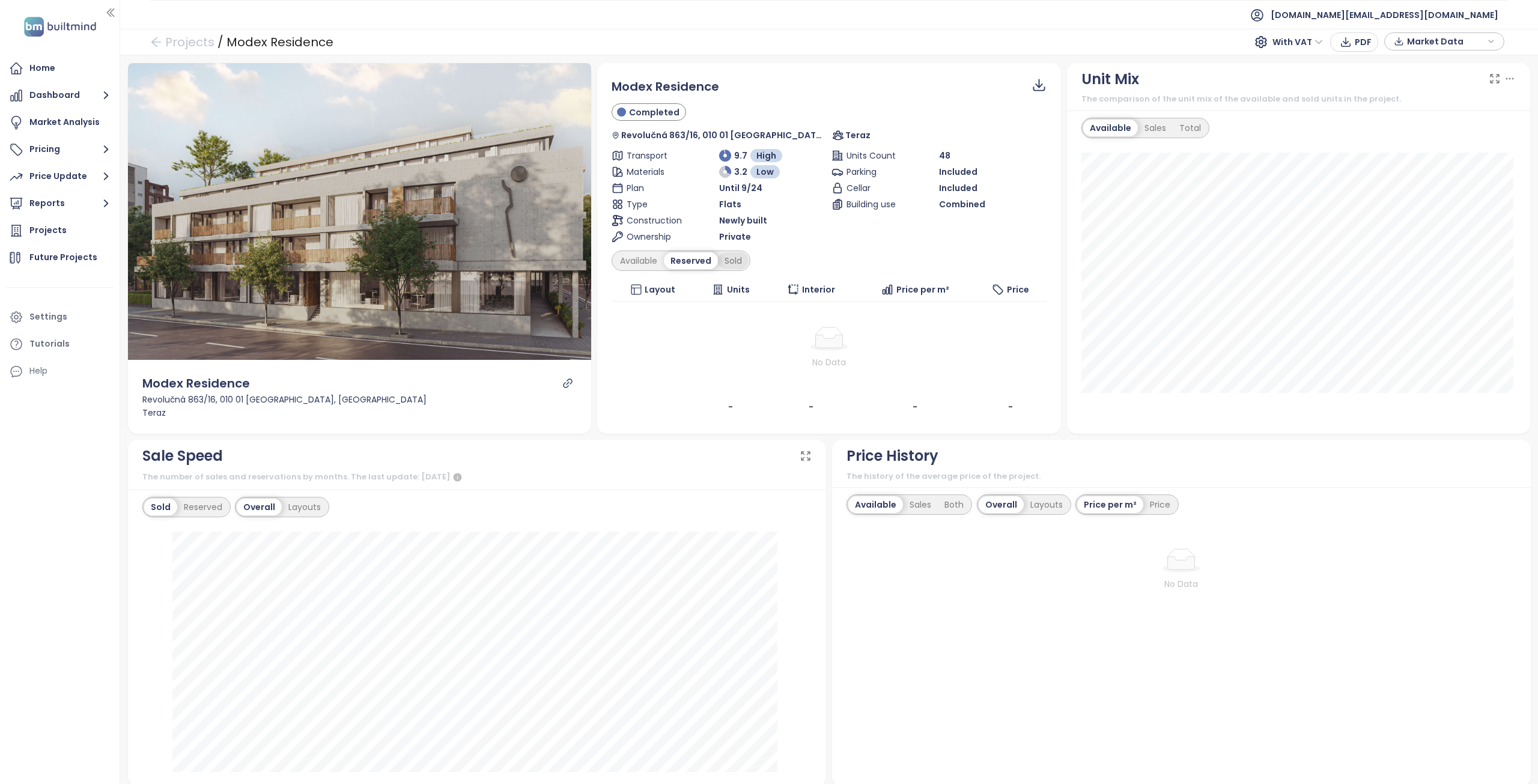
click at [727, 260] on div "Sold" at bounding box center [733, 261] width 31 height 17
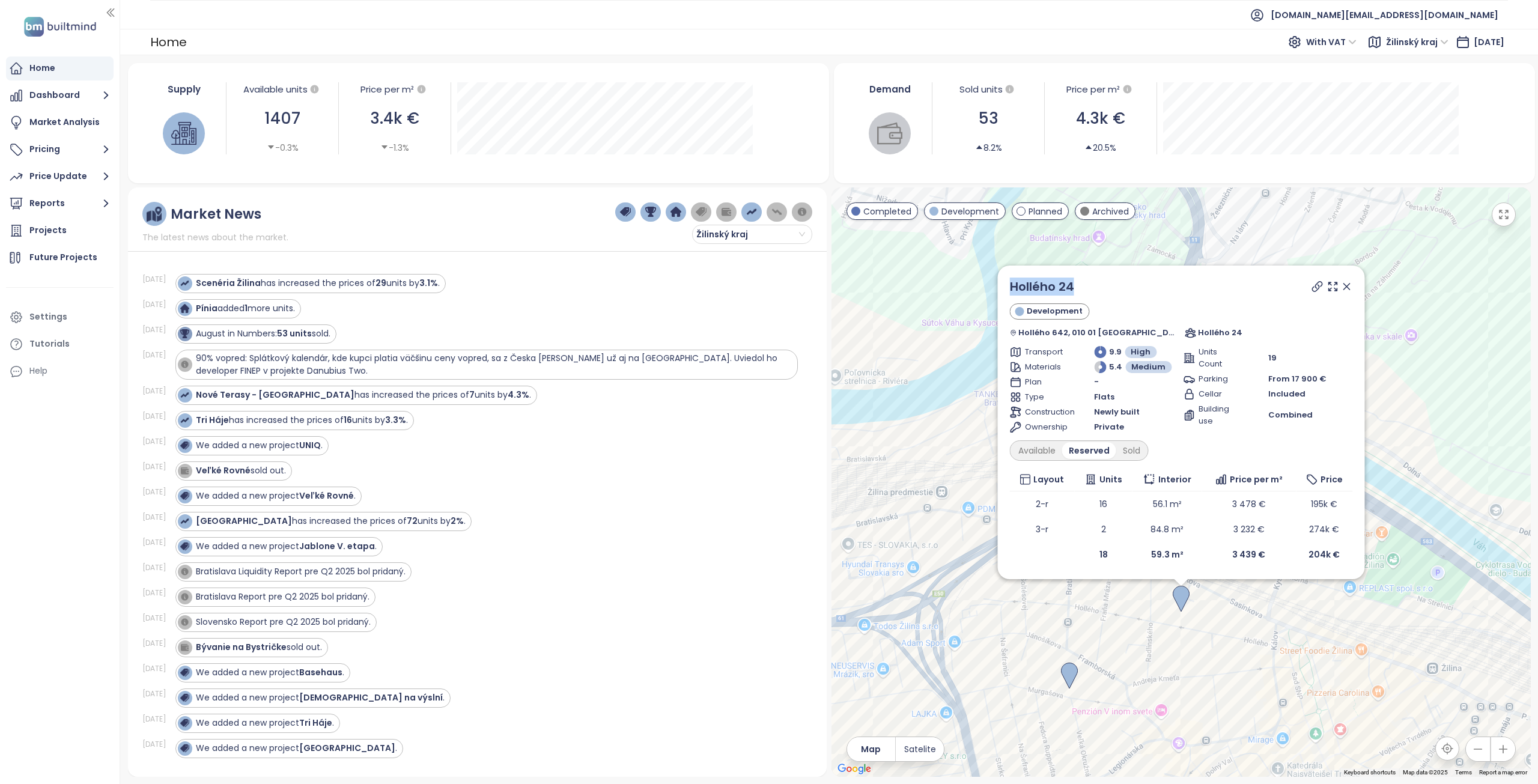
drag, startPoint x: 1088, startPoint y: 281, endPoint x: 997, endPoint y: 281, distance: 91.0
click at [997, 281] on div "Hollého 24 Development Hollého 642, 010 01 Žilina, Slovakia Hollého 24 Transpor…" at bounding box center [1181, 481] width 700 height 589
copy div "Hollého 24"
click at [1346, 289] on icon at bounding box center [1346, 286] width 6 height 6
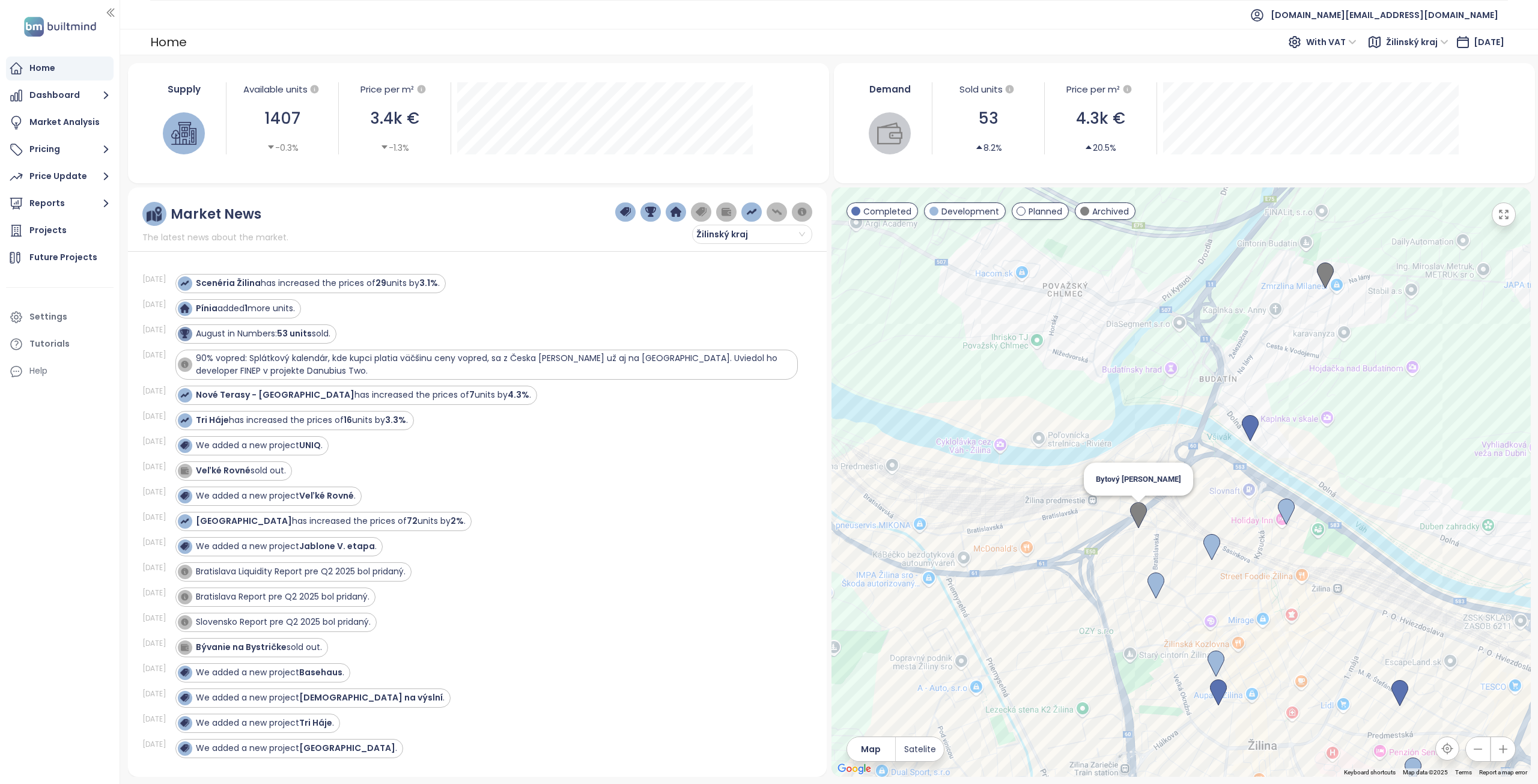
click at [1140, 512] on img at bounding box center [1139, 515] width 17 height 27
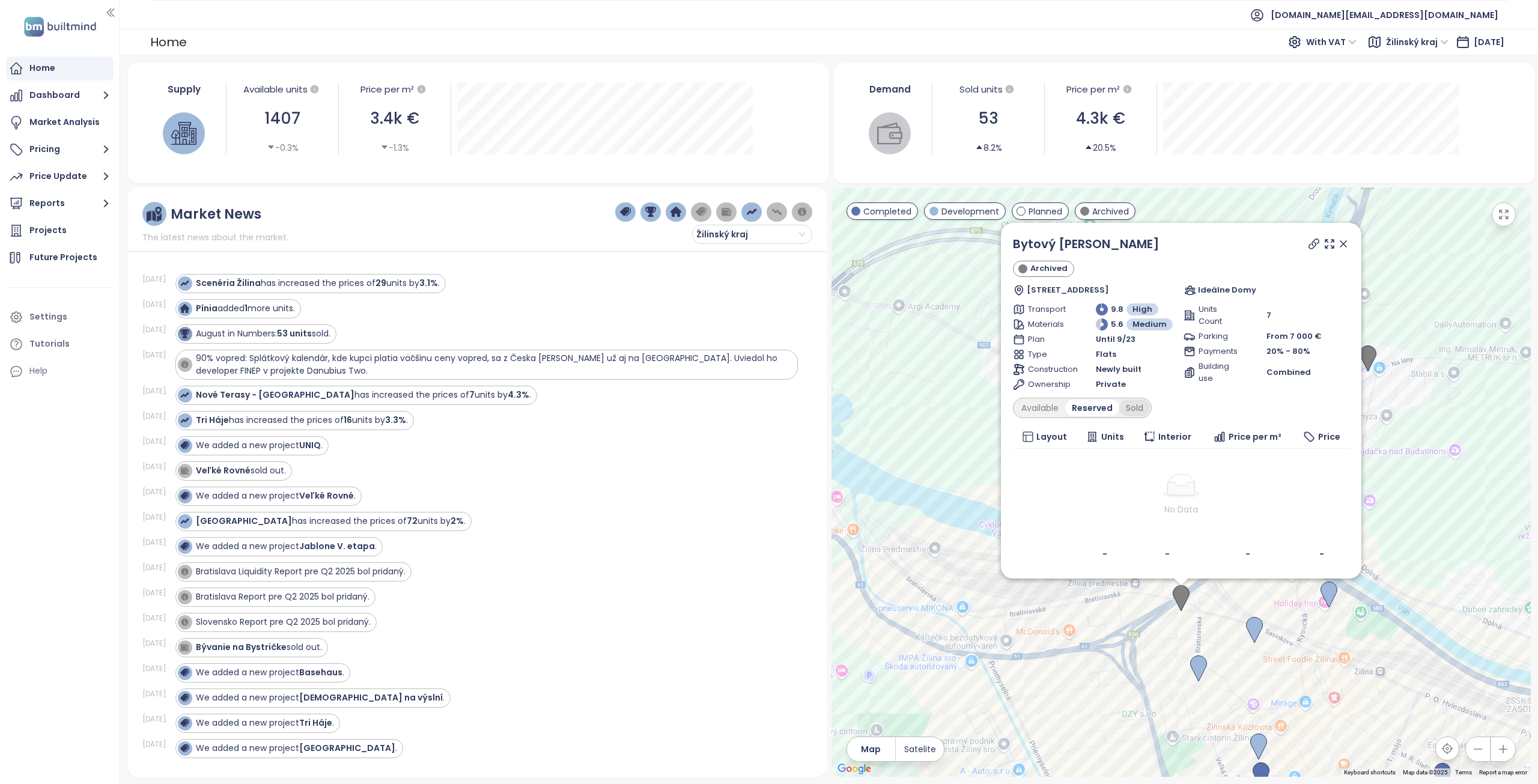
click at [1135, 416] on div "Sold" at bounding box center [1135, 408] width 31 height 17
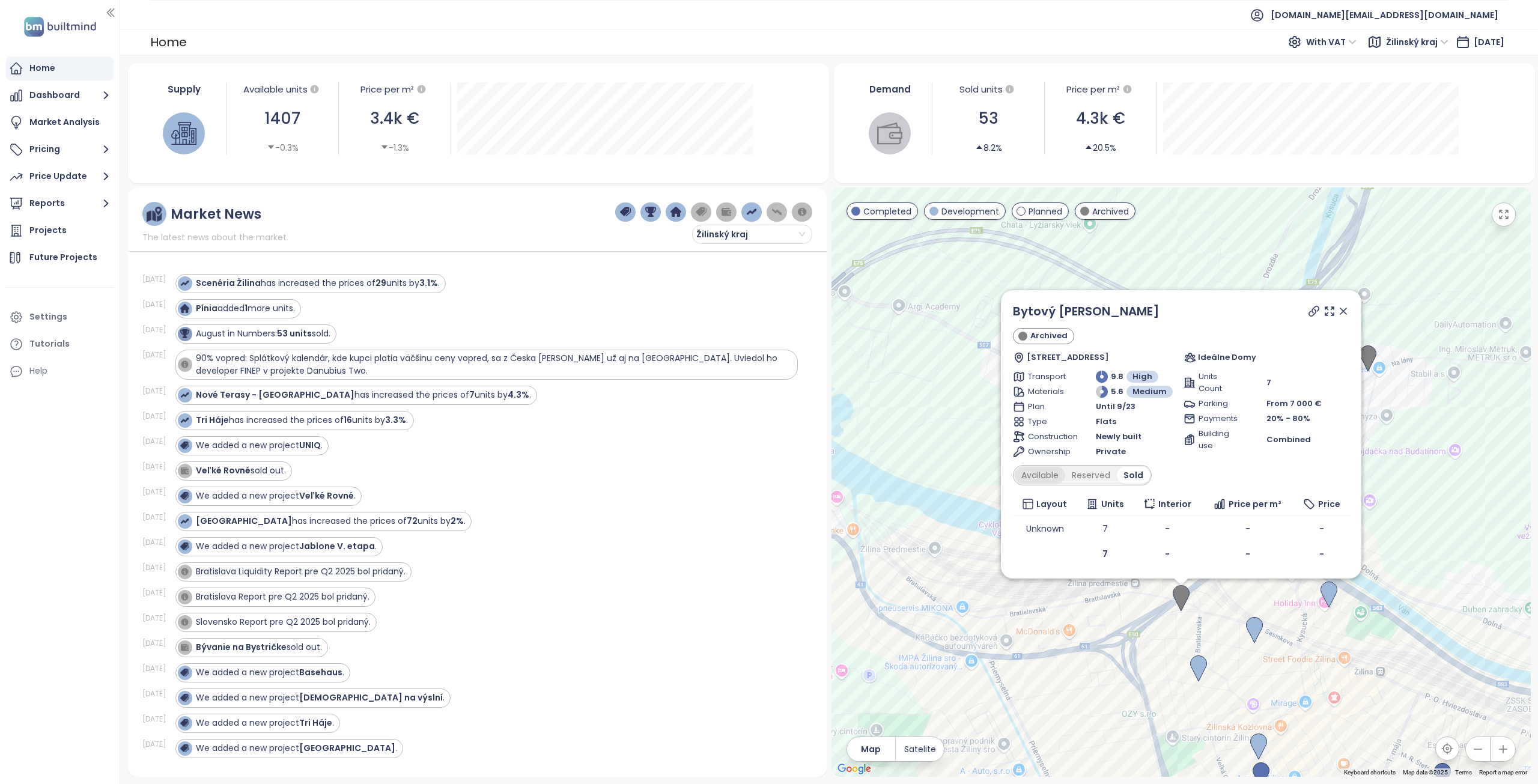
click at [1053, 472] on div "Available" at bounding box center [1040, 475] width 50 height 17
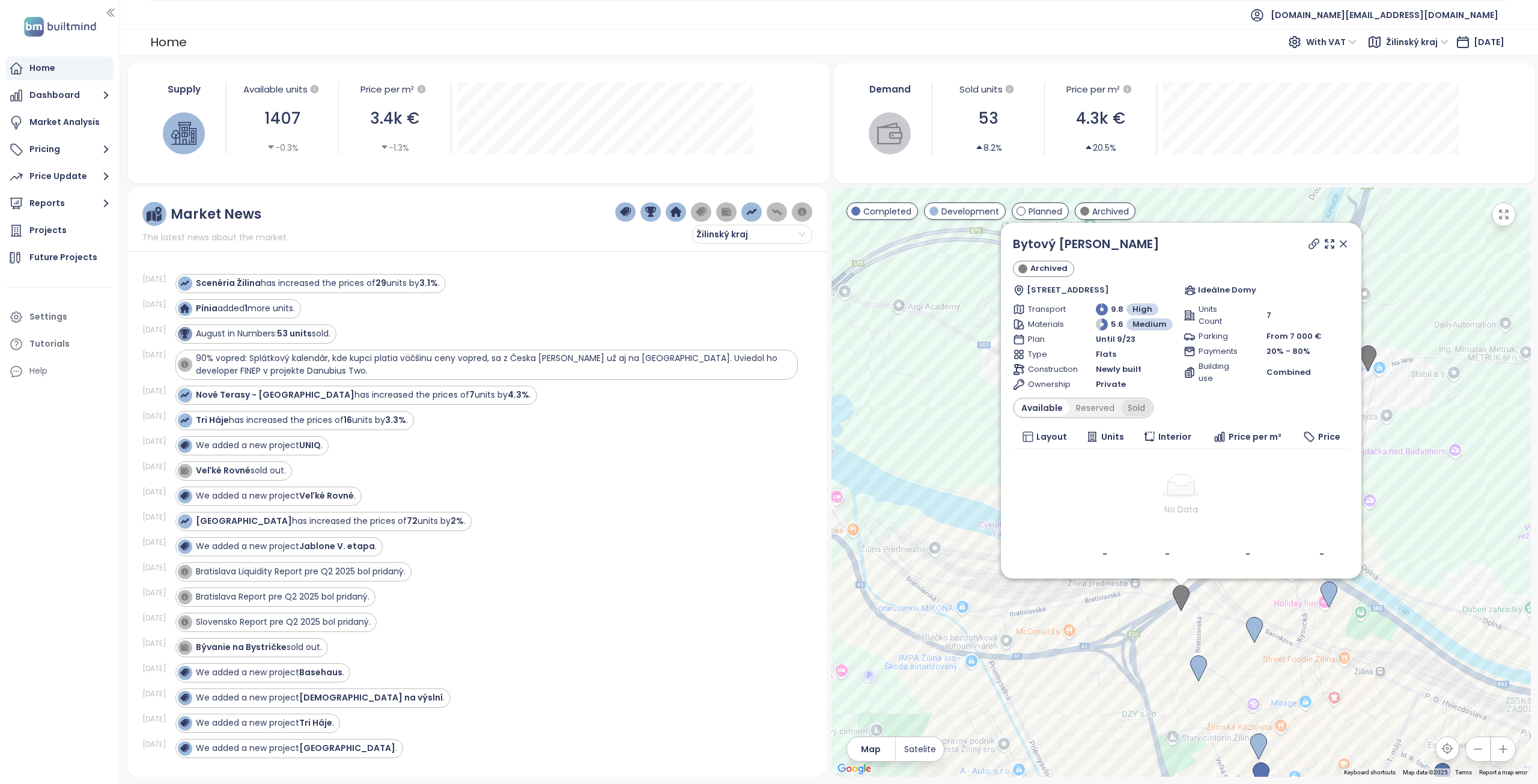
click at [1142, 412] on div "Sold" at bounding box center [1137, 408] width 31 height 17
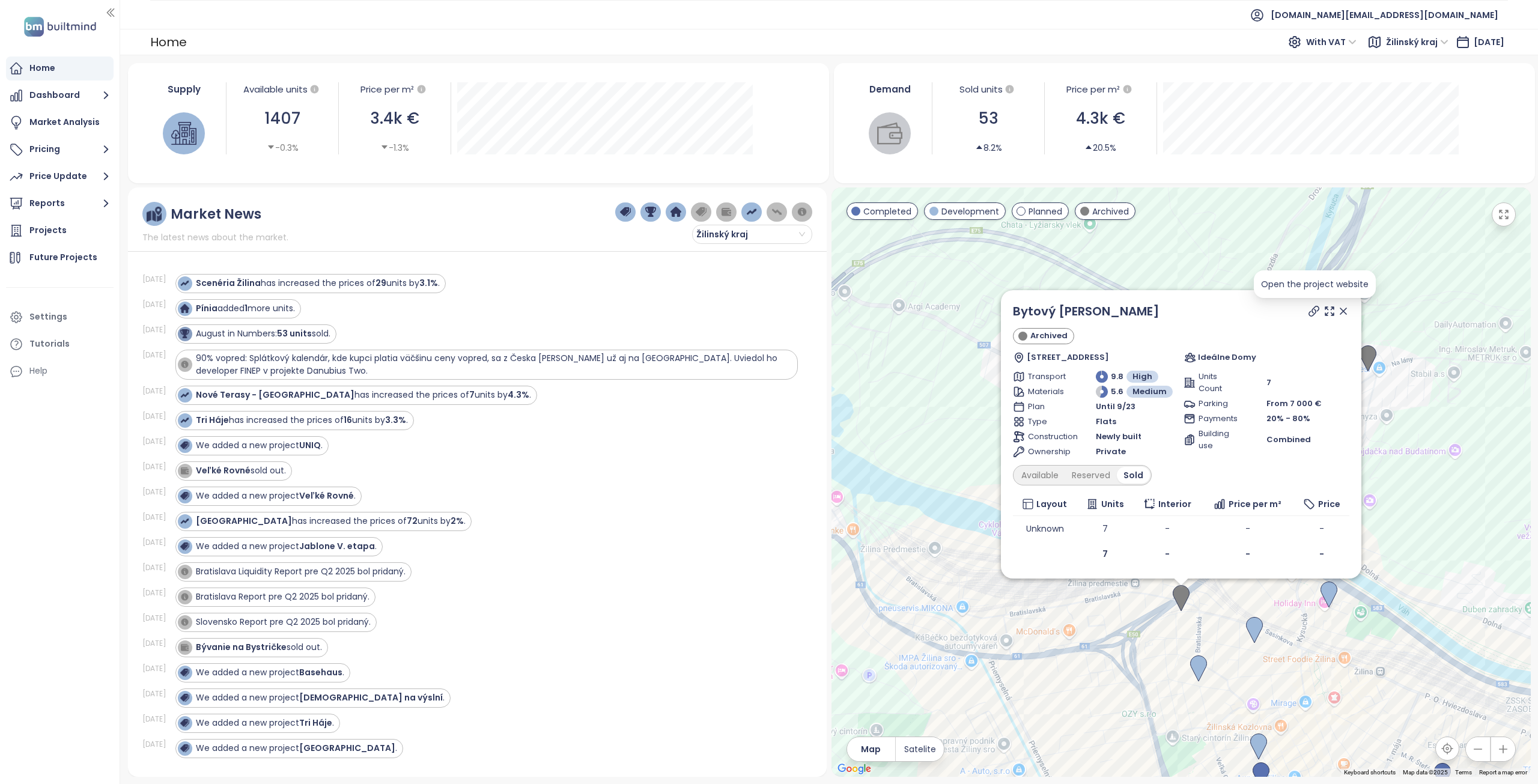
click at [1313, 309] on icon at bounding box center [1314, 310] width 9 height 9
click at [1343, 313] on icon at bounding box center [1344, 311] width 12 height 12
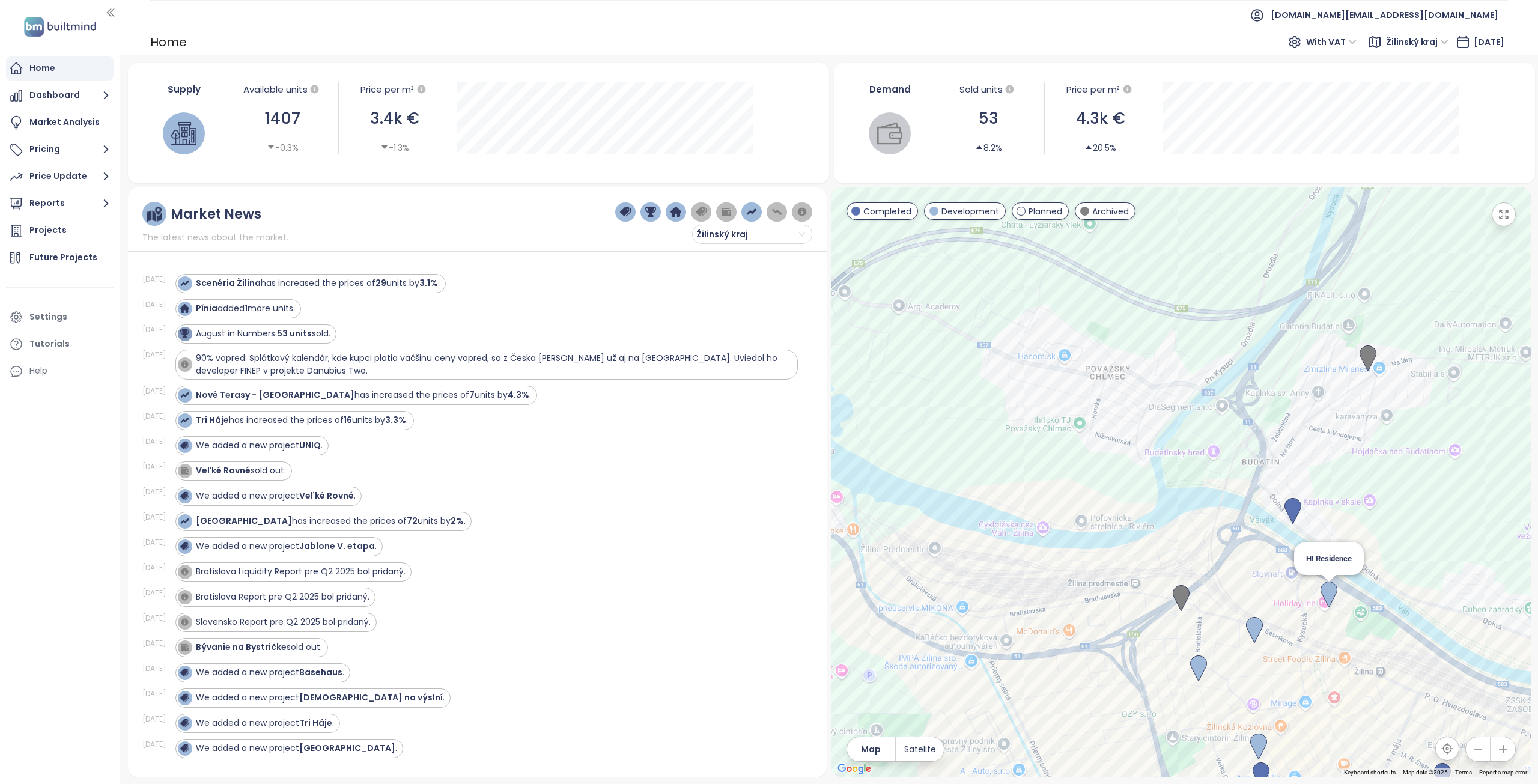
click at [1330, 591] on img at bounding box center [1329, 594] width 17 height 27
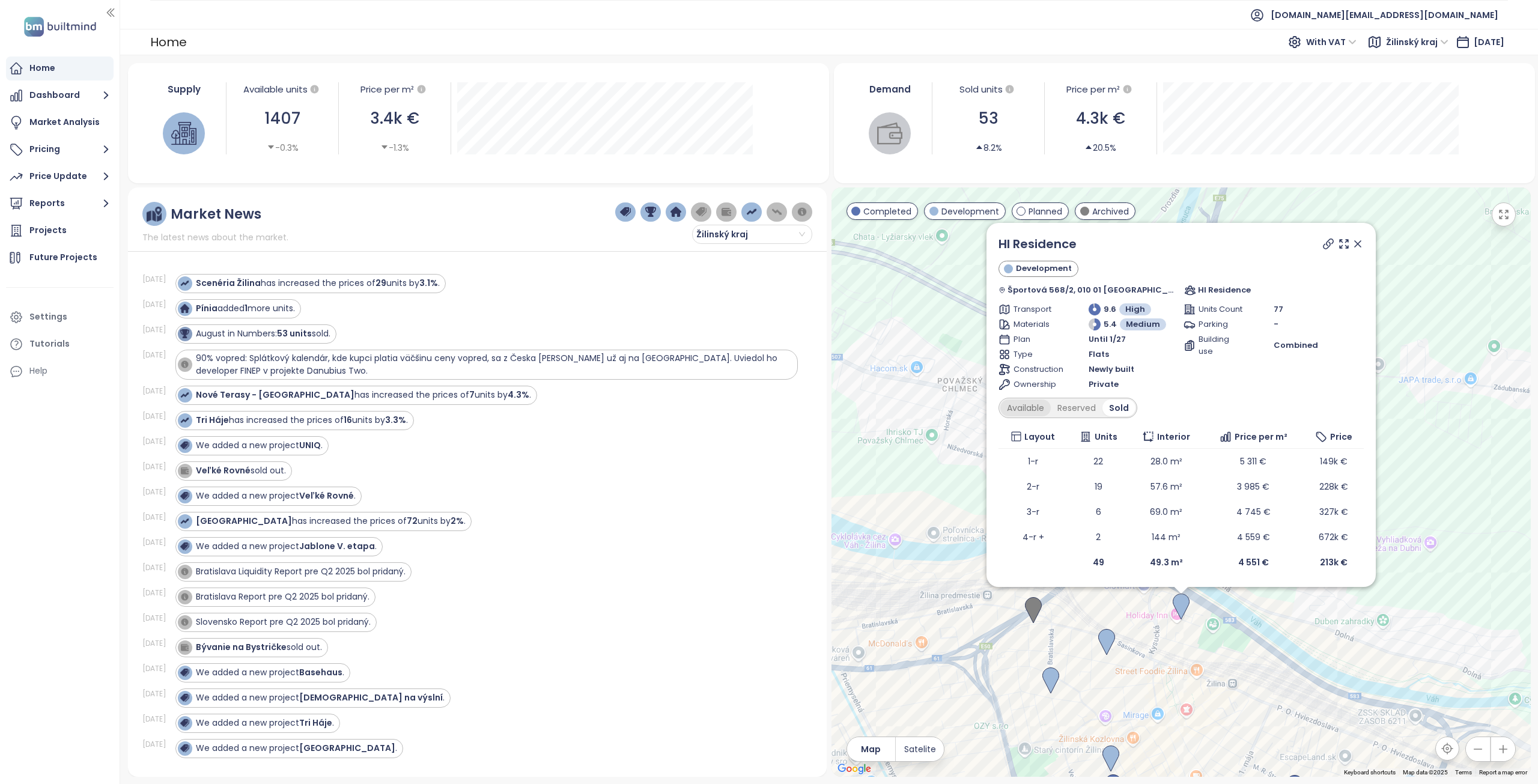
click at [1051, 409] on div "Available" at bounding box center [1026, 408] width 50 height 17
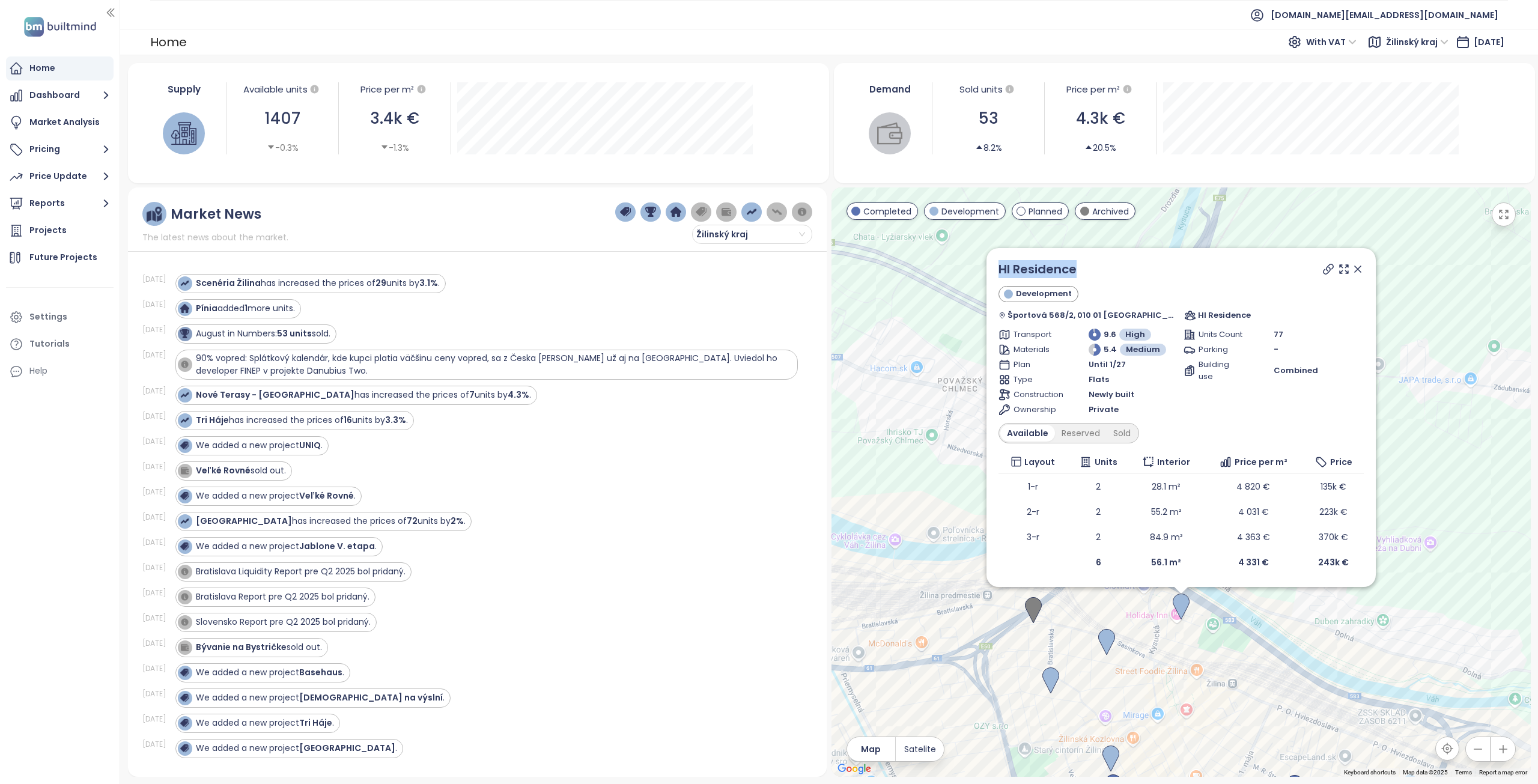
drag, startPoint x: 1114, startPoint y: 270, endPoint x: 1006, endPoint y: 259, distance: 108.6
click at [1006, 259] on div "HI Residence Development Športová 568/2, 010 01 Žilina, Slovakia HI Residence T…" at bounding box center [1180, 417] width 389 height 339
copy link "HI Residence"
click at [1097, 434] on div "Reserved" at bounding box center [1081, 433] width 51 height 17
click at [1131, 437] on div "Sold" at bounding box center [1121, 433] width 31 height 17
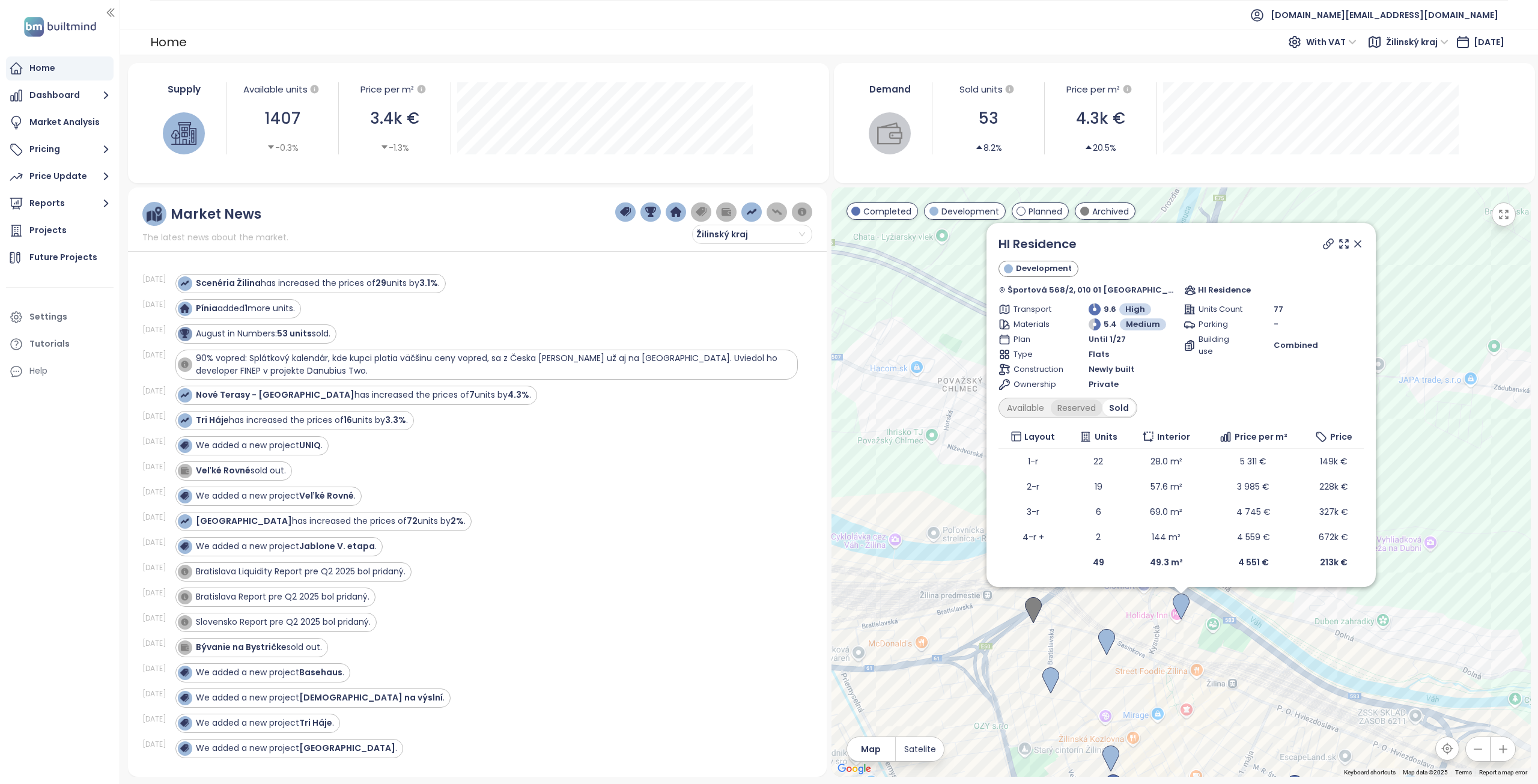
click at [1092, 414] on div "Reserved" at bounding box center [1077, 408] width 51 height 17
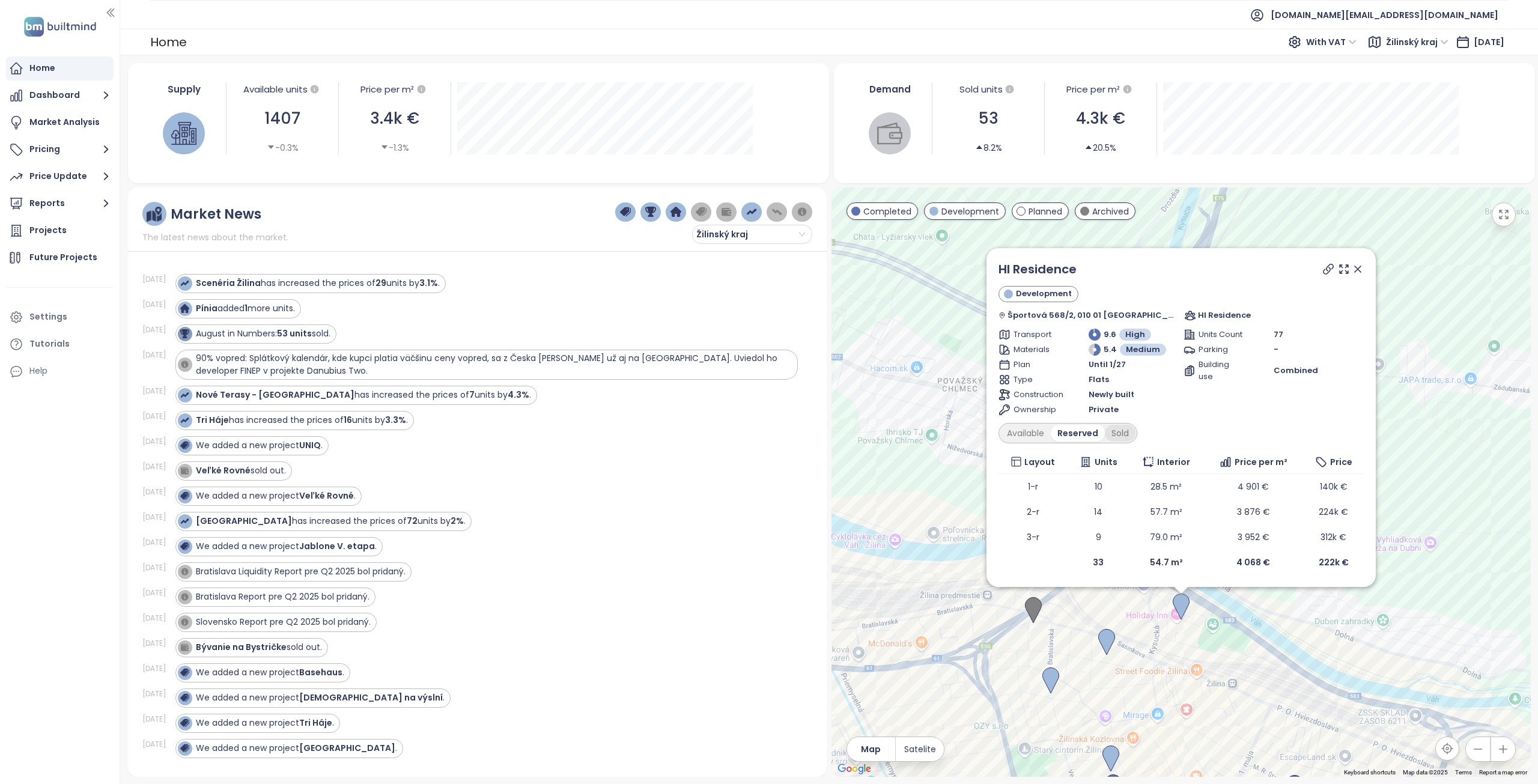
click at [1134, 434] on div "Sold" at bounding box center [1121, 433] width 31 height 17
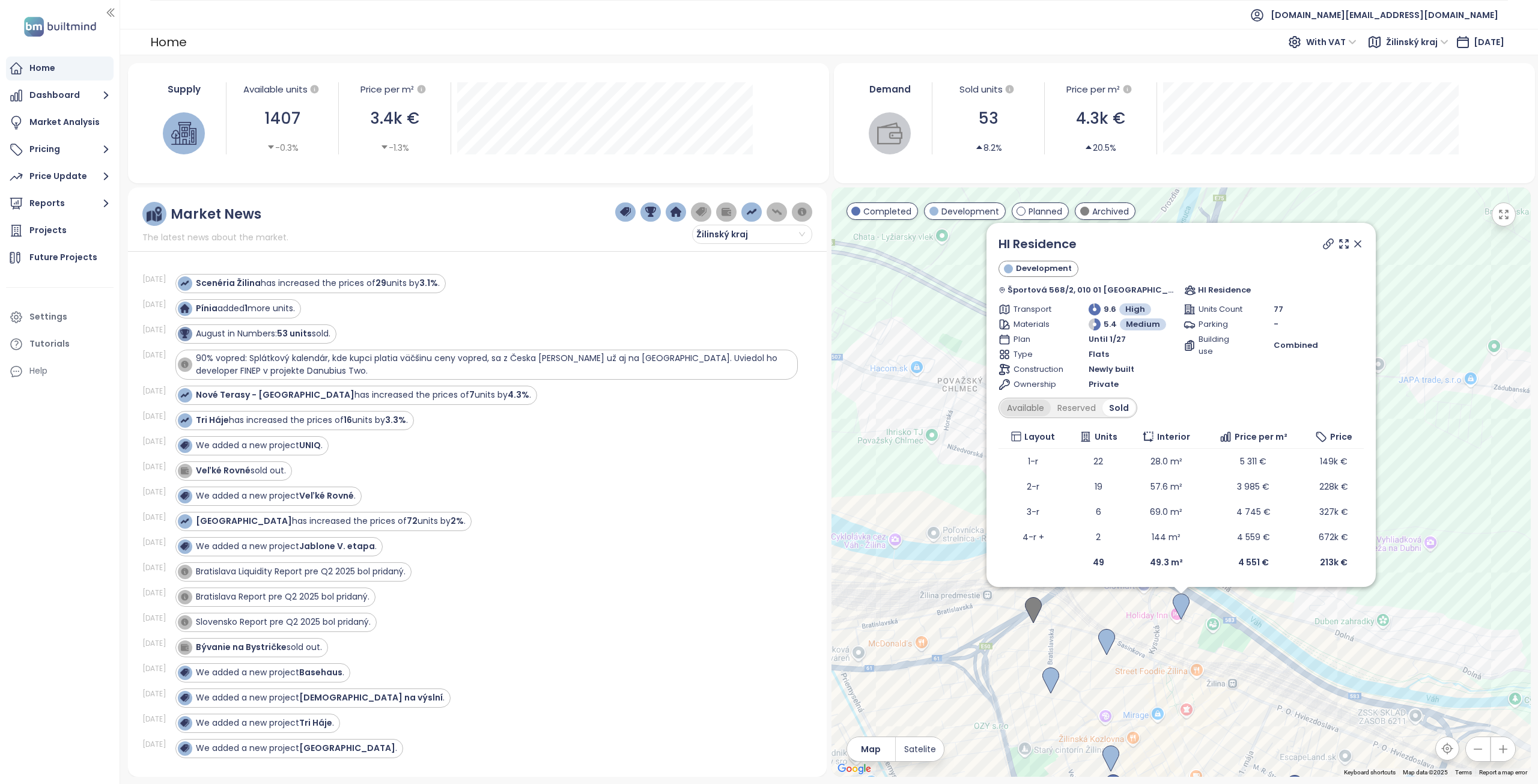
click at [1051, 404] on div "Available" at bounding box center [1026, 408] width 50 height 17
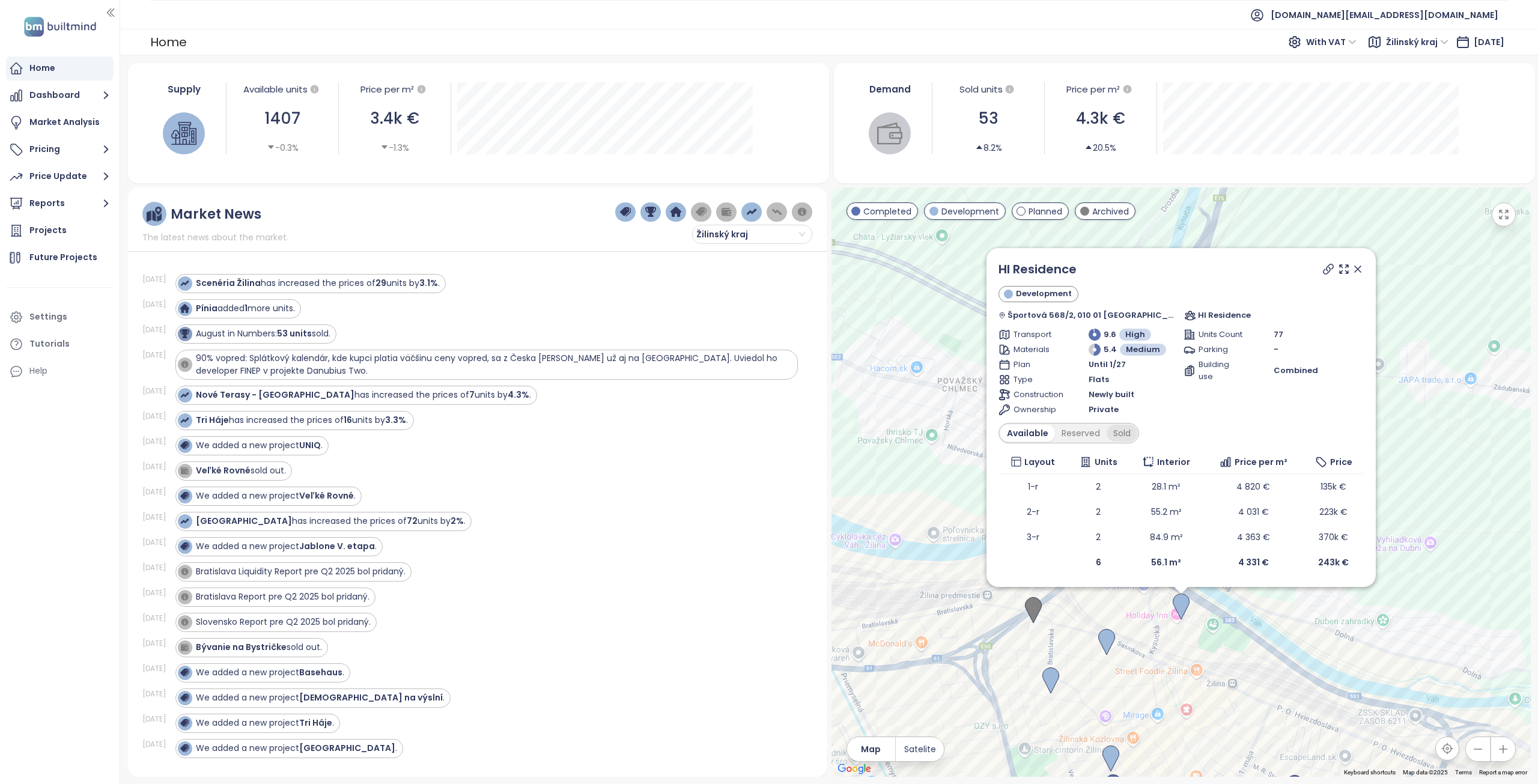
click at [1136, 437] on div "Sold" at bounding box center [1122, 433] width 31 height 17
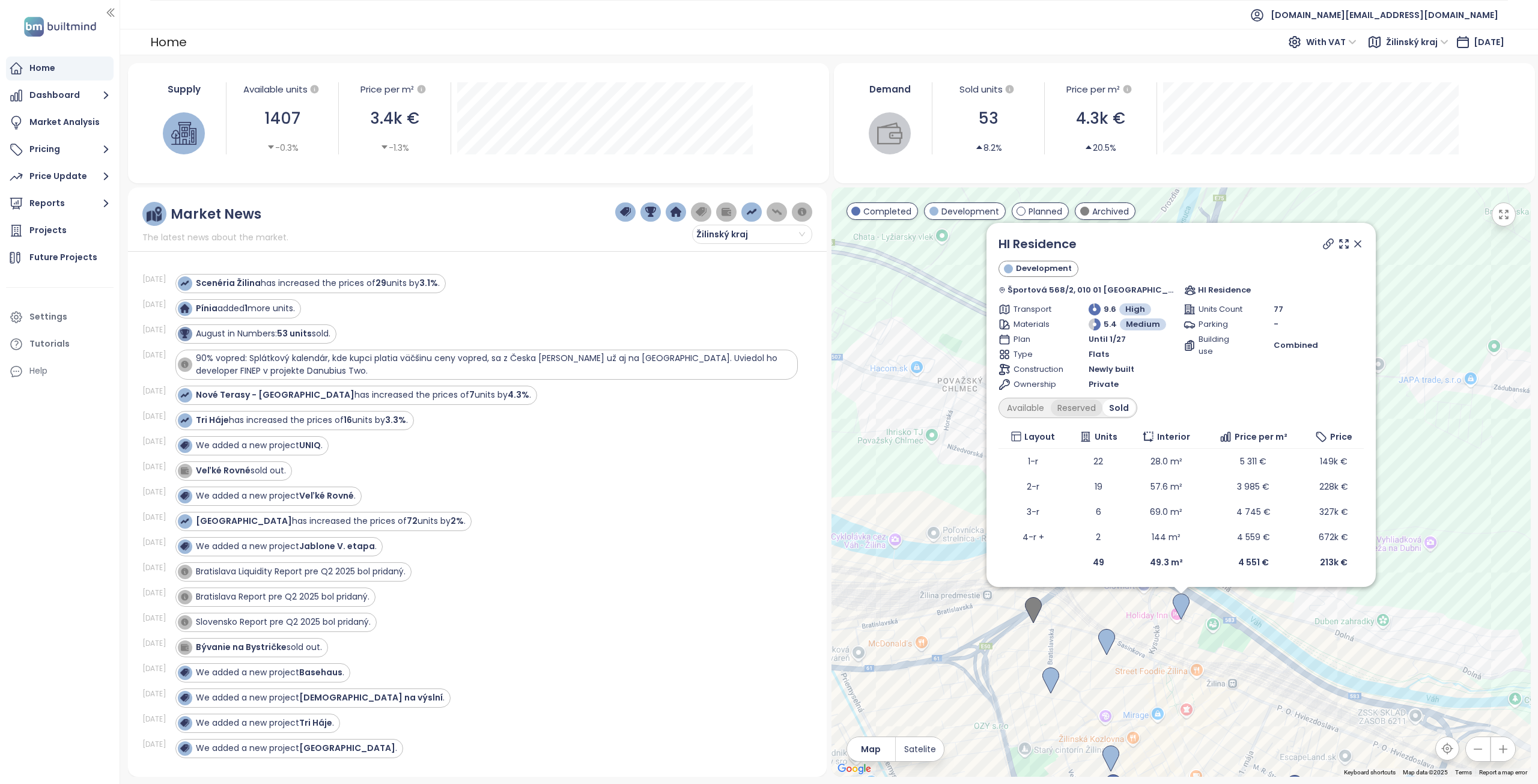
click at [1095, 414] on div "Reserved" at bounding box center [1077, 408] width 51 height 17
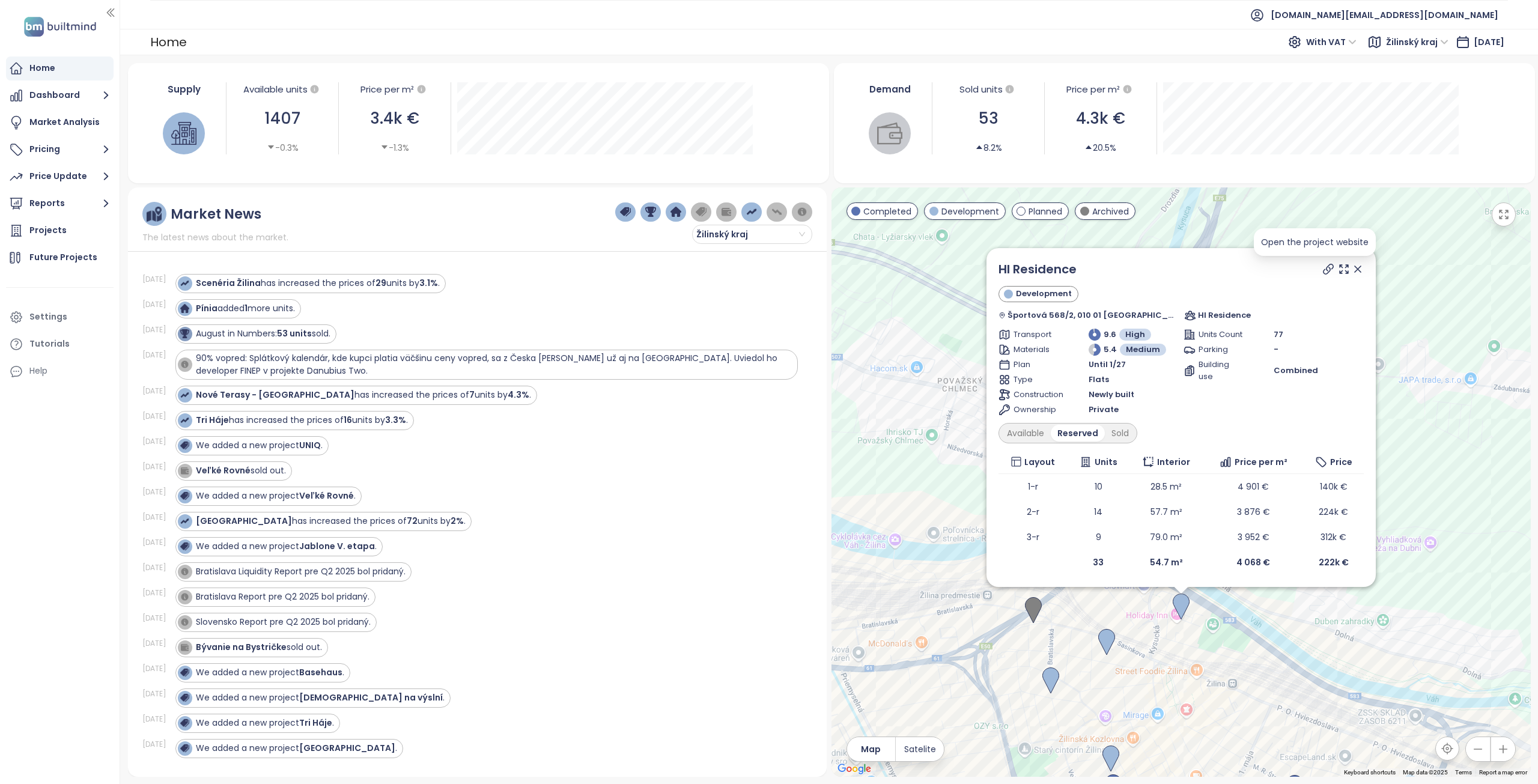
click at [1324, 270] on icon at bounding box center [1328, 268] width 9 height 9
click at [1338, 262] on div at bounding box center [1342, 268] width 44 height 18
click at [1352, 266] on icon at bounding box center [1358, 269] width 12 height 12
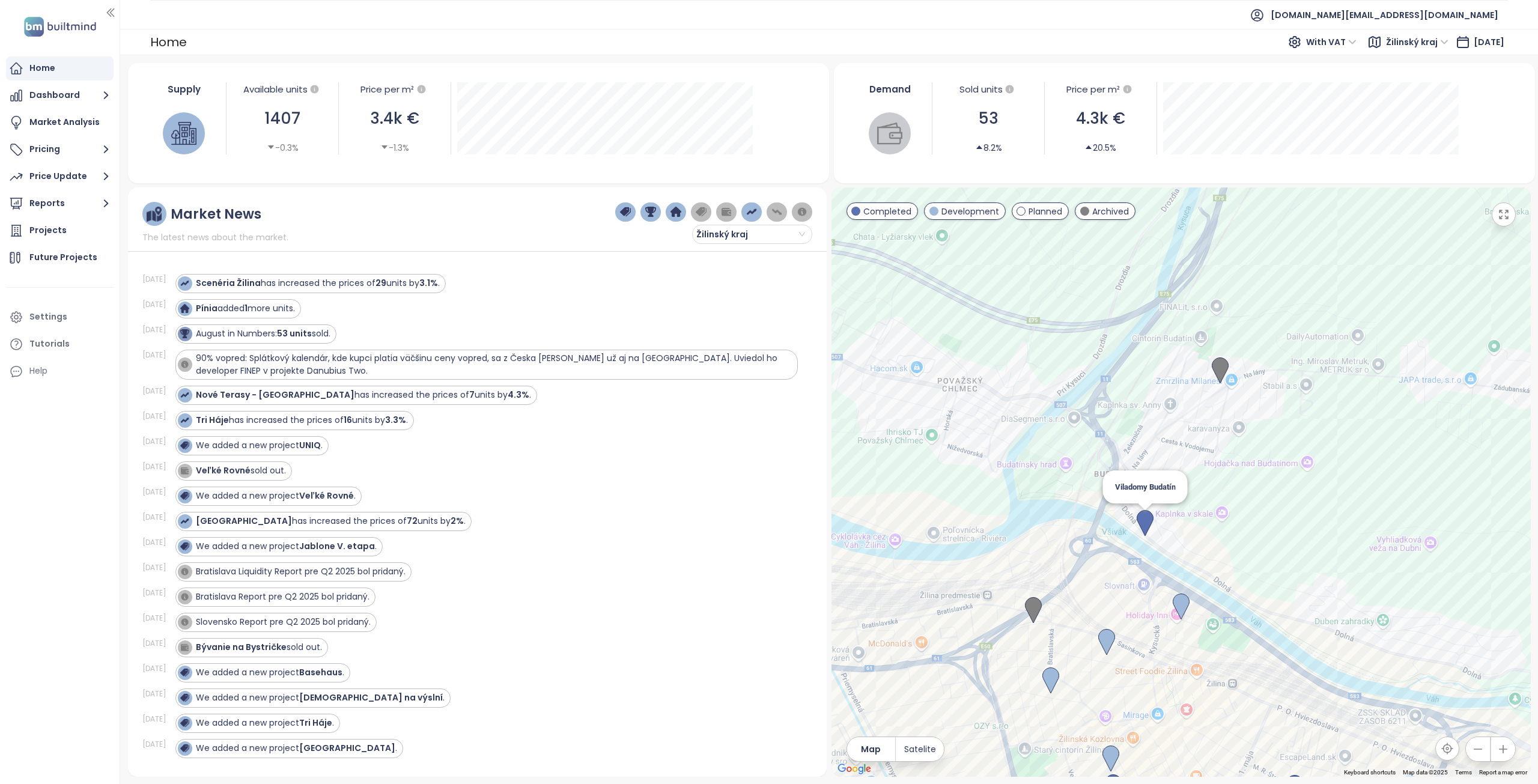
click at [1147, 522] on img at bounding box center [1145, 522] width 17 height 27
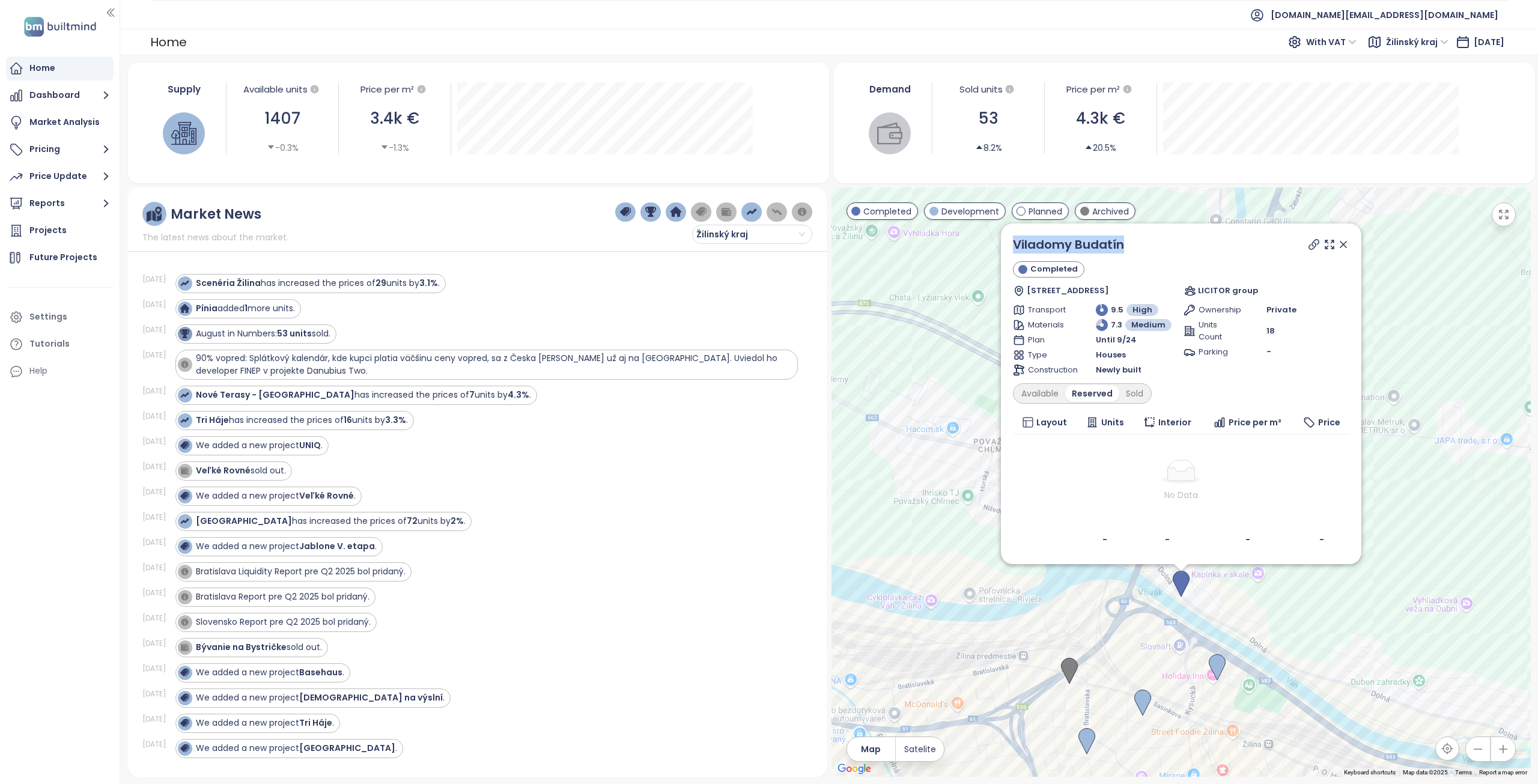
drag, startPoint x: 1131, startPoint y: 245, endPoint x: 1011, endPoint y: 247, distance: 120.0
click at [1011, 247] on div "Viladomy Budatín Completed Dolná 35, Budatín, 010 03 Žilina, Slovakia LICITOR g…" at bounding box center [1180, 393] width 360 height 340
copy link "Viladomy Budatín"
click at [1051, 396] on div "Available" at bounding box center [1040, 393] width 50 height 17
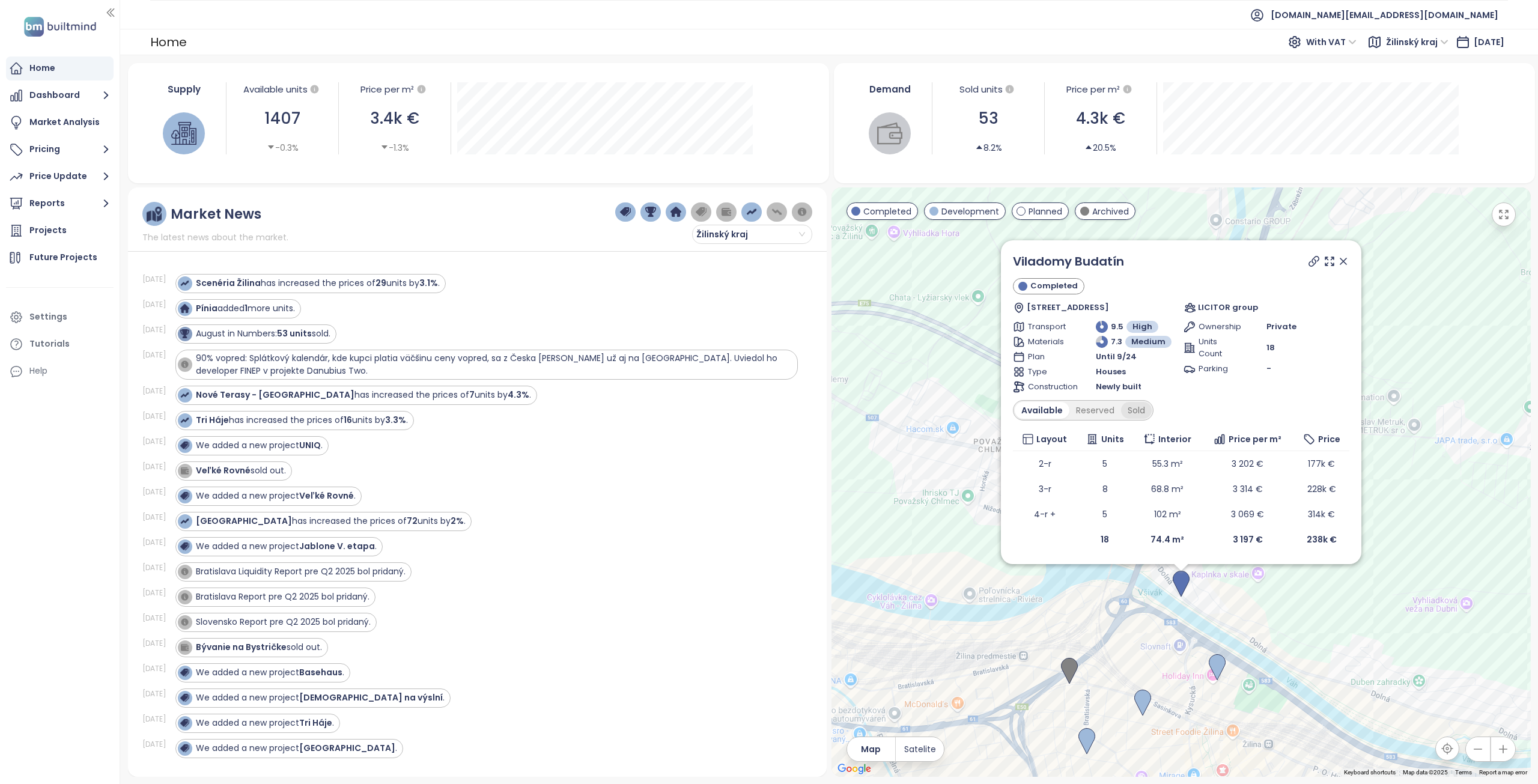
click at [1132, 413] on div "Sold" at bounding box center [1137, 410] width 31 height 17
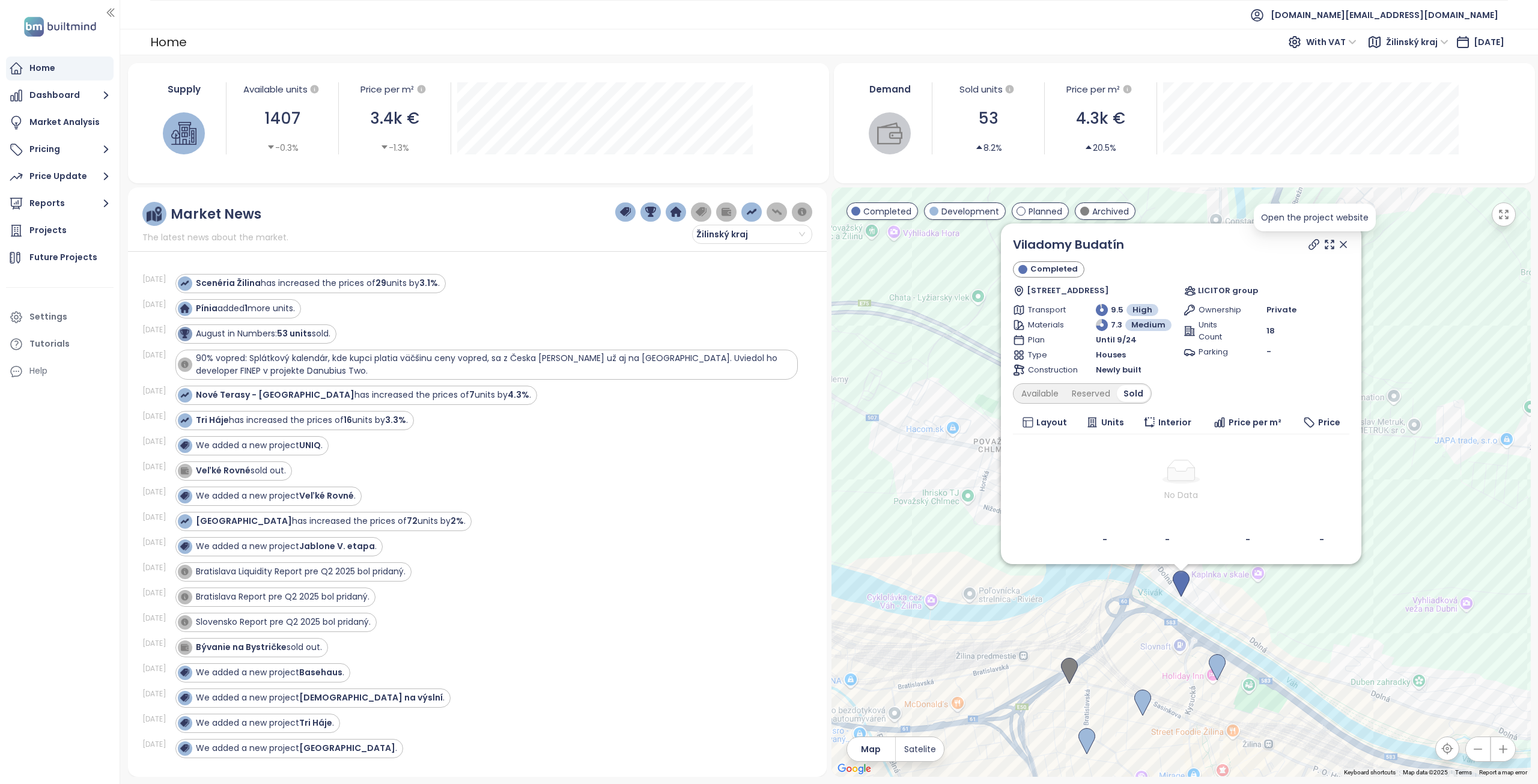
click at [1314, 242] on icon at bounding box center [1314, 245] width 12 height 12
click at [1041, 397] on div "Available" at bounding box center [1040, 393] width 50 height 17
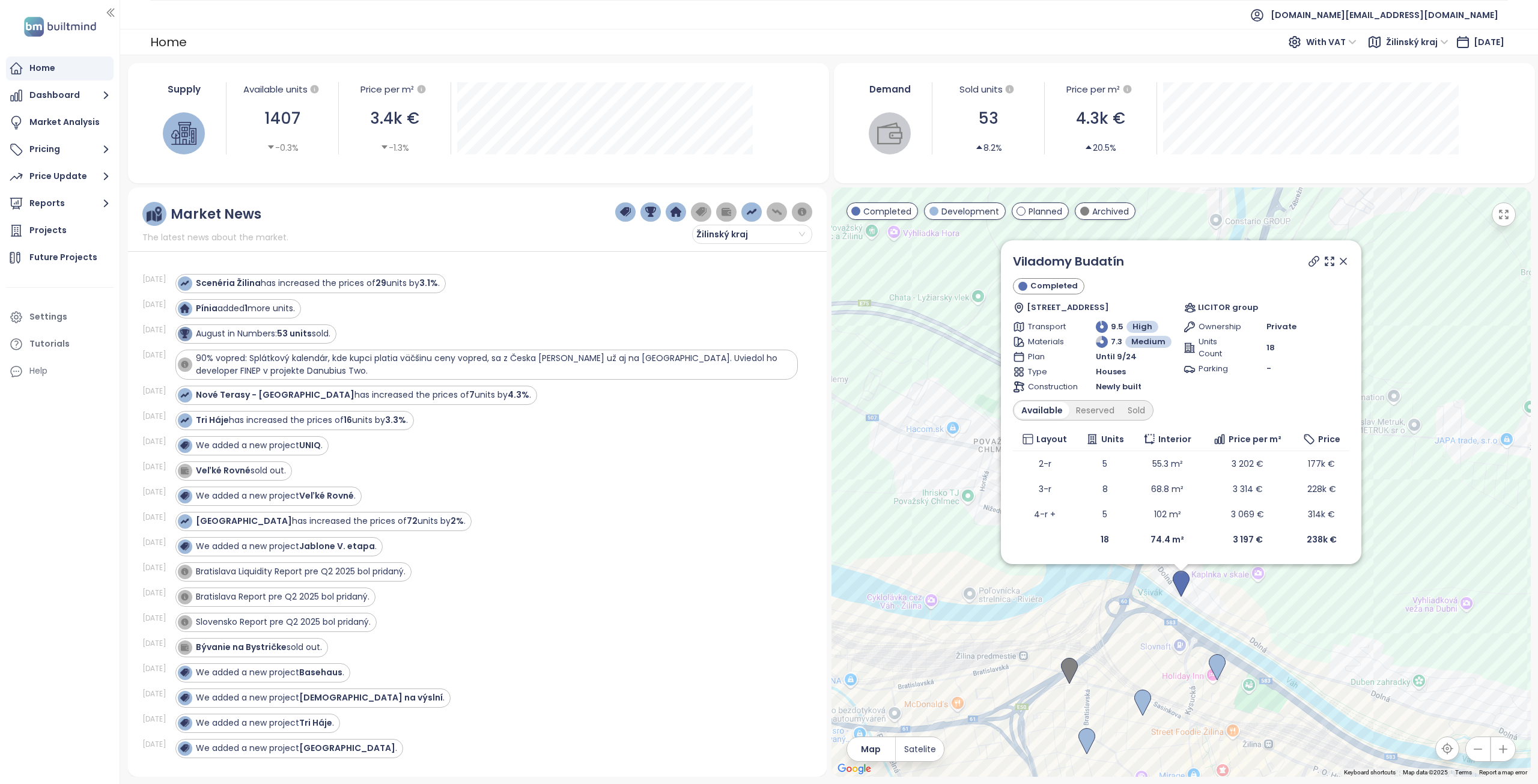
drag, startPoint x: 1343, startPoint y: 263, endPoint x: 1344, endPoint y: 354, distance: 91.0
click at [1343, 263] on icon at bounding box center [1344, 262] width 12 height 12
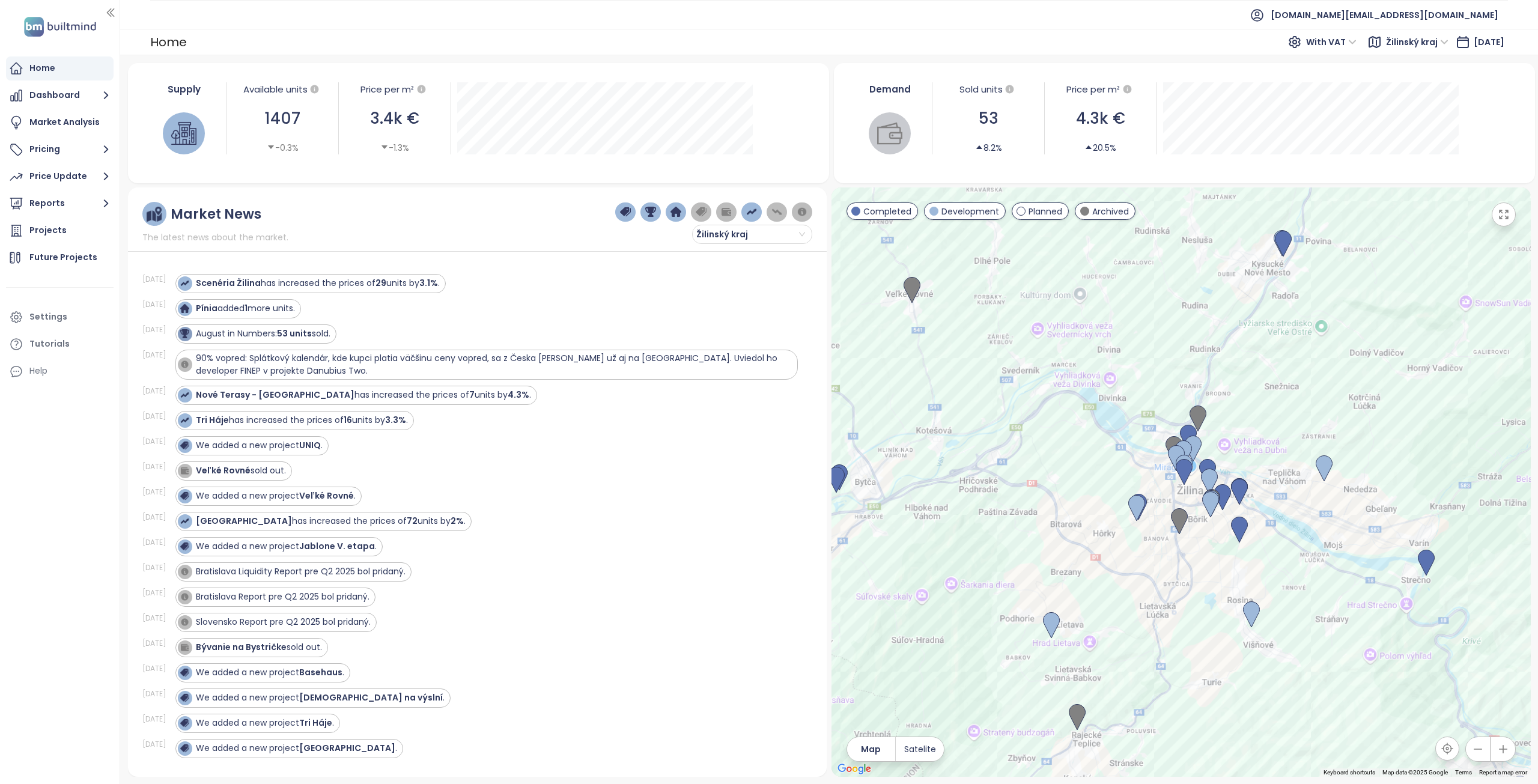
drag, startPoint x: 1379, startPoint y: 501, endPoint x: 1229, endPoint y: 454, distance: 157.2
click at [1229, 454] on div at bounding box center [1181, 481] width 700 height 589
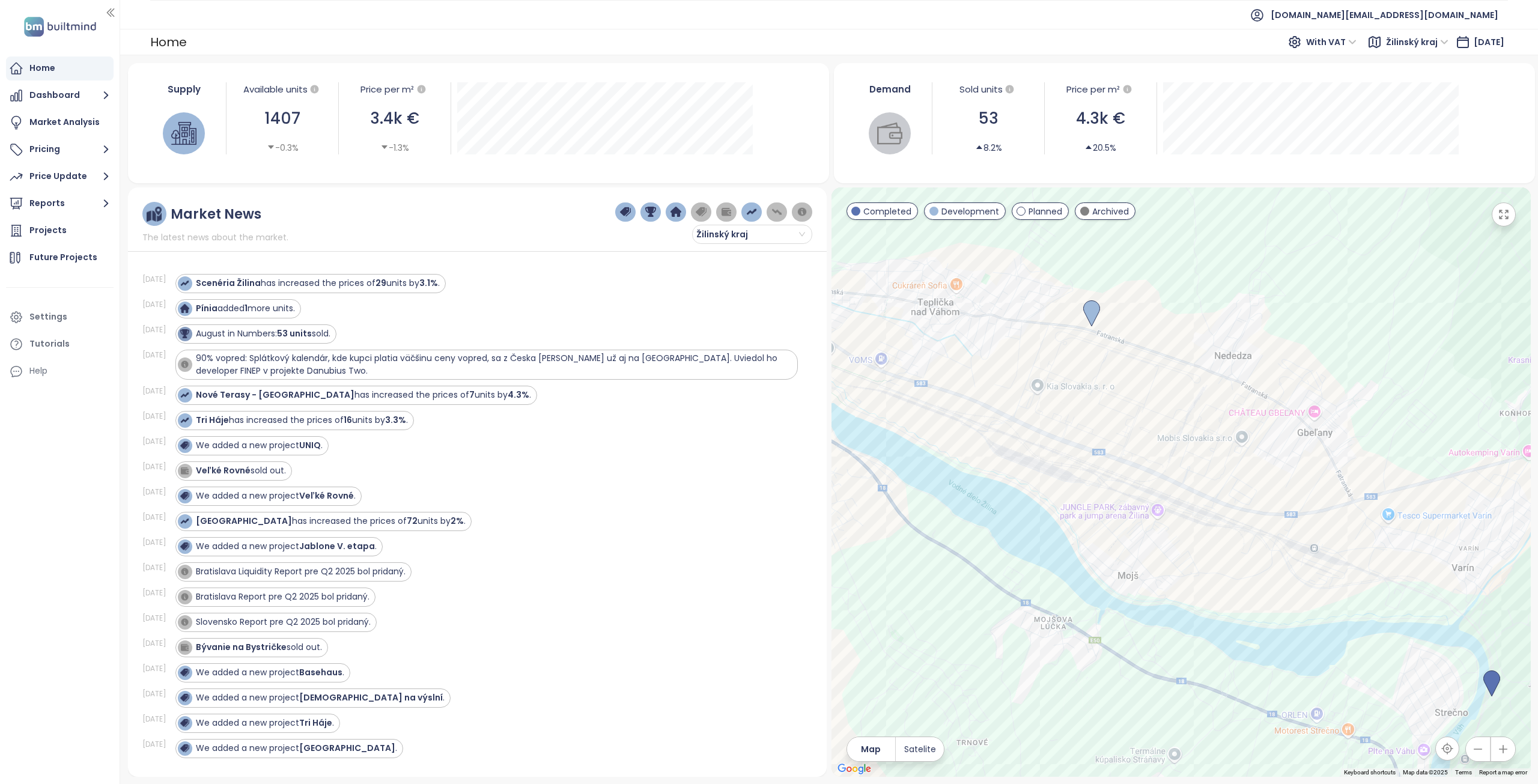
drag, startPoint x: 1296, startPoint y: 442, endPoint x: 1366, endPoint y: 580, distance: 154.7
click at [1366, 580] on div at bounding box center [1181, 481] width 700 height 589
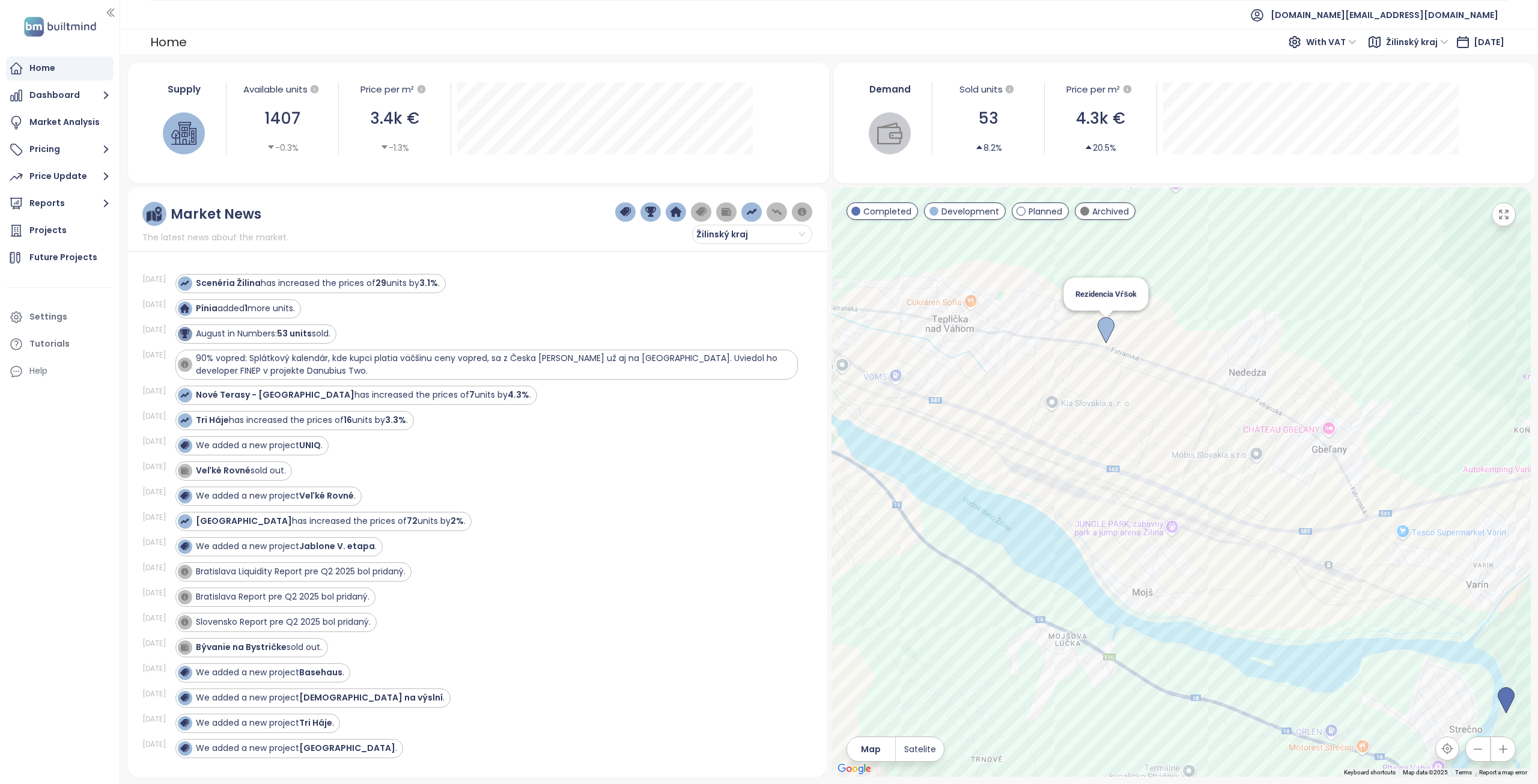
click at [1108, 327] on img at bounding box center [1106, 330] width 17 height 27
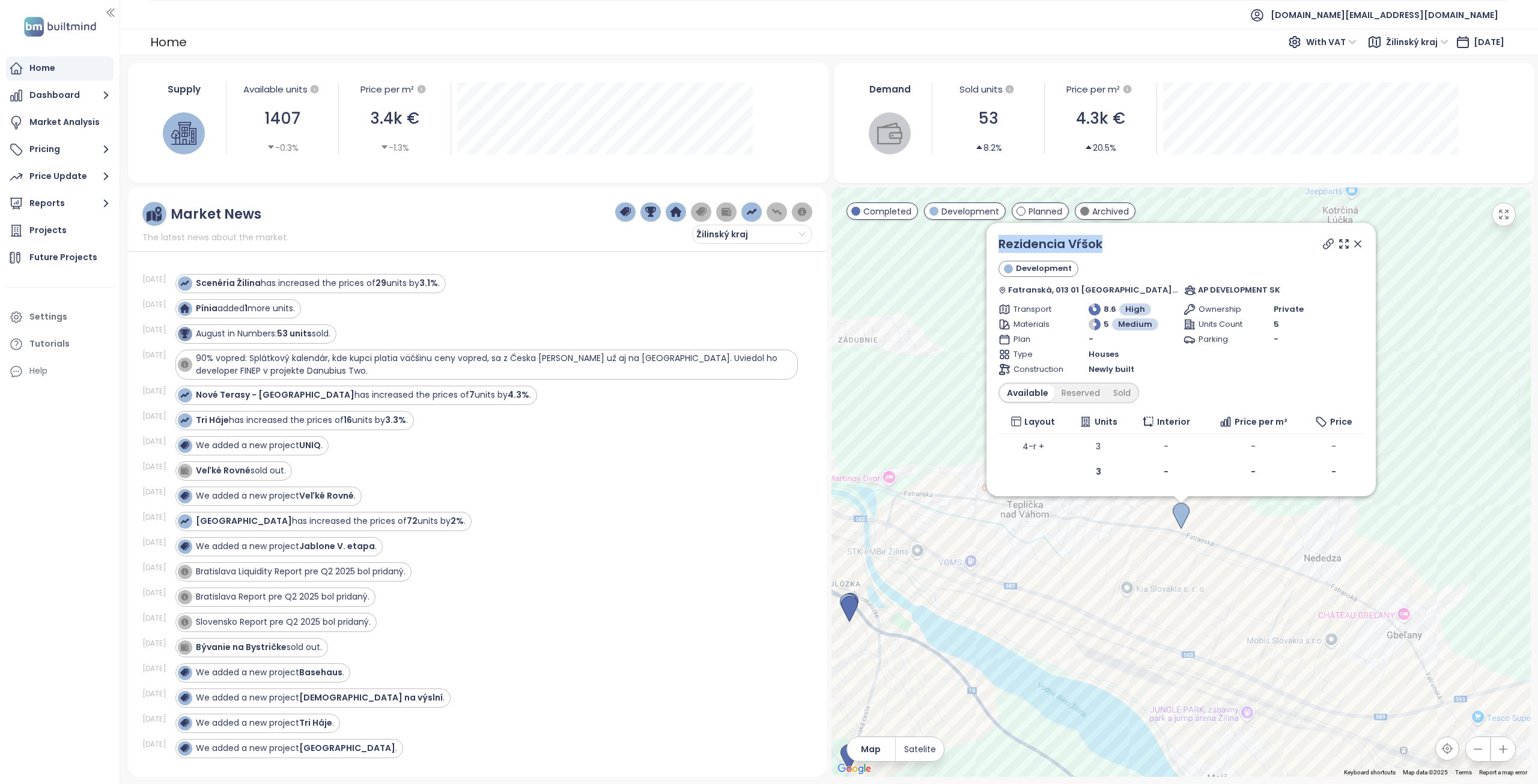
drag, startPoint x: 1132, startPoint y: 246, endPoint x: 1002, endPoint y: 251, distance: 130.1
click at [997, 249] on div "Rezidencia Vŕšok Development Fatranská, 013 01 Teplička nad Váhom, Slovakia AP …" at bounding box center [1181, 481] width 700 height 589
copy div "Rezidencia Vŕšok"
click at [1138, 392] on div "Sold" at bounding box center [1122, 393] width 31 height 17
click at [1079, 392] on div "Reserved" at bounding box center [1077, 393] width 51 height 17
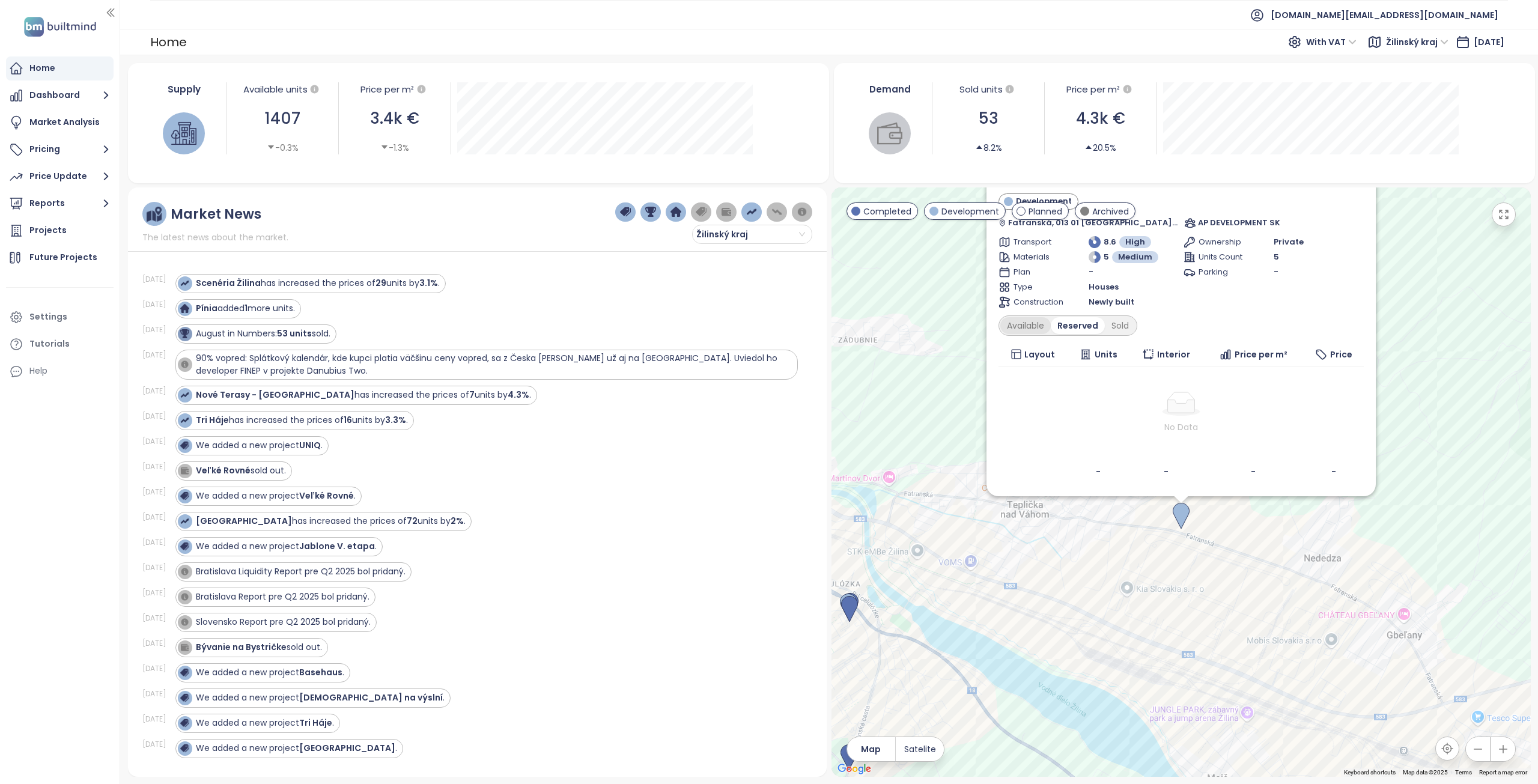
click at [1044, 324] on div "Available" at bounding box center [1026, 326] width 50 height 17
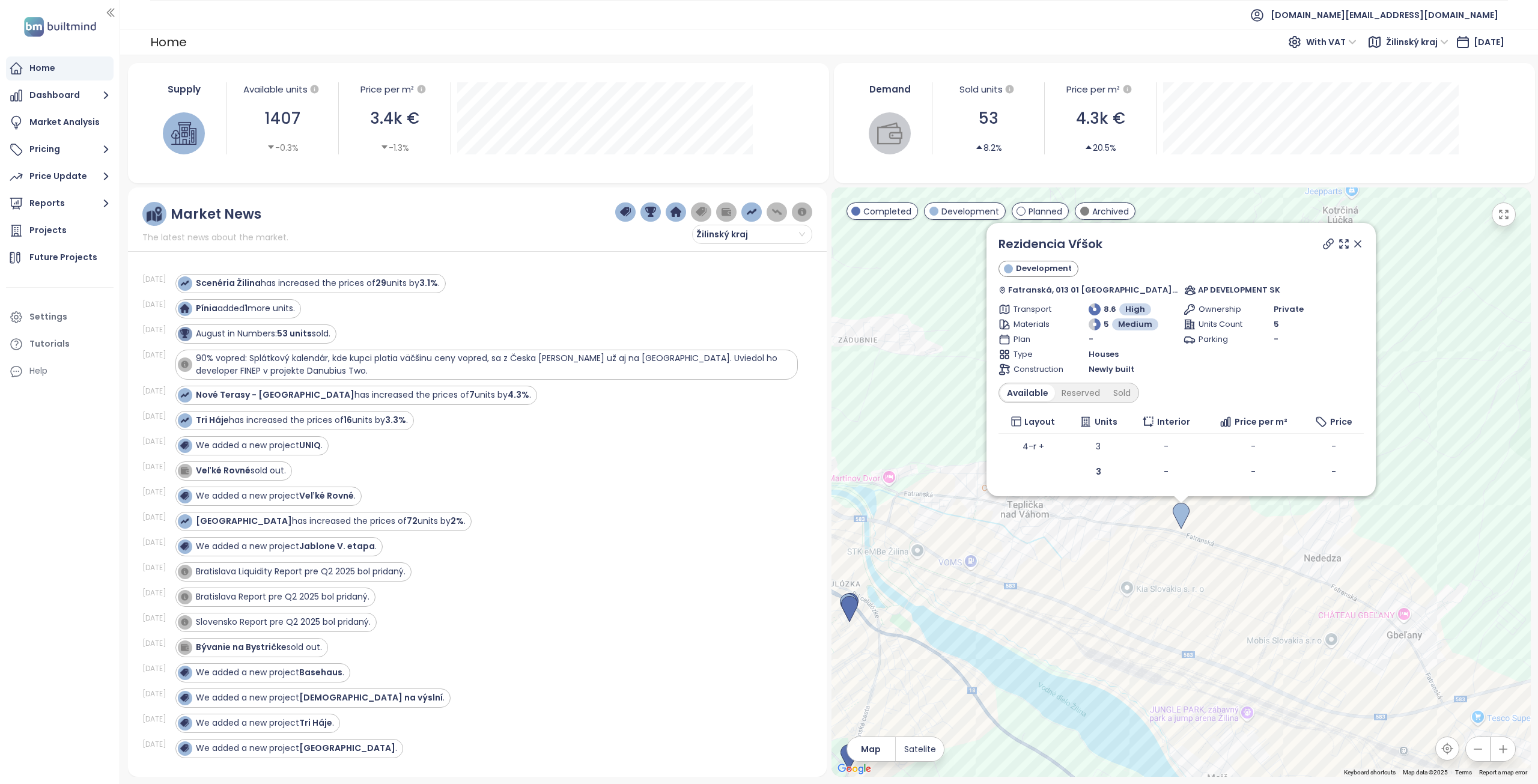
click at [1324, 244] on icon at bounding box center [1328, 244] width 9 height 9
click at [1129, 397] on div "Sold" at bounding box center [1122, 393] width 31 height 17
click at [1095, 397] on div "Reserved" at bounding box center [1077, 393] width 51 height 17
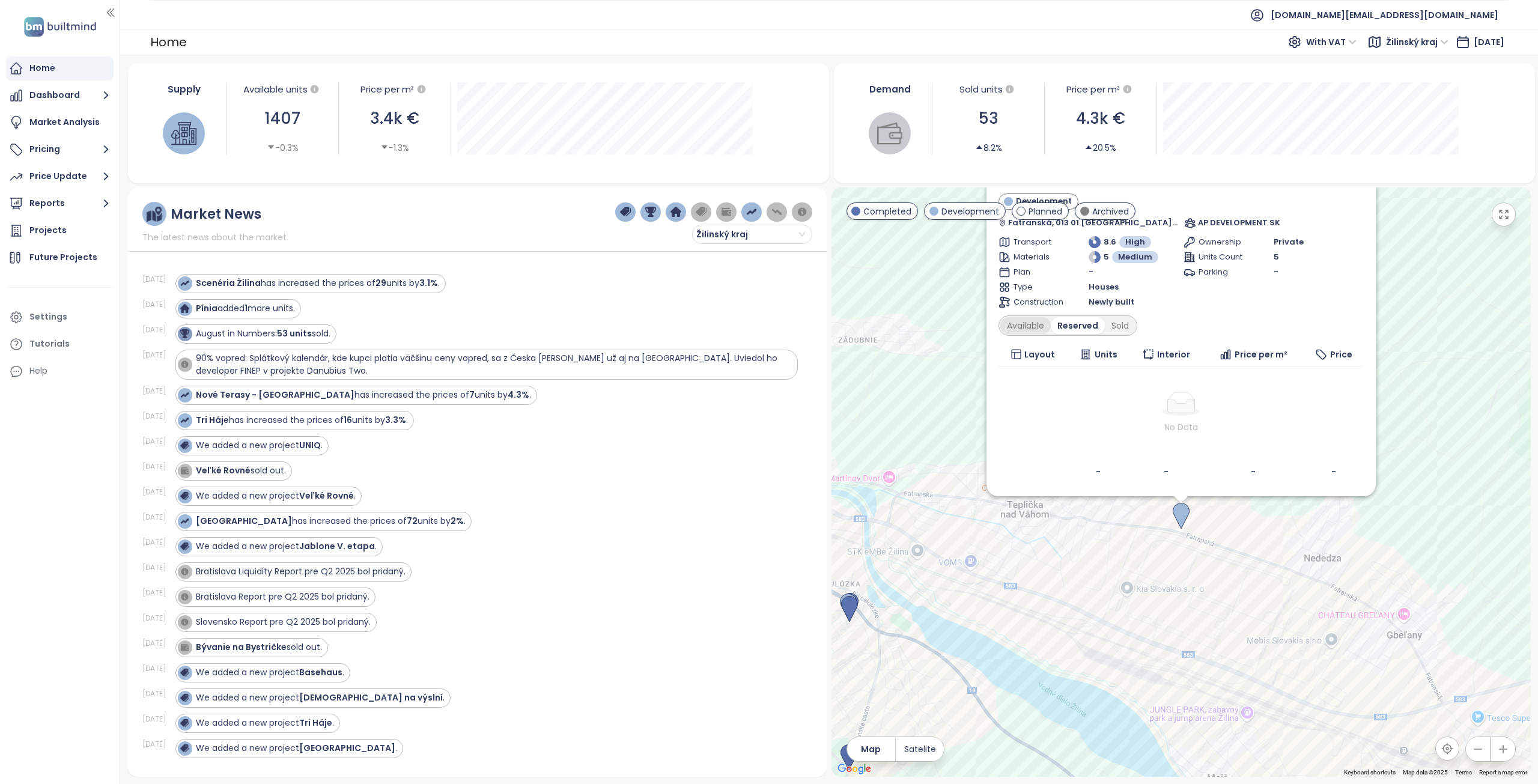
click at [1051, 328] on div "Available" at bounding box center [1026, 326] width 50 height 17
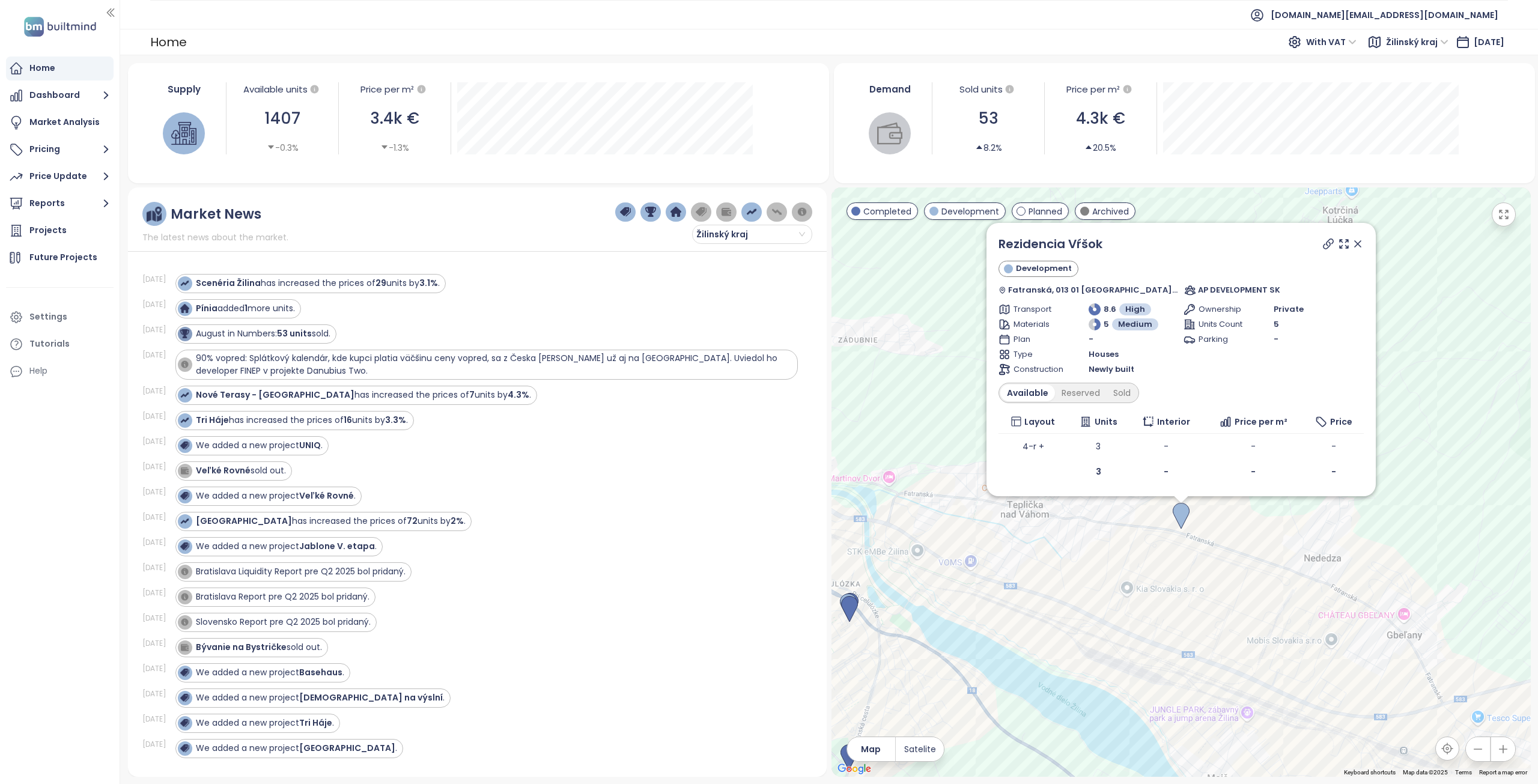
click at [1352, 241] on icon at bounding box center [1358, 244] width 12 height 12
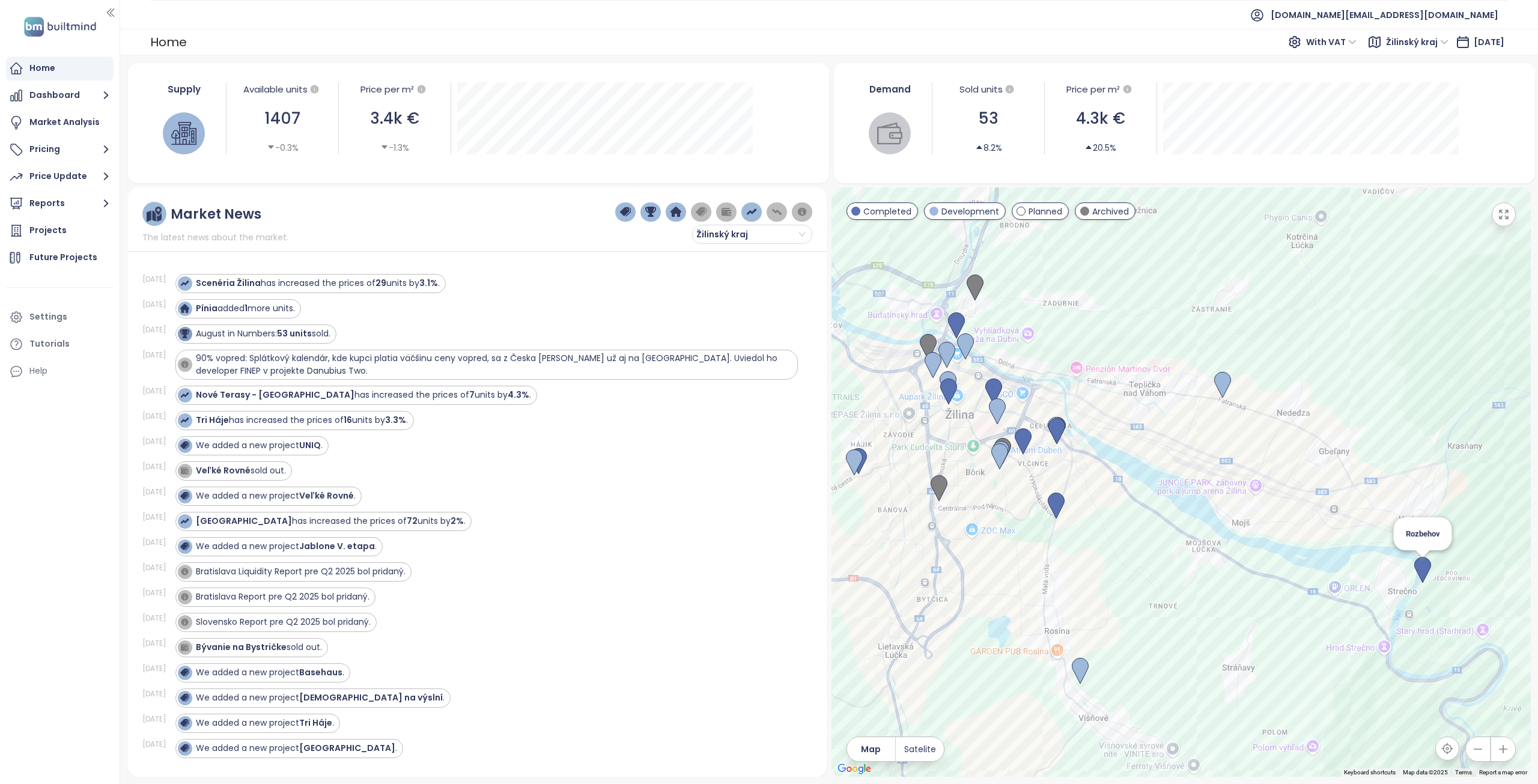
click at [1421, 566] on img at bounding box center [1423, 569] width 17 height 27
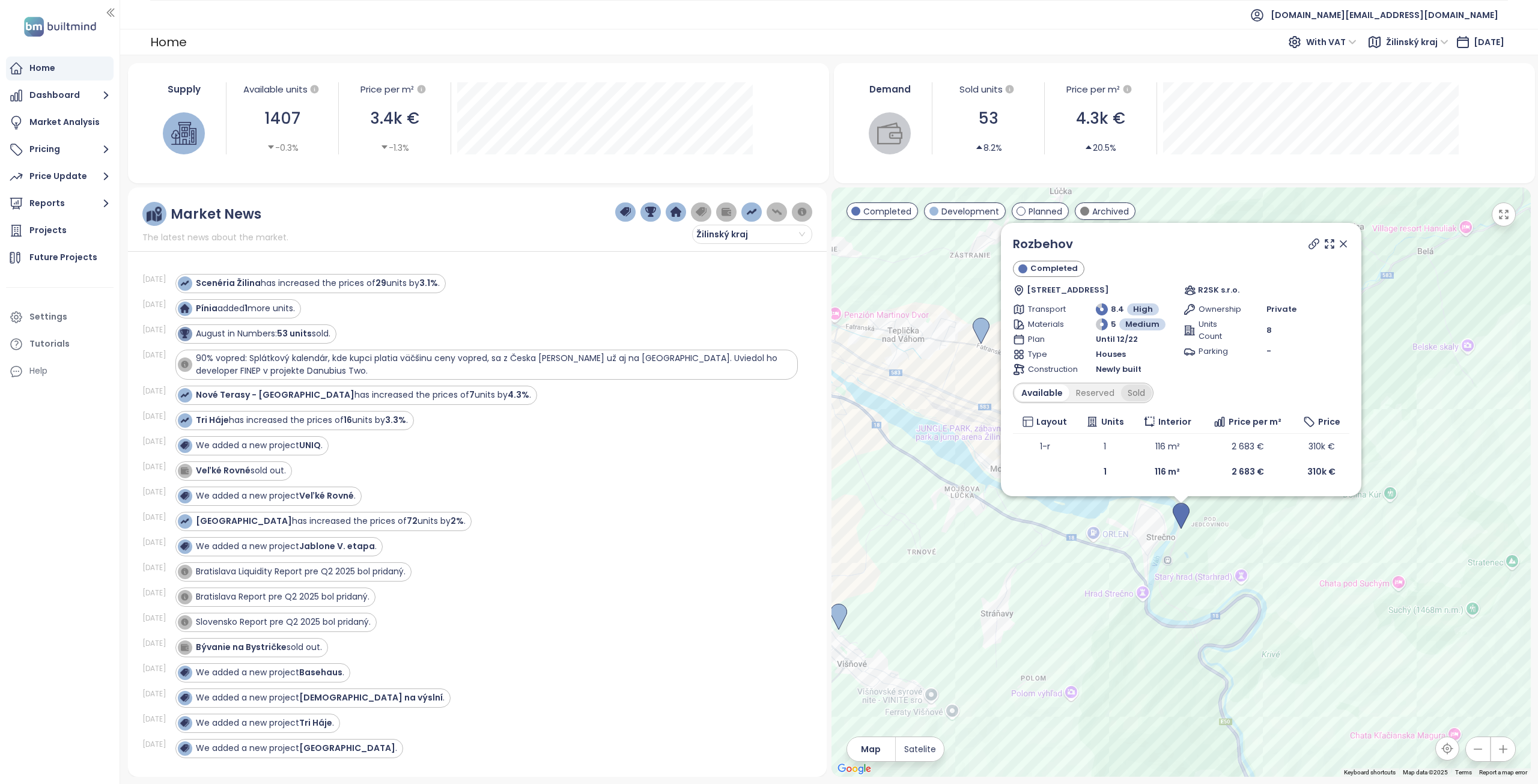
click at [1151, 395] on div "Sold" at bounding box center [1137, 393] width 31 height 17
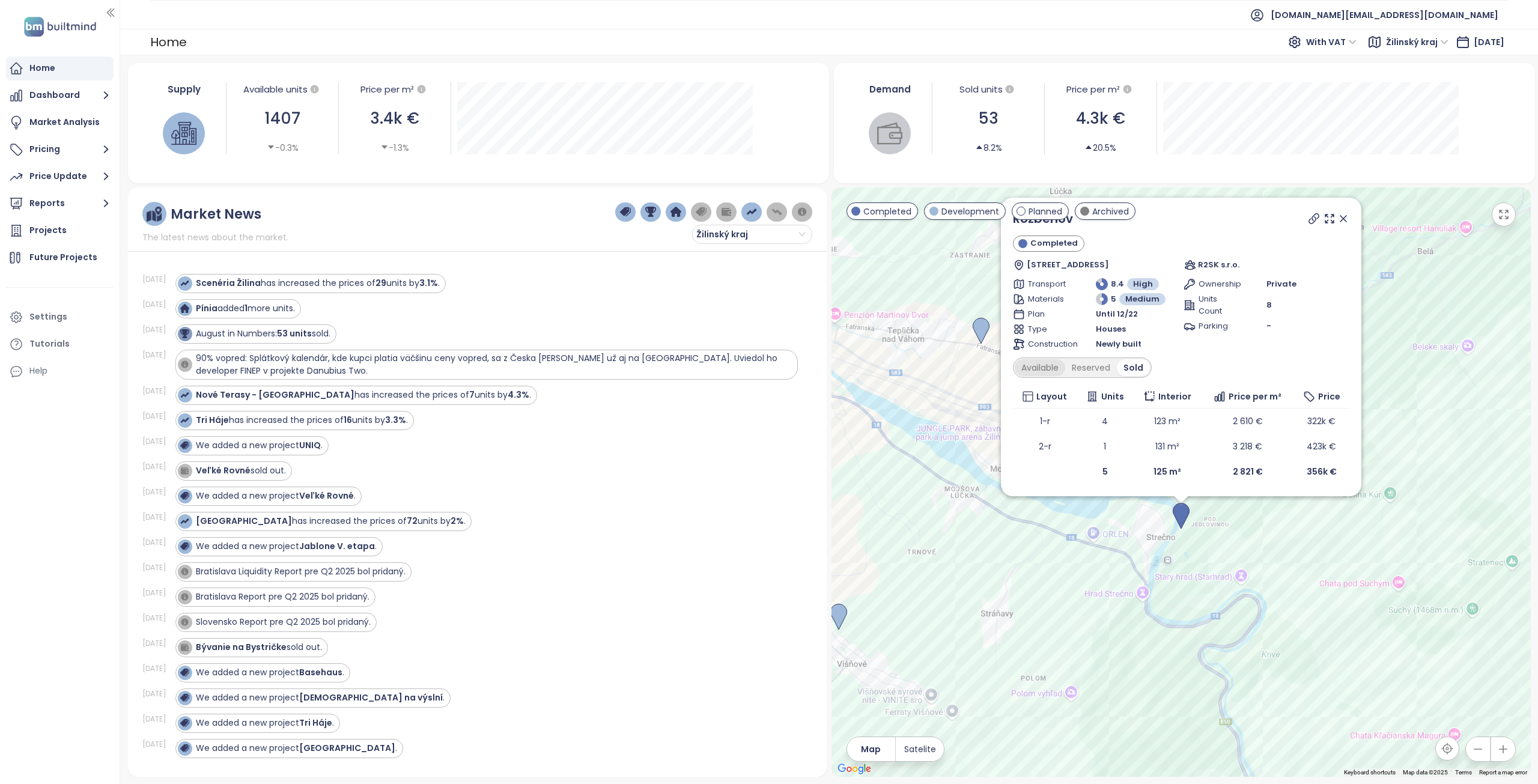
click at [1041, 365] on div "Available" at bounding box center [1040, 368] width 50 height 17
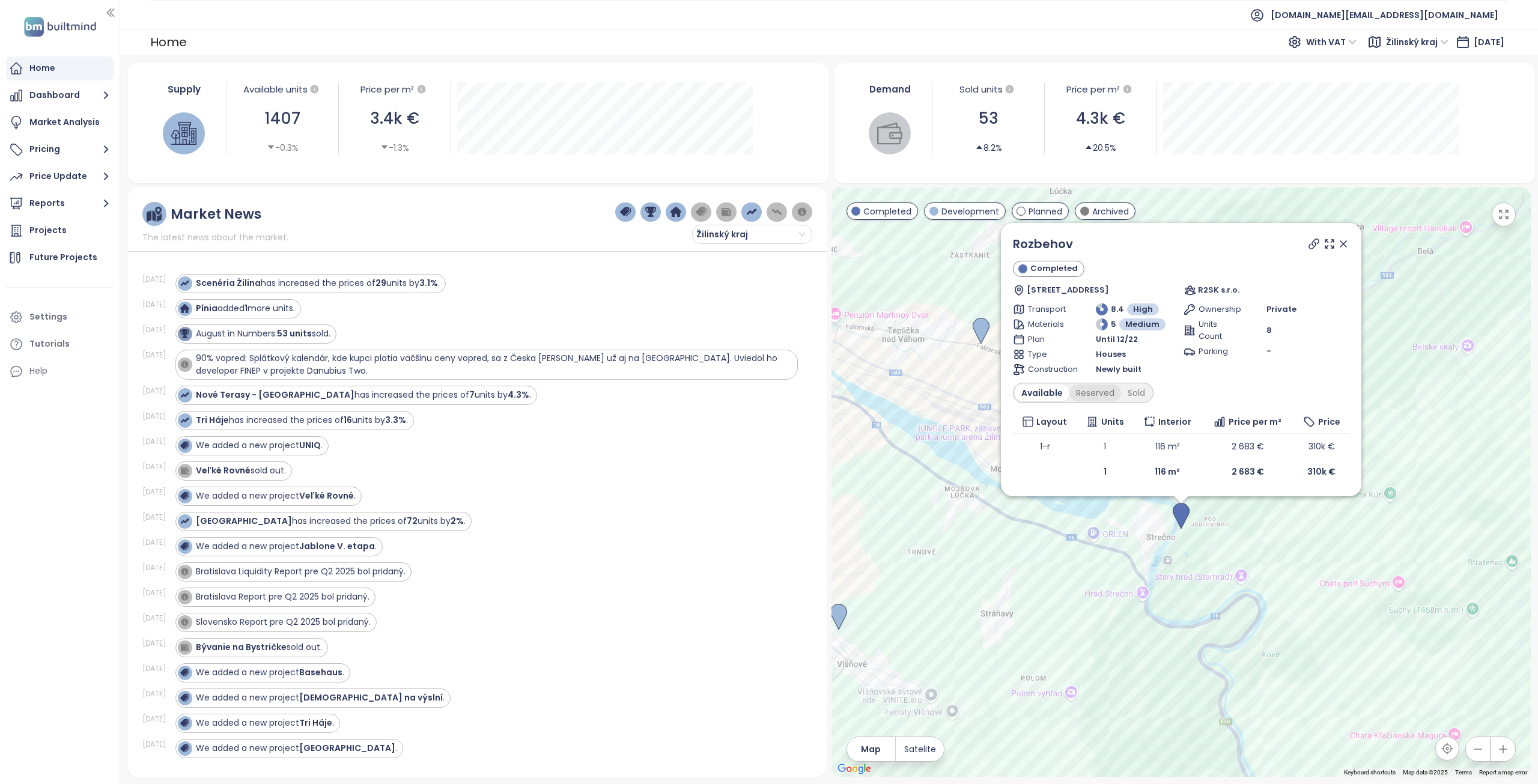
click at [1080, 398] on div "Reserved" at bounding box center [1095, 393] width 51 height 17
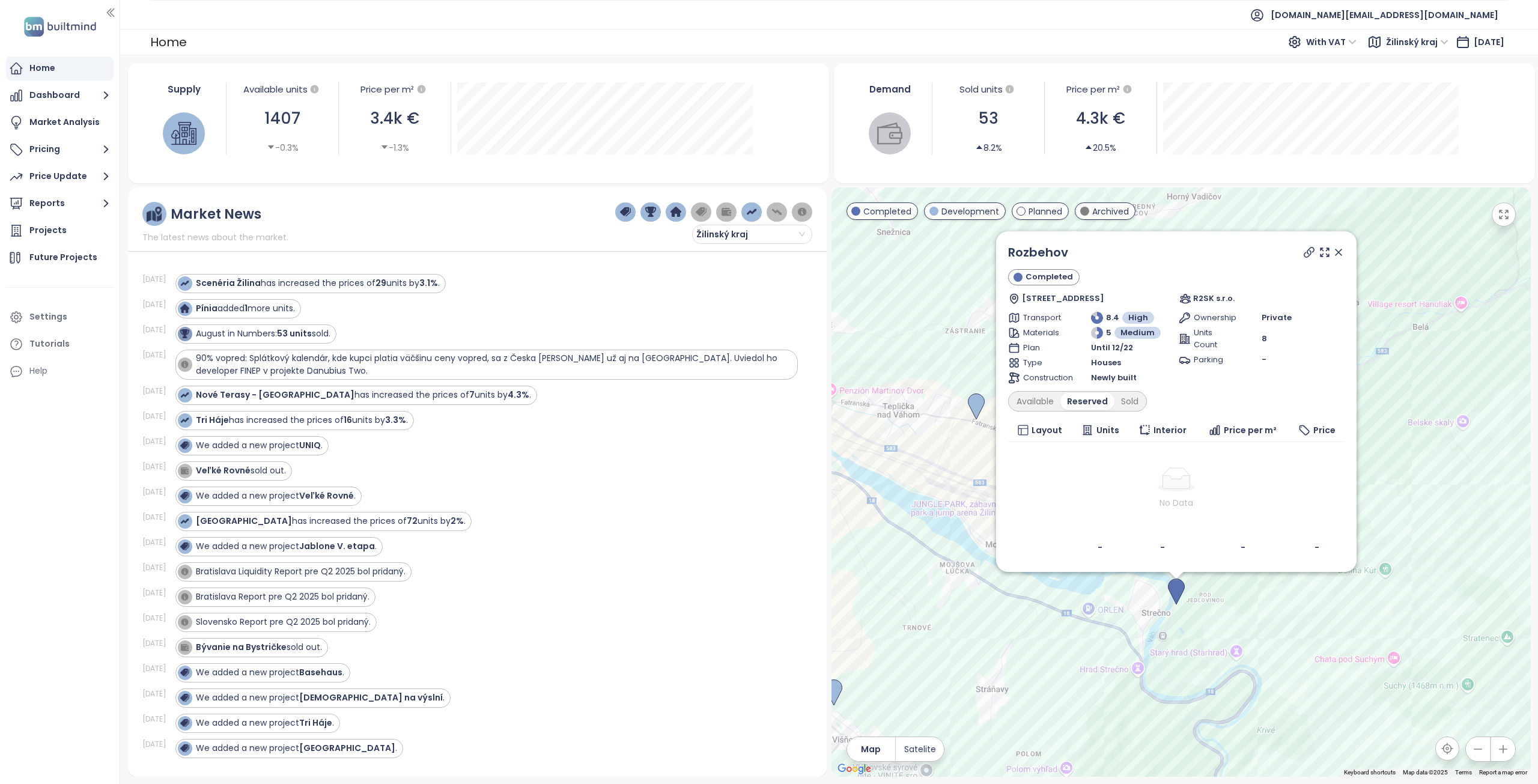
drag, startPoint x: 1406, startPoint y: 434, endPoint x: 1394, endPoint y: 421, distance: 17.7
click at [1405, 441] on div "Rozbehov Completed Starohradská 304, 013 03 Varín, Slovakia R2SK s.r.o. Transpo…" at bounding box center [1181, 481] width 700 height 589
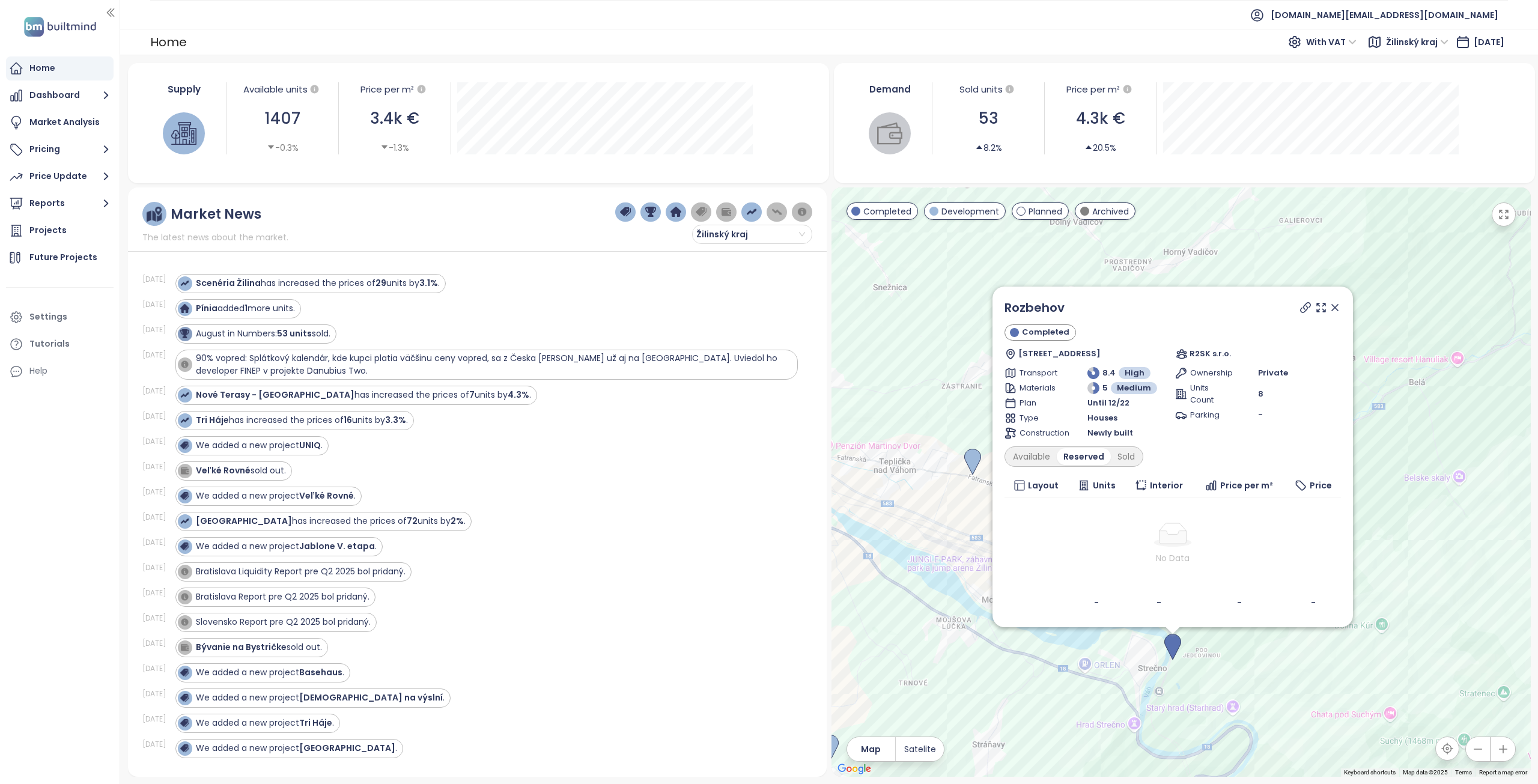
click at [1306, 308] on icon at bounding box center [1305, 308] width 12 height 12
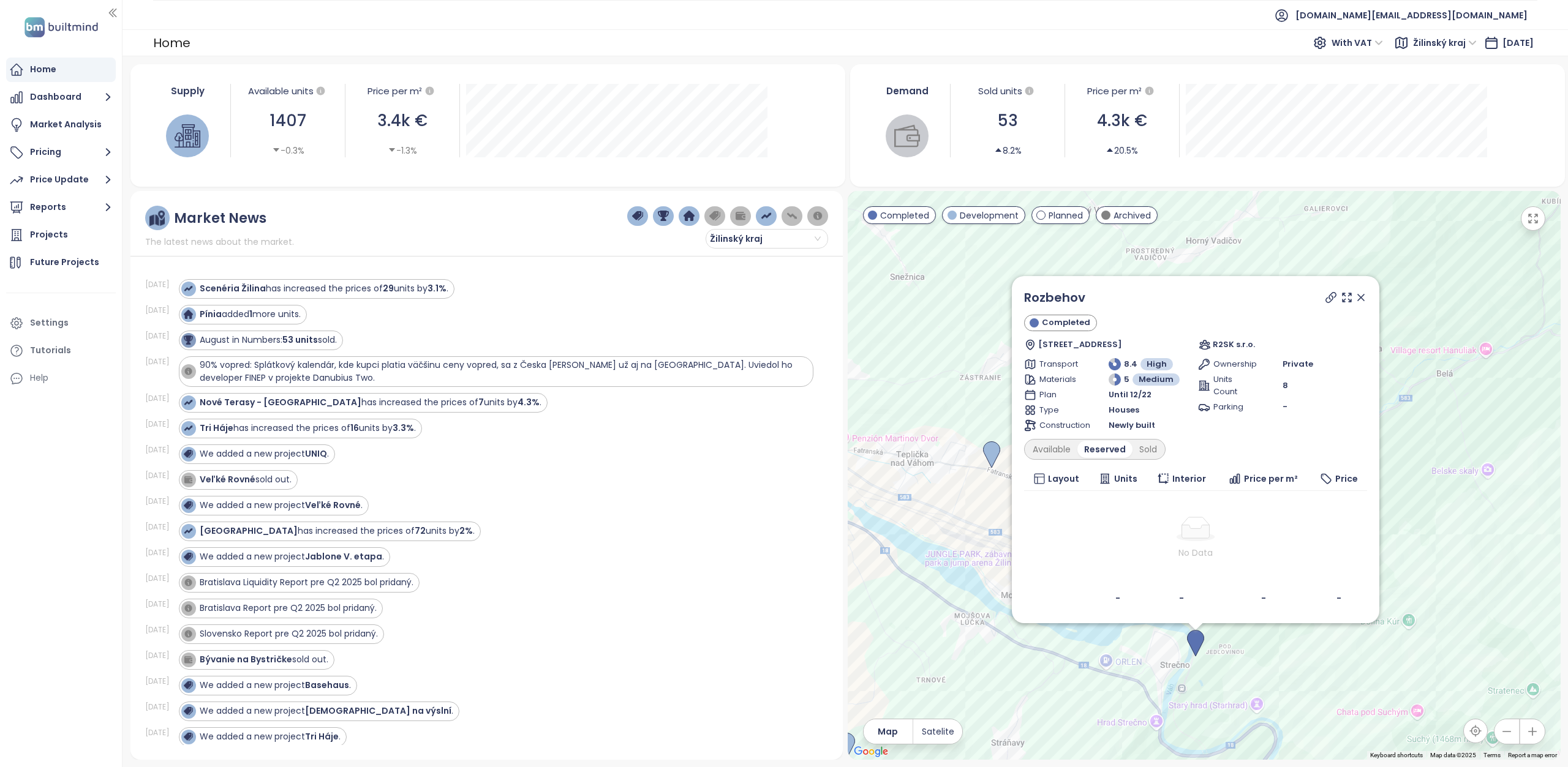
click at [1362, 300] on icon at bounding box center [1361, 297] width 12 height 12
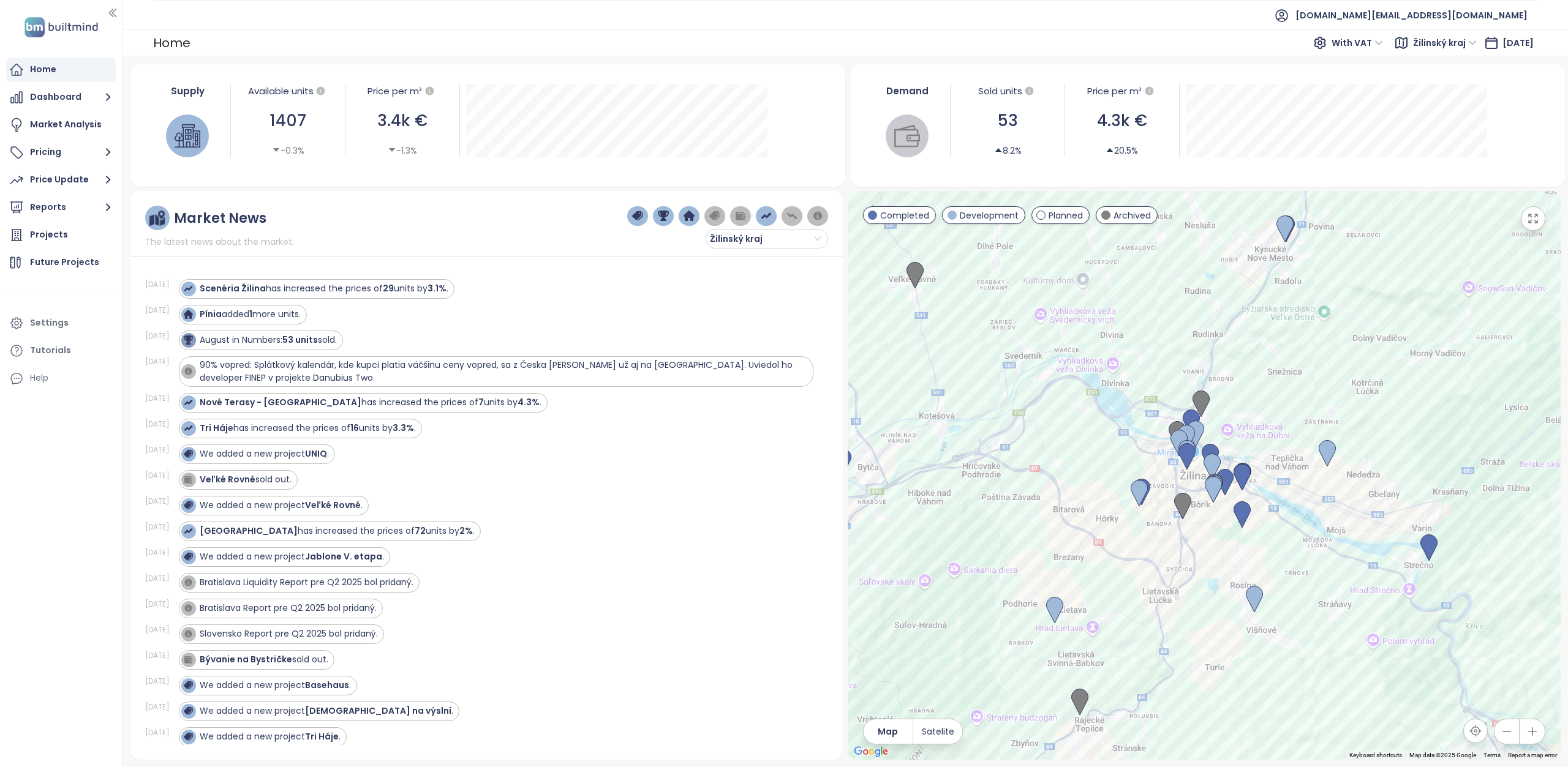
drag, startPoint x: 1110, startPoint y: 526, endPoint x: 1096, endPoint y: 481, distance: 47.1
click at [1096, 481] on div at bounding box center [1204, 475] width 713 height 569
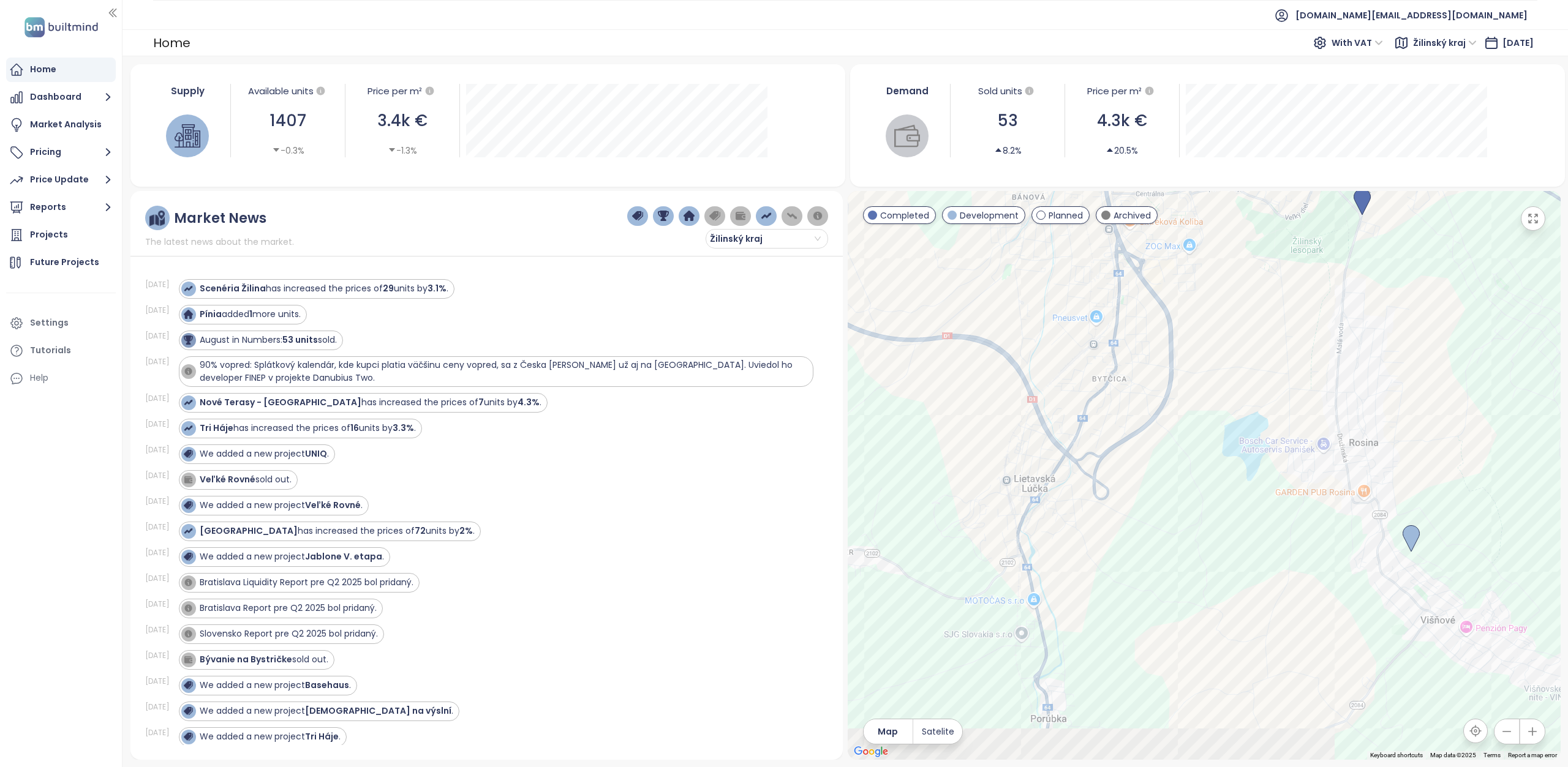
drag, startPoint x: 1032, startPoint y: 435, endPoint x: 938, endPoint y: 354, distance: 124.1
click at [938, 354] on div at bounding box center [1204, 475] width 713 height 569
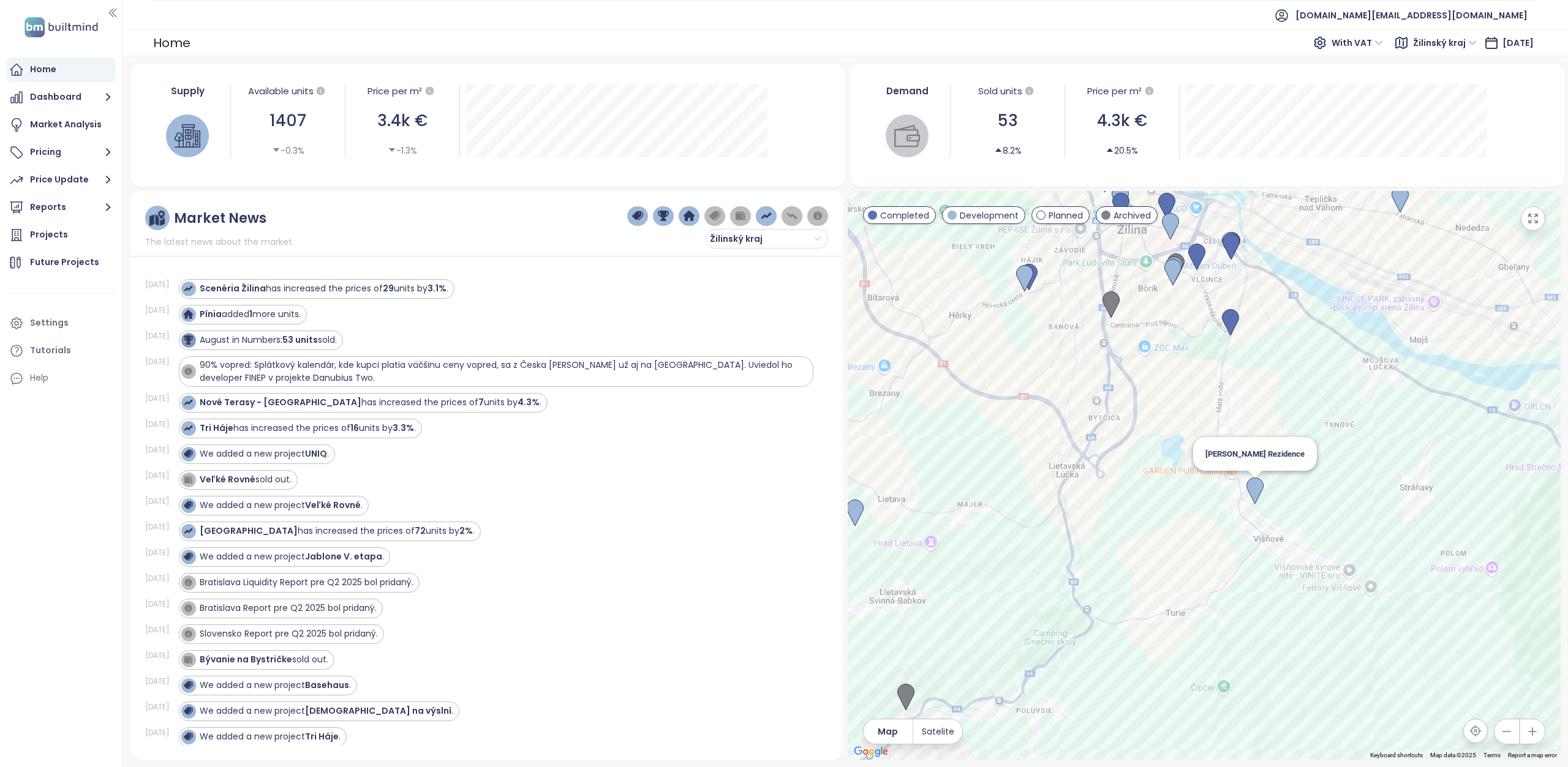
click at [1258, 488] on img at bounding box center [1256, 491] width 17 height 27
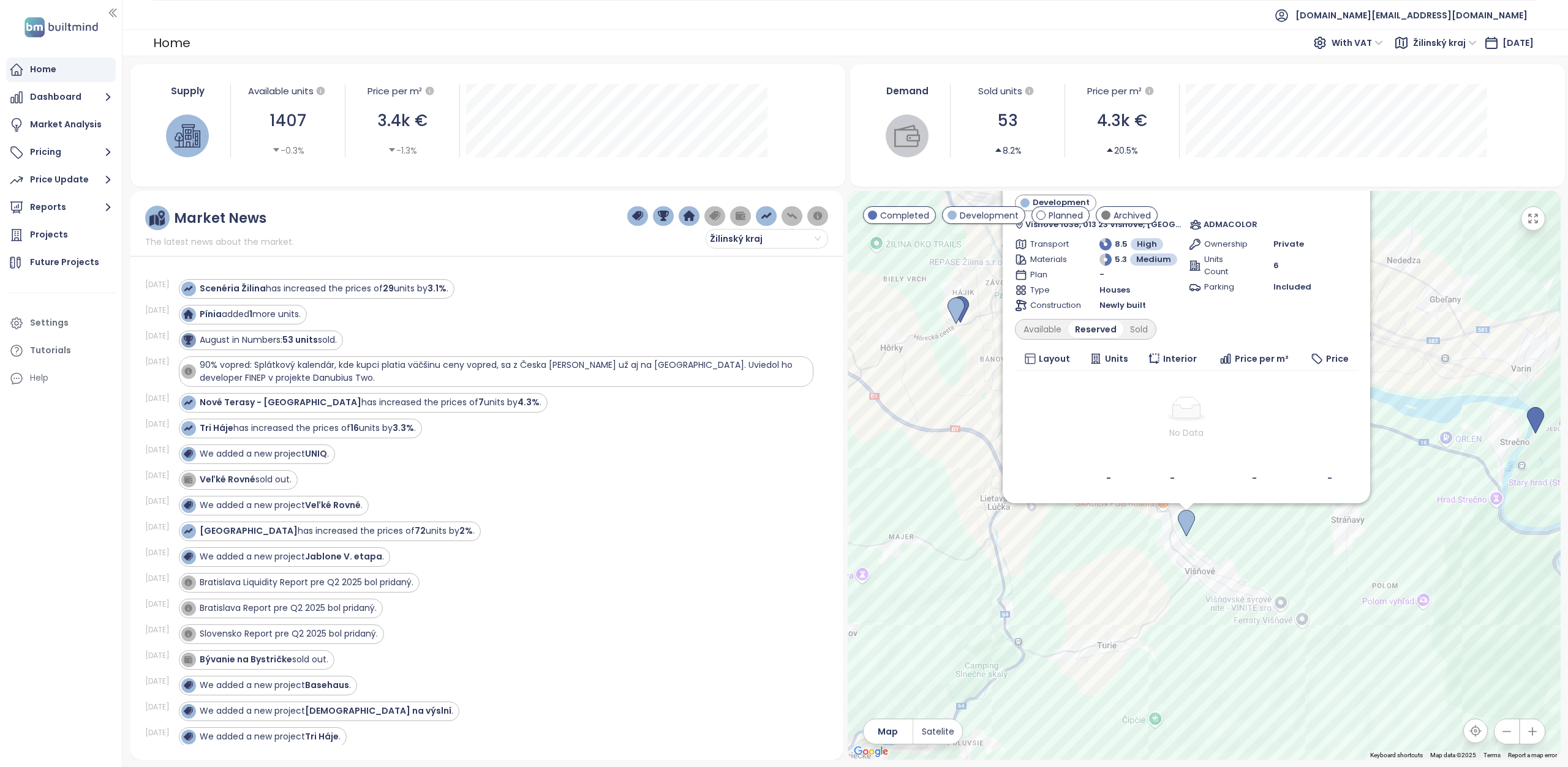
drag, startPoint x: 1391, startPoint y: 565, endPoint x: 1371, endPoint y: 634, distance: 71.8
click at [1371, 634] on div "Goldstein Rezidence Development Višňové 1038, 013 23 Višňové, Slovakia ADMACOLO…" at bounding box center [1204, 475] width 713 height 569
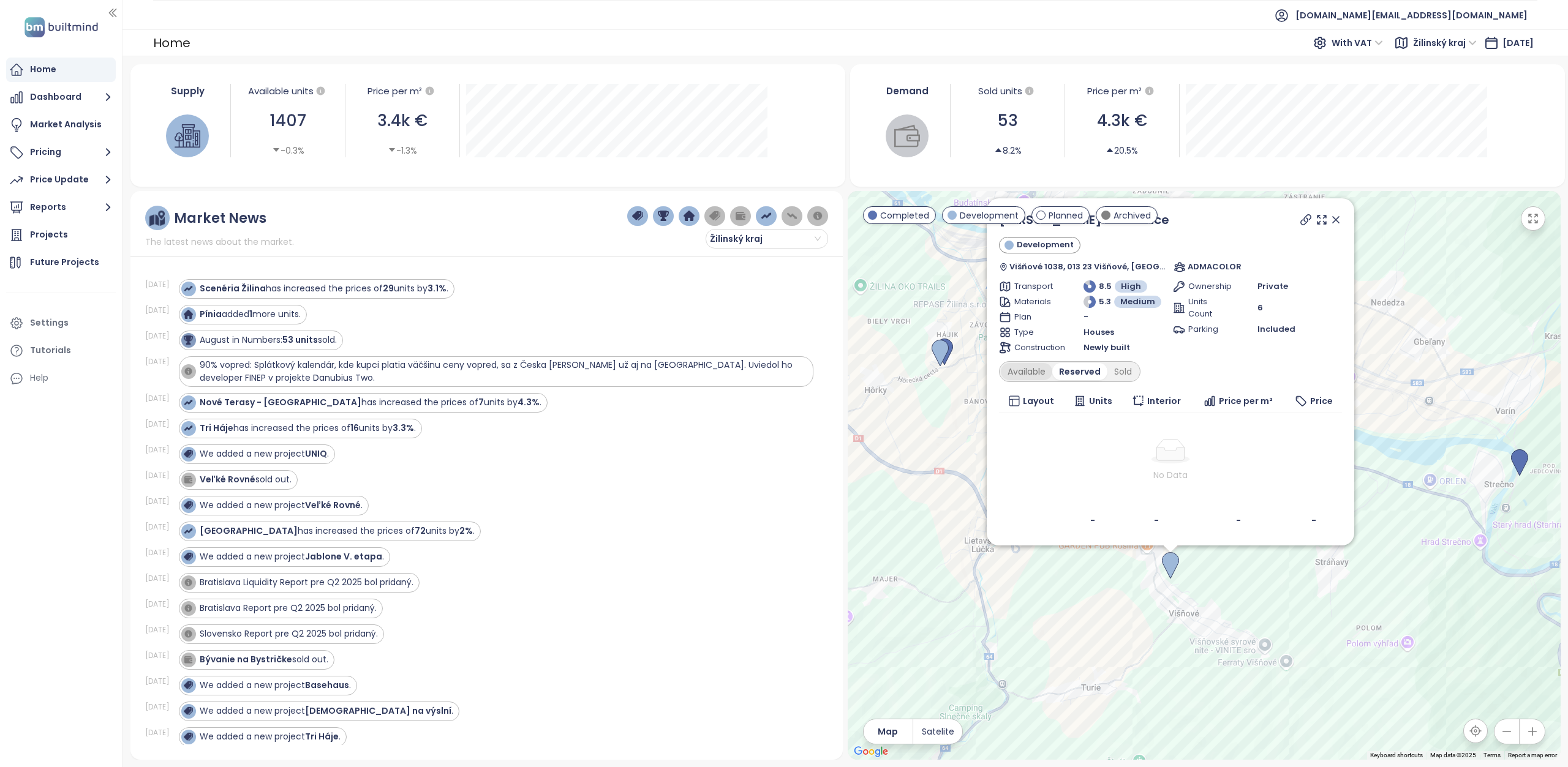
click at [1030, 370] on div "Available" at bounding box center [1026, 372] width 51 height 17
click at [1121, 370] on div "Sold" at bounding box center [1125, 372] width 31 height 17
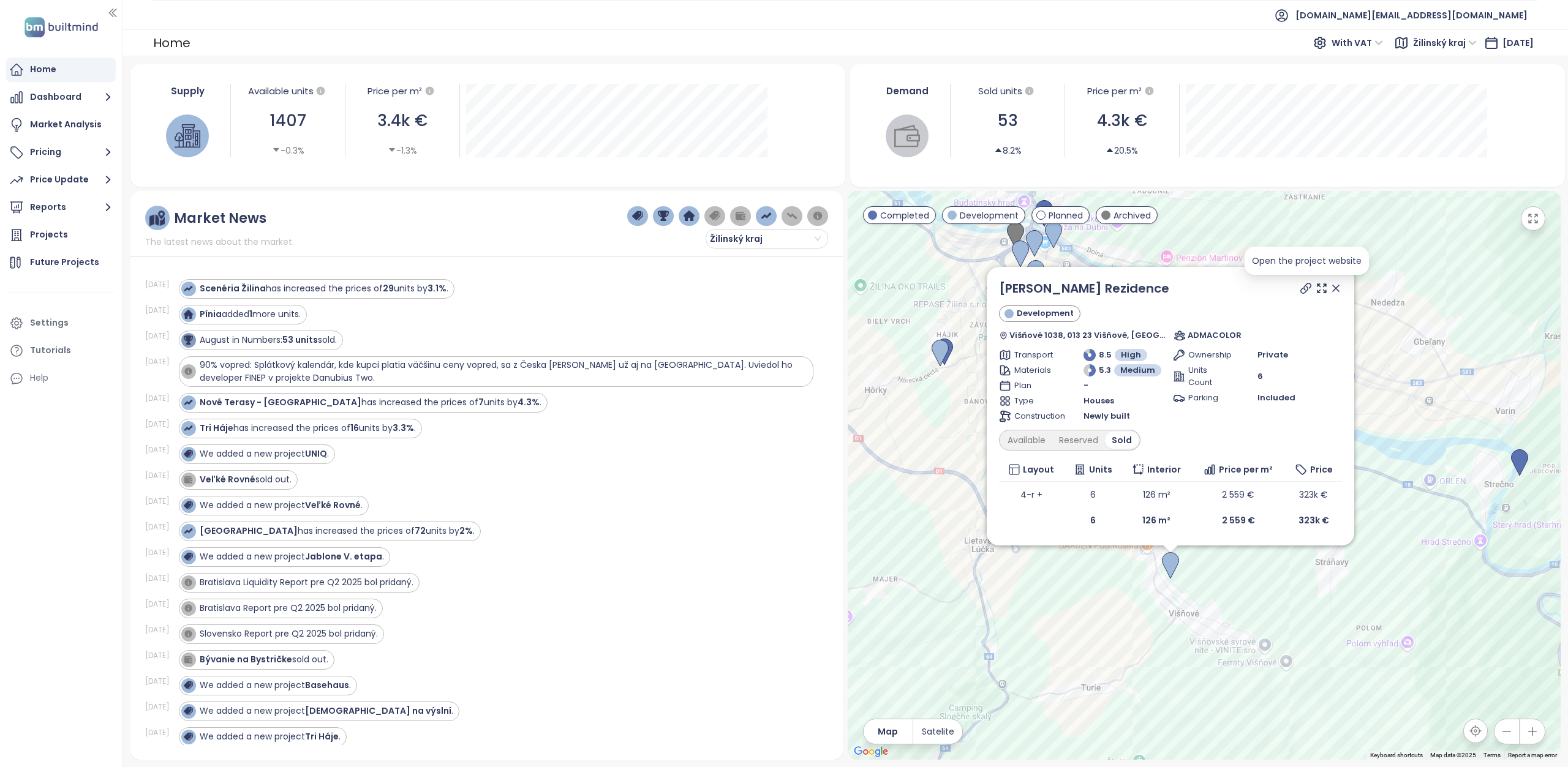
click at [1306, 289] on icon at bounding box center [1306, 288] width 12 height 12
drag, startPoint x: 1138, startPoint y: 291, endPoint x: 987, endPoint y: 282, distance: 151.3
click at [987, 282] on div "Goldstein Rezidence Development Višňové 1038, 013 23 Višňové, Slovakia ADMACOLO…" at bounding box center [1170, 406] width 367 height 279
copy link "Goldstein Rezidence"
click at [952, 350] on img at bounding box center [944, 351] width 17 height 27
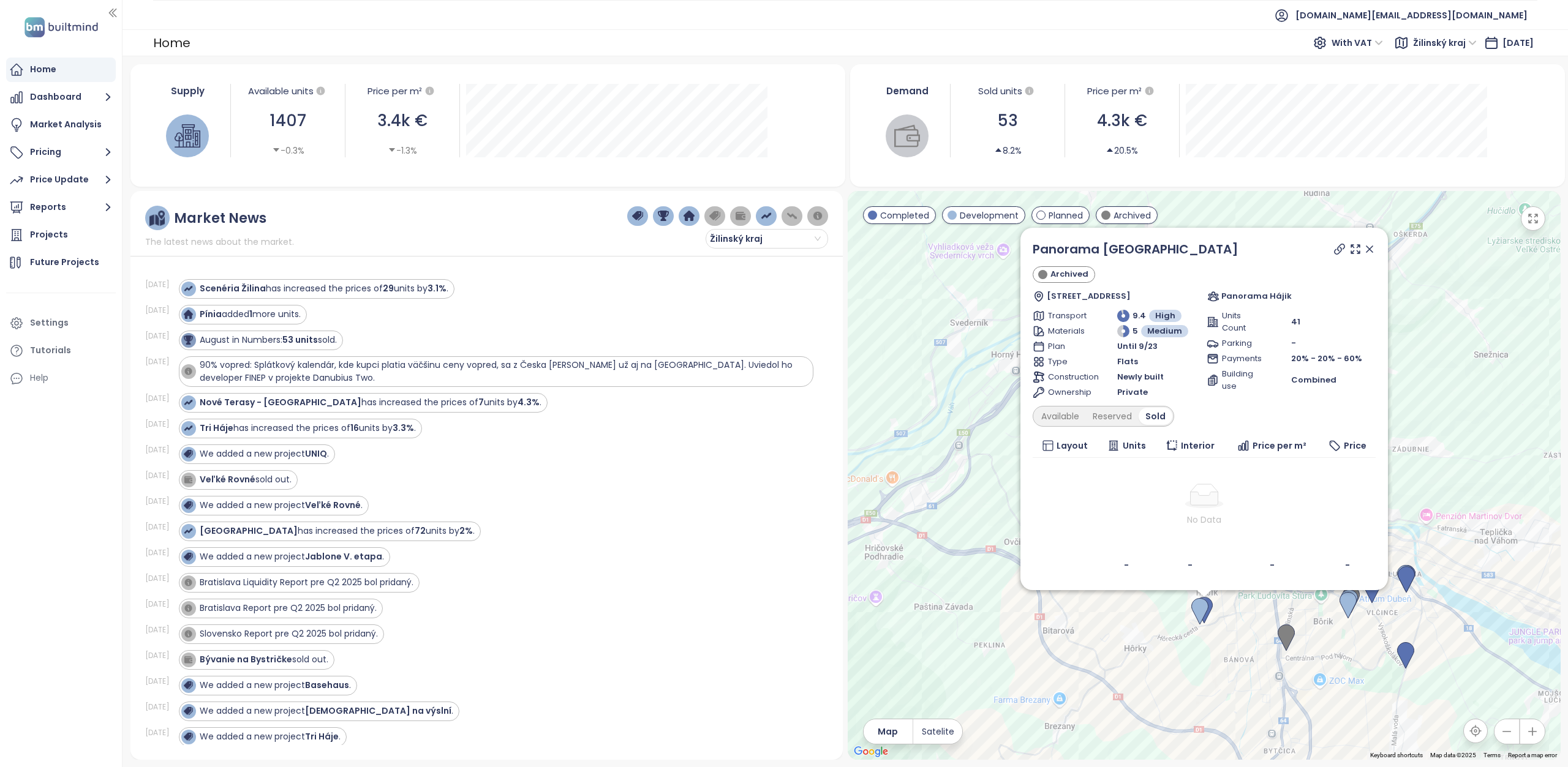
click at [1370, 250] on icon at bounding box center [1369, 248] width 6 height 6
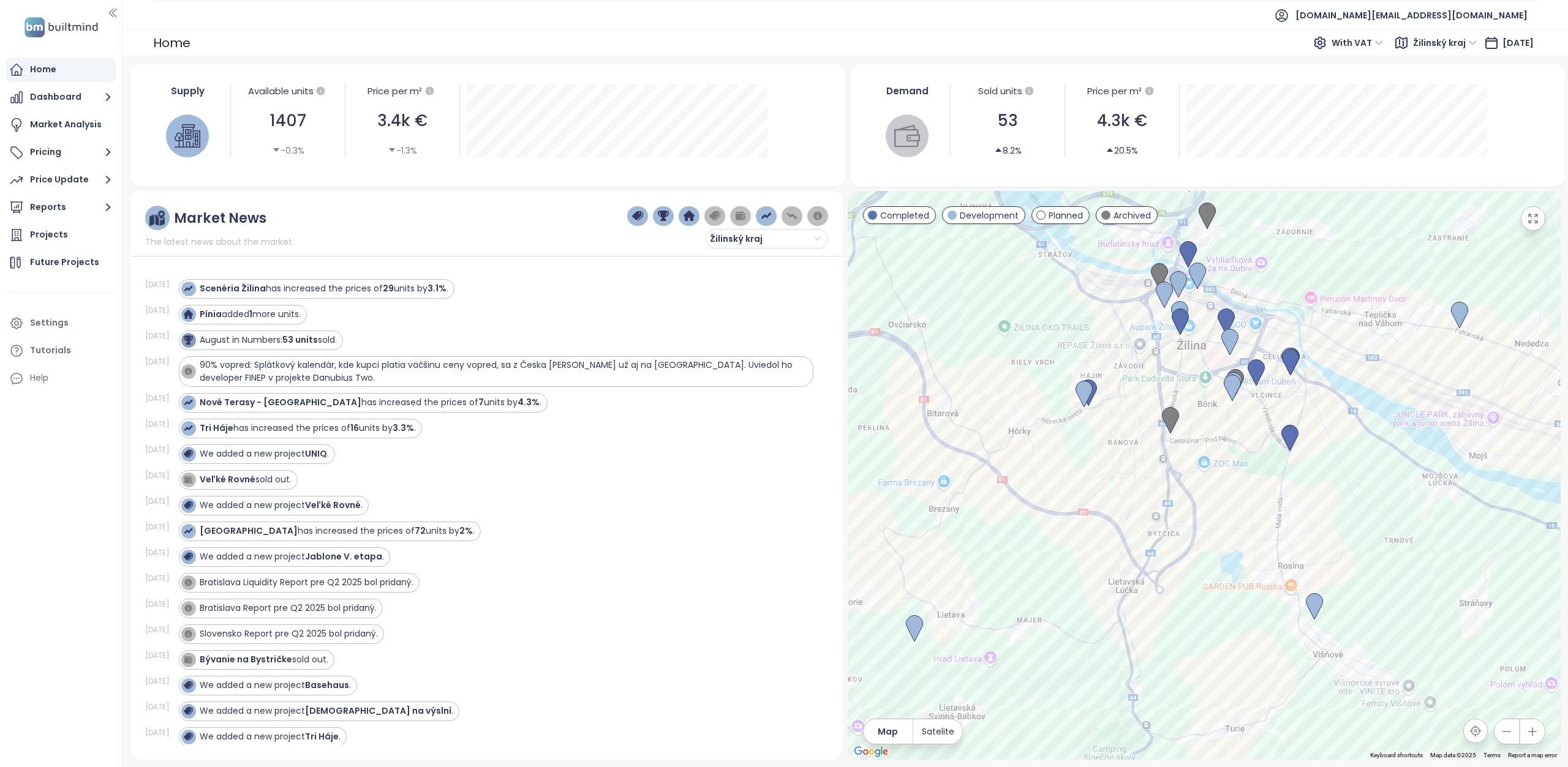
drag, startPoint x: 1297, startPoint y: 671, endPoint x: 1180, endPoint y: 454, distance: 246.5
click at [1180, 454] on div at bounding box center [1204, 475] width 713 height 569
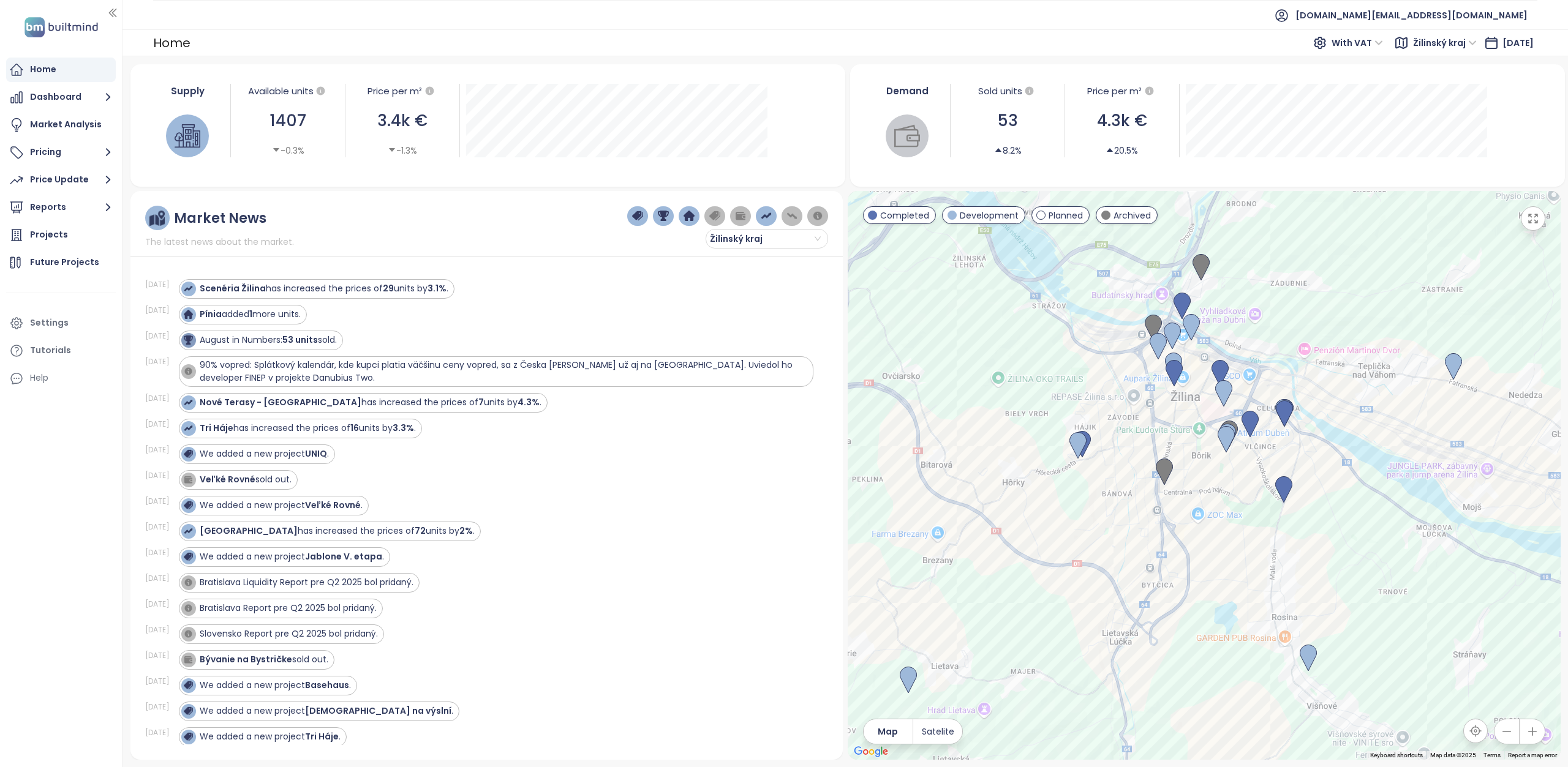
drag, startPoint x: 1258, startPoint y: 554, endPoint x: 1253, endPoint y: 608, distance: 54.2
click at [1253, 608] on div at bounding box center [1204, 475] width 713 height 569
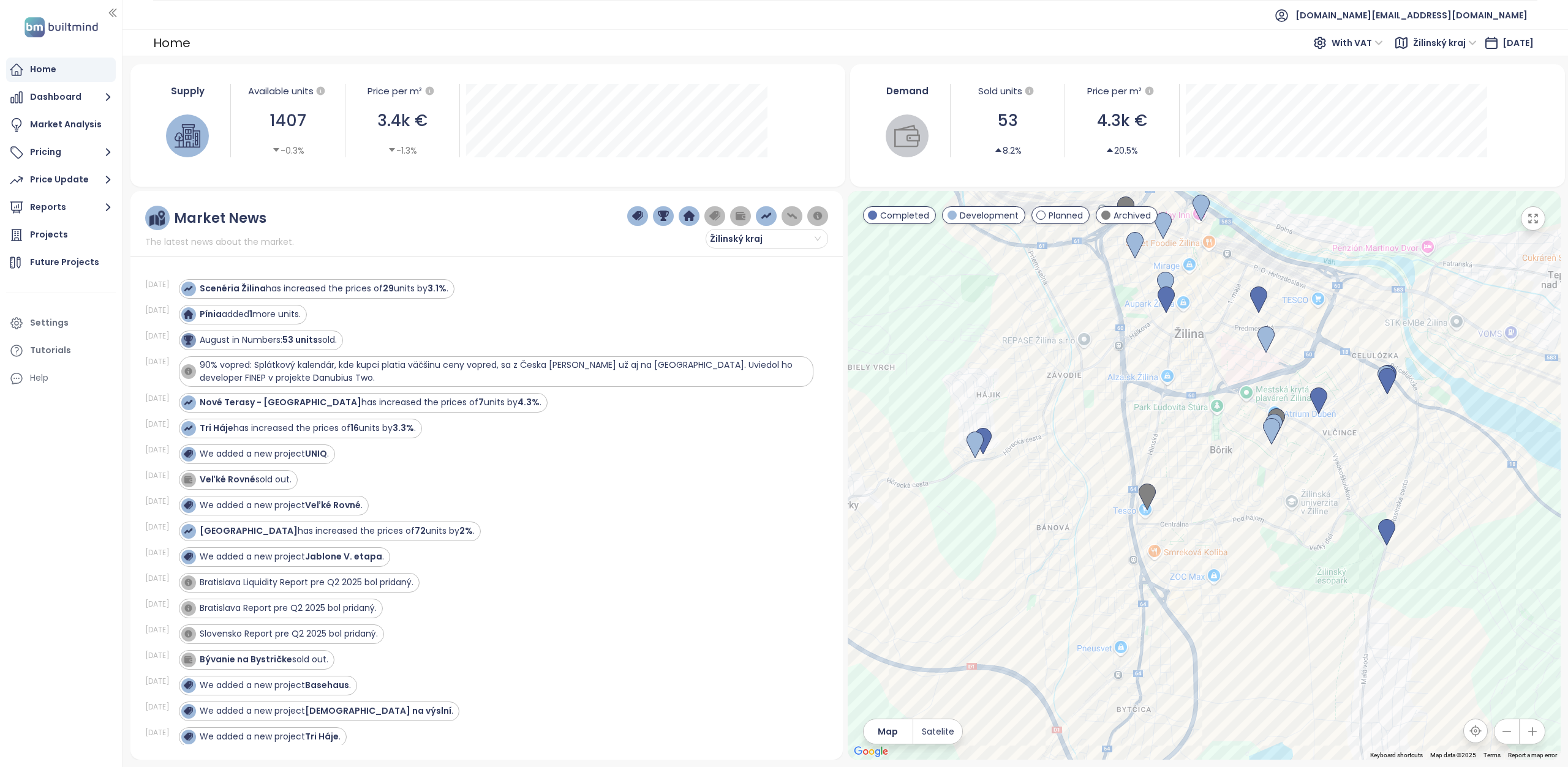
drag, startPoint x: 1174, startPoint y: 465, endPoint x: 1165, endPoint y: 547, distance: 82.5
click at [1165, 547] on div at bounding box center [1204, 475] width 713 height 569
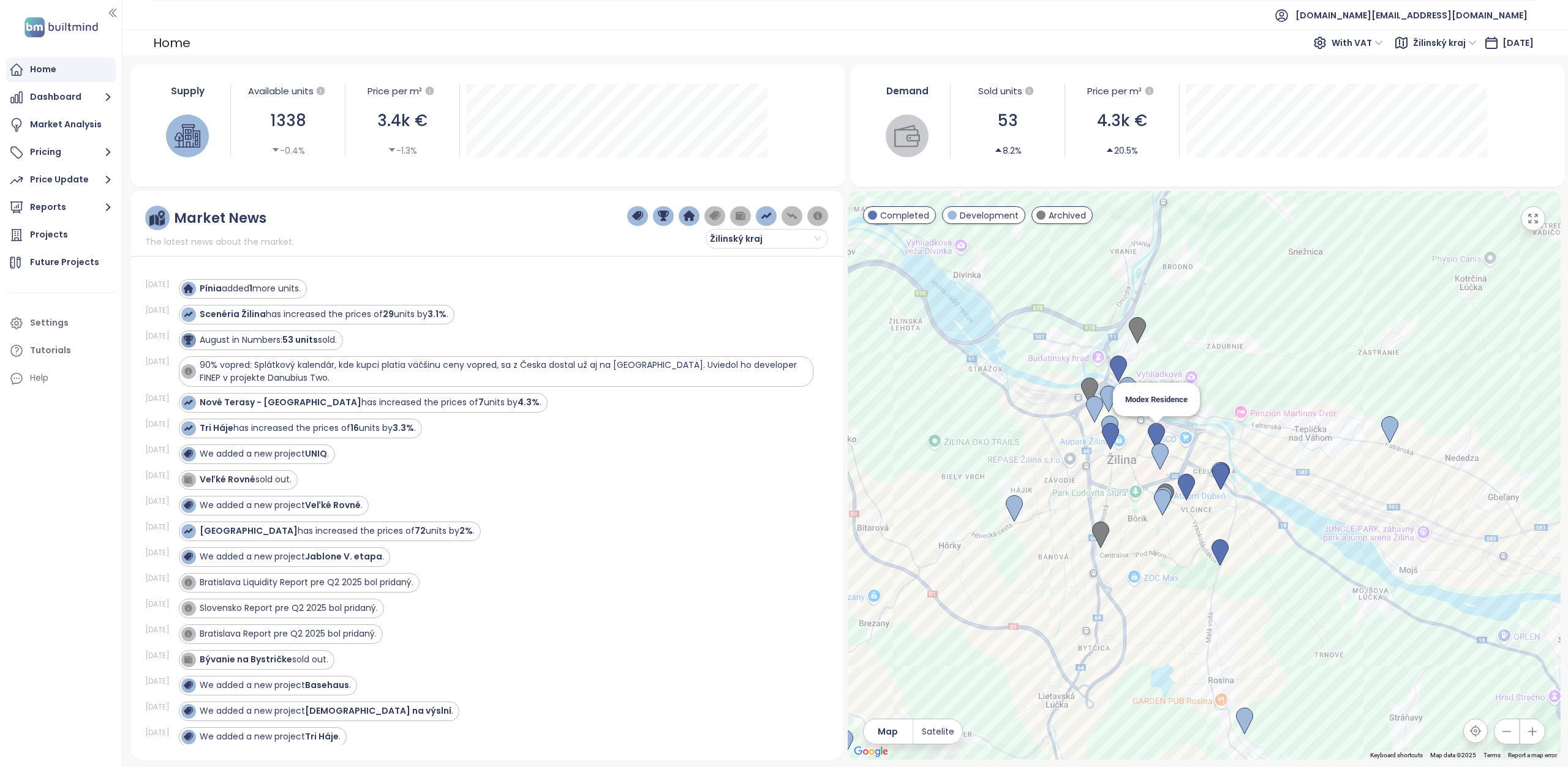
click at [1157, 431] on img at bounding box center [1156, 436] width 17 height 27
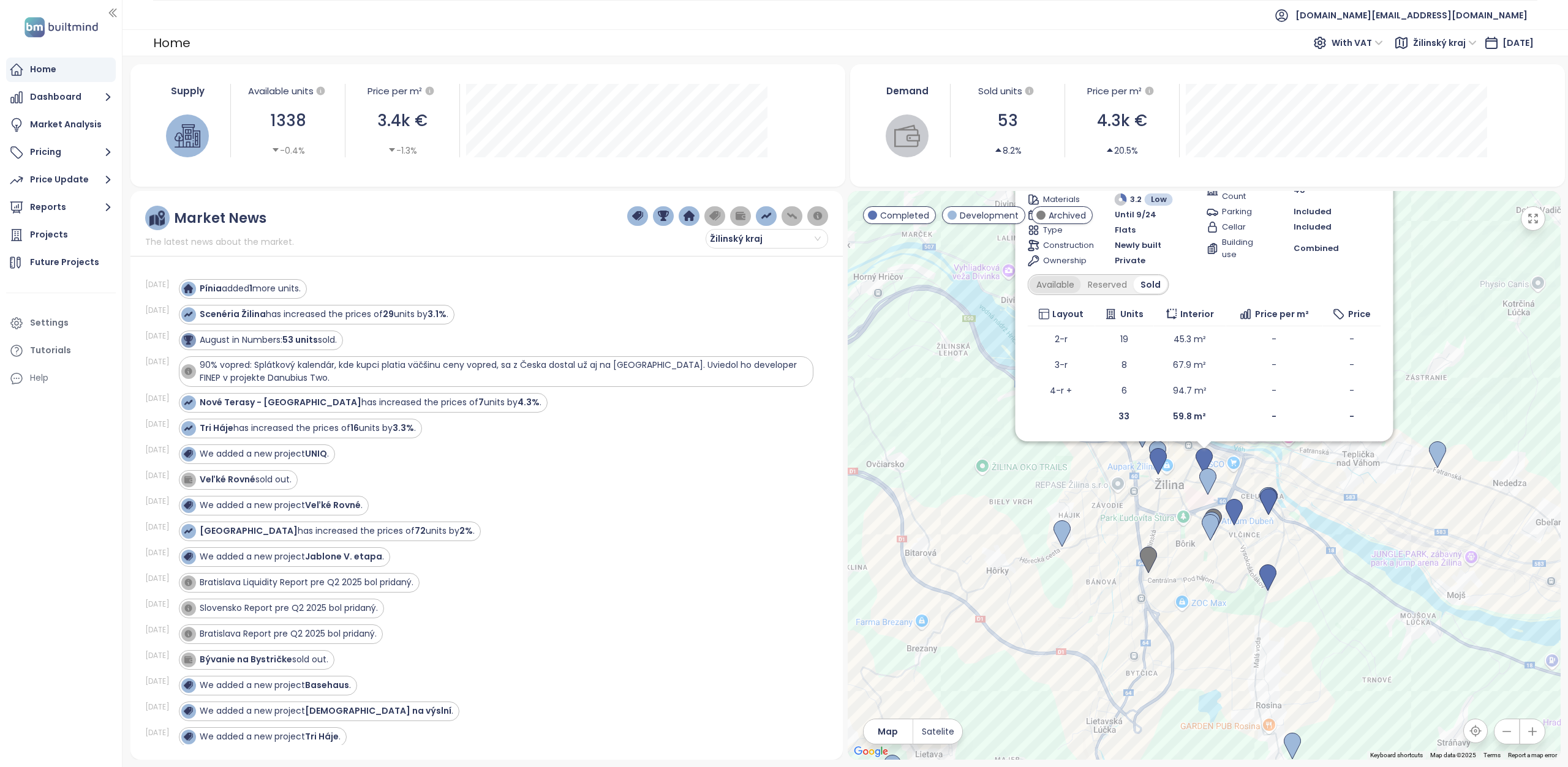
click at [1081, 283] on div "Available" at bounding box center [1054, 285] width 51 height 17
click at [1134, 288] on div "Reserved" at bounding box center [1111, 285] width 52 height 17
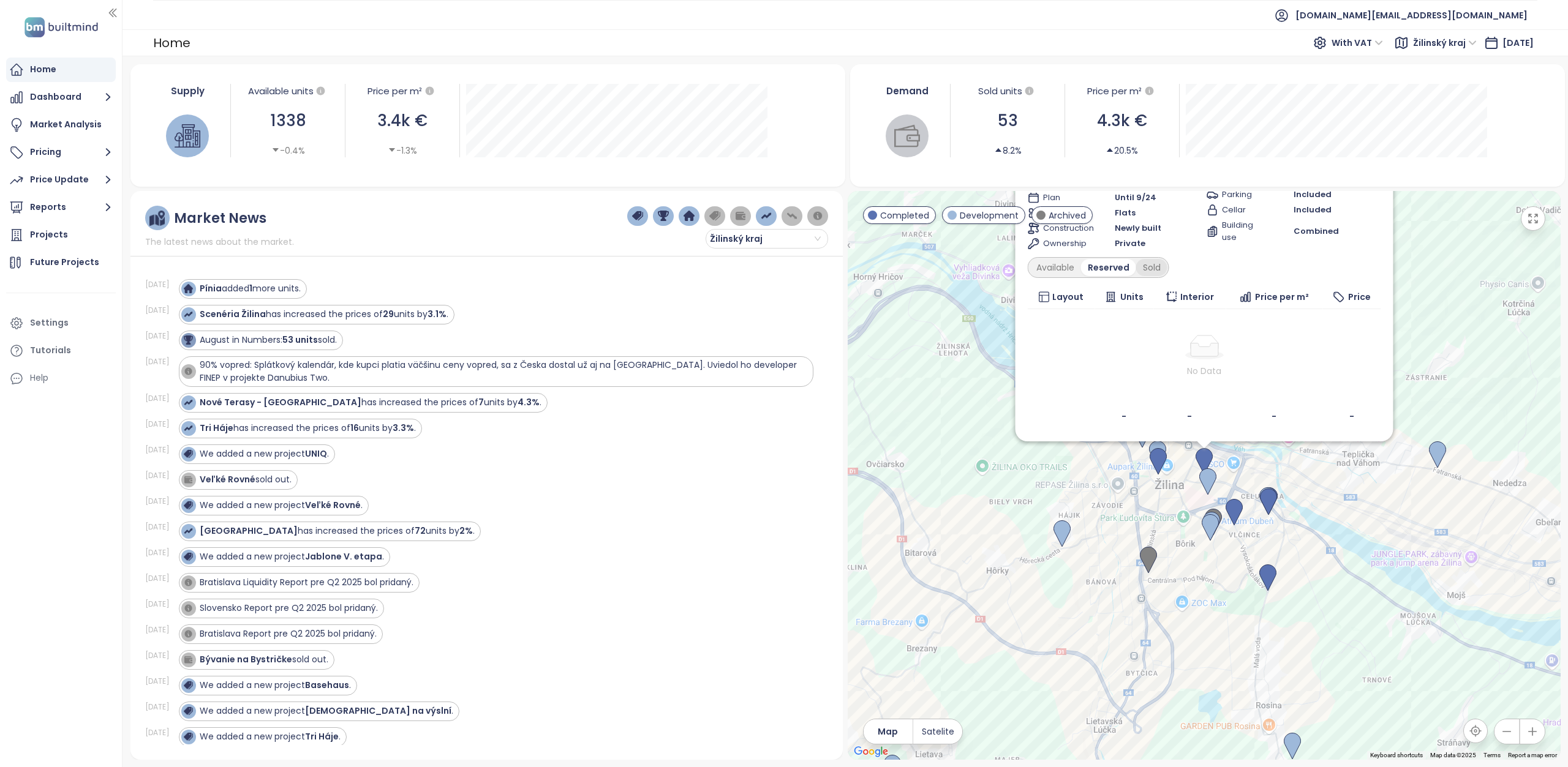
click at [1167, 272] on div "Sold" at bounding box center [1151, 268] width 31 height 17
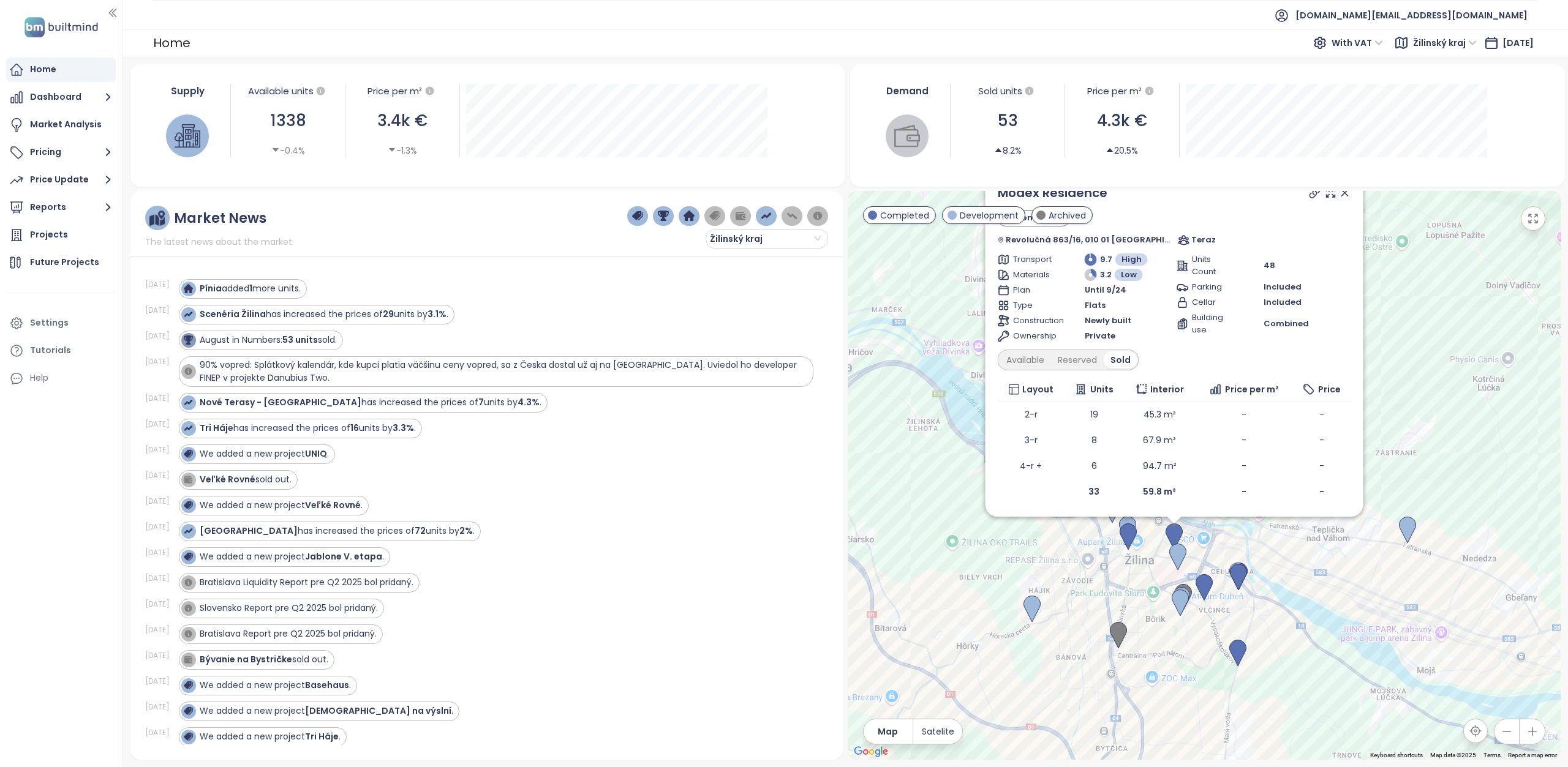
drag, startPoint x: 1053, startPoint y: 460, endPoint x: 1023, endPoint y: 537, distance: 82.6
click at [1023, 537] on div "Modex Residence Completed Revolučná 863/16, 010 01 Žilina, Slovakia Teraz Trans…" at bounding box center [1204, 475] width 713 height 569
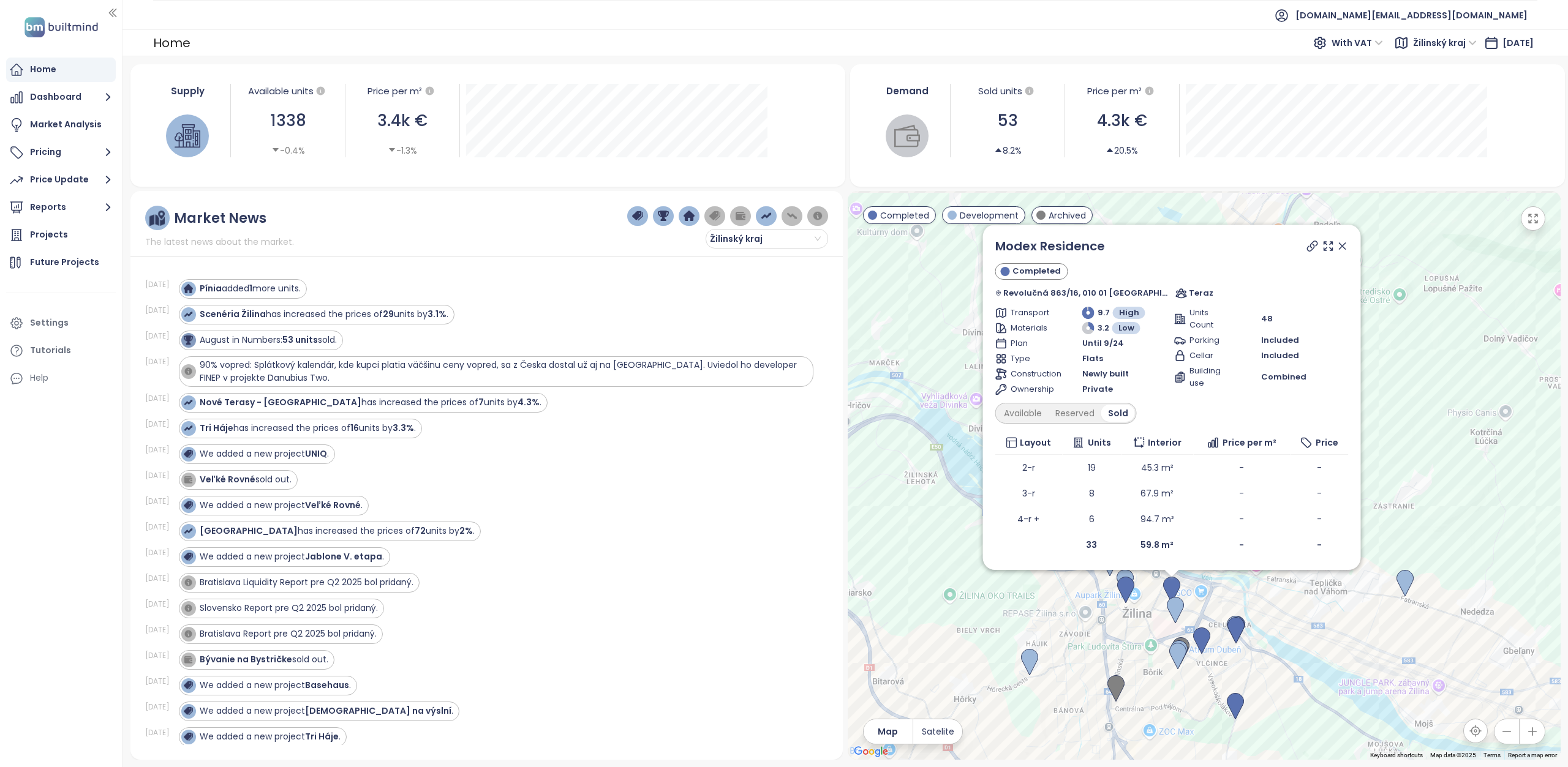
drag, startPoint x: 1401, startPoint y: 354, endPoint x: 1399, endPoint y: 409, distance: 55.0
click at [1399, 409] on div "Modex Residence Completed Revolučná 863/16, 010 01 Žilina, Slovakia Teraz Trans…" at bounding box center [1204, 475] width 713 height 569
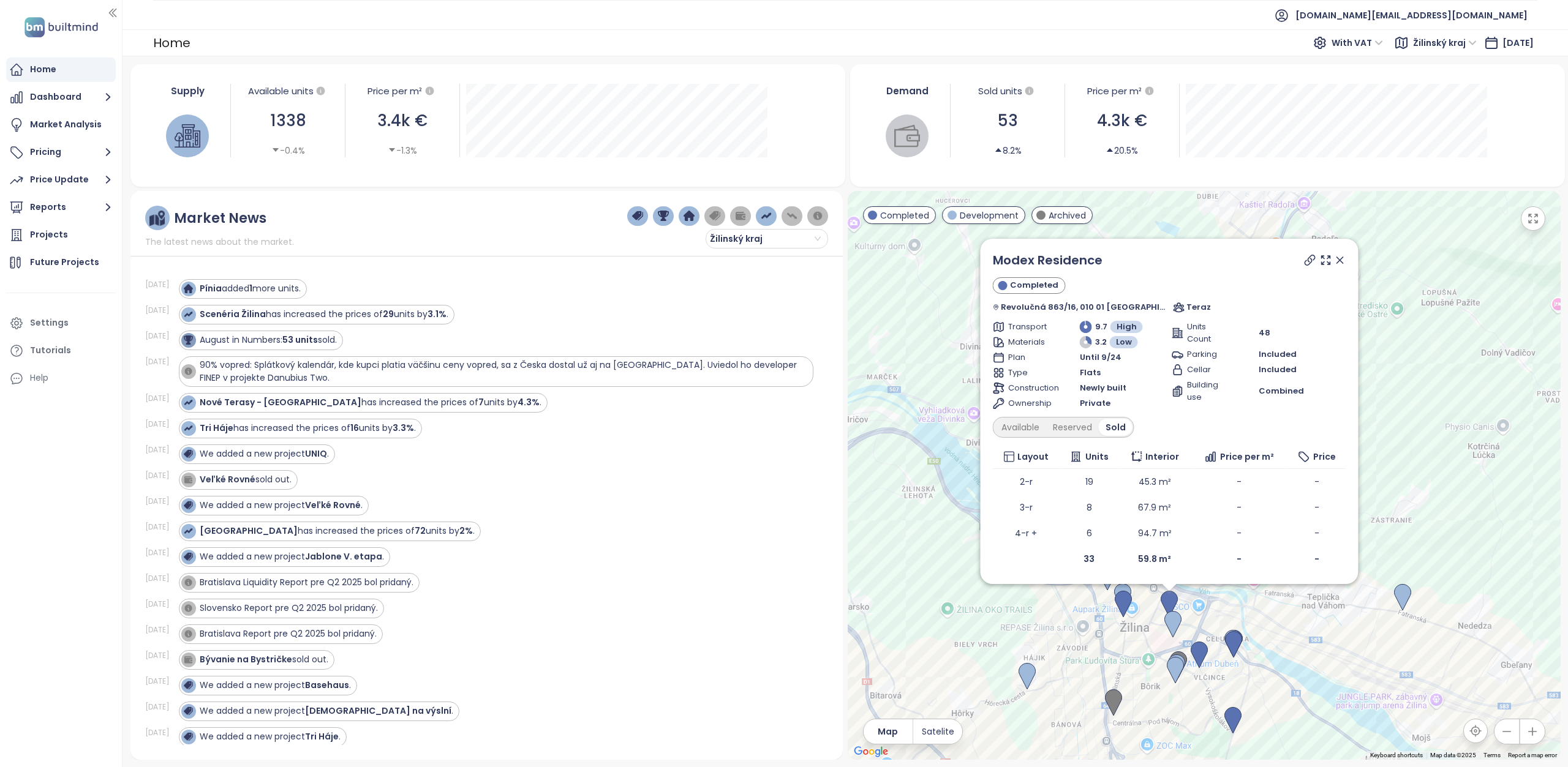
click at [1337, 259] on icon at bounding box center [1340, 260] width 6 height 6
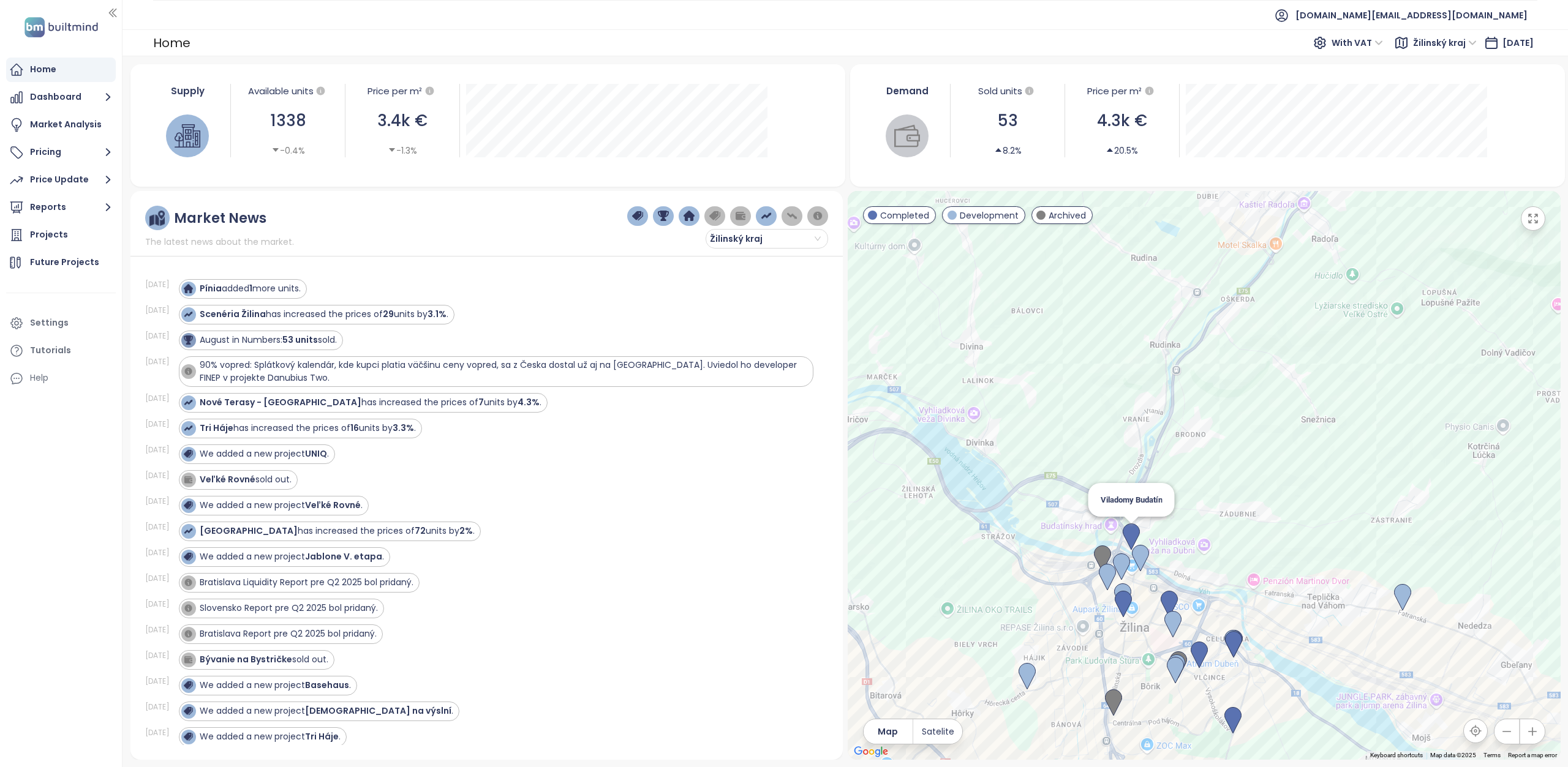
click at [1132, 532] on img at bounding box center [1132, 537] width 17 height 27
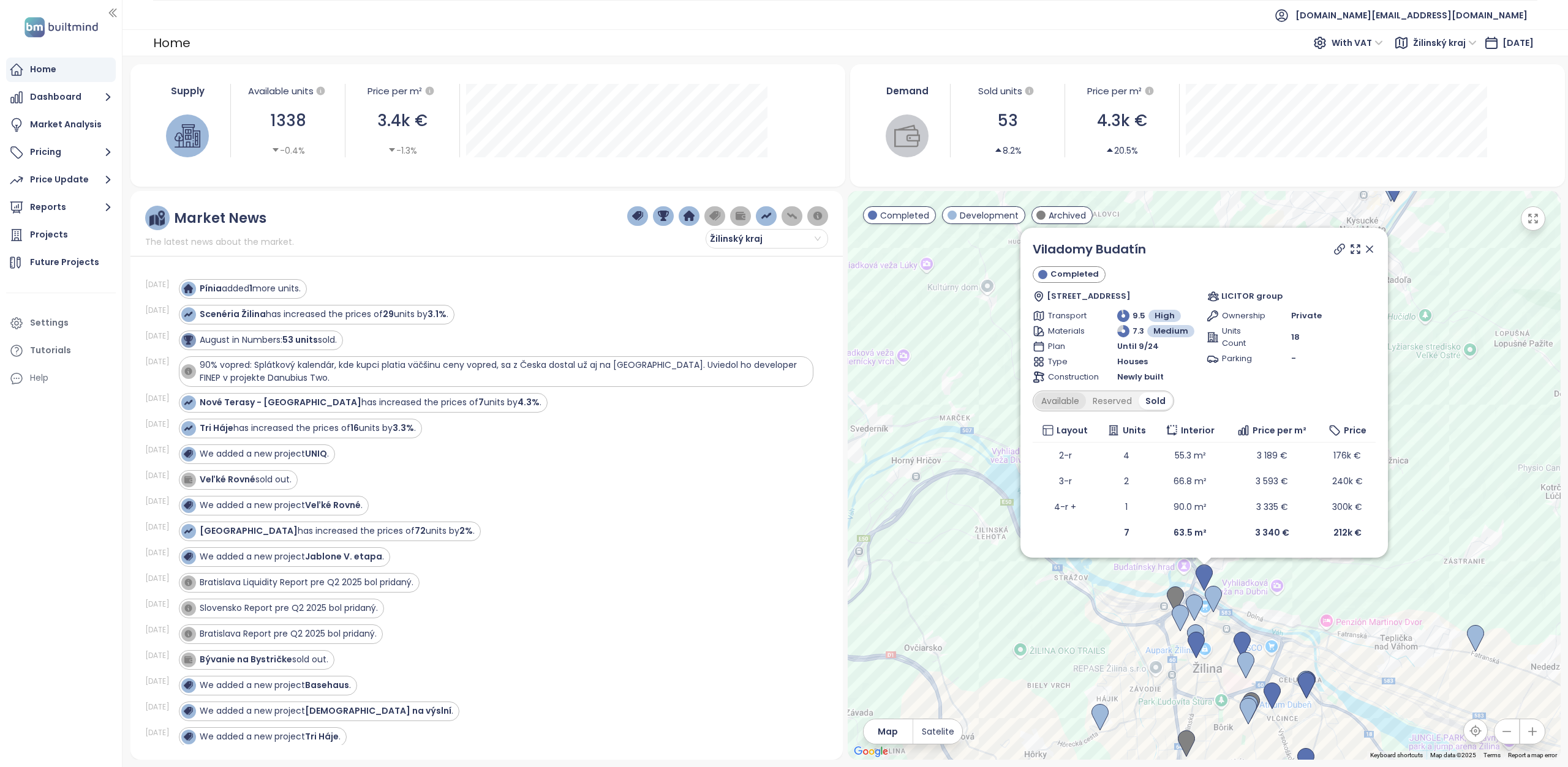
click at [1072, 404] on div "Available" at bounding box center [1060, 401] width 51 height 17
click at [1372, 248] on icon at bounding box center [1369, 248] width 6 height 6
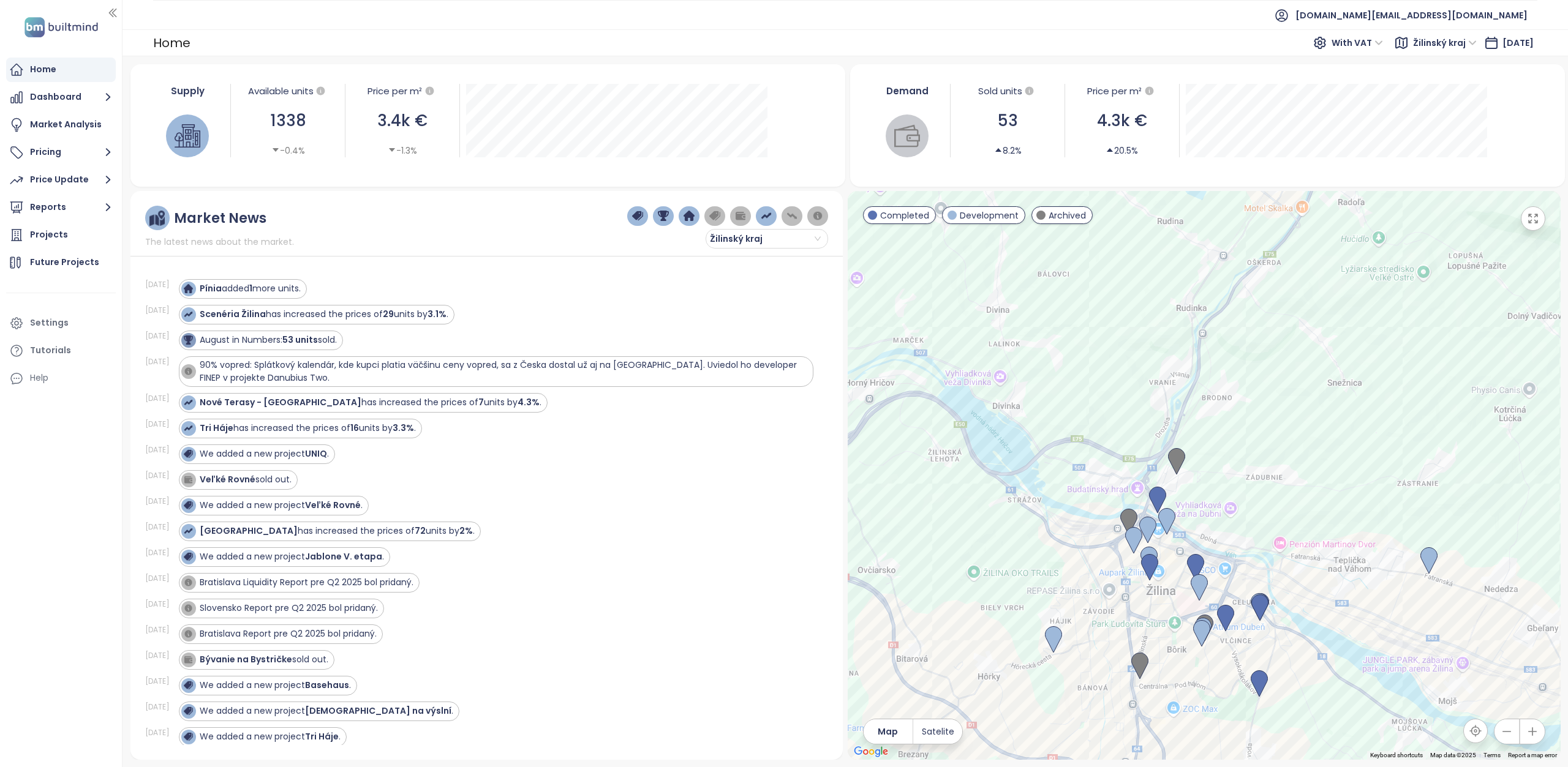
drag, startPoint x: 1309, startPoint y: 515, endPoint x: 1251, endPoint y: 409, distance: 120.8
click at [1251, 409] on div at bounding box center [1204, 475] width 713 height 569
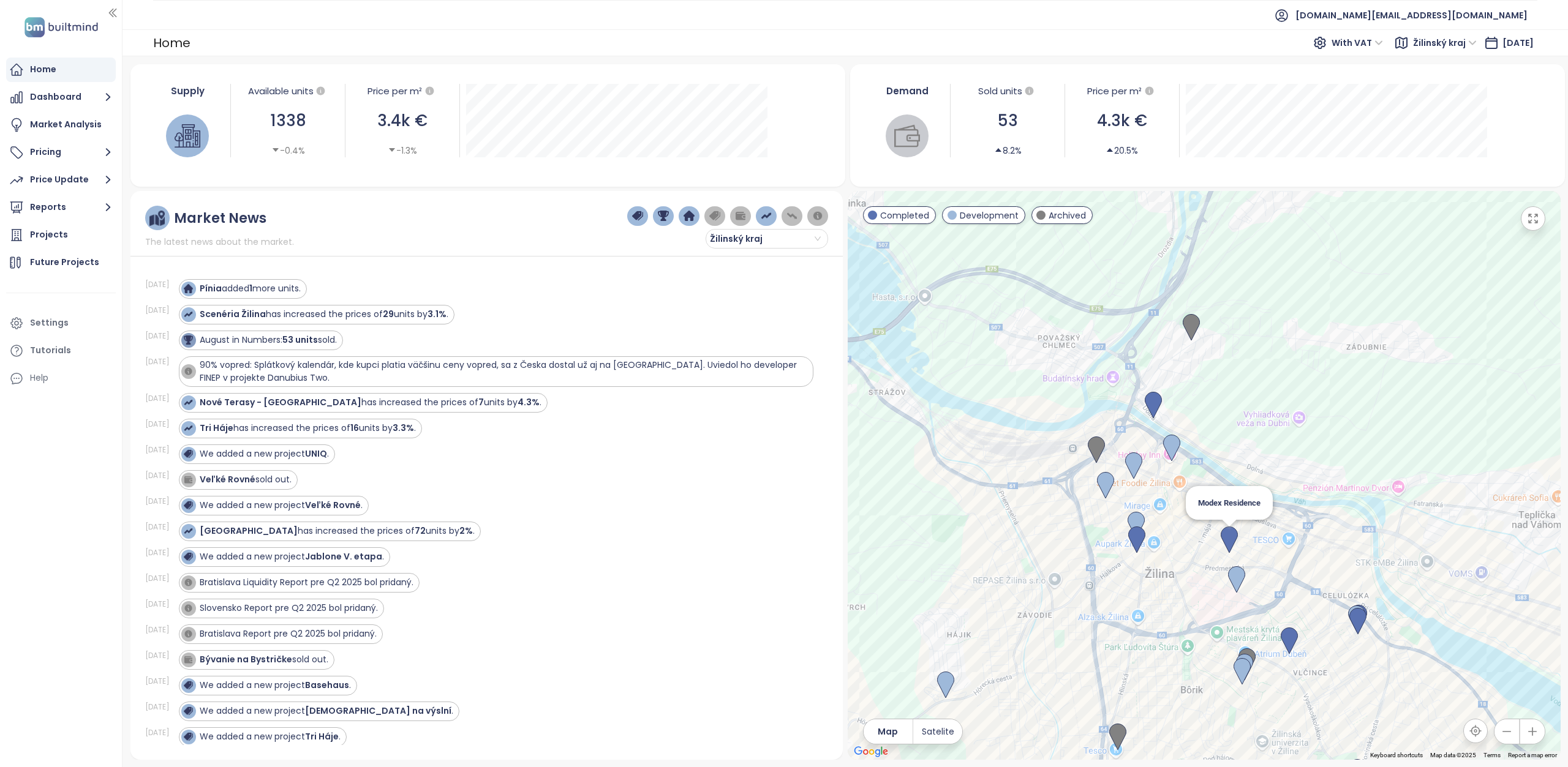
click at [1232, 536] on img at bounding box center [1230, 540] width 17 height 27
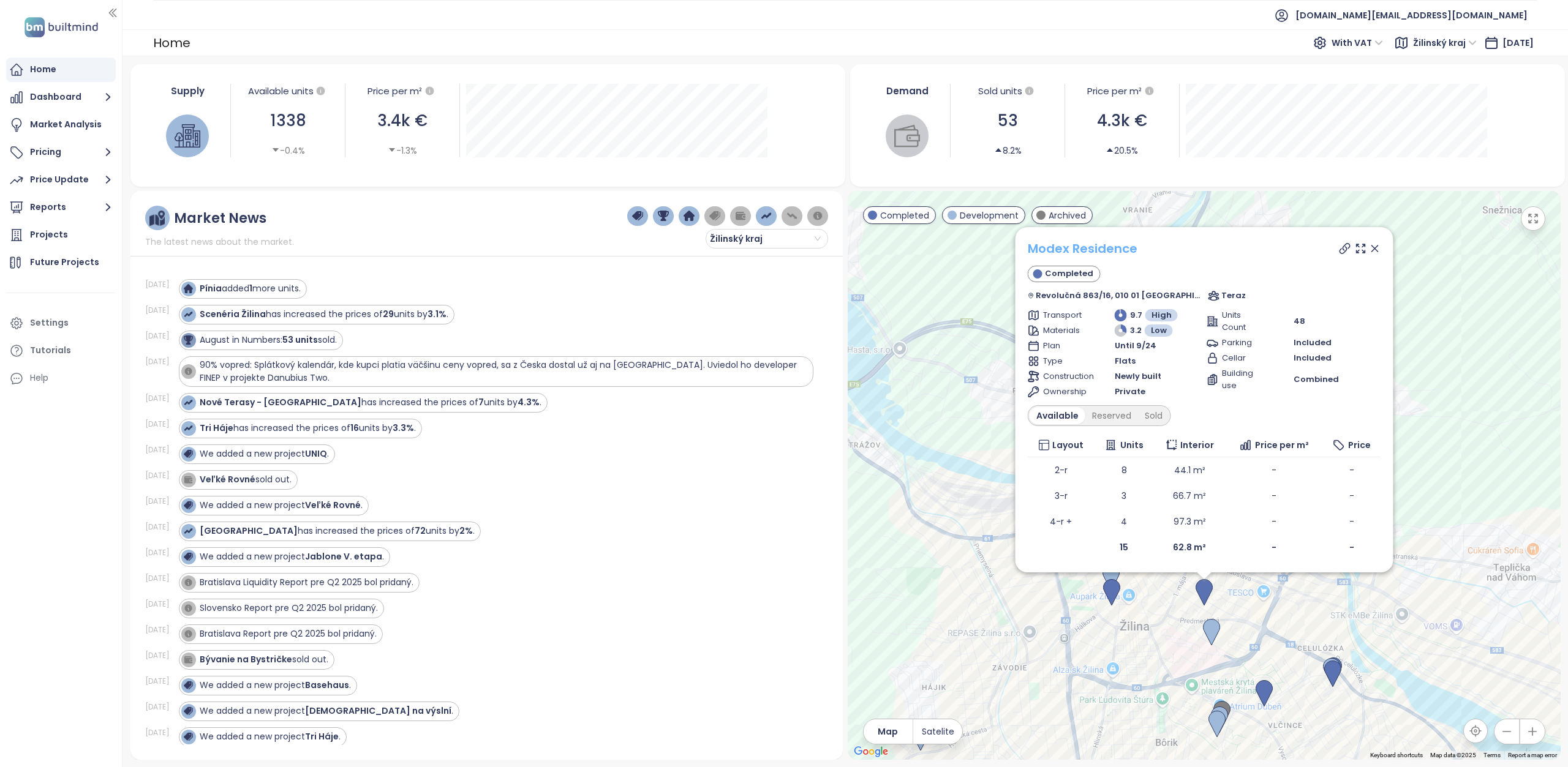
click at [1102, 251] on link "Modex Residence" at bounding box center [1082, 248] width 110 height 17
click at [1372, 246] on icon at bounding box center [1374, 248] width 6 height 6
